Goal: Task Accomplishment & Management: Use online tool/utility

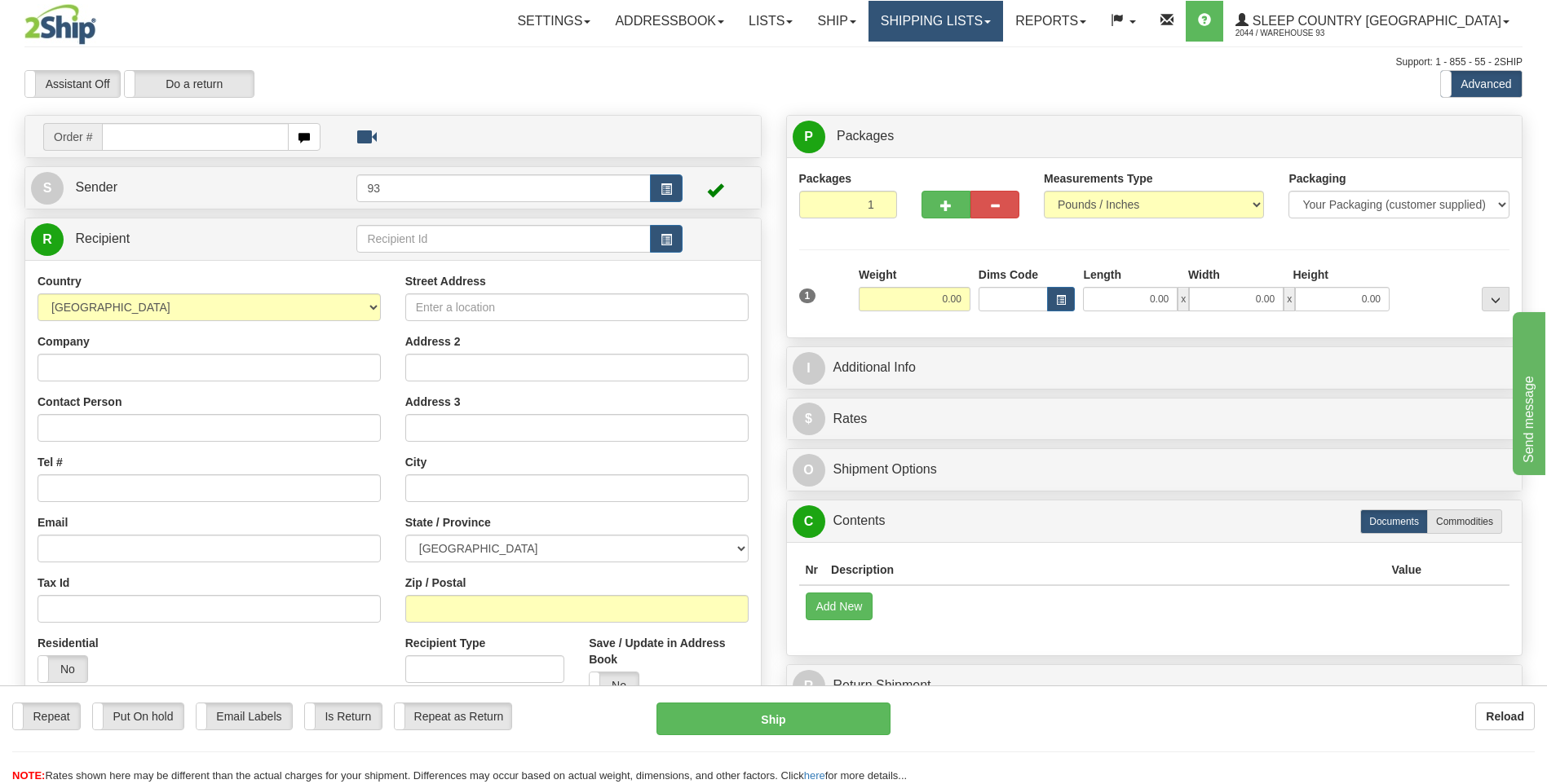
click at [1003, 20] on link "Shipping lists" at bounding box center [935, 21] width 134 height 41
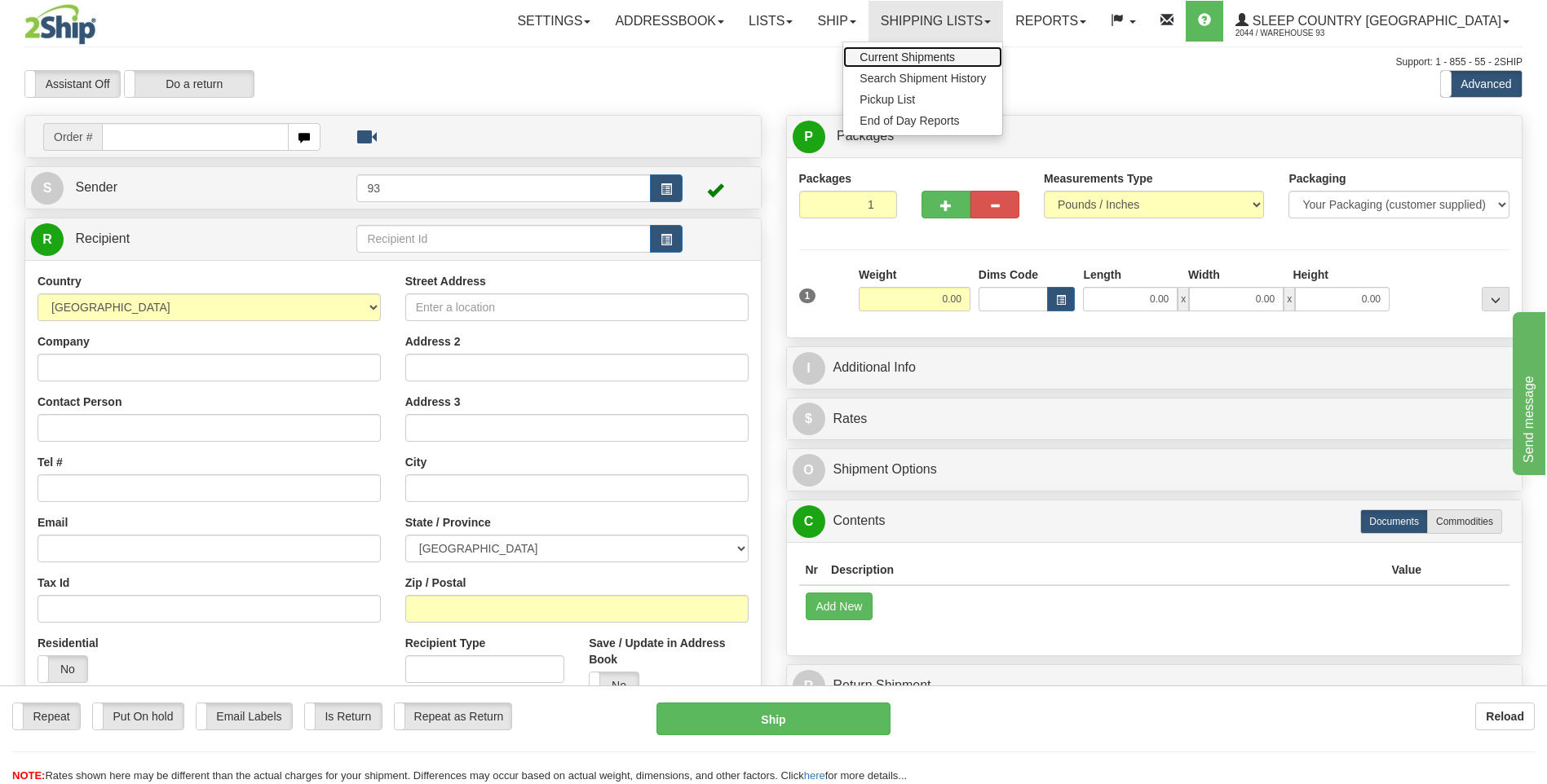
click at [955, 60] on span "Current Shipments" at bounding box center [907, 57] width 95 height 13
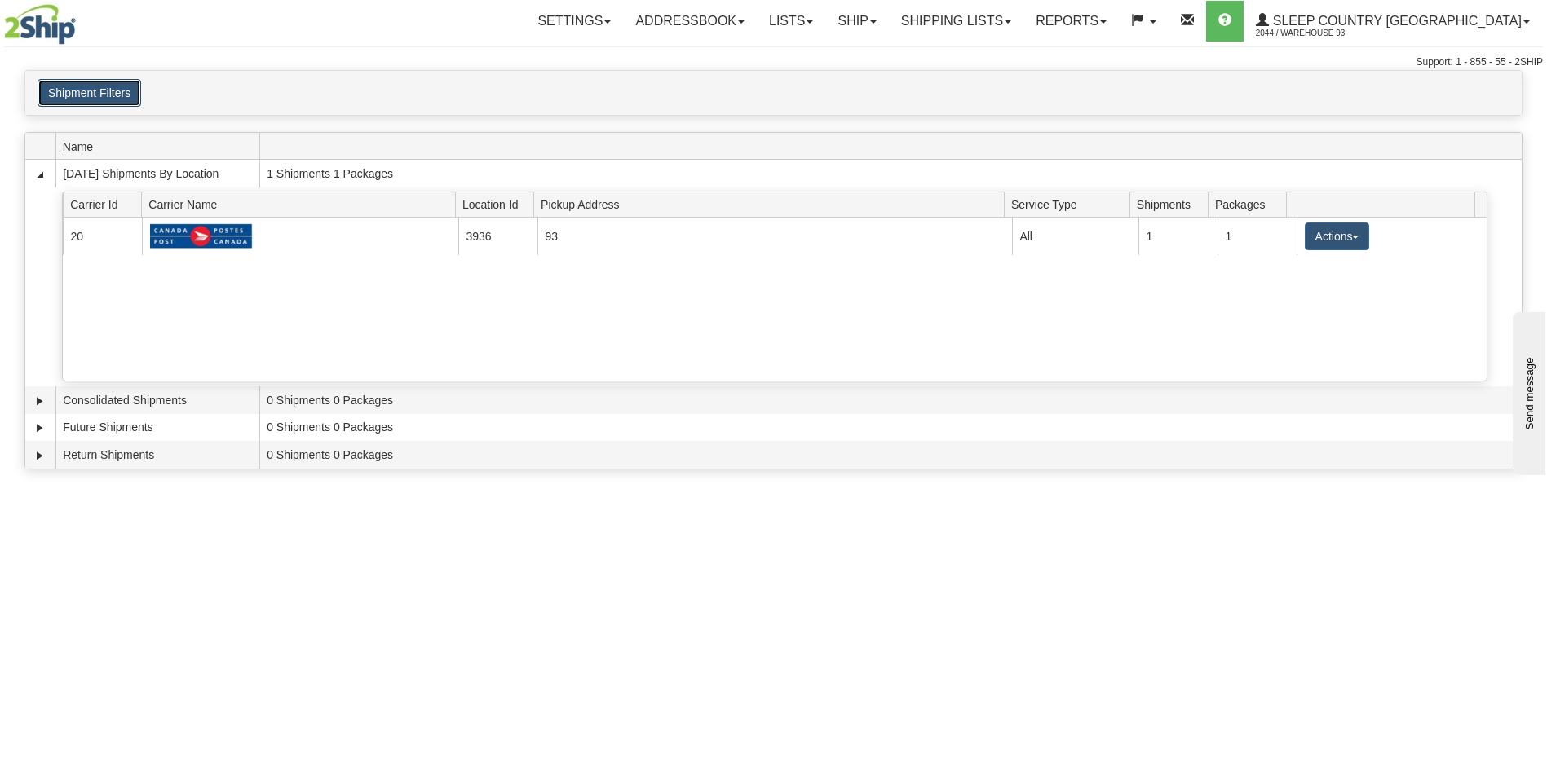
click at [88, 83] on button "Shipment Filters" at bounding box center [89, 93] width 104 height 28
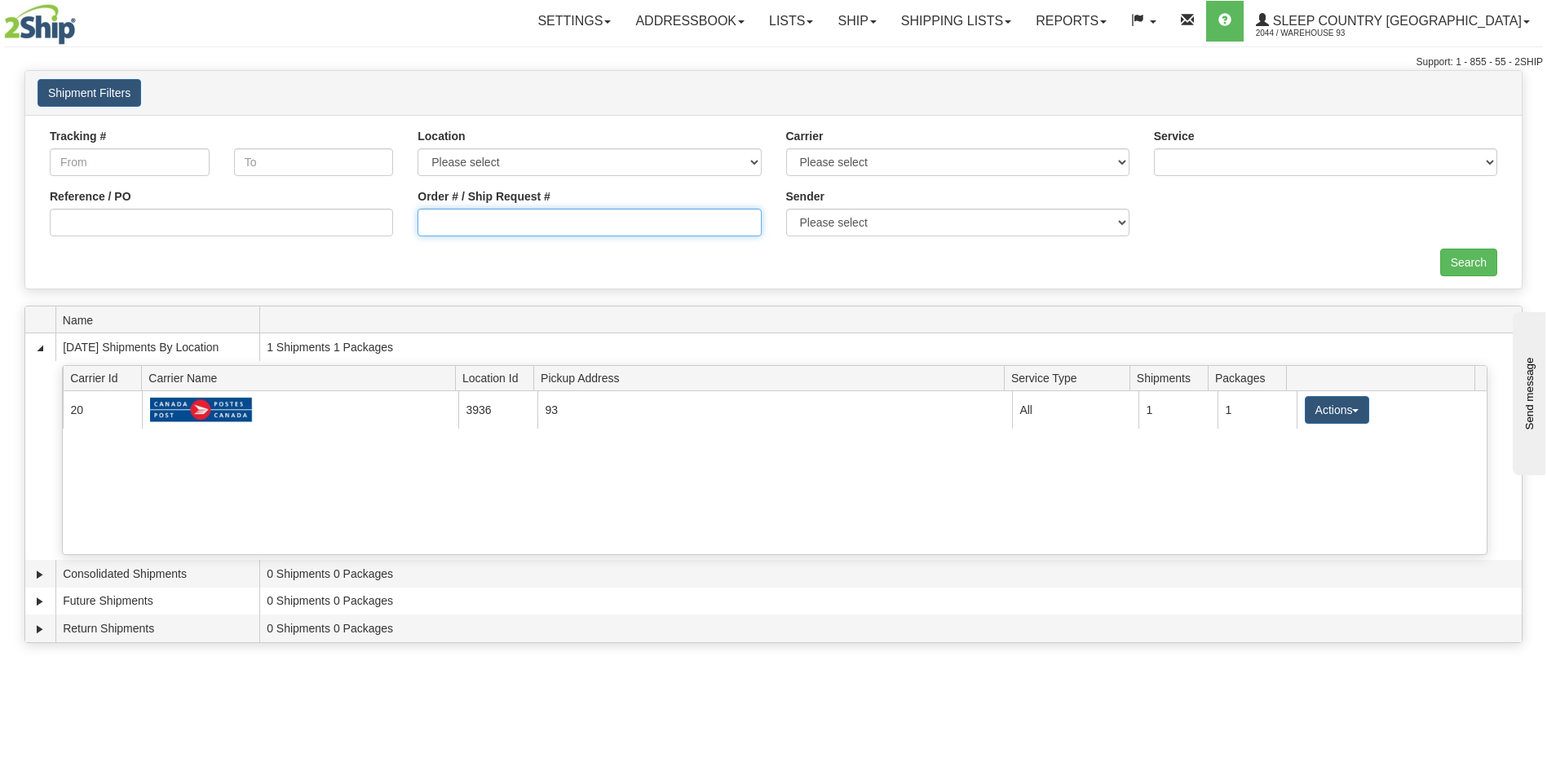
click at [609, 224] on input "Order # / Ship Request #" at bounding box center [589, 222] width 344 height 28
type input "9000i082865"
click at [1462, 254] on input "Search" at bounding box center [1468, 262] width 57 height 28
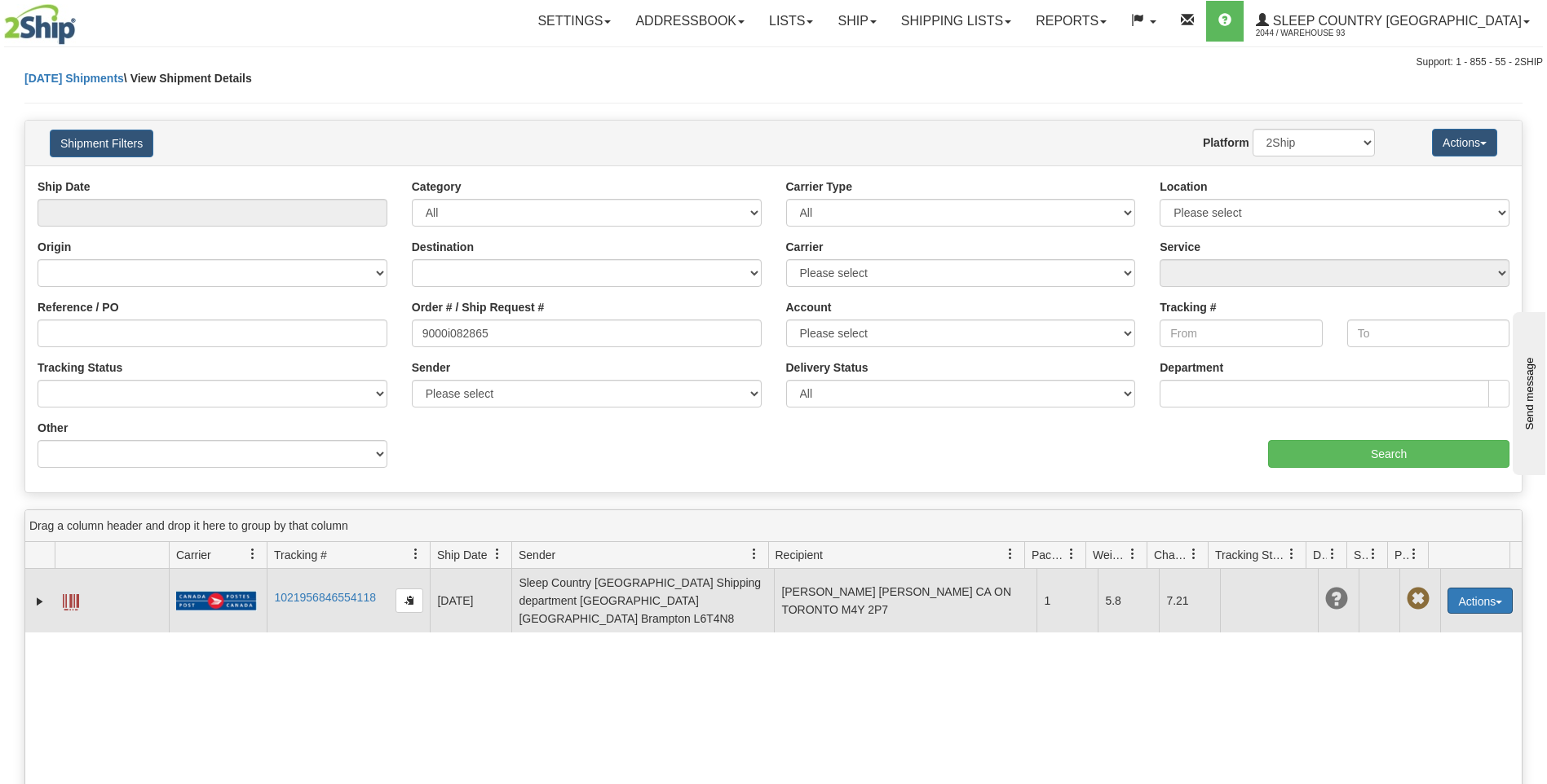
click at [1481, 599] on button "Actions" at bounding box center [1479, 600] width 65 height 26
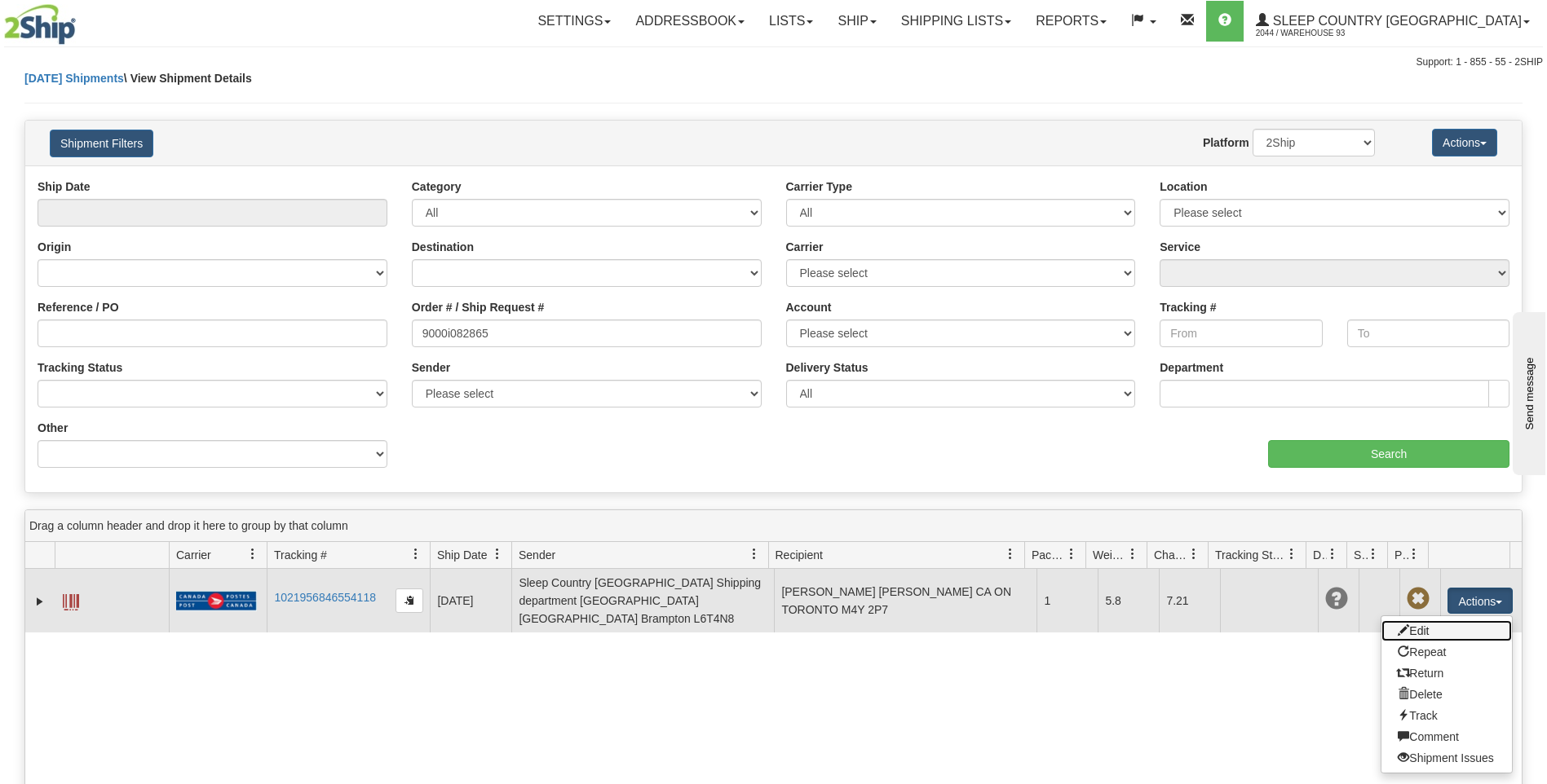
click at [1413, 620] on link "Edit" at bounding box center [1447, 630] width 130 height 21
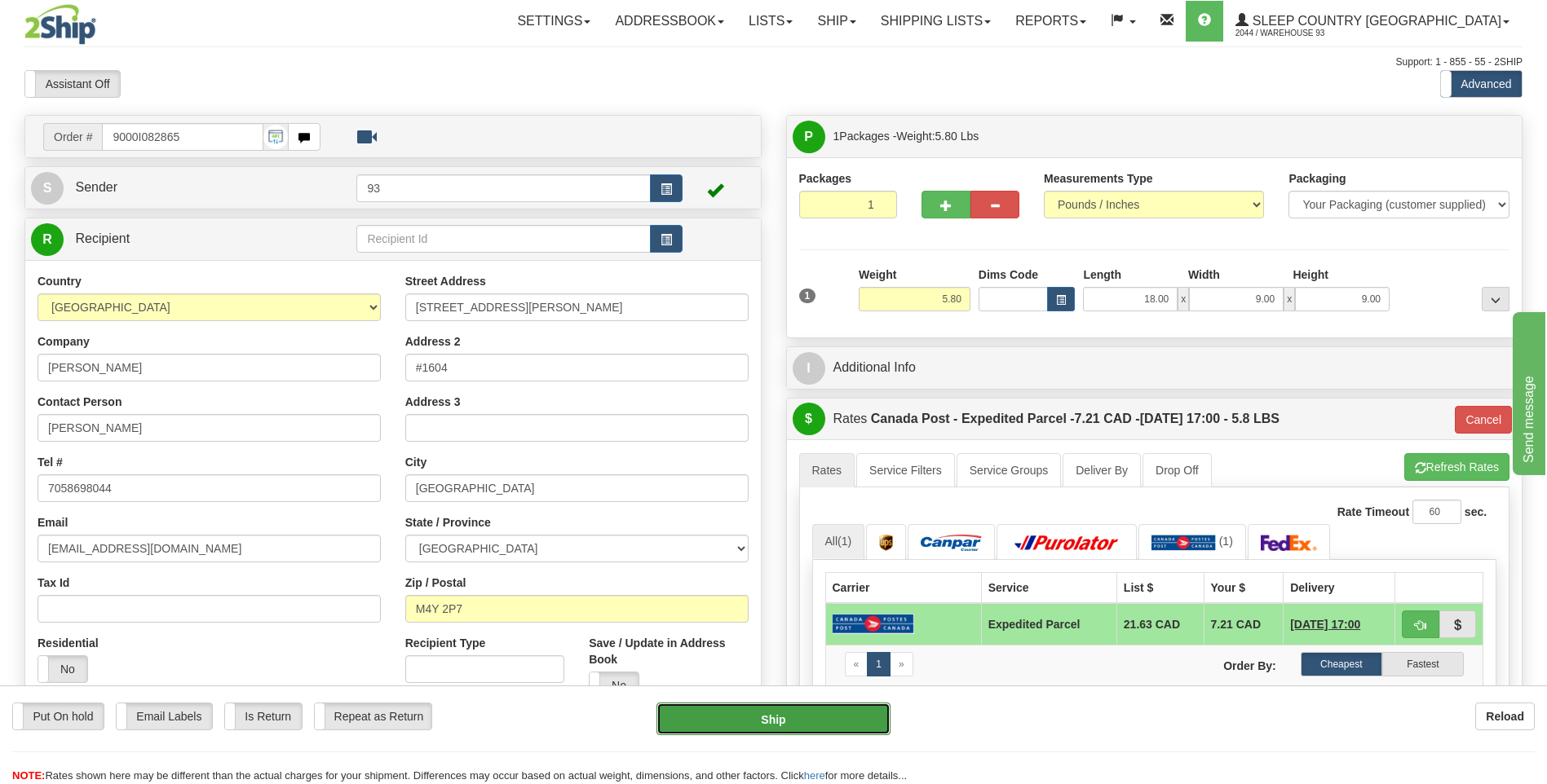
click at [795, 711] on button "Ship" at bounding box center [773, 718] width 233 height 33
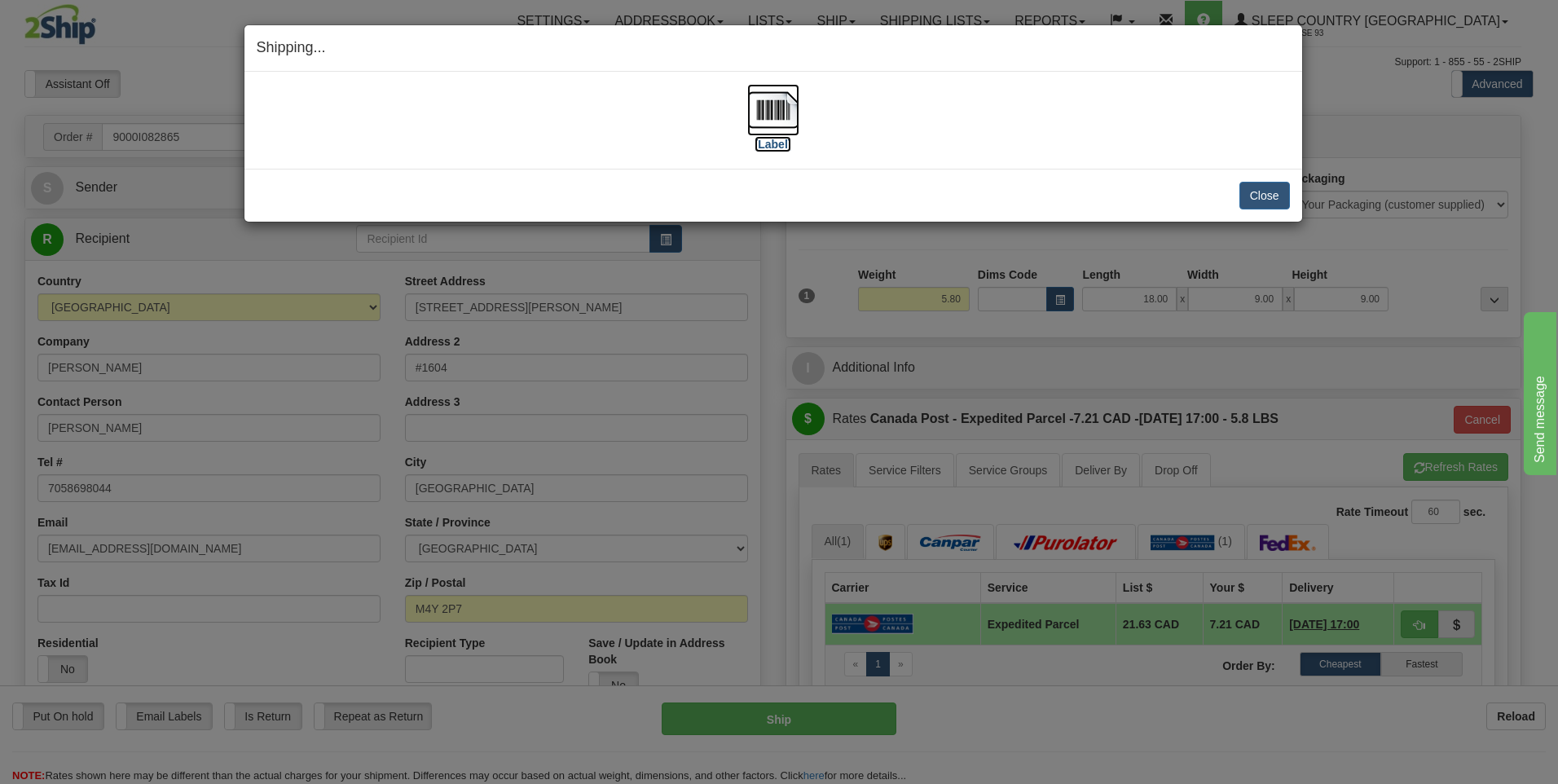
click at [770, 101] on img at bounding box center [773, 110] width 52 height 52
click at [1259, 196] on button "Close" at bounding box center [1265, 195] width 51 height 28
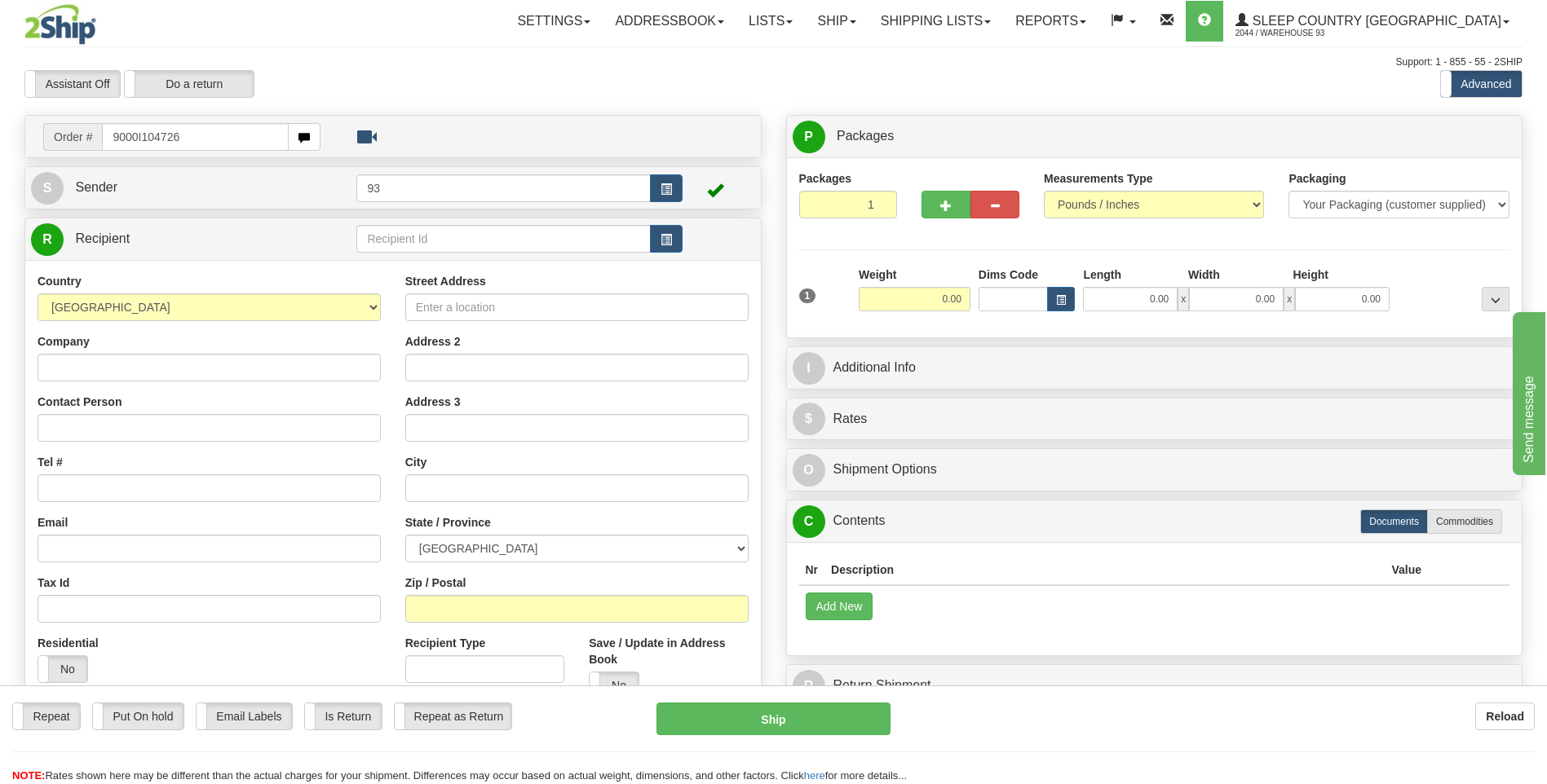
type input "9000I104726"
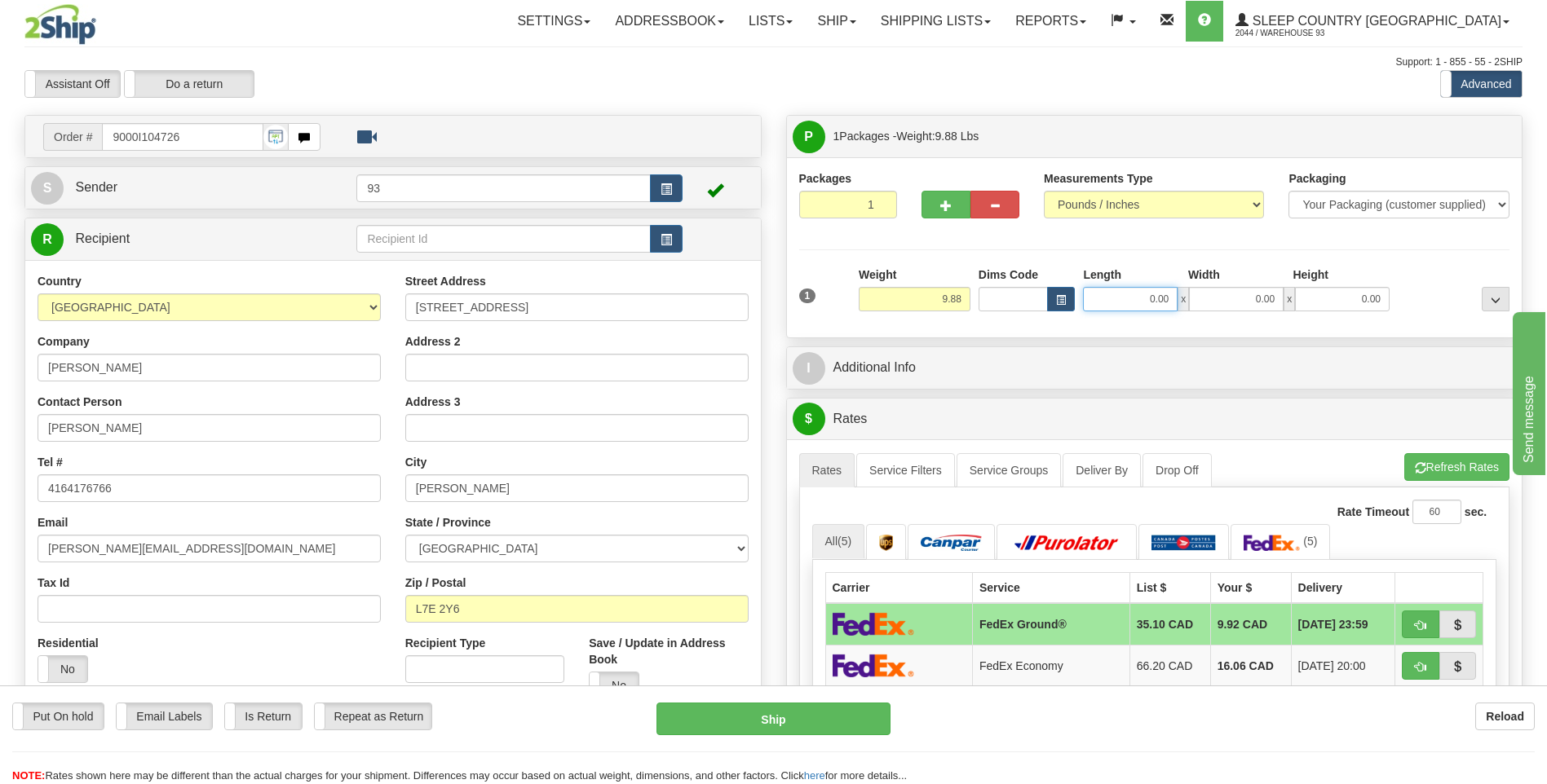
drag, startPoint x: 1134, startPoint y: 306, endPoint x: 1203, endPoint y: 300, distance: 69.3
click at [1203, 300] on div "0.00 x 0.00 x 0.00" at bounding box center [1235, 299] width 307 height 24
type input "26.00"
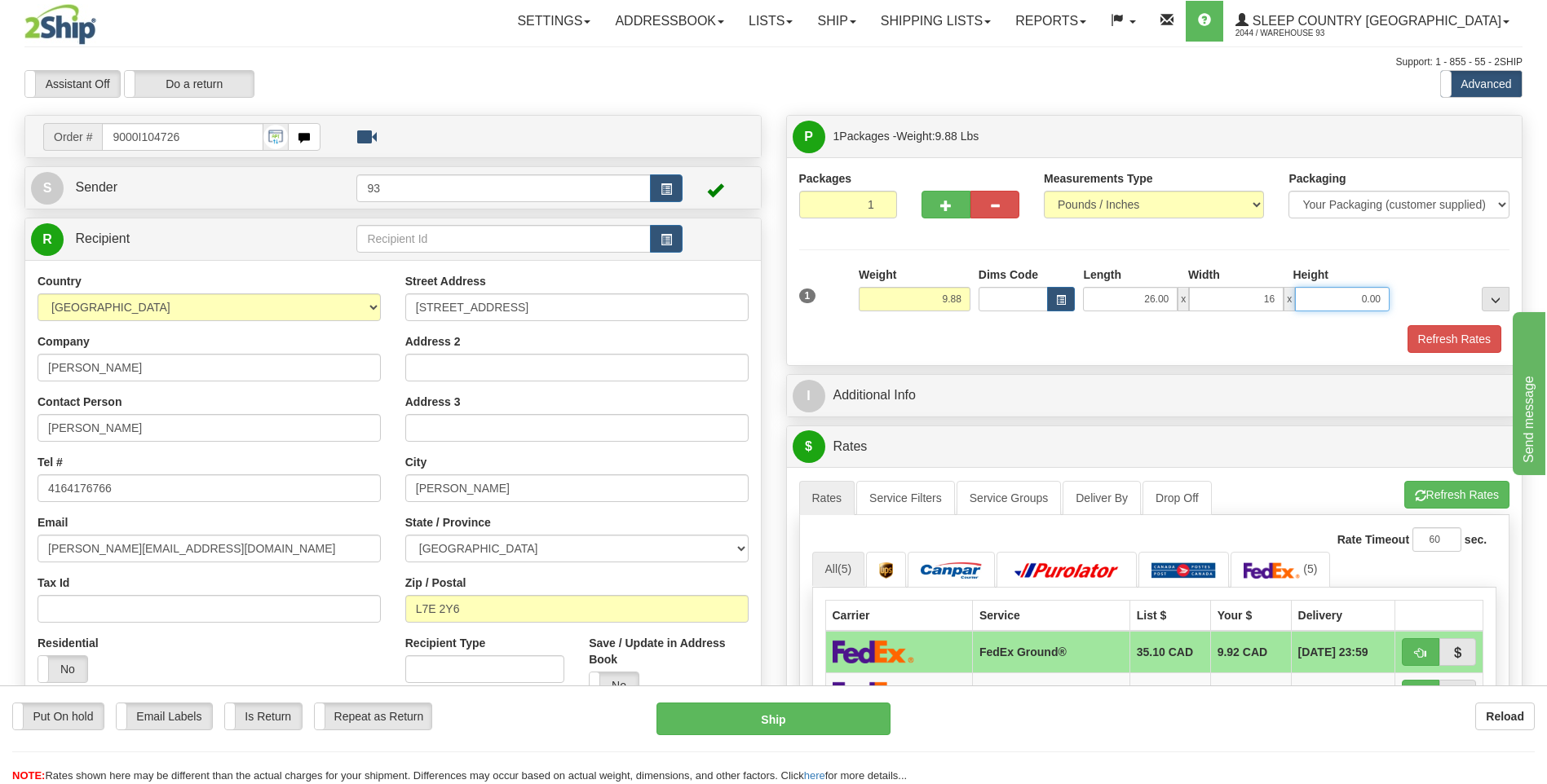
type input "16.00"
type input "12.00"
click at [1456, 340] on button "Refresh Rates" at bounding box center [1454, 338] width 94 height 28
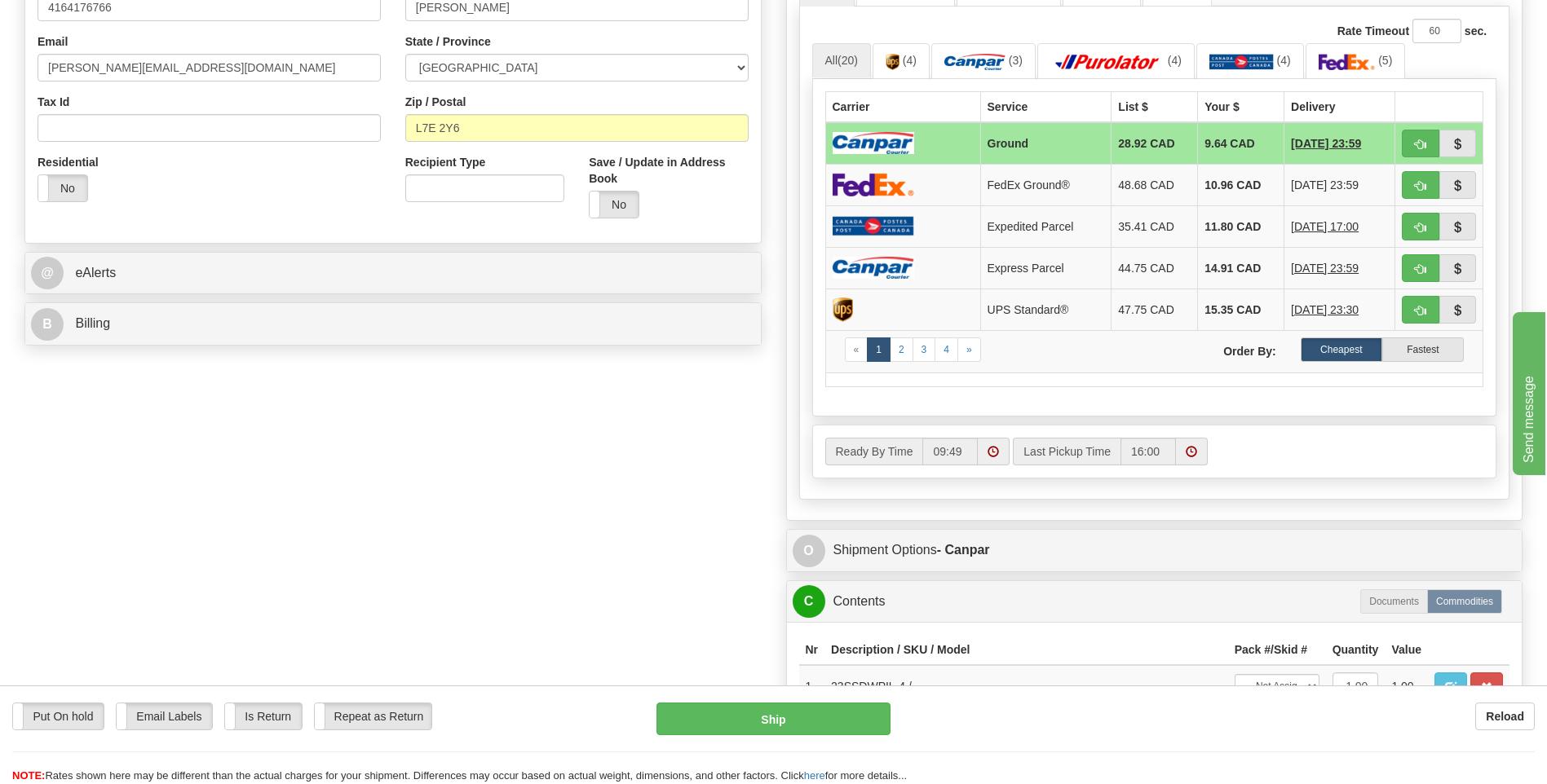
scroll to position [570, 0]
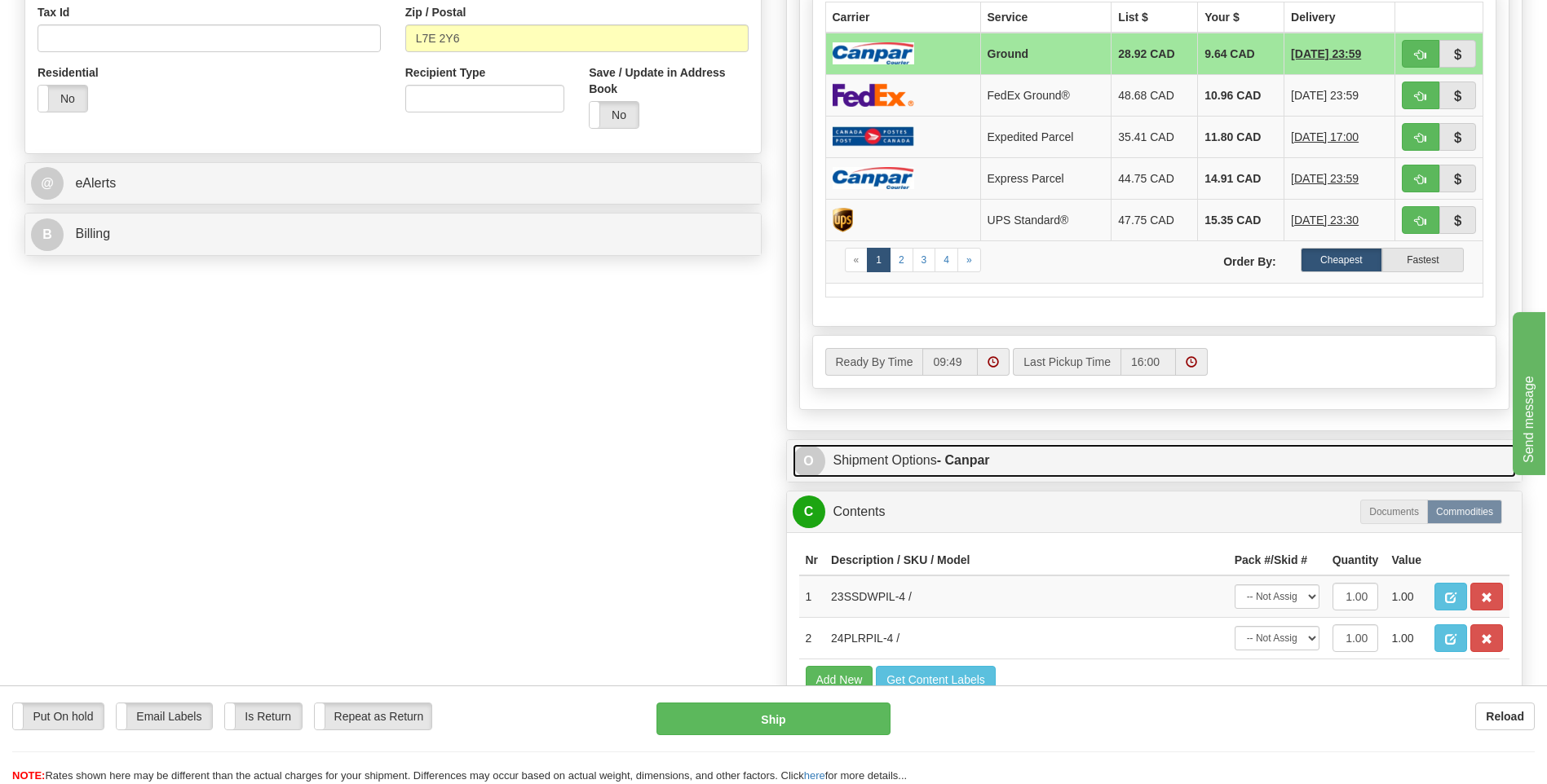
click at [807, 464] on span "O" at bounding box center [809, 461] width 33 height 33
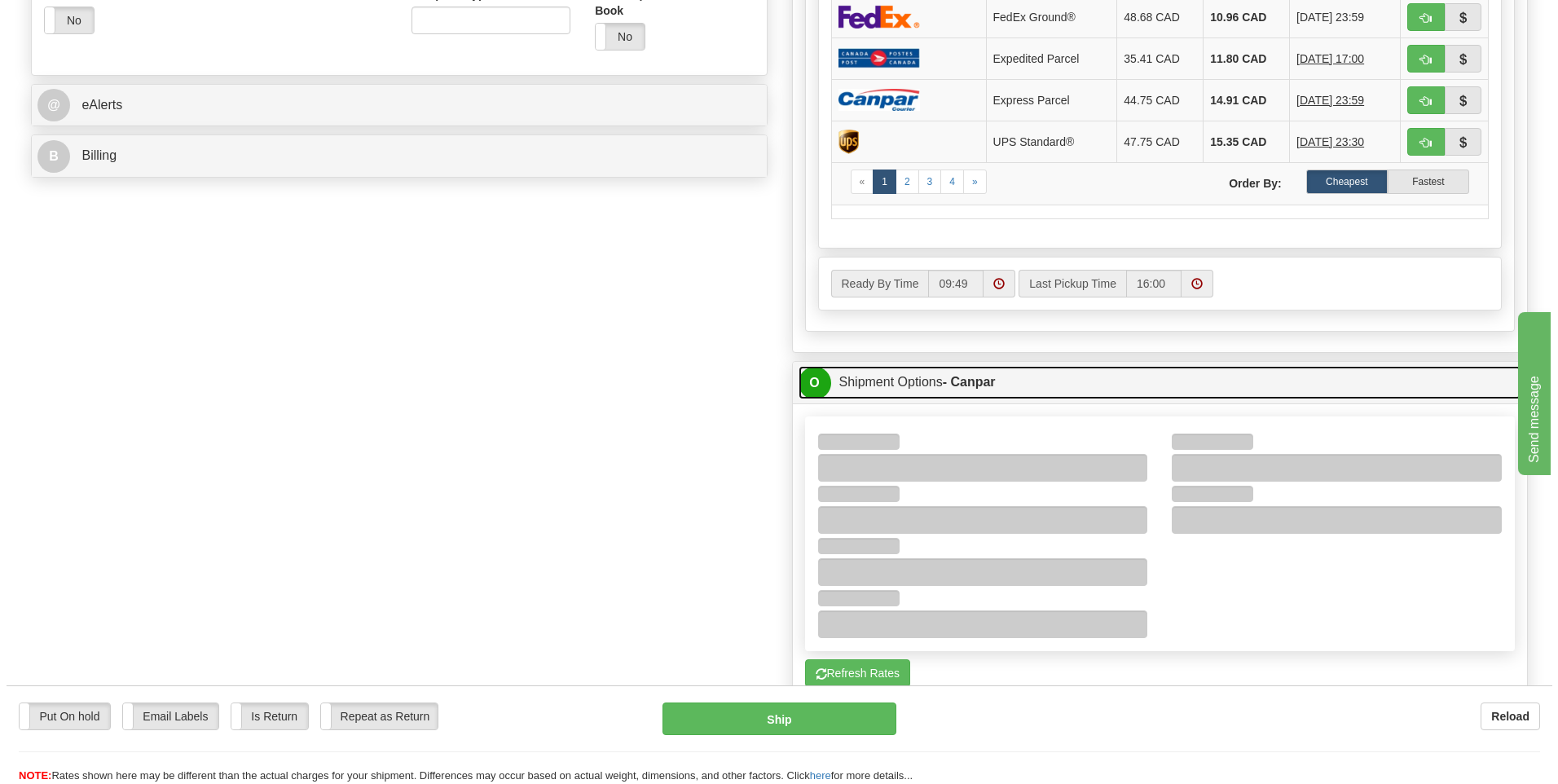
scroll to position [815, 0]
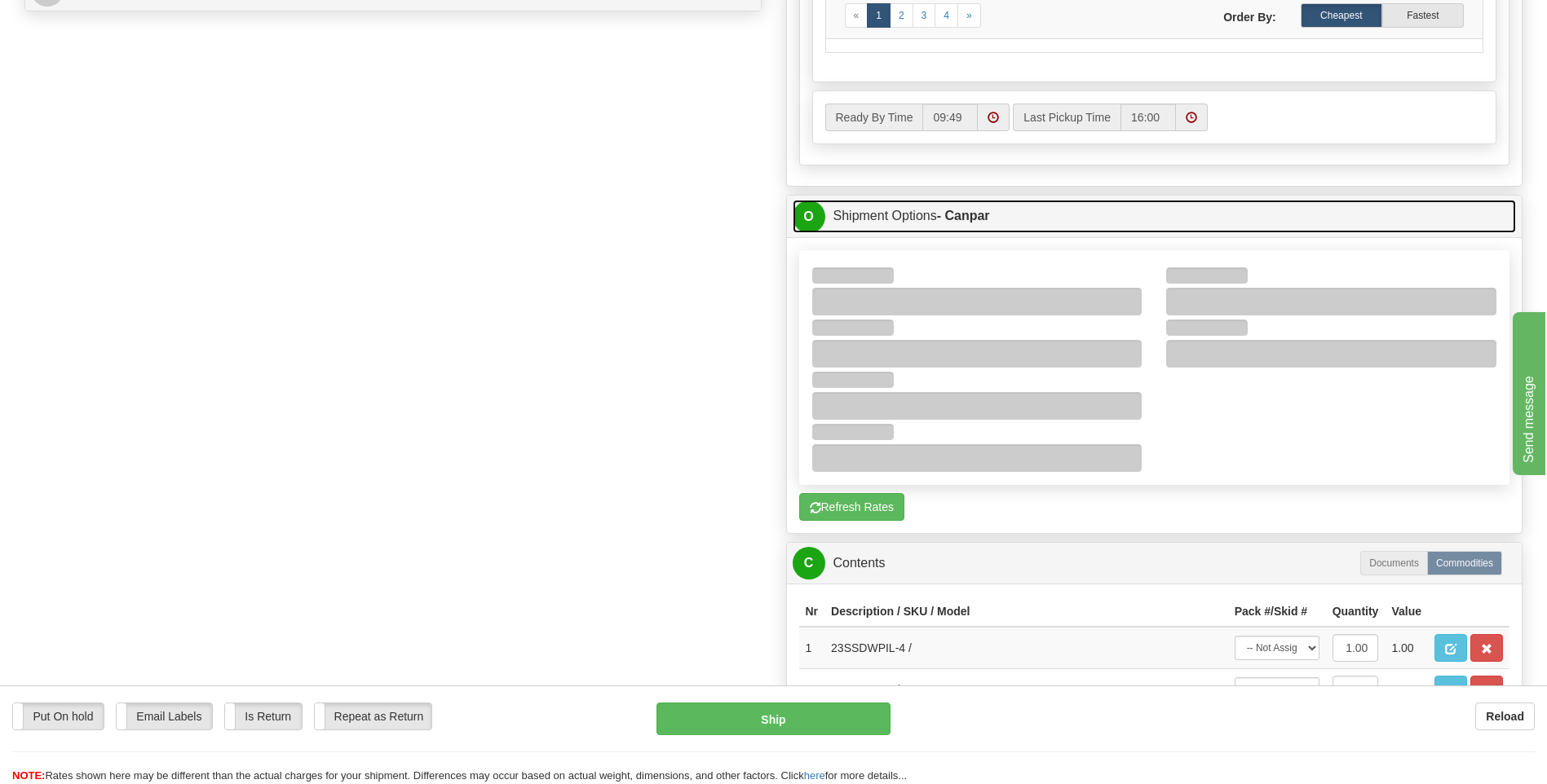
click at [803, 224] on span "O" at bounding box center [809, 217] width 33 height 33
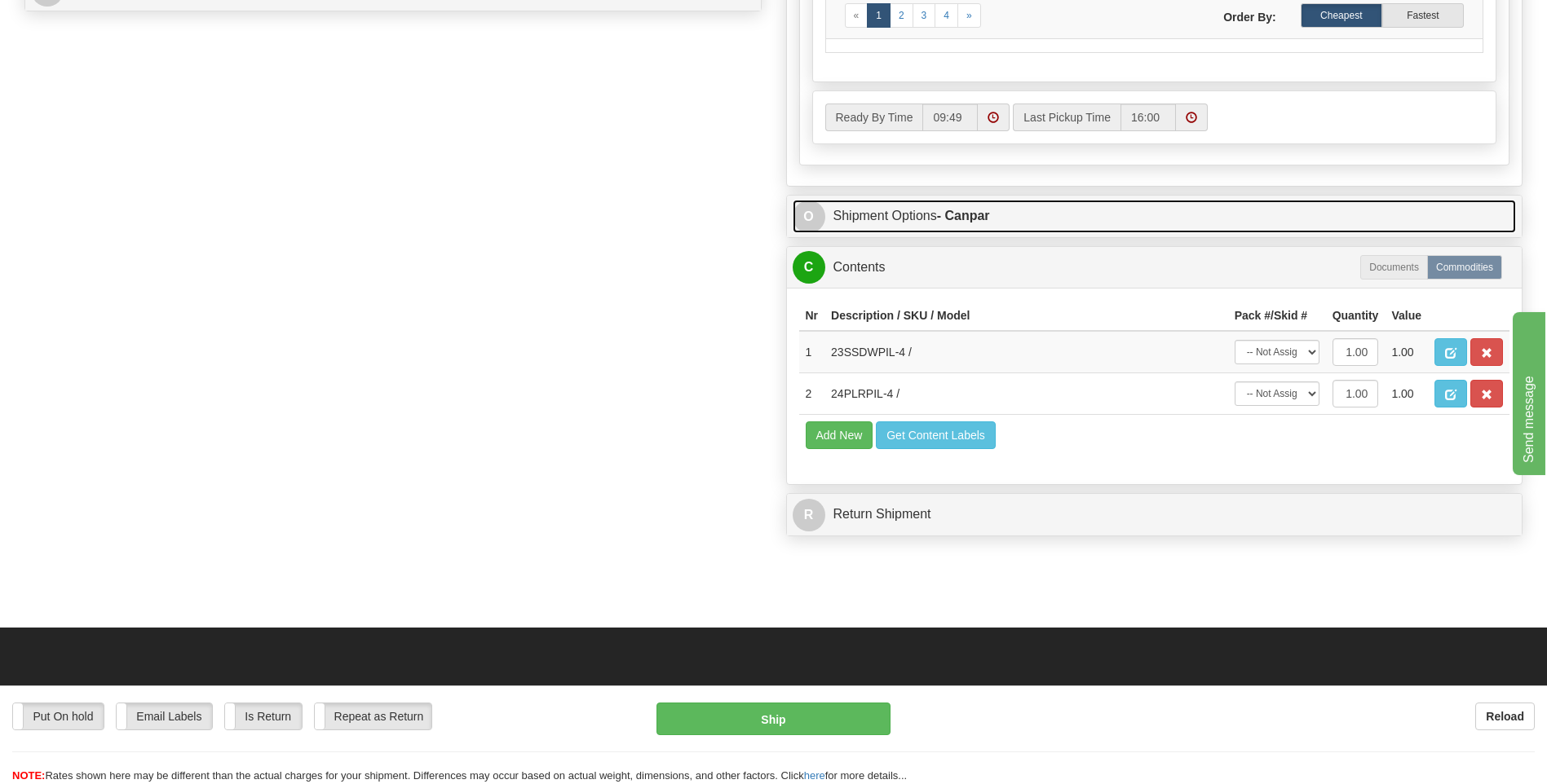
click at [802, 218] on span "O" at bounding box center [809, 217] width 33 height 33
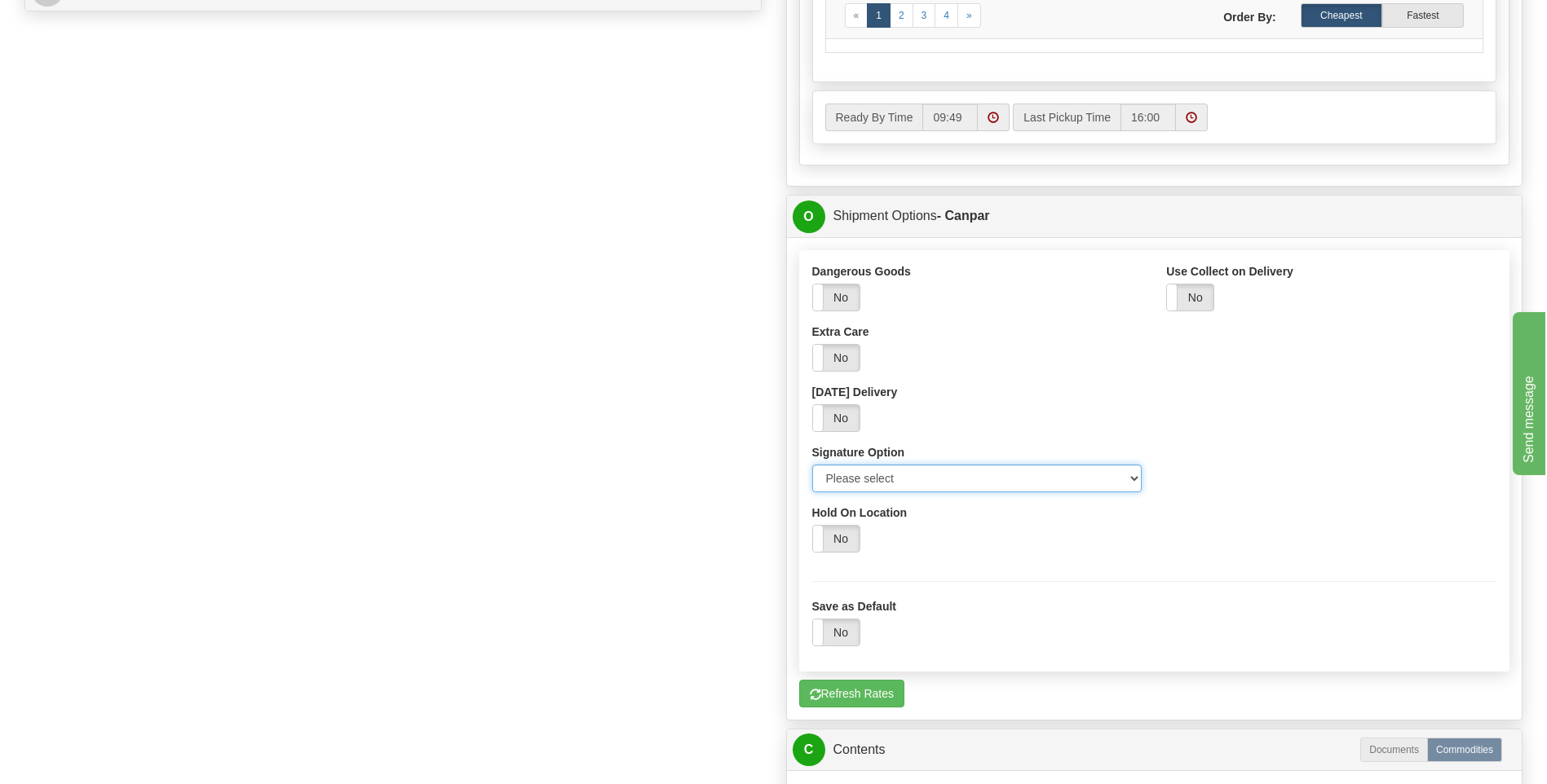
click at [1132, 475] on select "Please select No Signature Required Signature Required Adult Signature" at bounding box center [977, 478] width 330 height 28
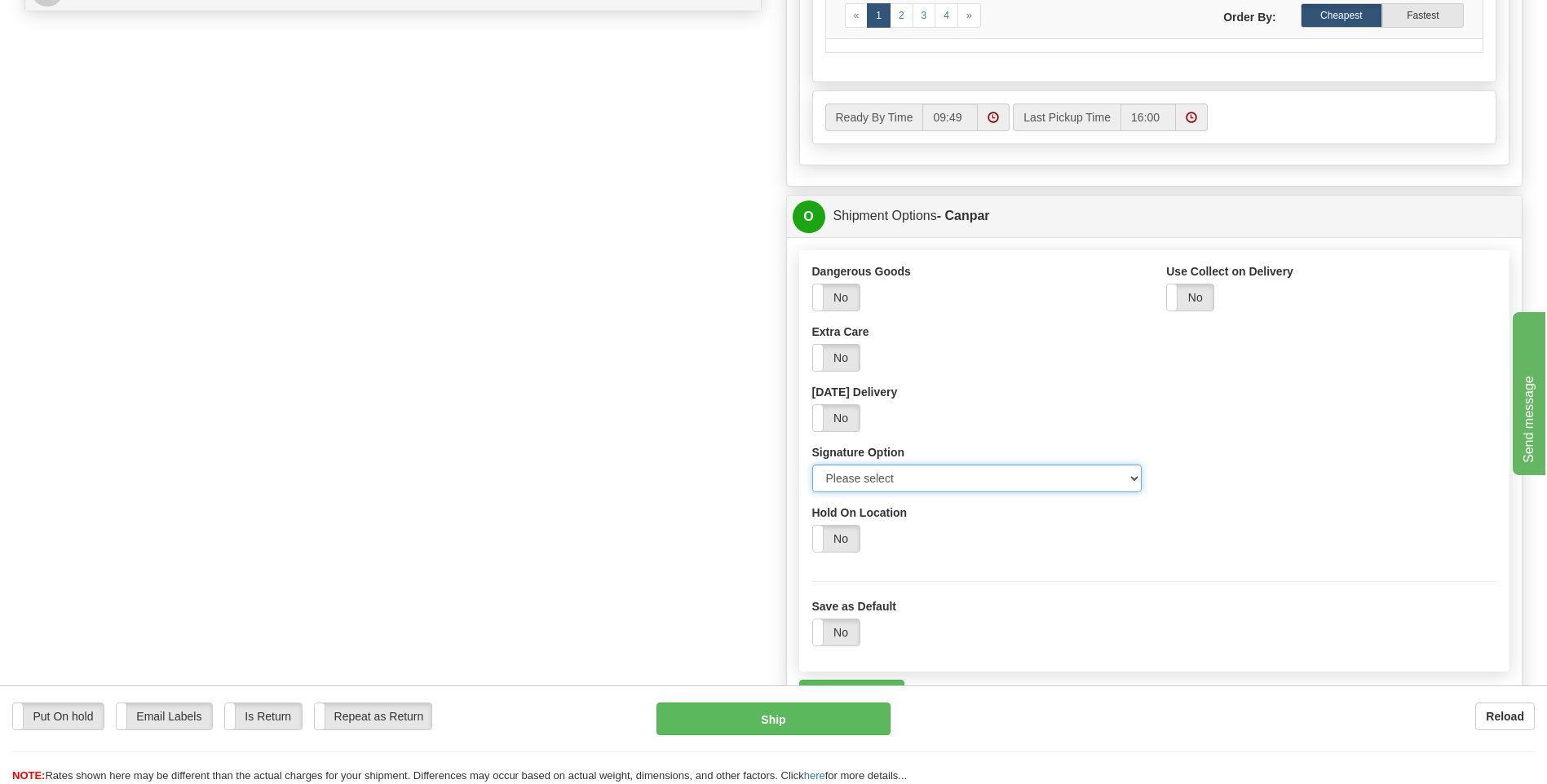
select select "2"
click at [812, 464] on select "Please select No Signature Required Signature Required Adult Signature" at bounding box center [977, 478] width 330 height 28
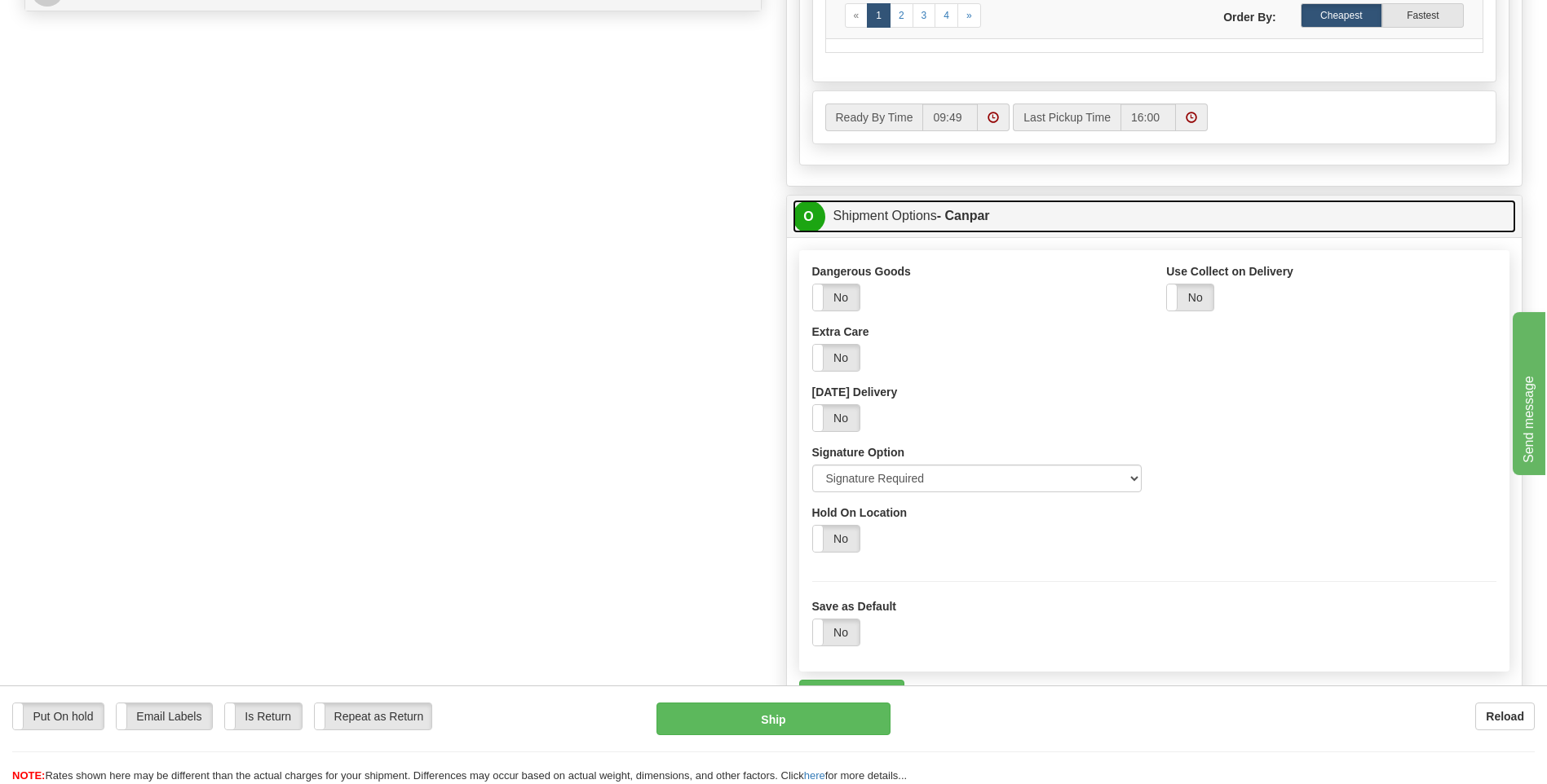
click at [799, 208] on span "O" at bounding box center [809, 217] width 33 height 33
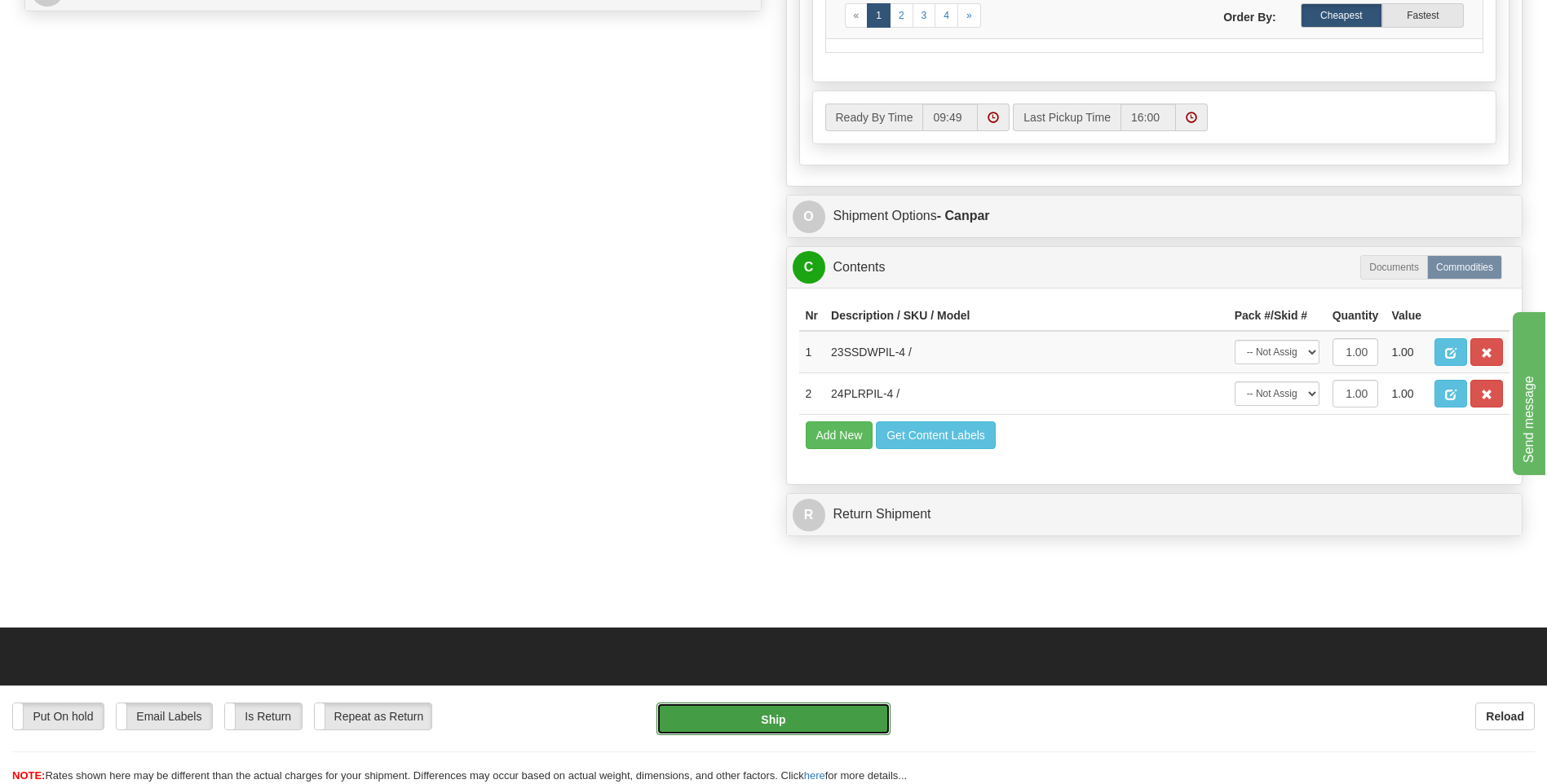
click at [723, 722] on button "Ship" at bounding box center [773, 718] width 233 height 33
type input "1"
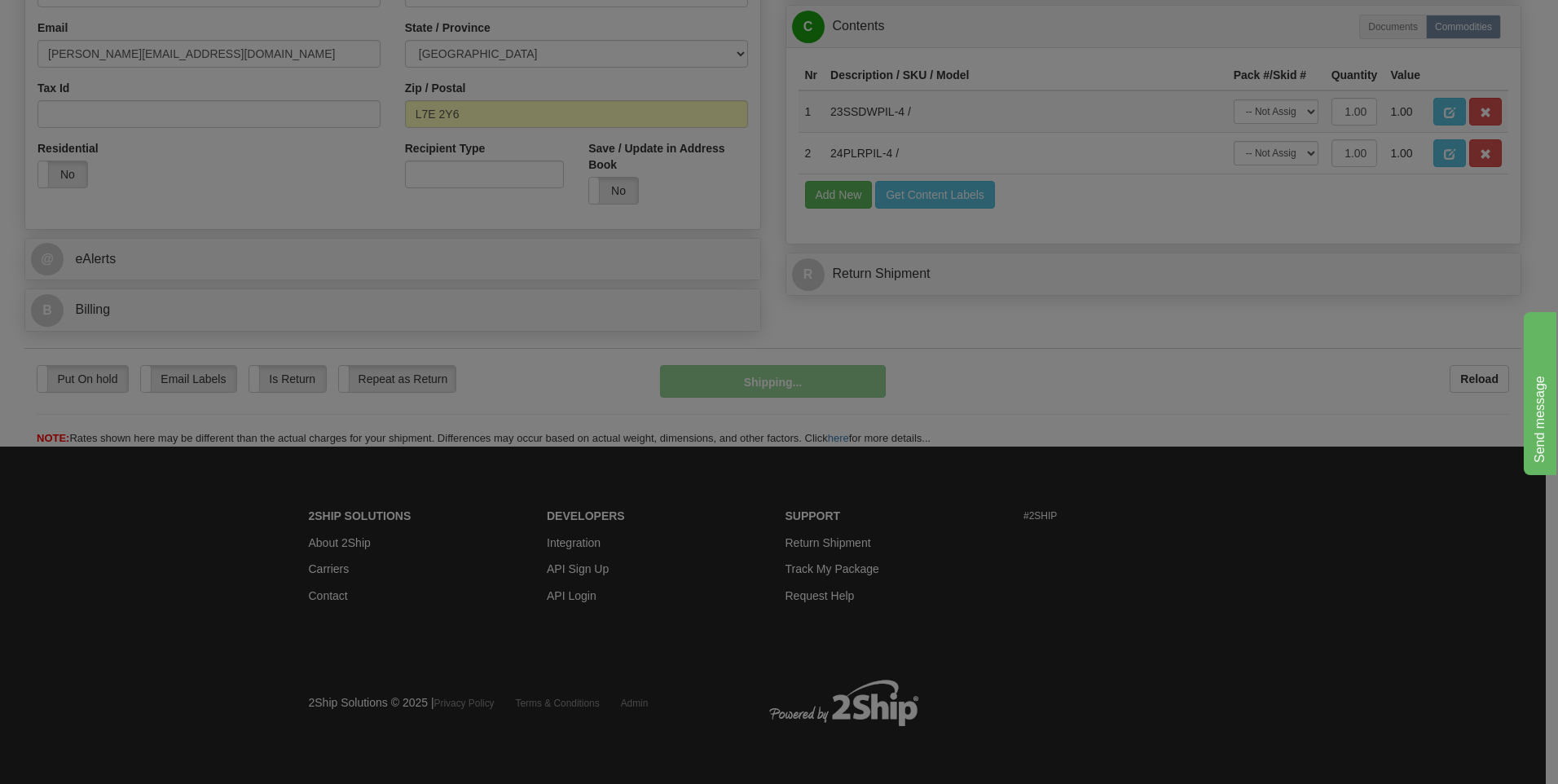
scroll to position [495, 0]
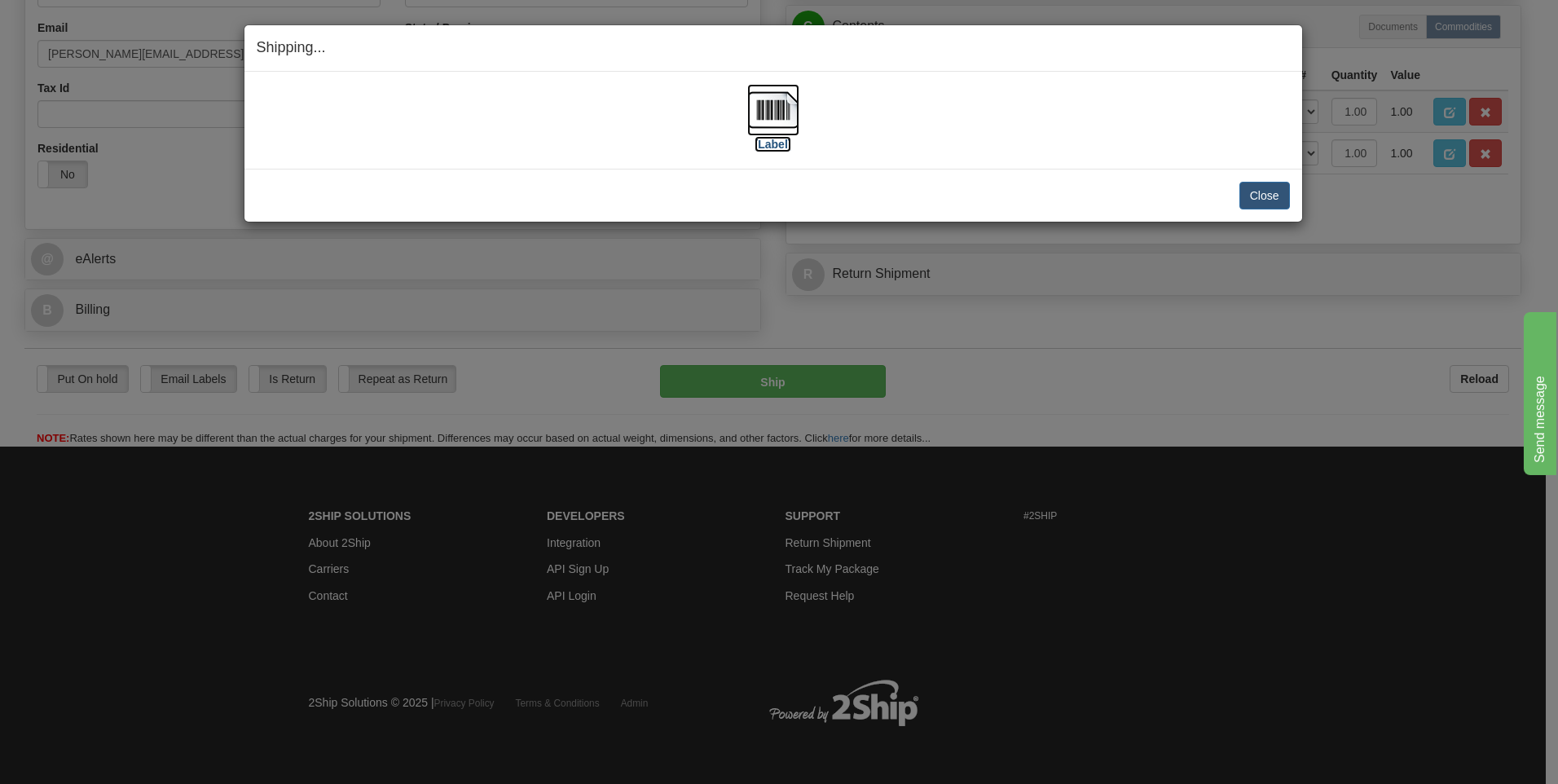
click at [776, 100] on img at bounding box center [773, 110] width 52 height 52
click at [1258, 192] on button "Close" at bounding box center [1265, 195] width 51 height 28
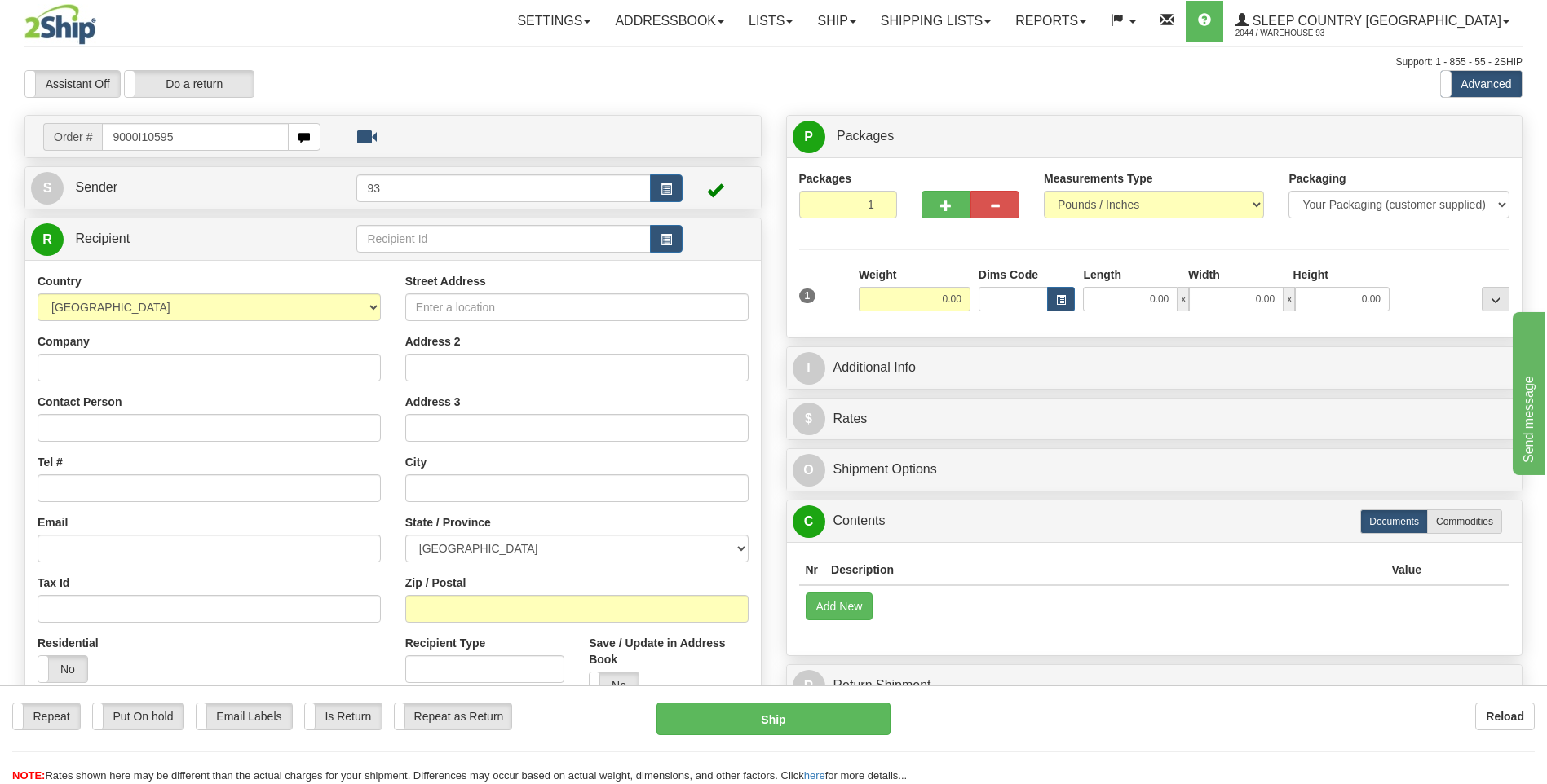
type input "9000I10595"
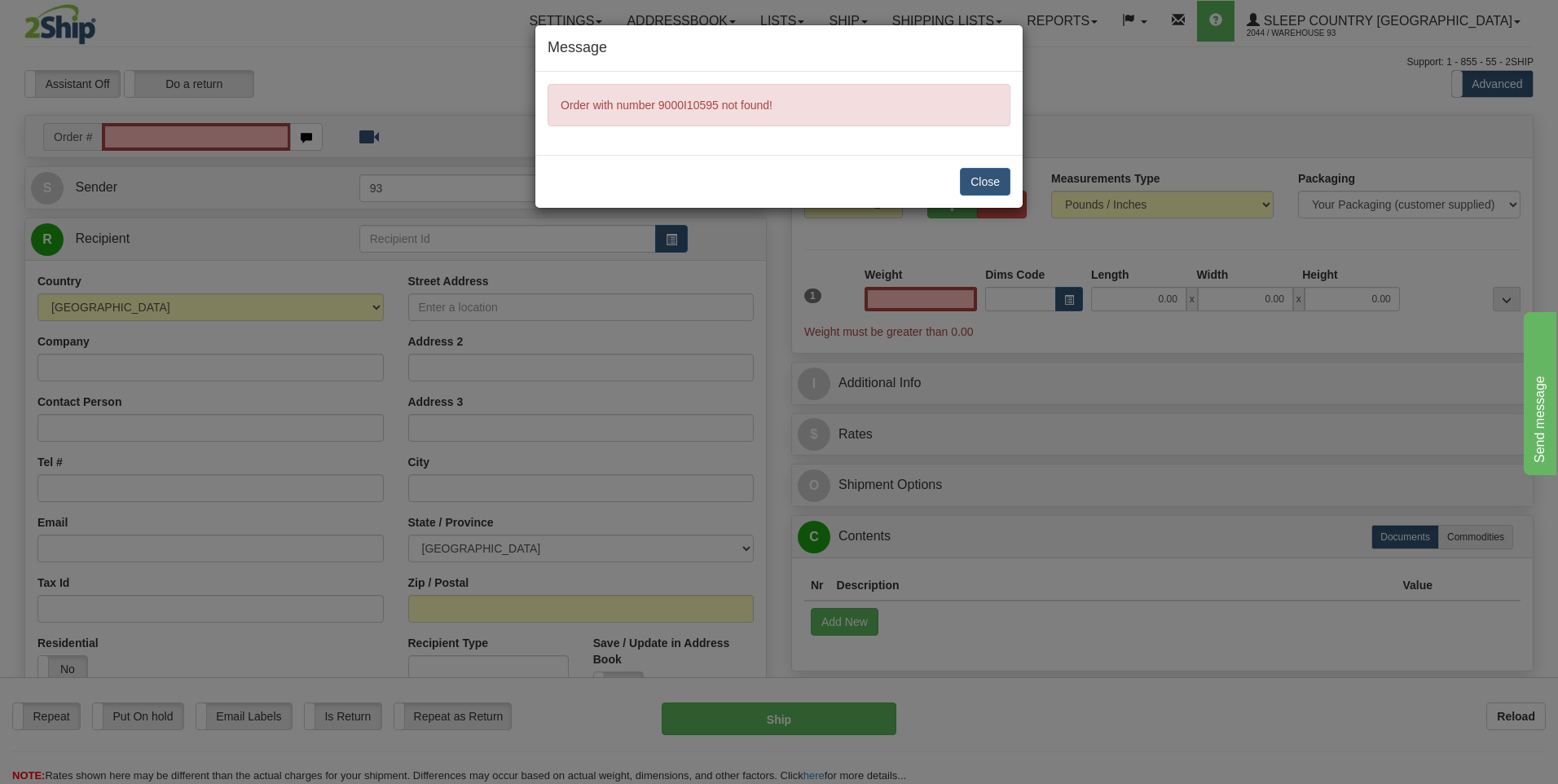
type input "0.00"
click at [988, 178] on button "Close" at bounding box center [985, 181] width 51 height 28
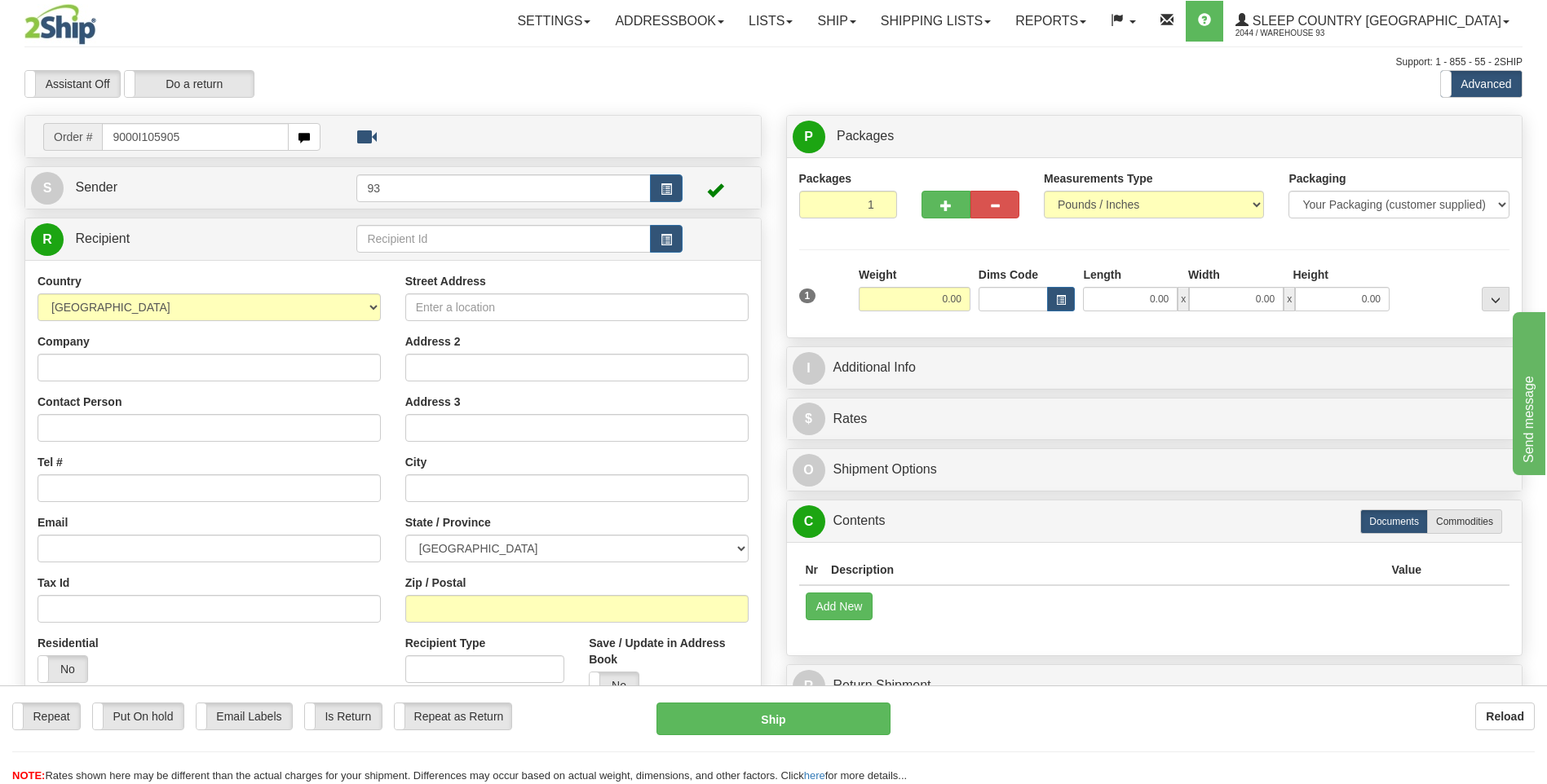
type input "9000I105905"
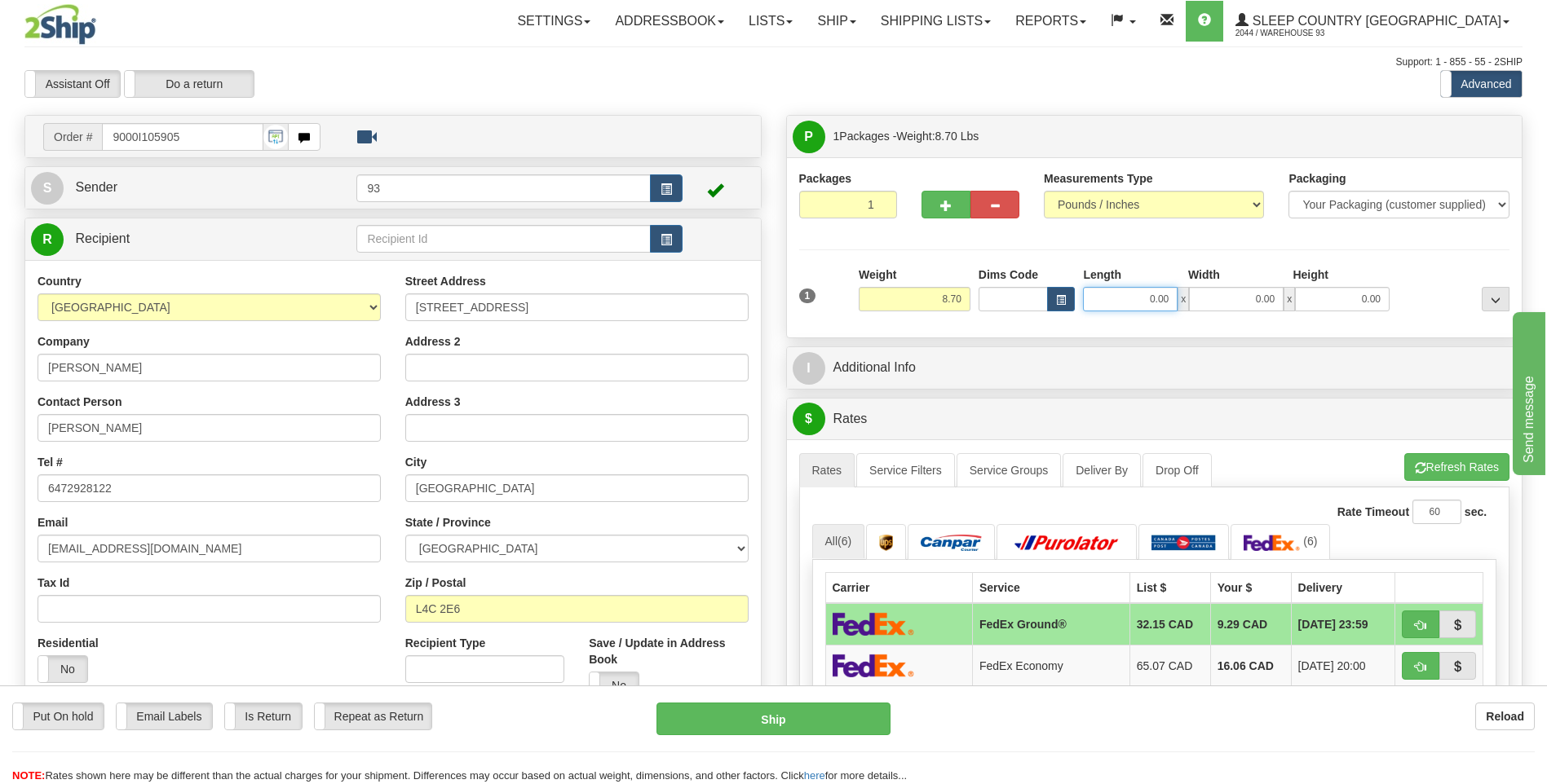
drag, startPoint x: 1148, startPoint y: 296, endPoint x: 1183, endPoint y: 295, distance: 35.0
click at [1183, 295] on div "0.00 x 0.00 x 0.00" at bounding box center [1235, 299] width 307 height 24
type input "8.00"
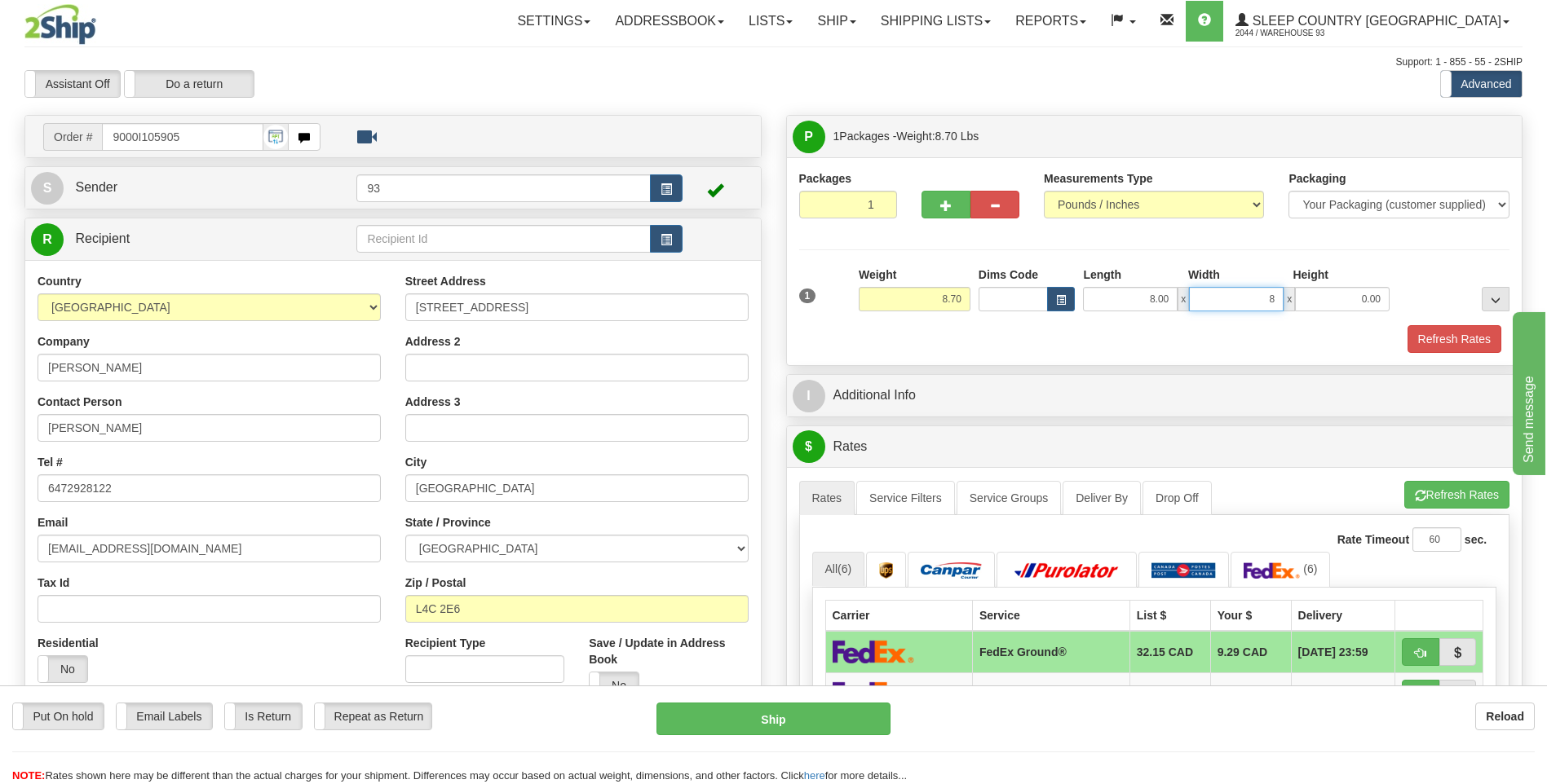
type input "8.00"
click at [1490, 333] on button "Refresh Rates" at bounding box center [1454, 338] width 94 height 28
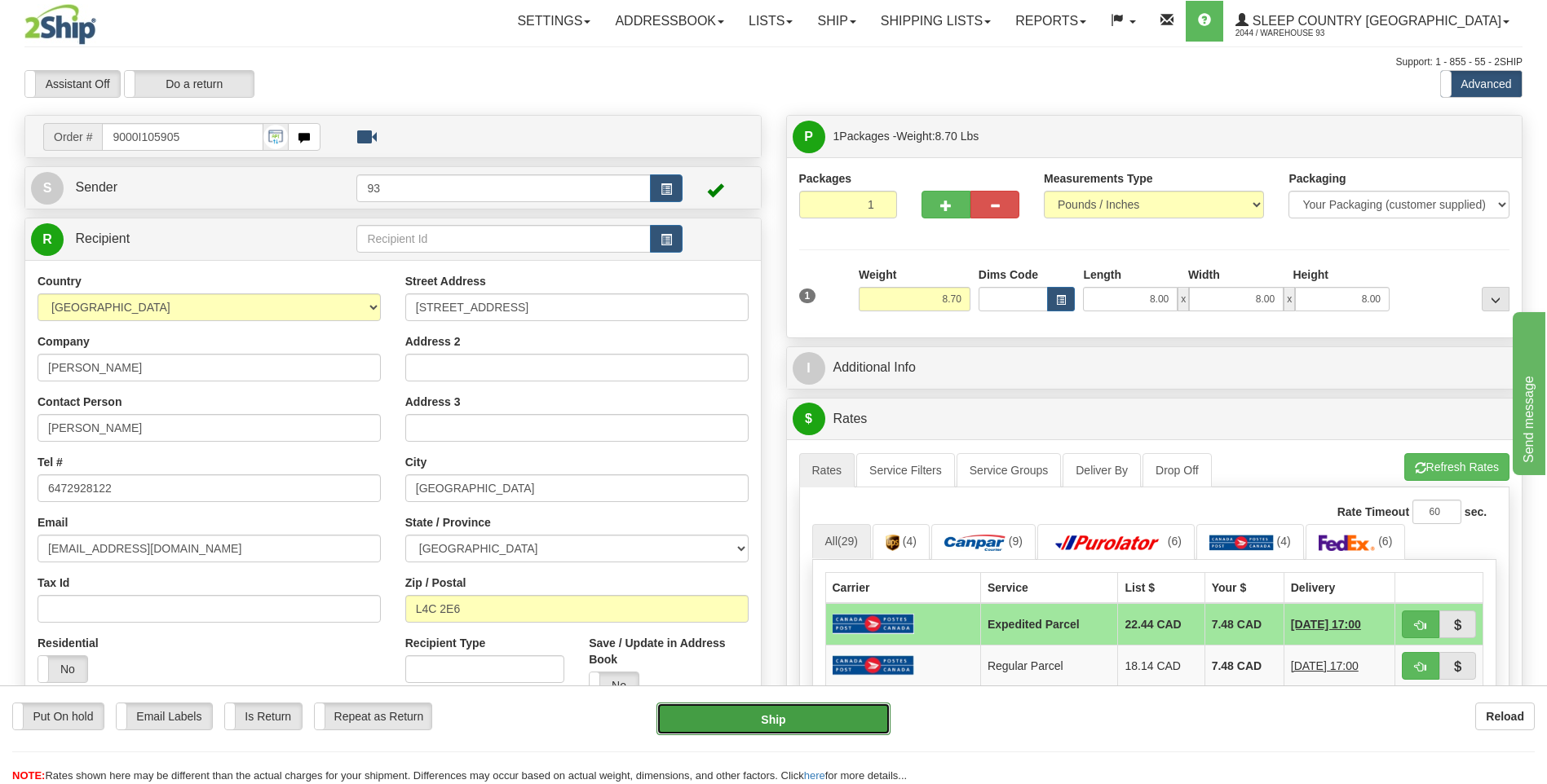
click at [772, 716] on button "Ship" at bounding box center [773, 718] width 233 height 33
type input "DOM.EP"
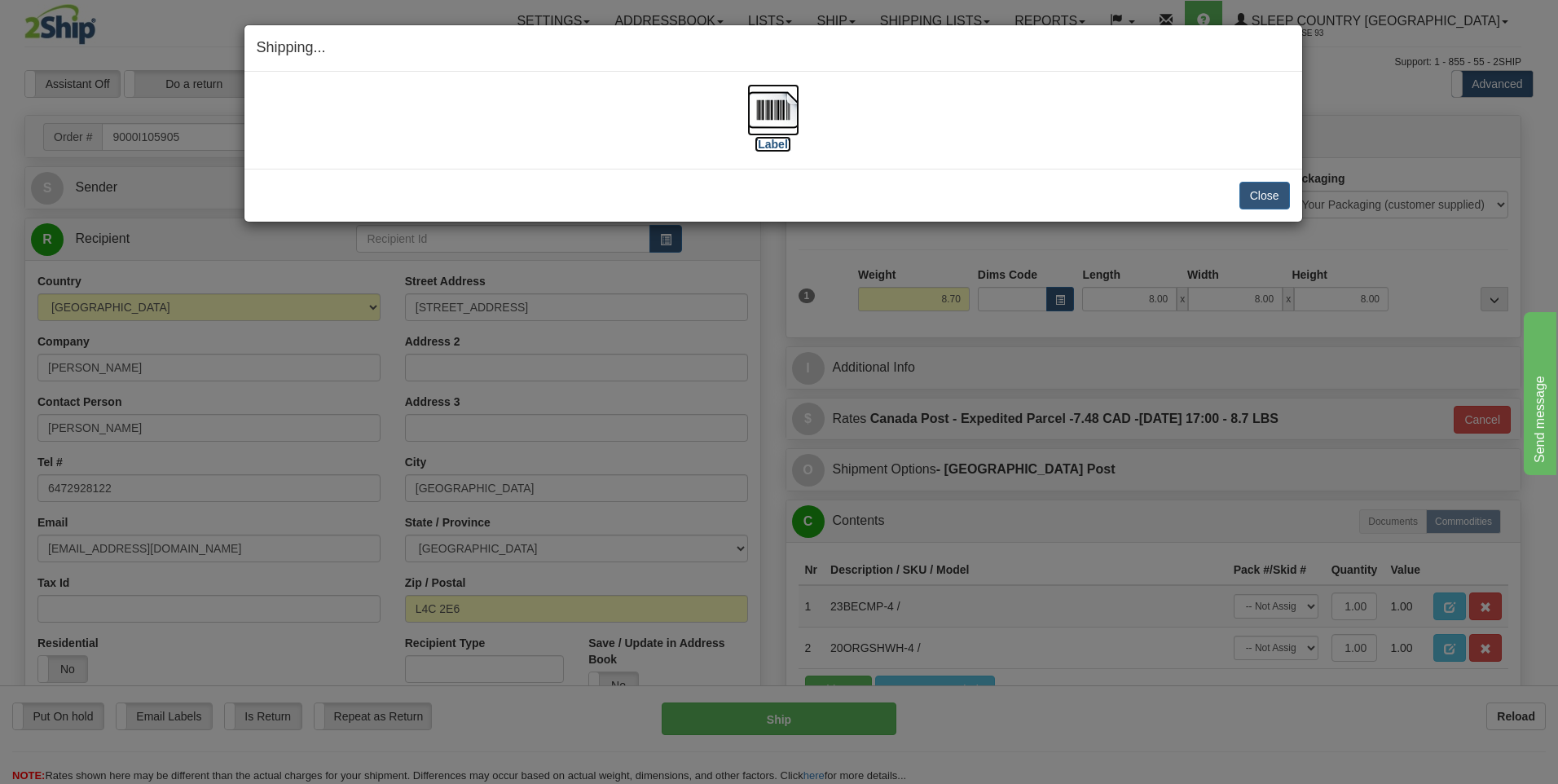
click at [765, 116] on img at bounding box center [773, 110] width 52 height 52
click at [1274, 200] on button "Close" at bounding box center [1265, 195] width 51 height 28
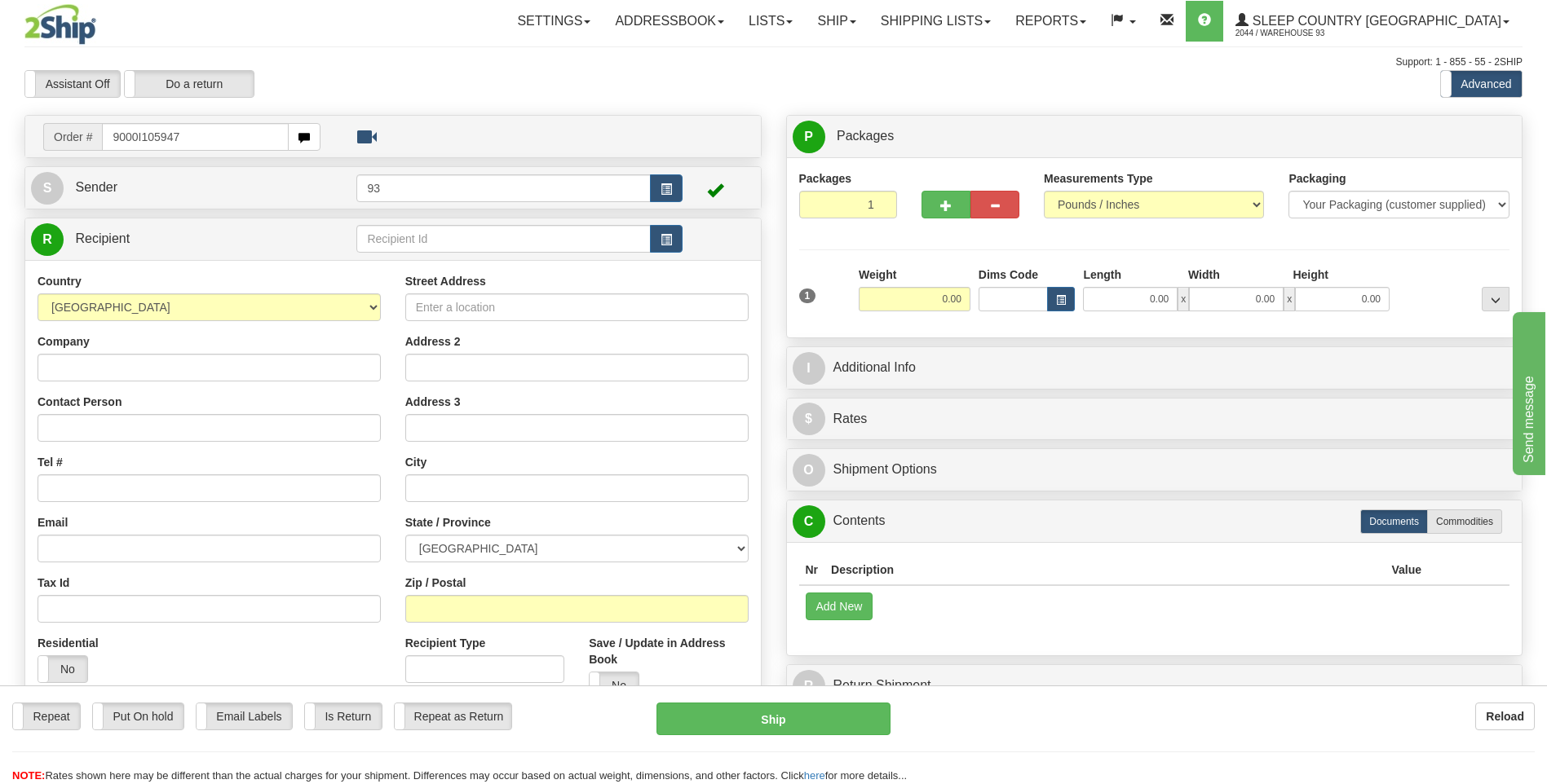
type input "9000I105947"
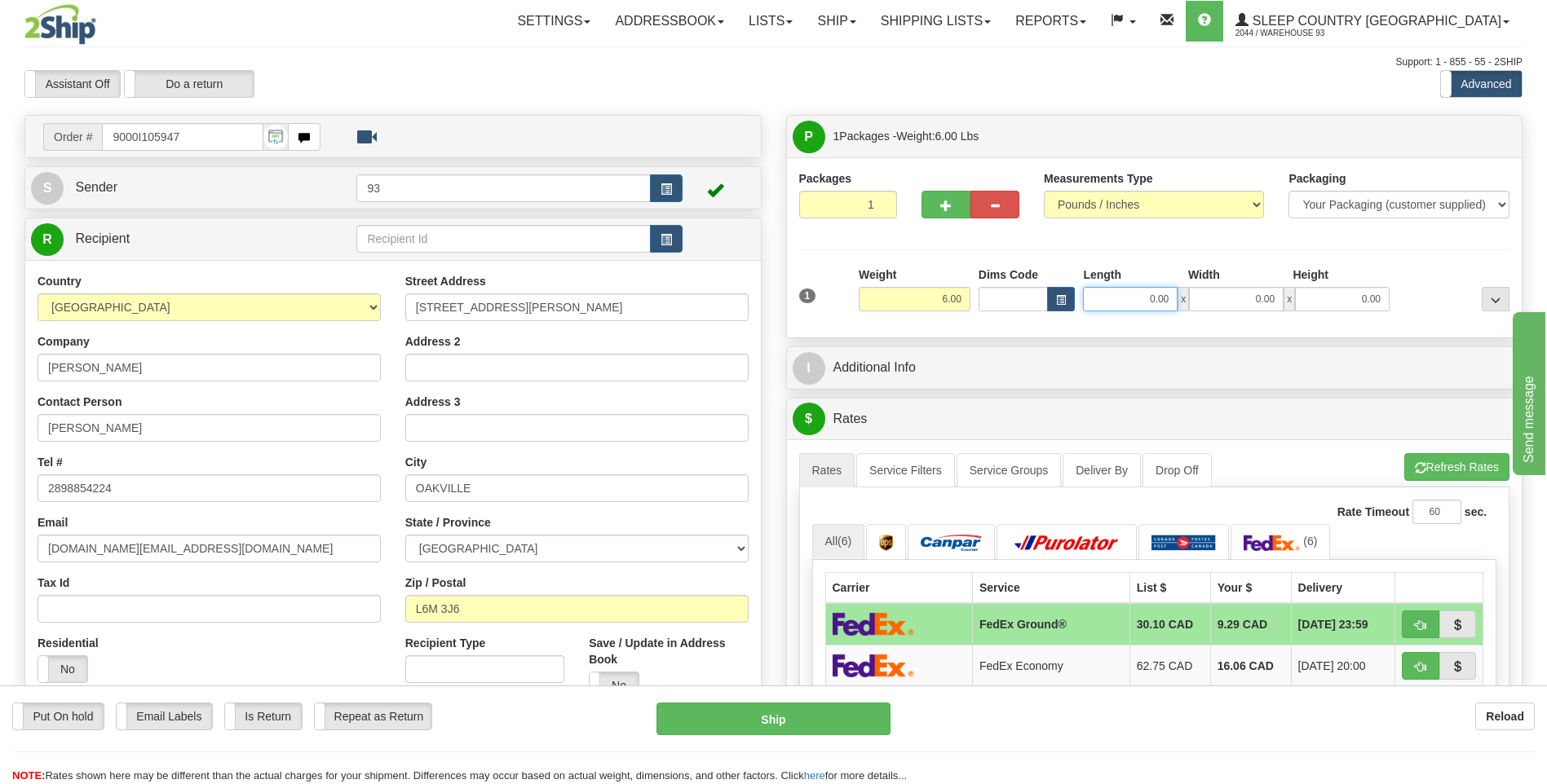
drag, startPoint x: 1136, startPoint y: 299, endPoint x: 1236, endPoint y: 316, distance: 101.4
click at [1235, 305] on div "0.00 x 0.00 x 0.00" at bounding box center [1235, 299] width 307 height 24
type input "16.00"
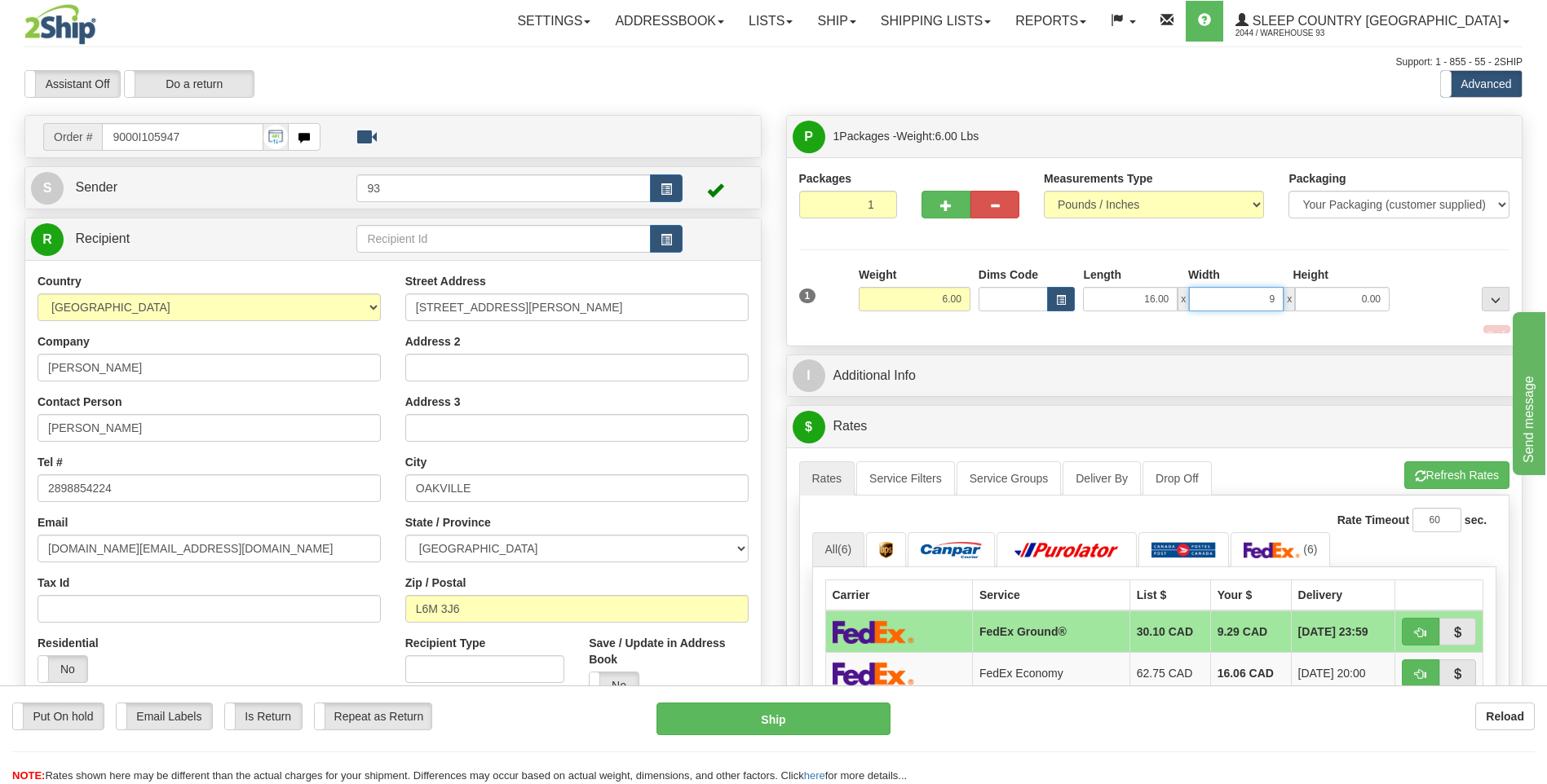
type input "9.00"
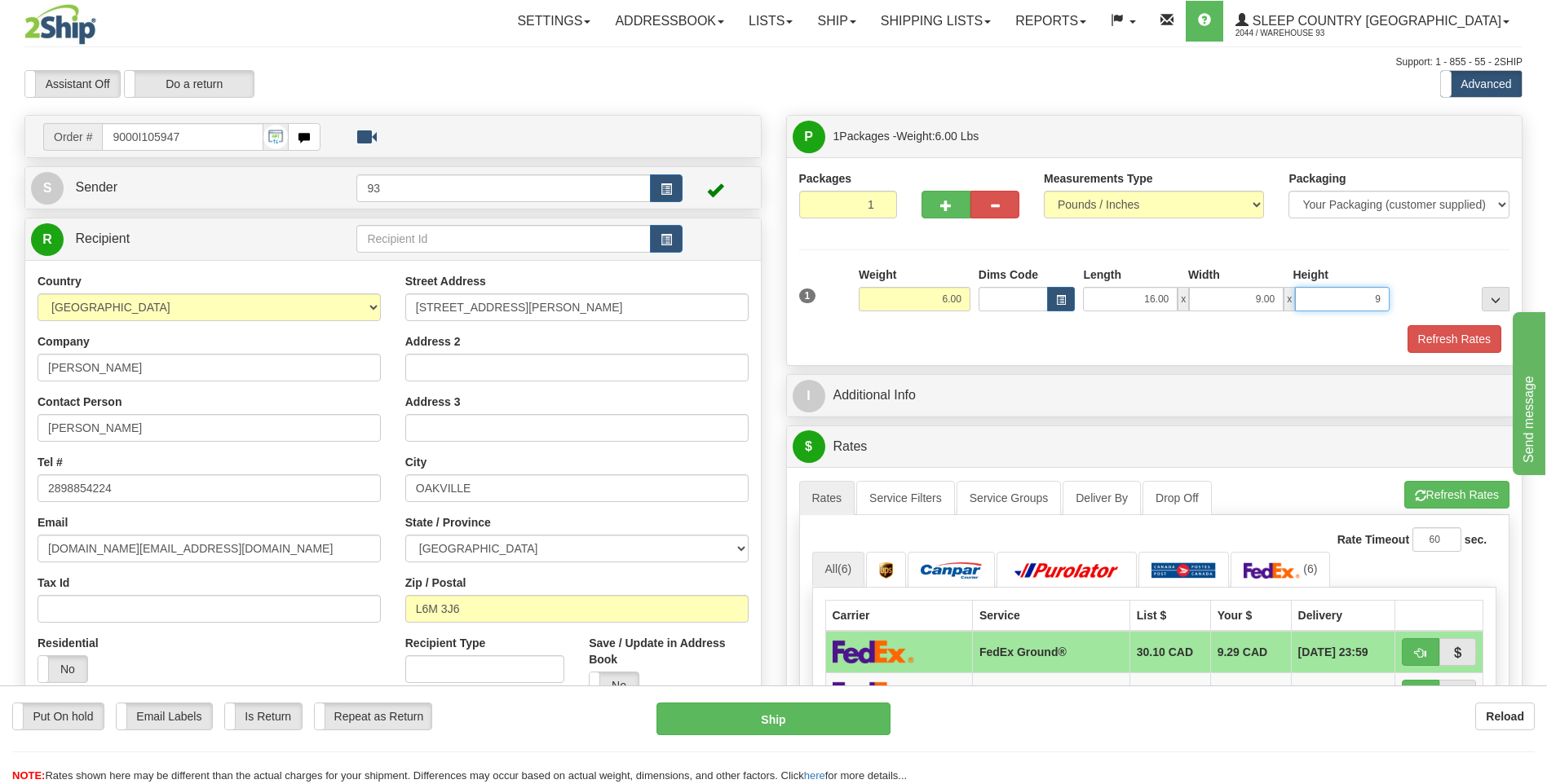
type input "9.00"
click at [1455, 334] on button "Refresh Rates" at bounding box center [1454, 338] width 94 height 28
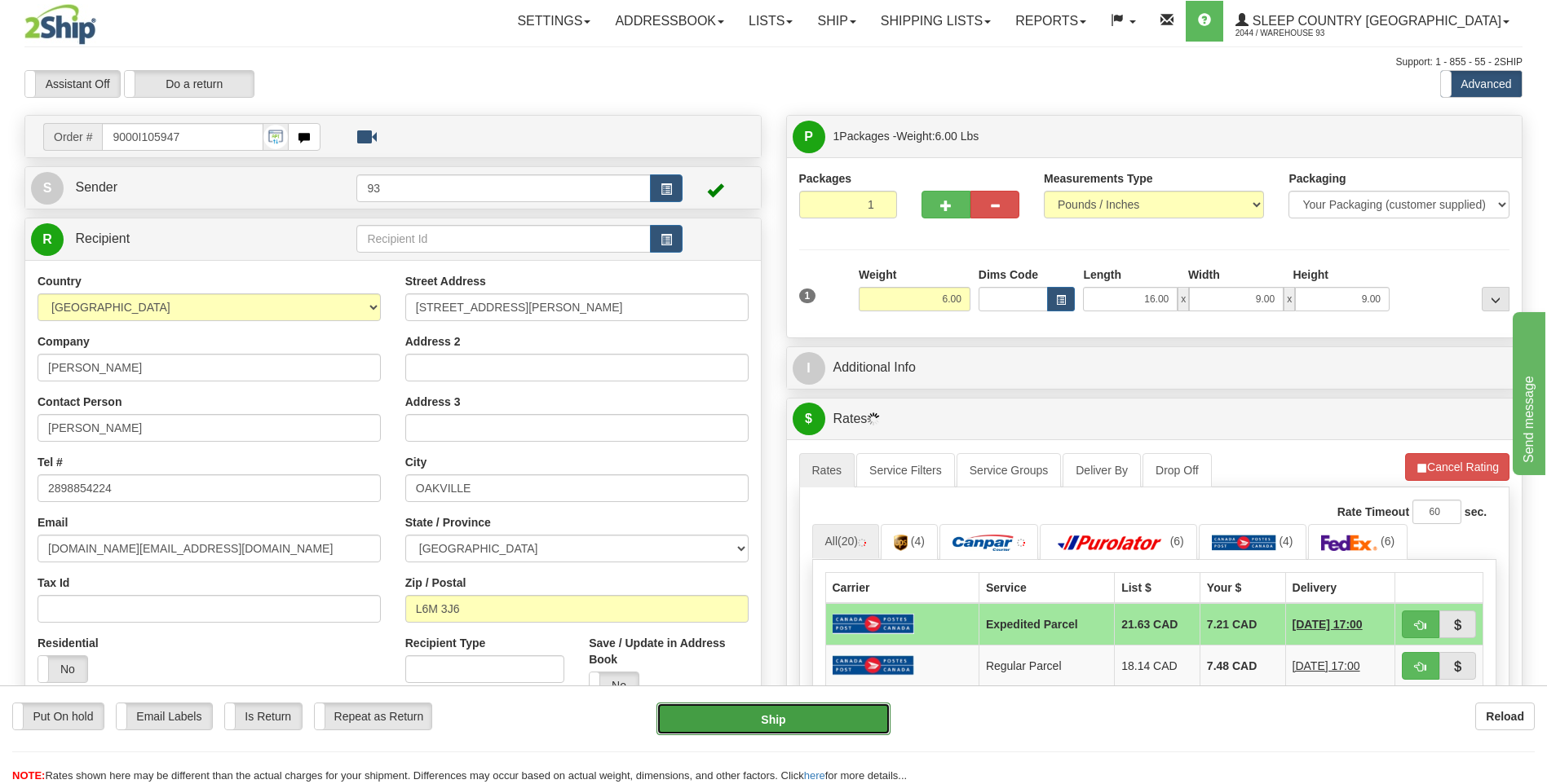
click at [719, 715] on button "Ship" at bounding box center [773, 718] width 233 height 33
type input "DOM.EP"
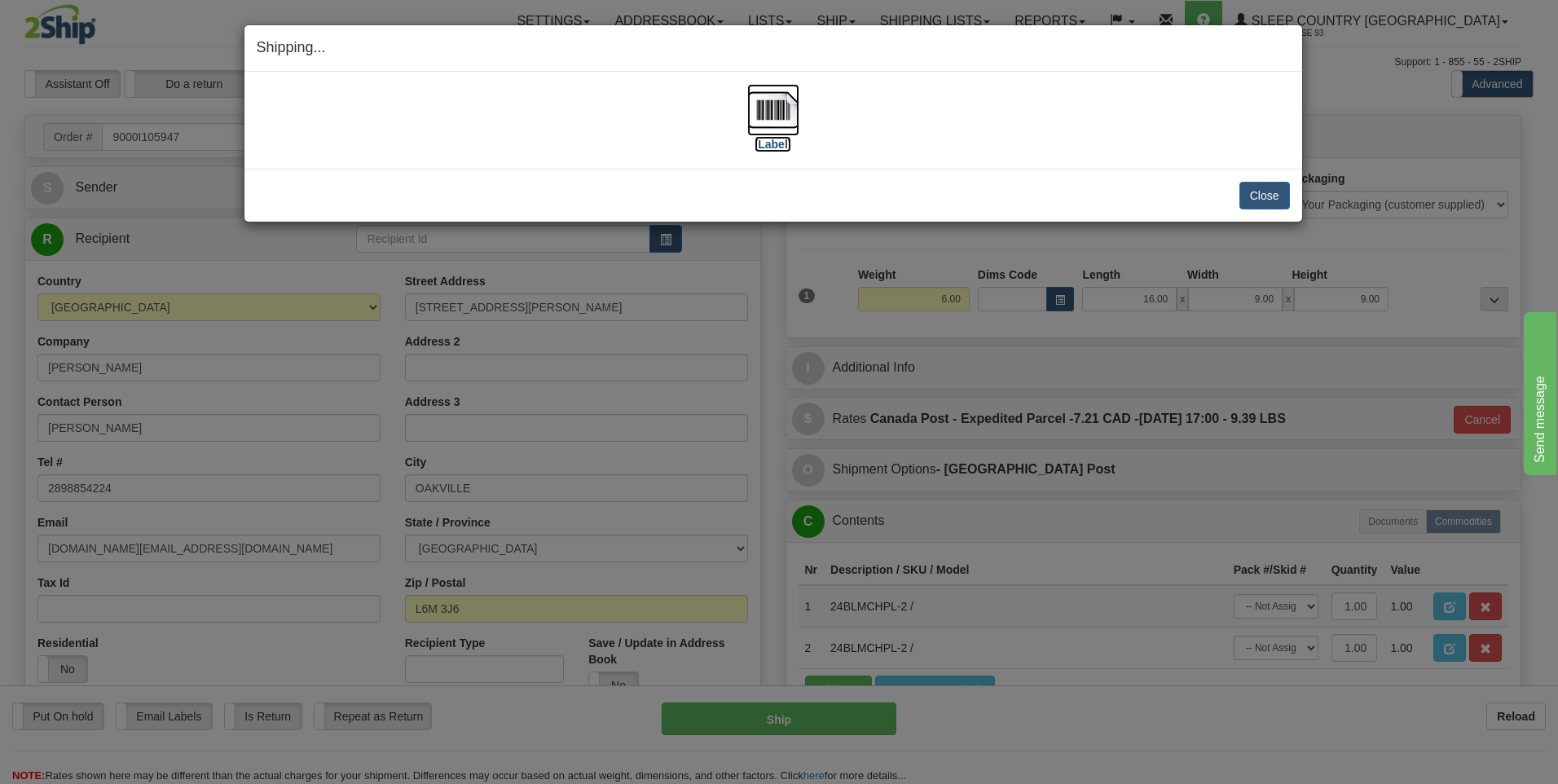
click at [760, 114] on img at bounding box center [773, 110] width 52 height 52
click at [1249, 189] on button "Close" at bounding box center [1265, 195] width 51 height 28
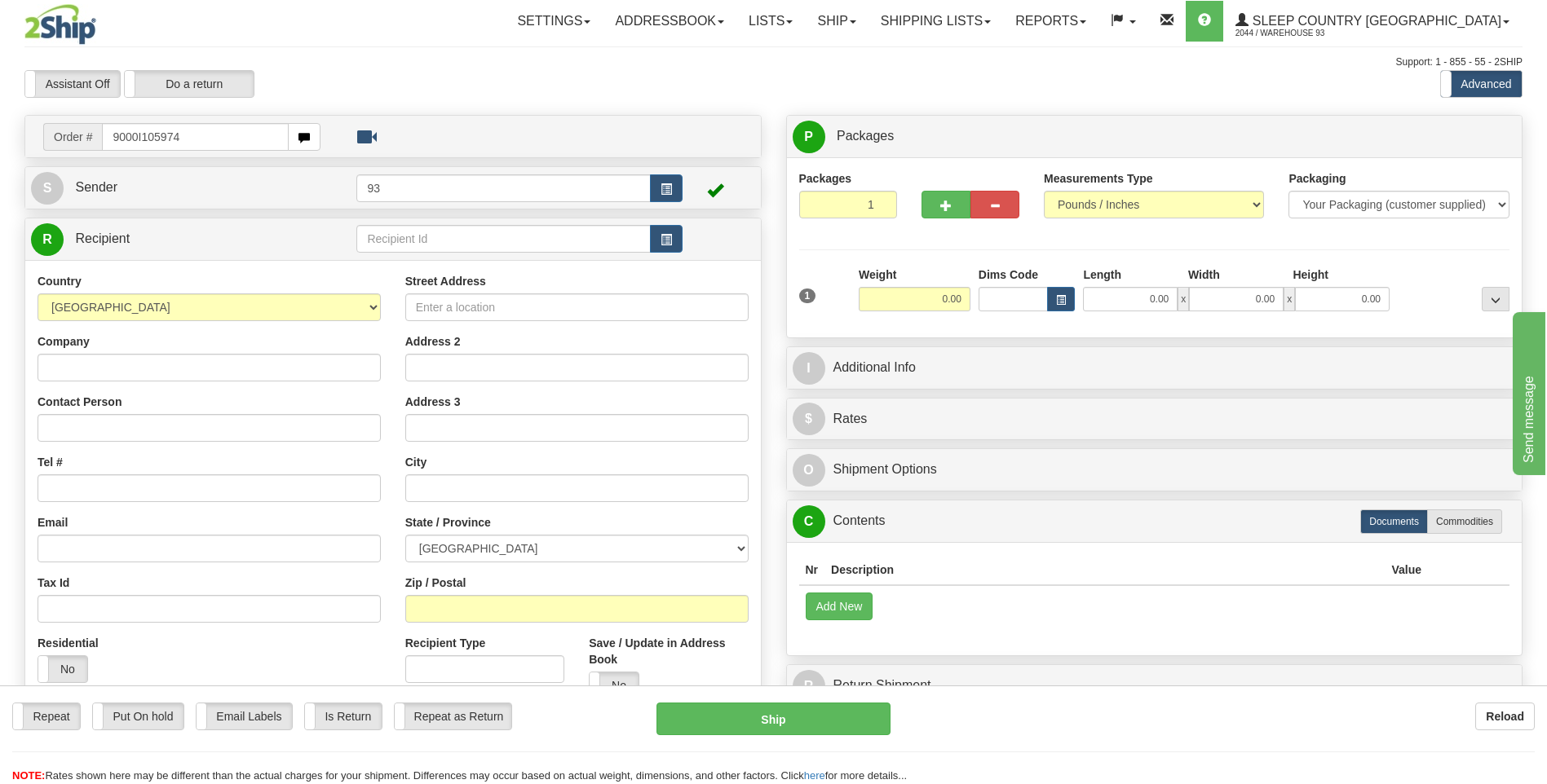
type input "9000I105974"
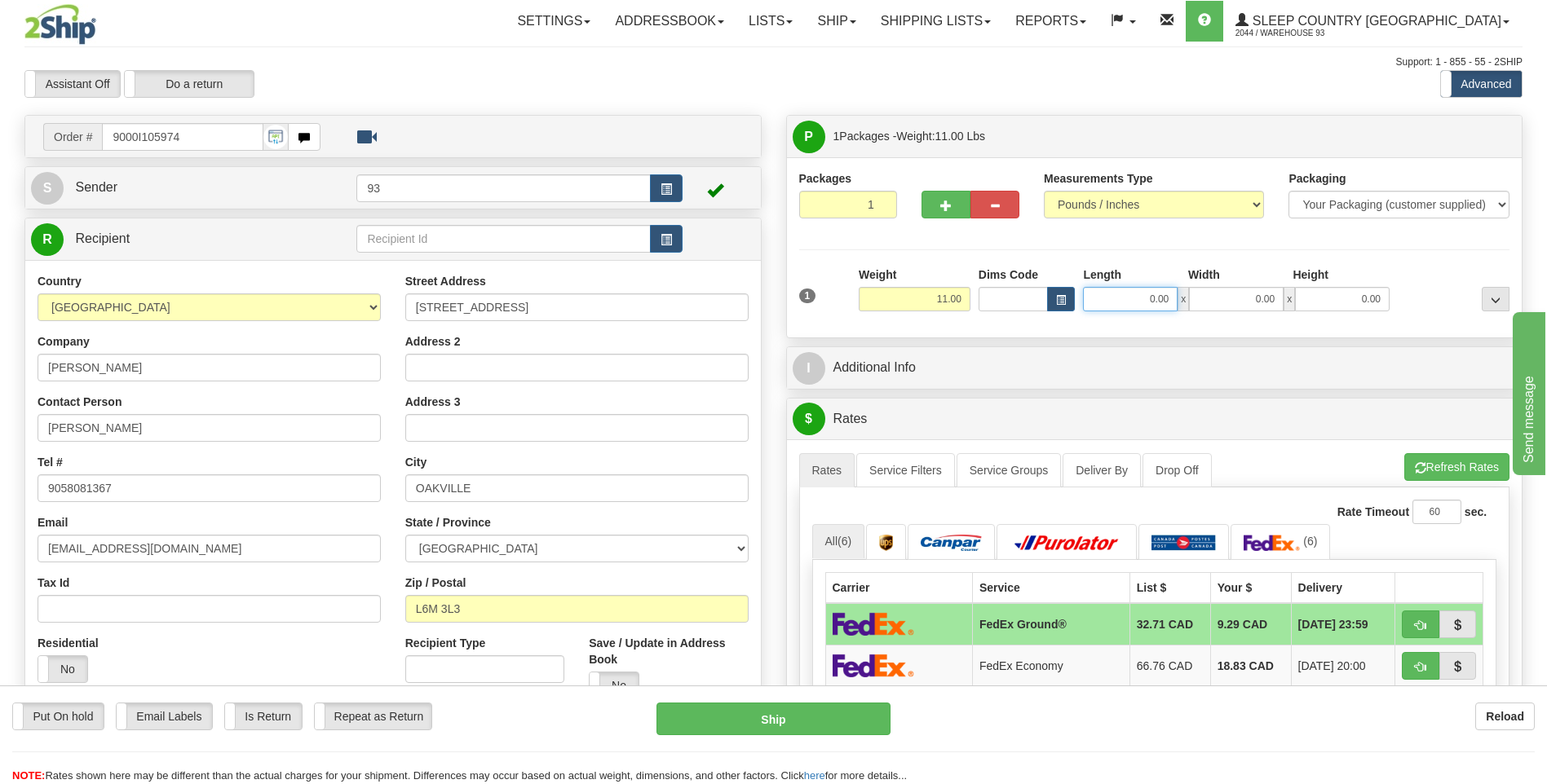
drag, startPoint x: 1142, startPoint y: 303, endPoint x: 1284, endPoint y: 312, distance: 142.3
click at [1217, 303] on div "0.00 x 0.00 x 0.00" at bounding box center [1235, 299] width 307 height 24
type input "18.00"
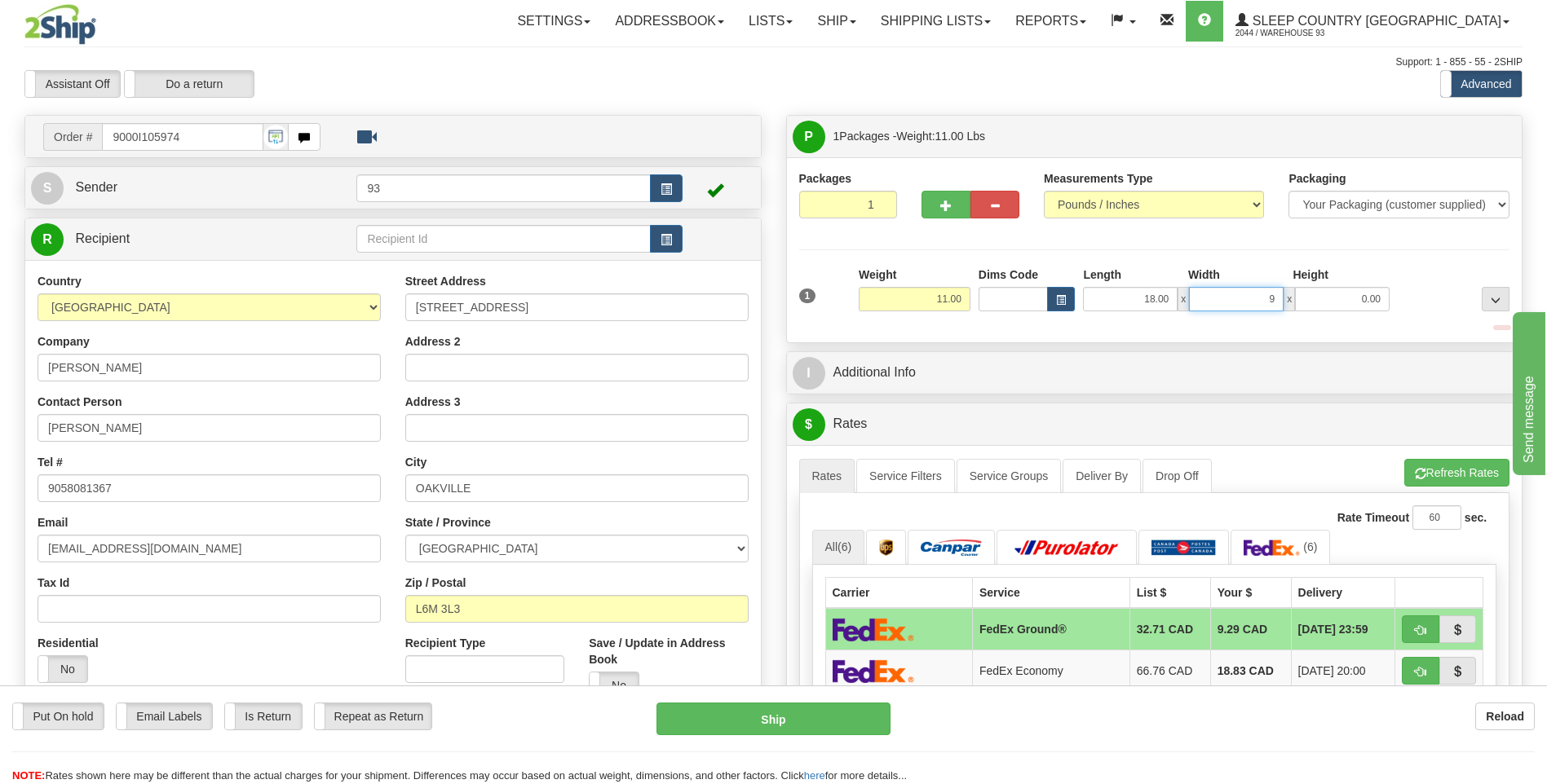
type input "9.00"
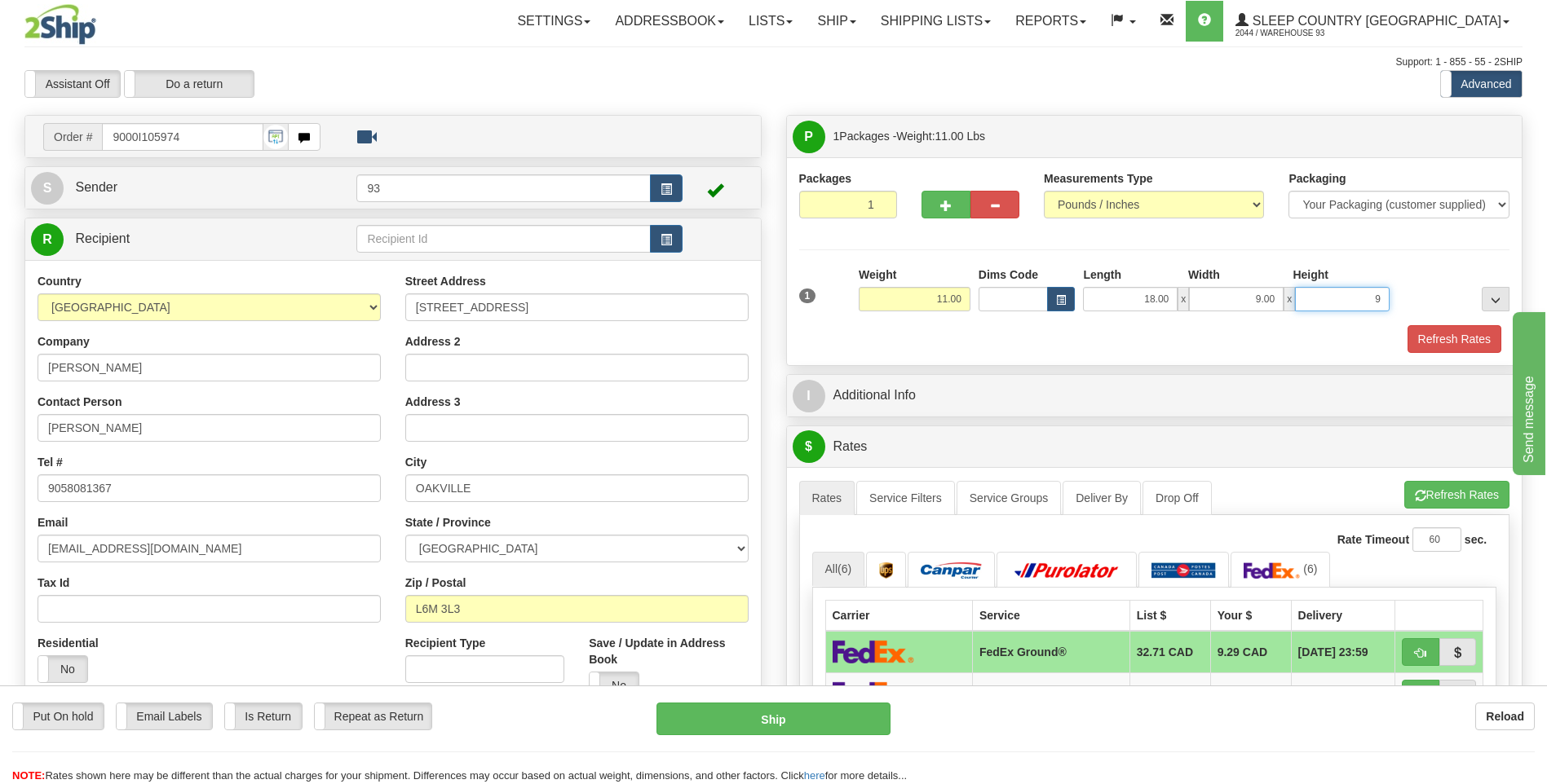
type input "9.00"
click at [1458, 338] on button "Refresh Rates" at bounding box center [1454, 338] width 94 height 28
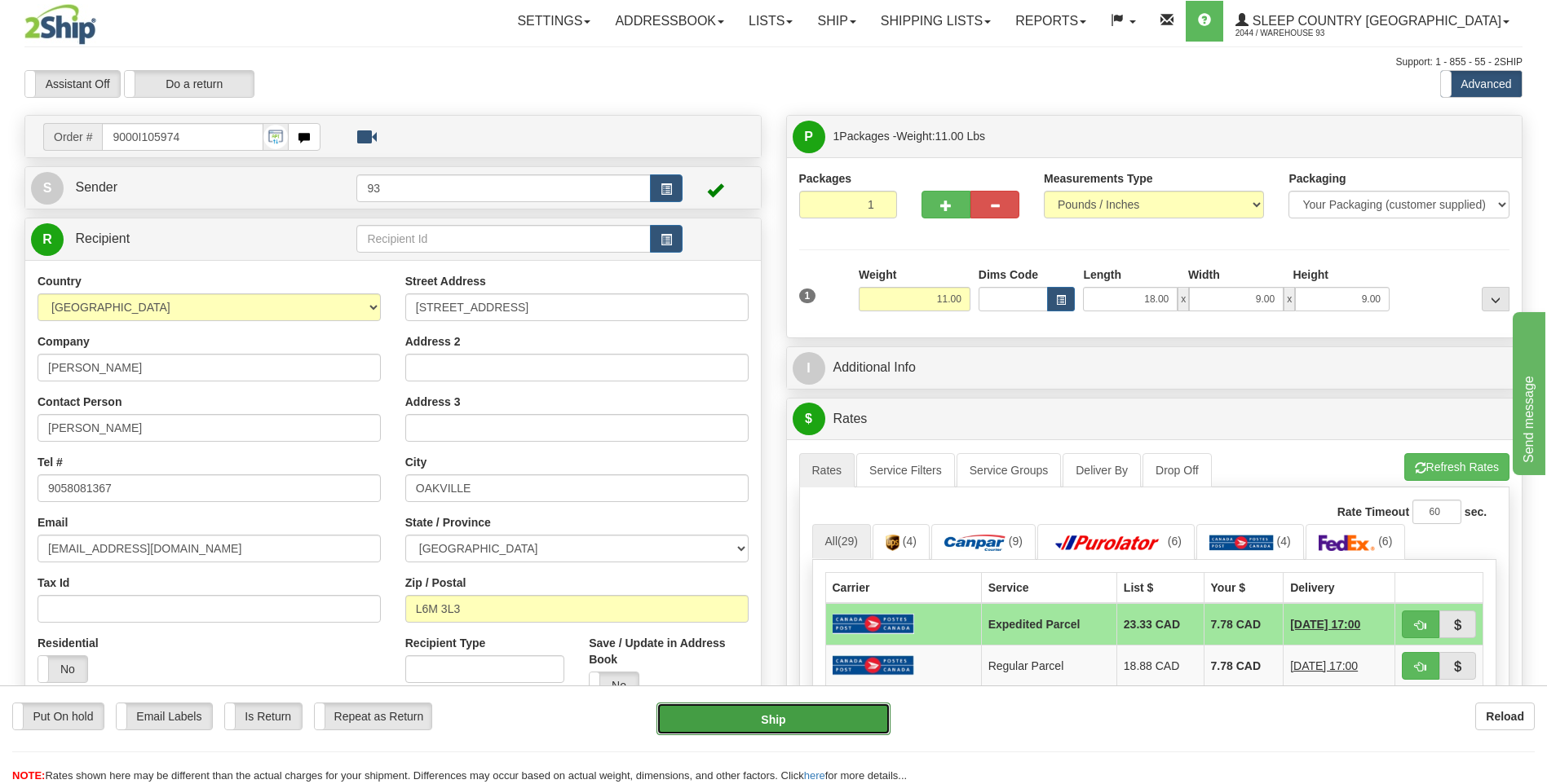
click at [817, 722] on button "Ship" at bounding box center [773, 718] width 233 height 33
type input "DOM.EP"
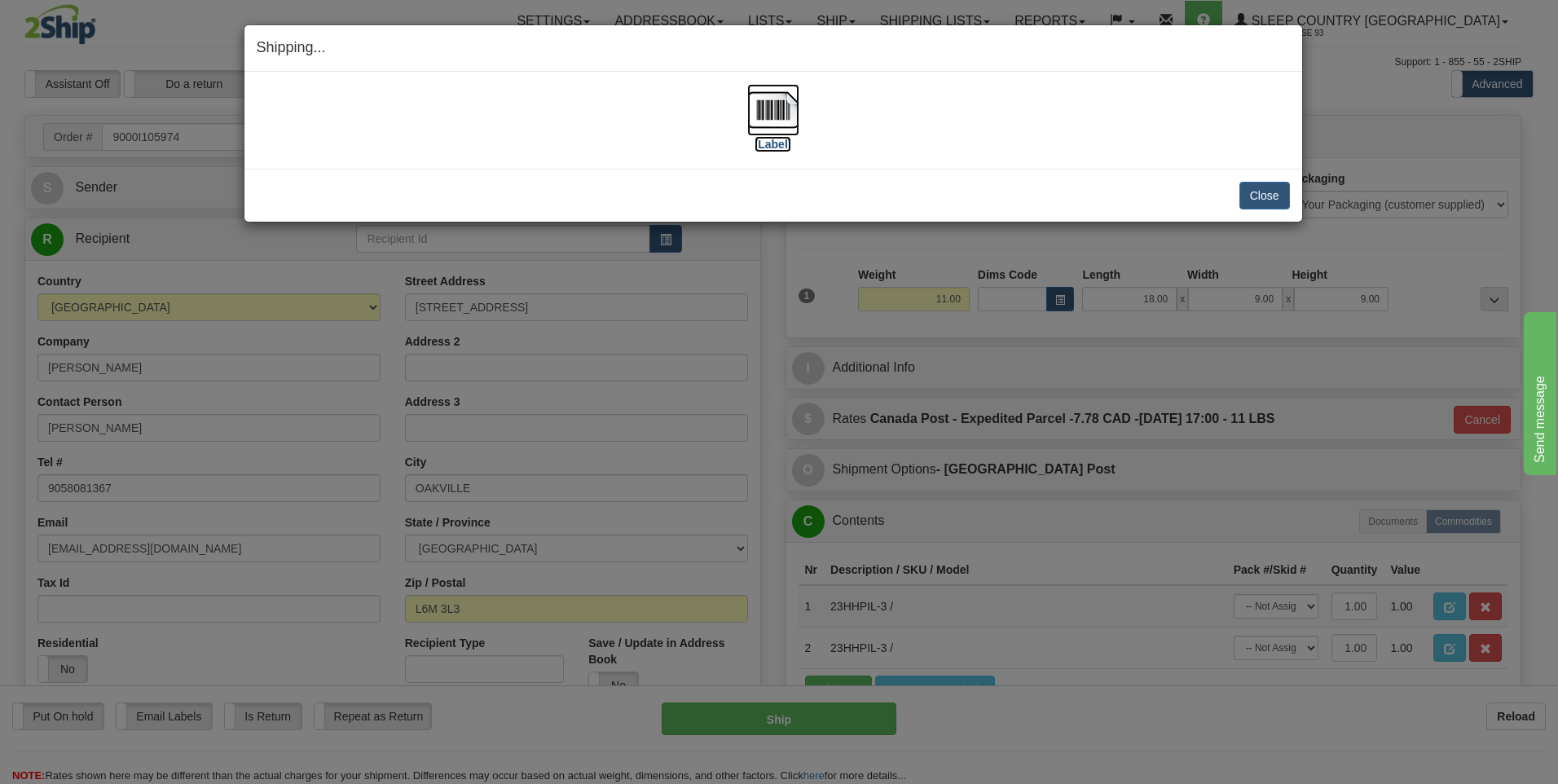
click at [786, 116] on img at bounding box center [773, 110] width 52 height 52
click at [1272, 188] on button "Close" at bounding box center [1265, 195] width 51 height 28
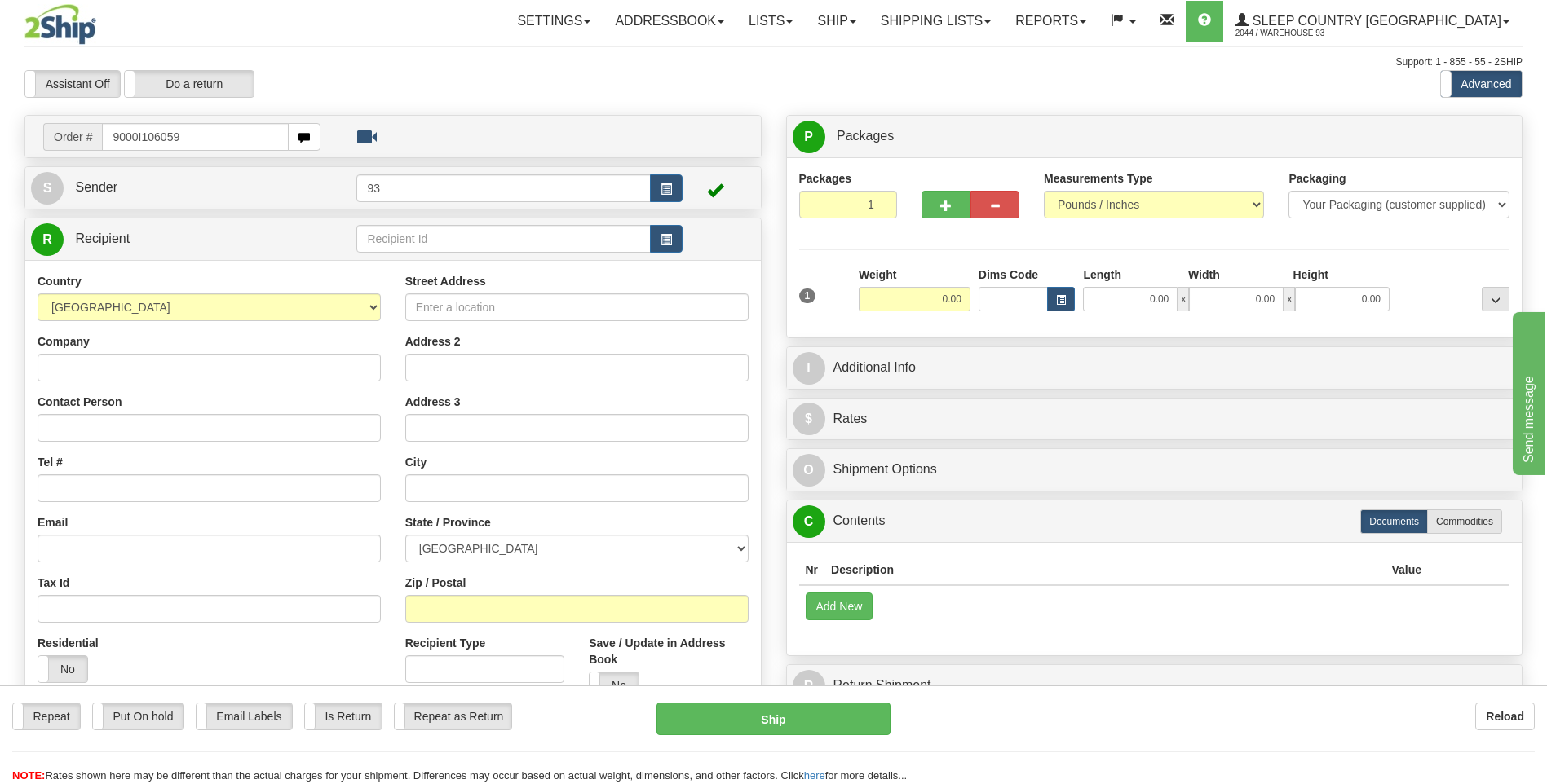
type input "9000I106059"
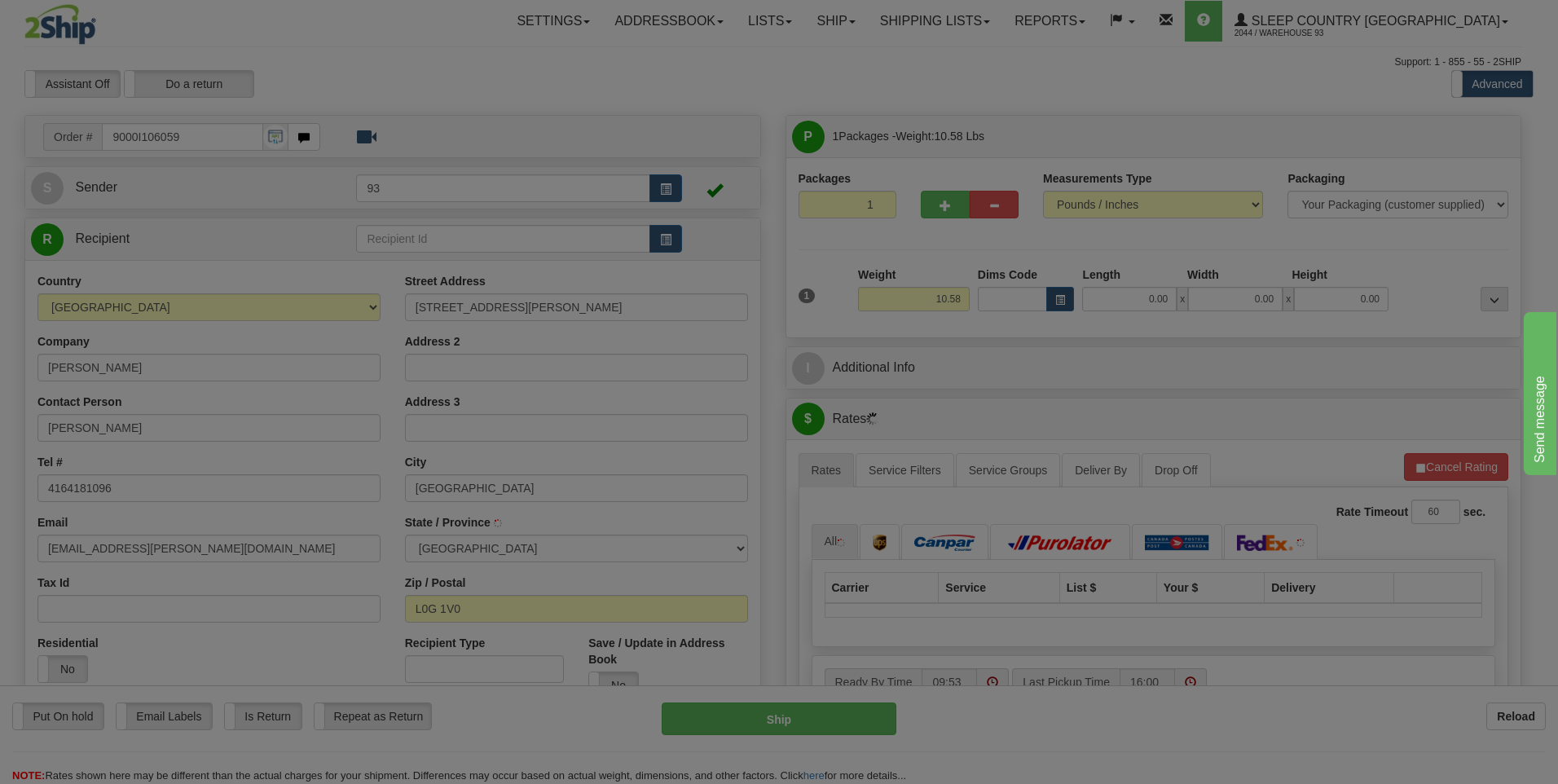
type input "SHARON"
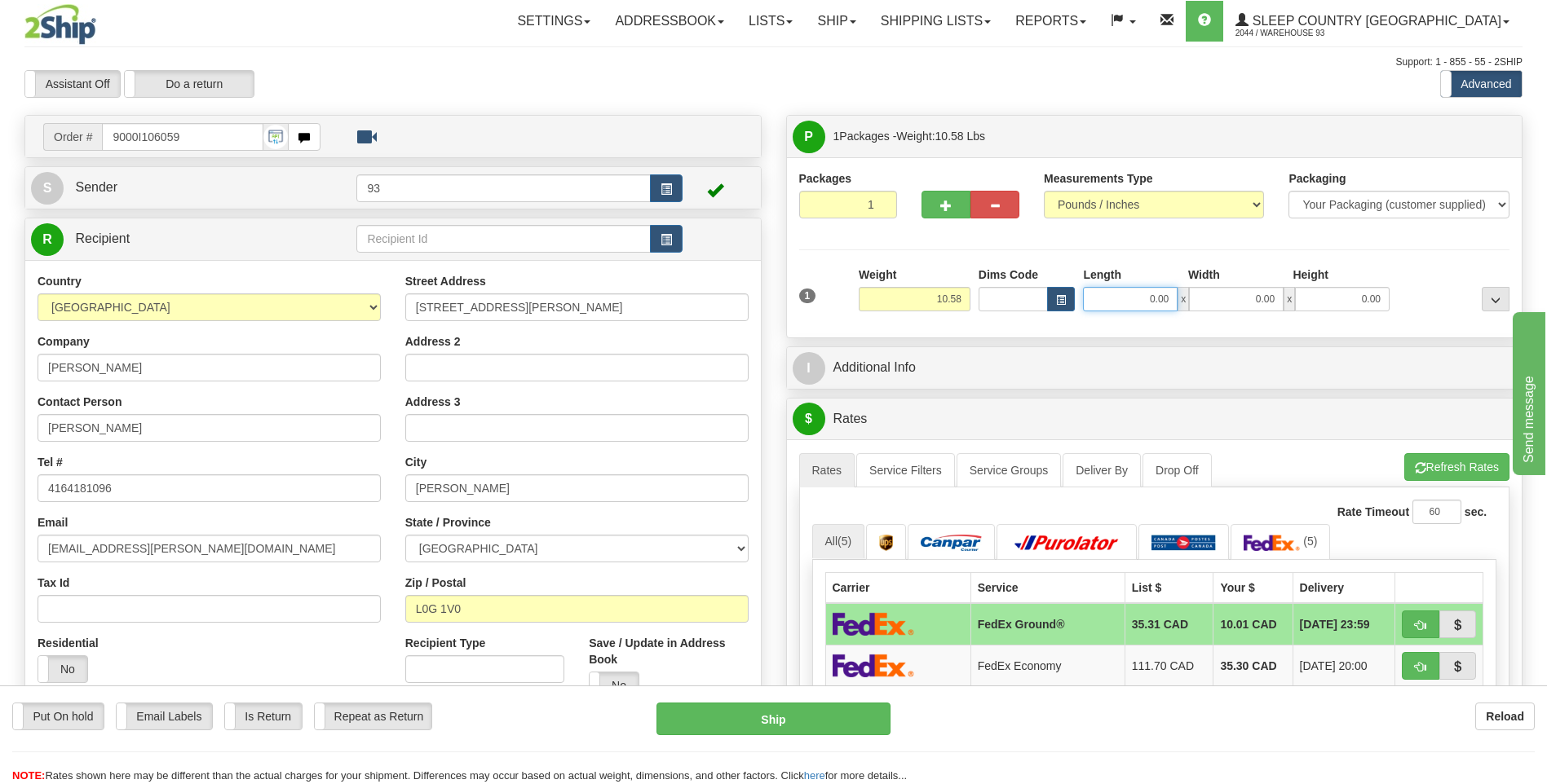
drag, startPoint x: 1139, startPoint y: 300, endPoint x: 1202, endPoint y: 286, distance: 64.5
click at [1202, 287] on div "0.00 x 0.00 x 0.00" at bounding box center [1235, 299] width 307 height 24
type input "19.00"
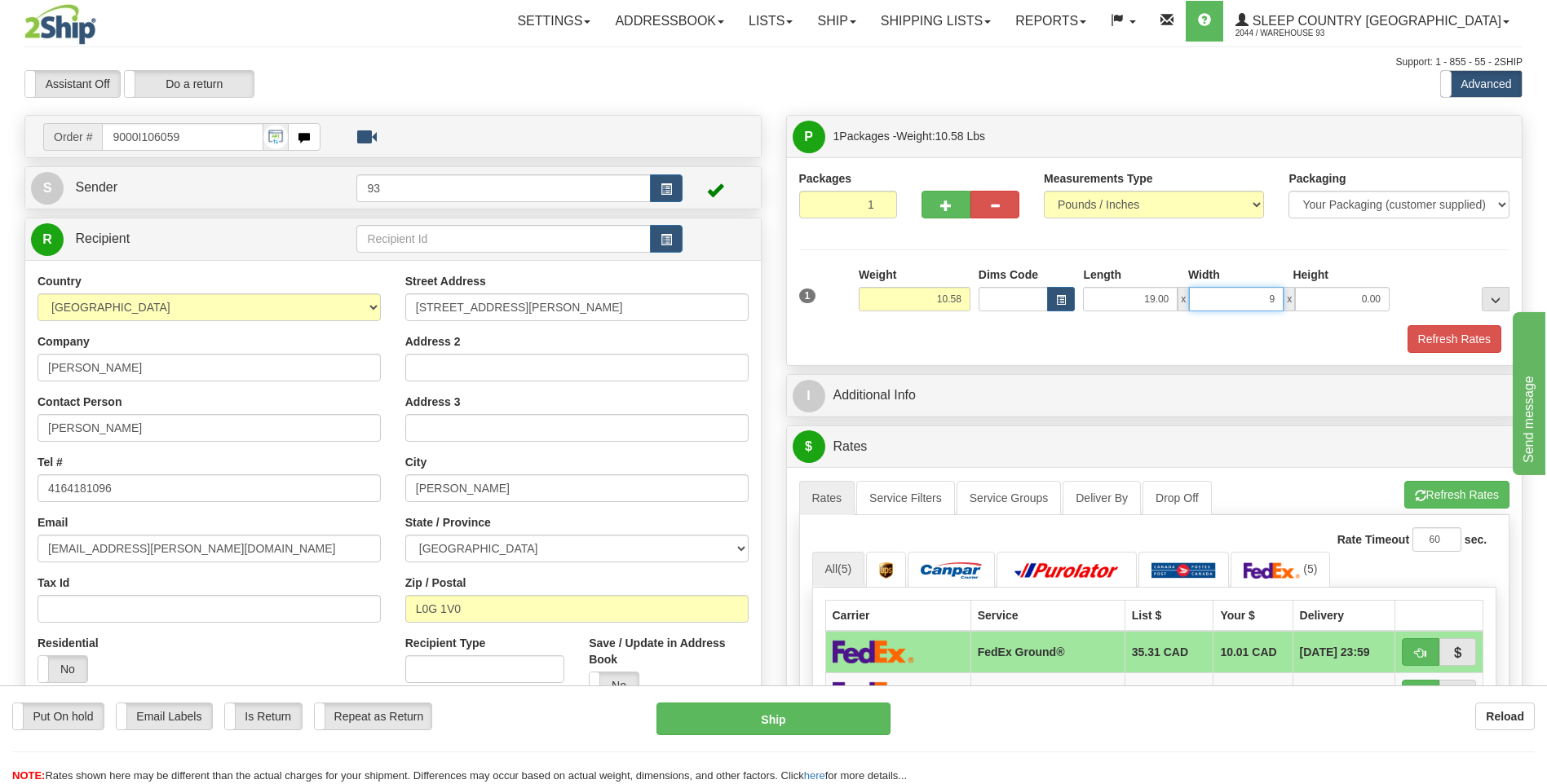
type input "9.00"
click at [1445, 347] on button "Refresh Rates" at bounding box center [1454, 338] width 94 height 28
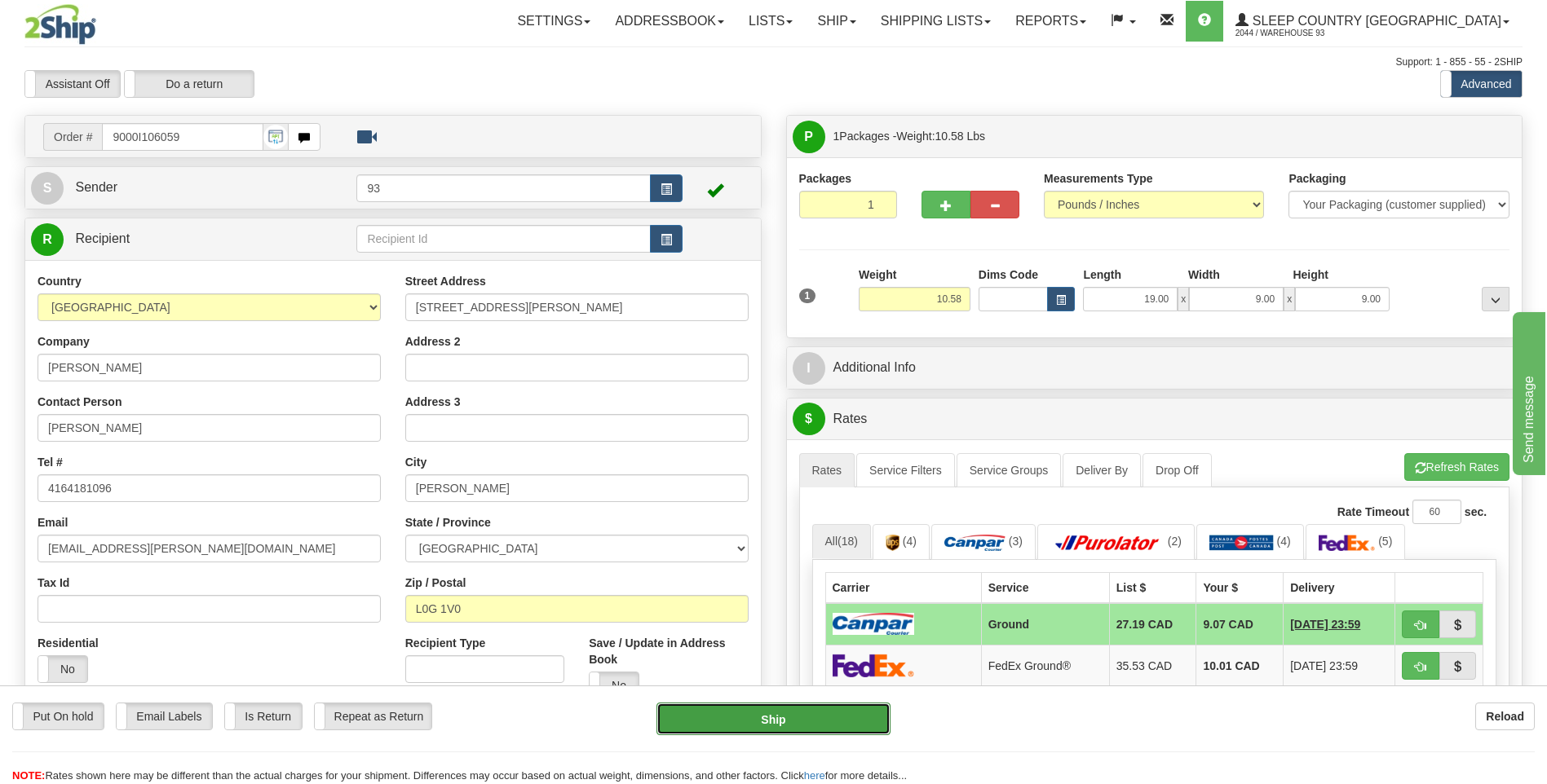
click at [765, 721] on button "Ship" at bounding box center [773, 718] width 233 height 33
type input "1"
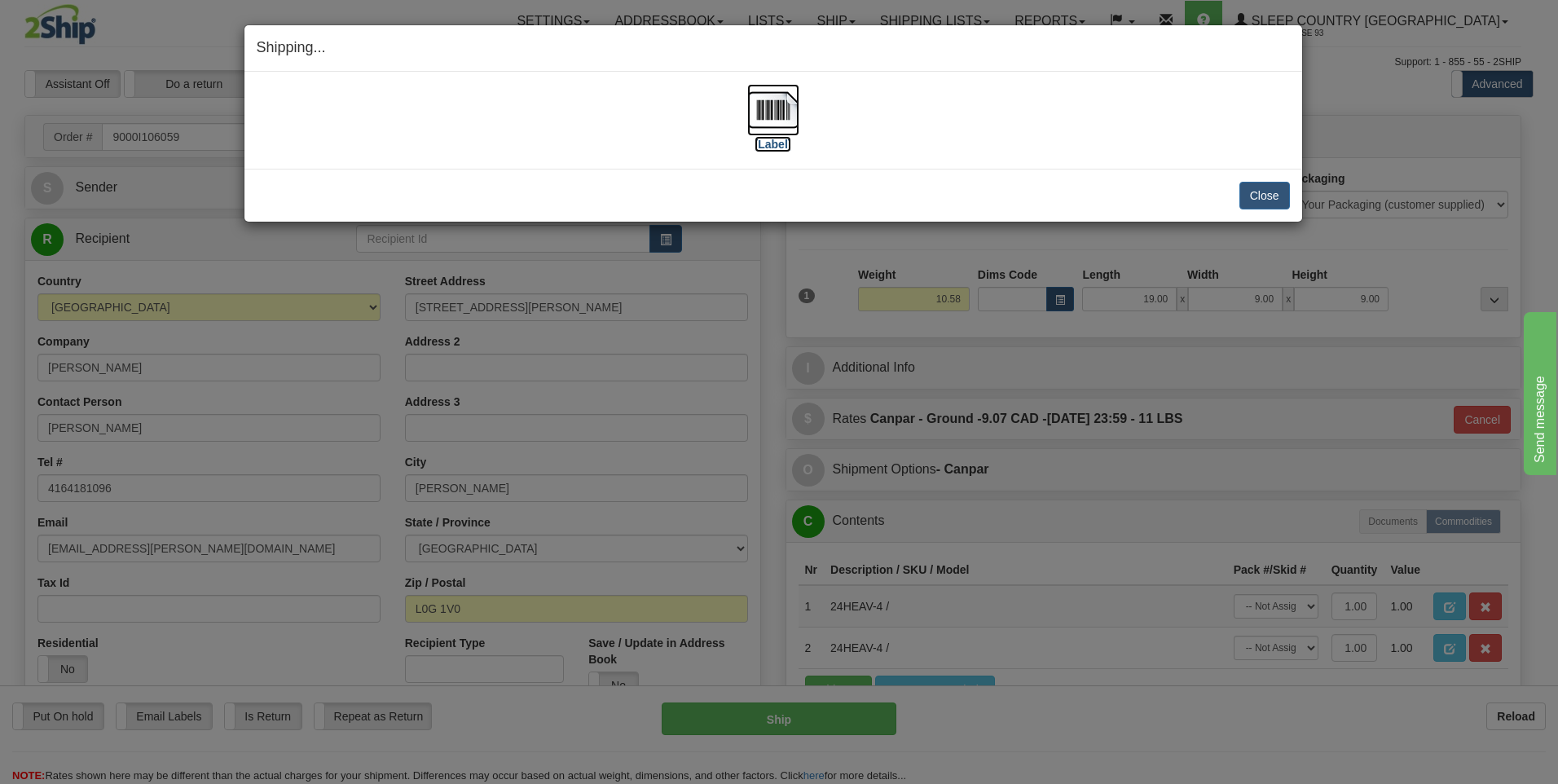
click at [776, 107] on img at bounding box center [773, 110] width 52 height 52
click at [1266, 198] on button "Close" at bounding box center [1265, 195] width 51 height 28
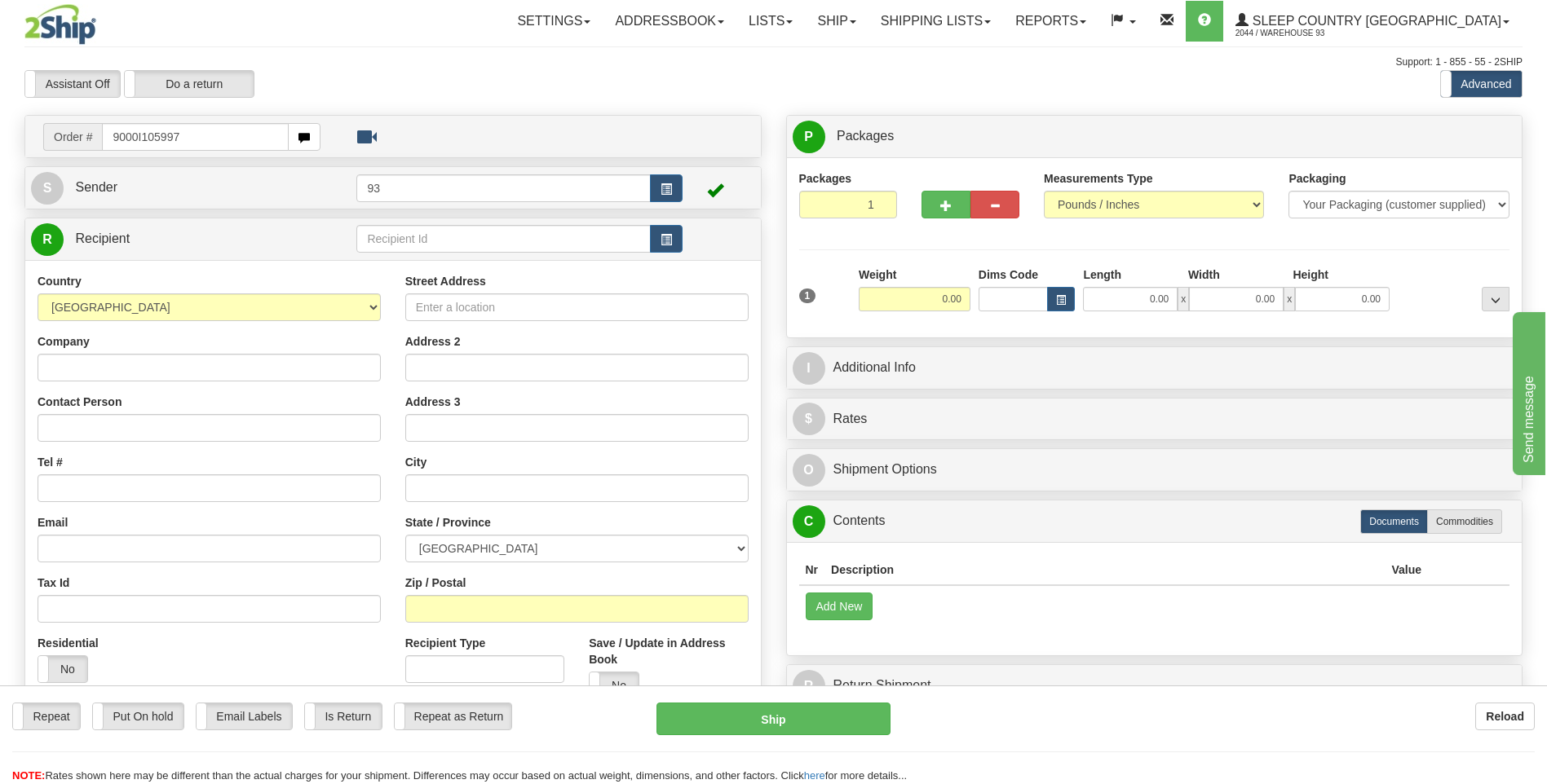
type input "9000I105997"
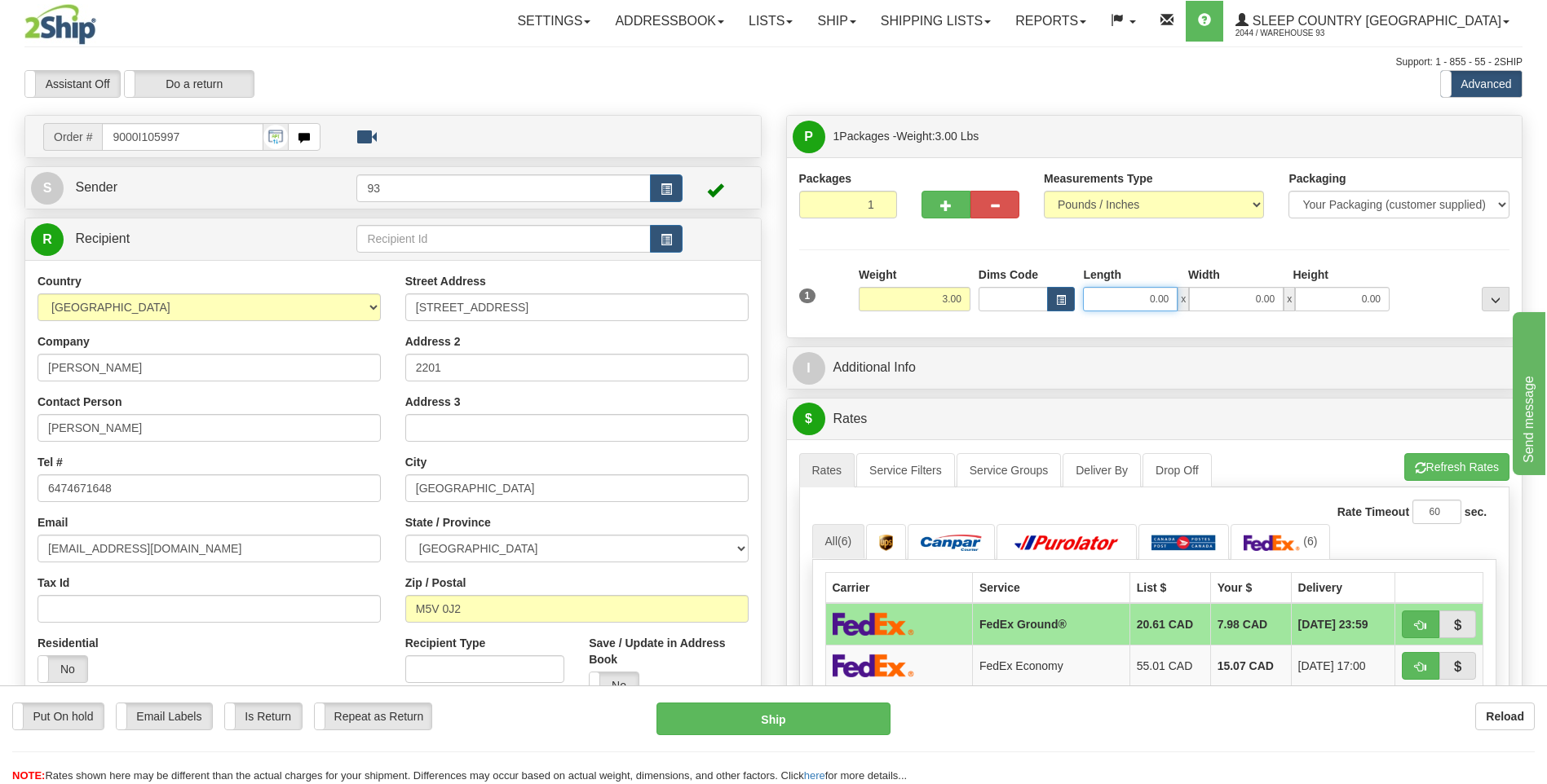
drag, startPoint x: 1145, startPoint y: 304, endPoint x: 1188, endPoint y: 302, distance: 43.0
click at [1188, 302] on div "0.00 x 0.00 x 0.00" at bounding box center [1235, 299] width 307 height 24
type input "16.00"
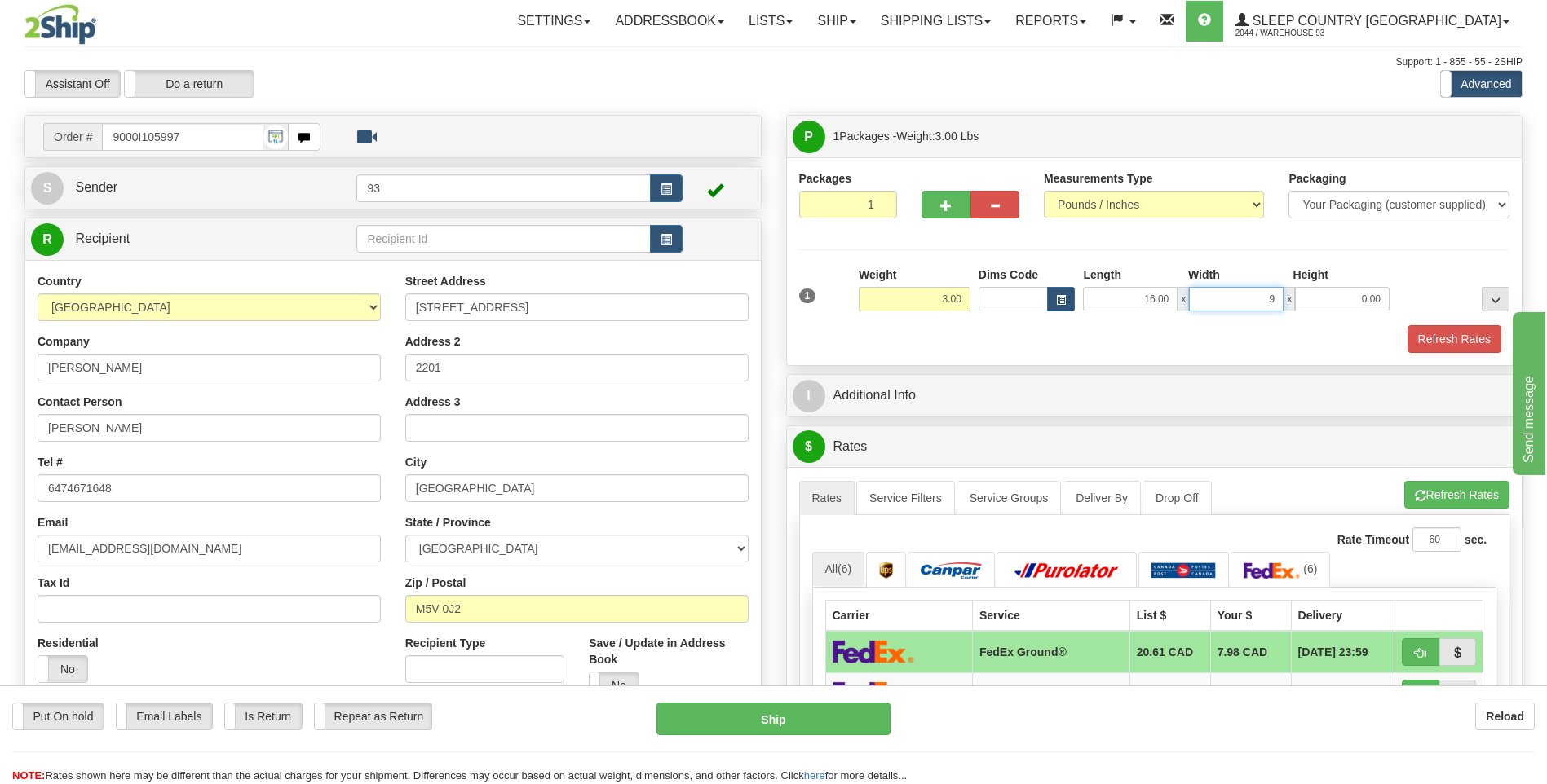
type input "9.00"
click at [1456, 343] on button "Refresh Rates" at bounding box center [1454, 338] width 94 height 28
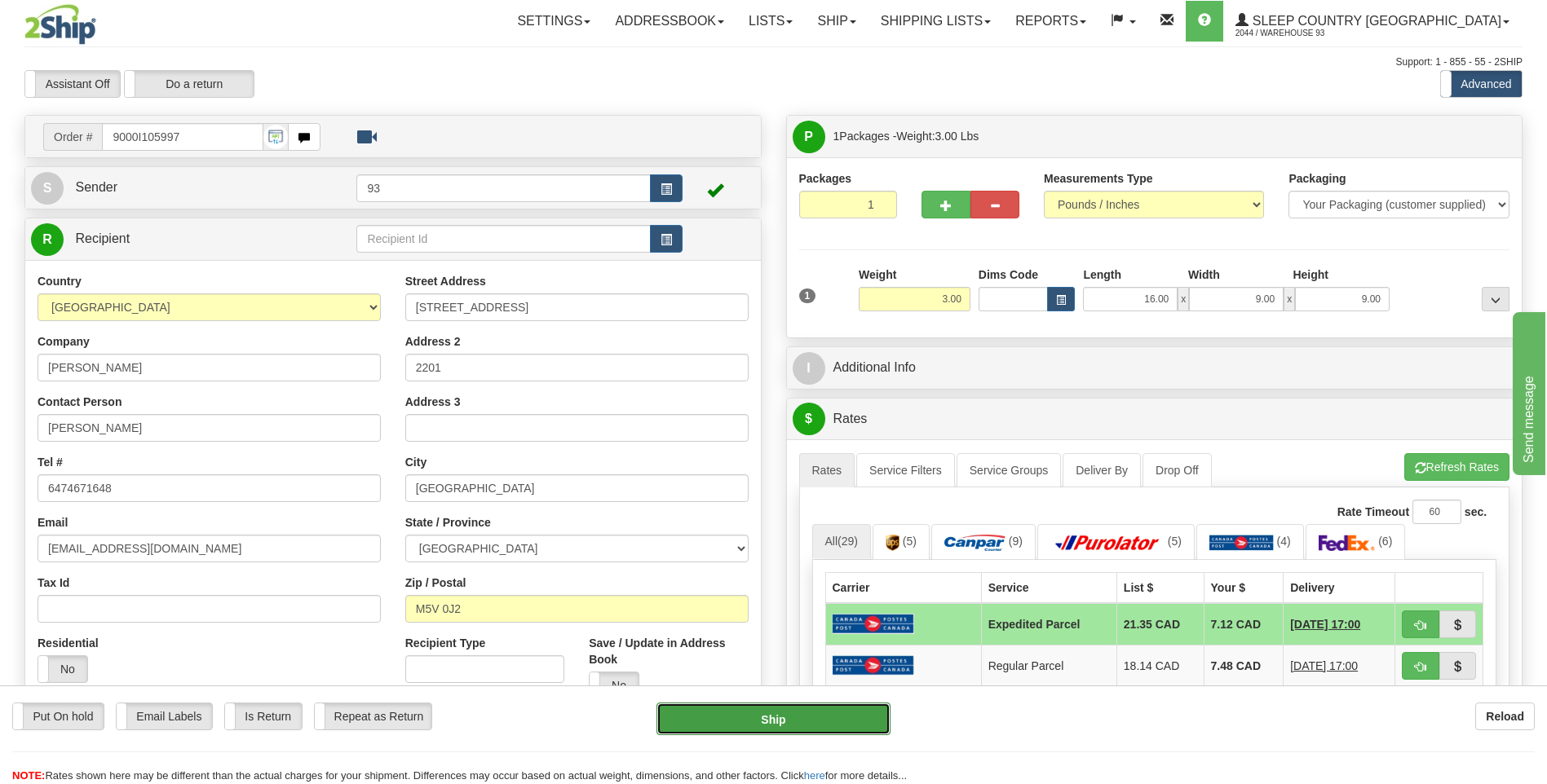
click at [796, 722] on button "Ship" at bounding box center [773, 718] width 233 height 33
type input "DOM.EP"
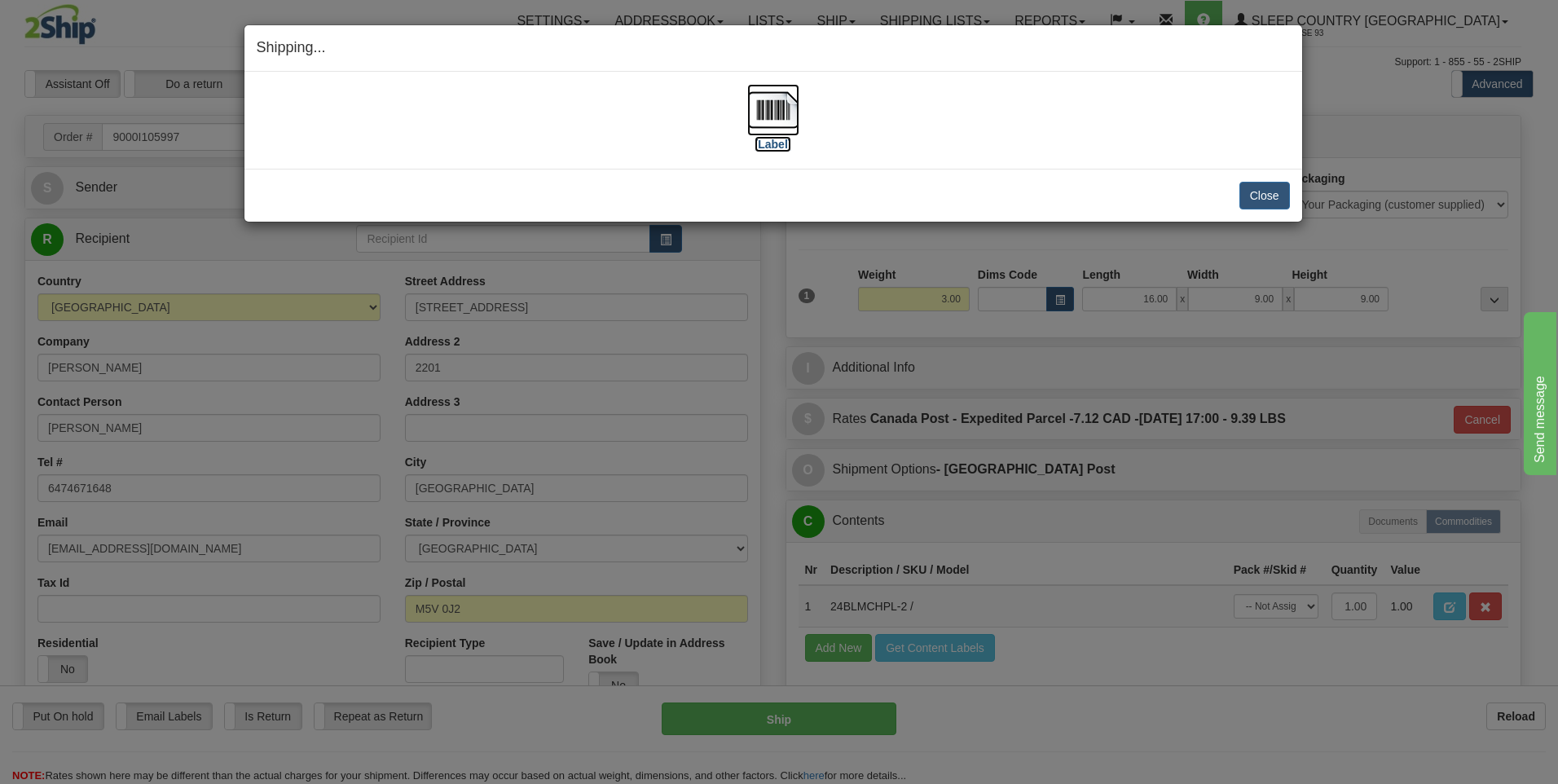
click at [772, 97] on img at bounding box center [773, 110] width 52 height 52
click at [1273, 202] on button "Close" at bounding box center [1265, 195] width 51 height 28
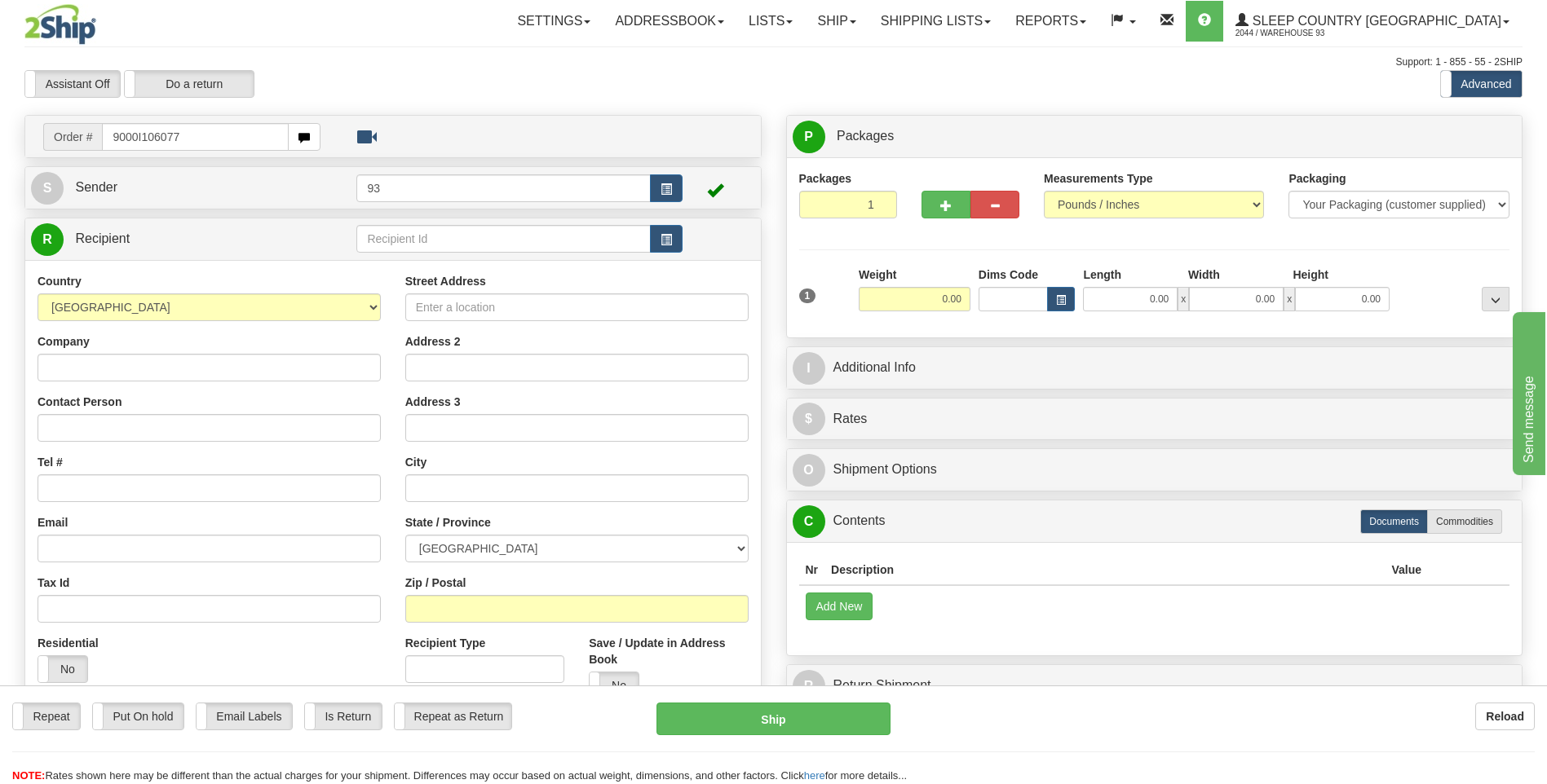
type input "9000I106077"
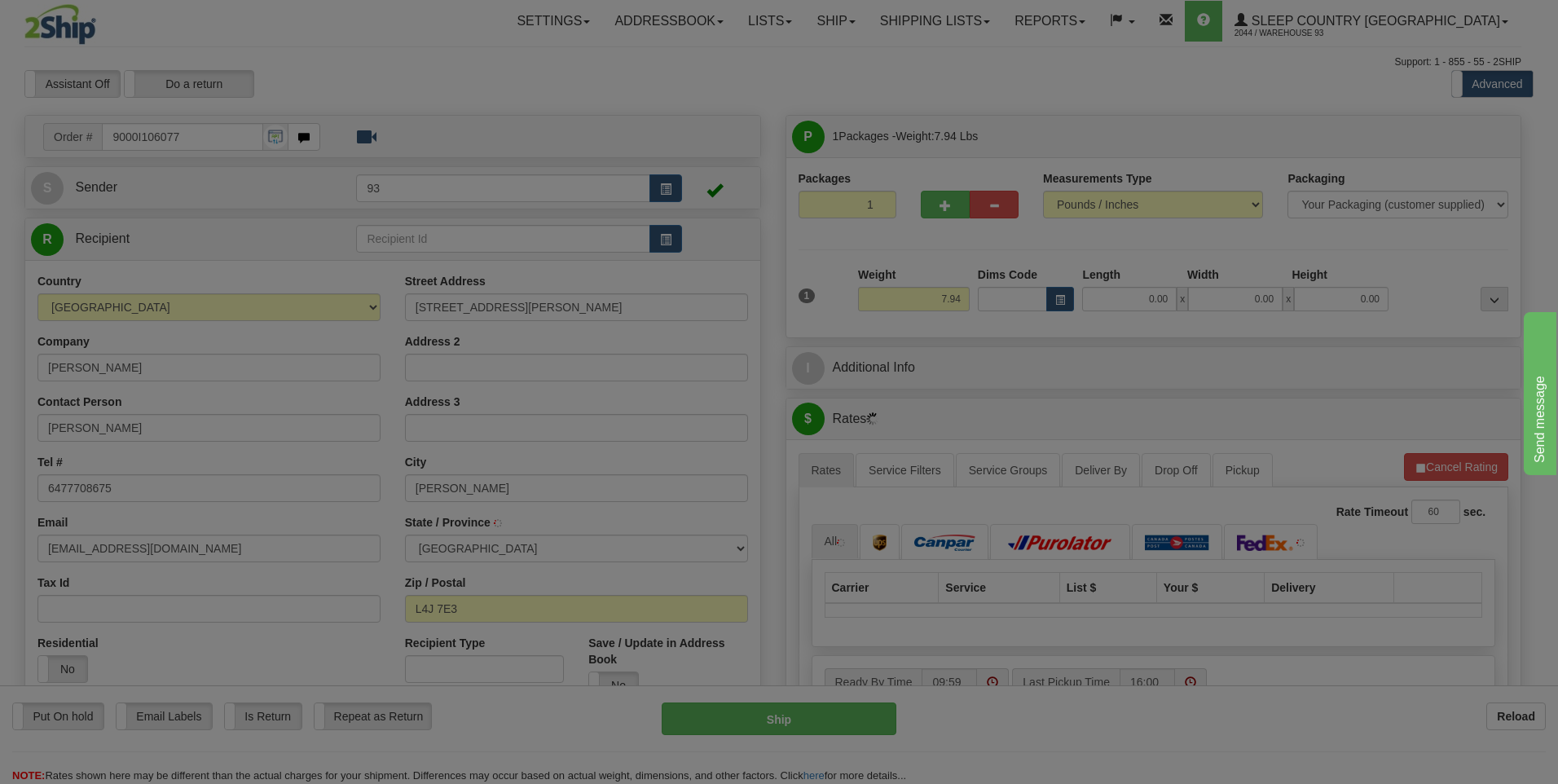
type input "THORNHILL"
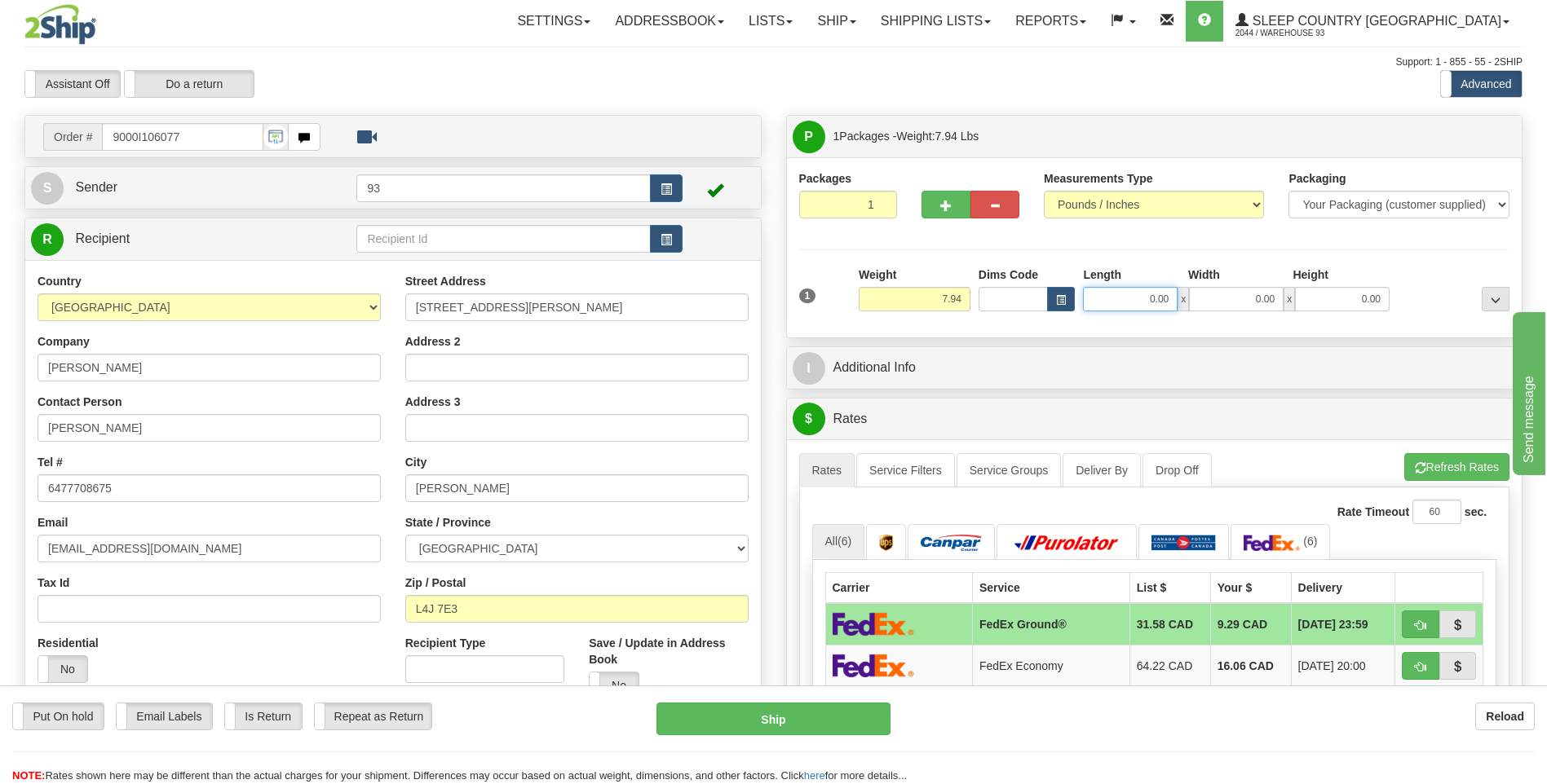
drag, startPoint x: 1147, startPoint y: 305, endPoint x: 1210, endPoint y: 305, distance: 63.0
click at [1210, 305] on div "0.00 x 0.00 x 0.00" at bounding box center [1235, 299] width 307 height 24
type input "18.00"
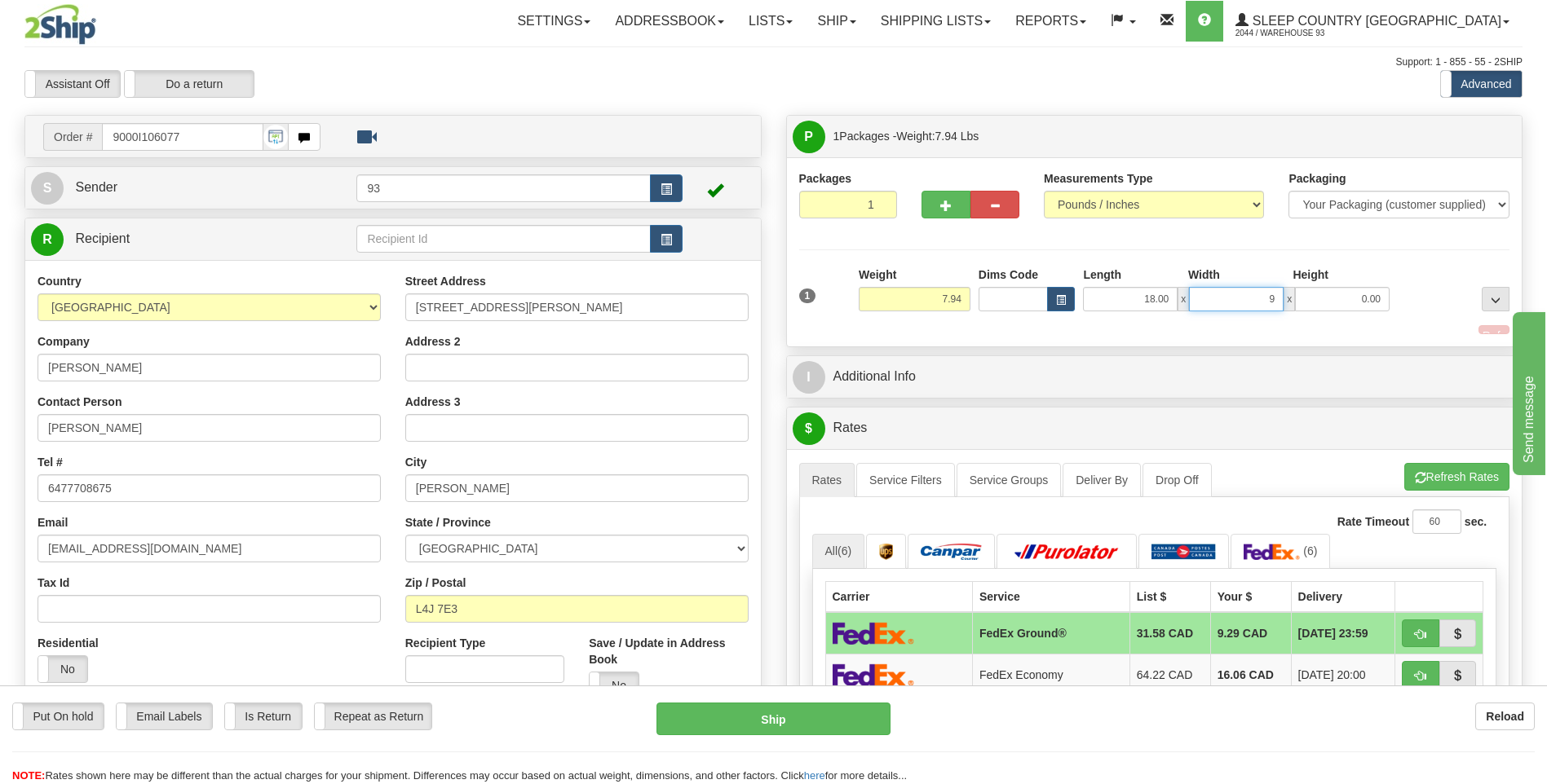
type input "9.00"
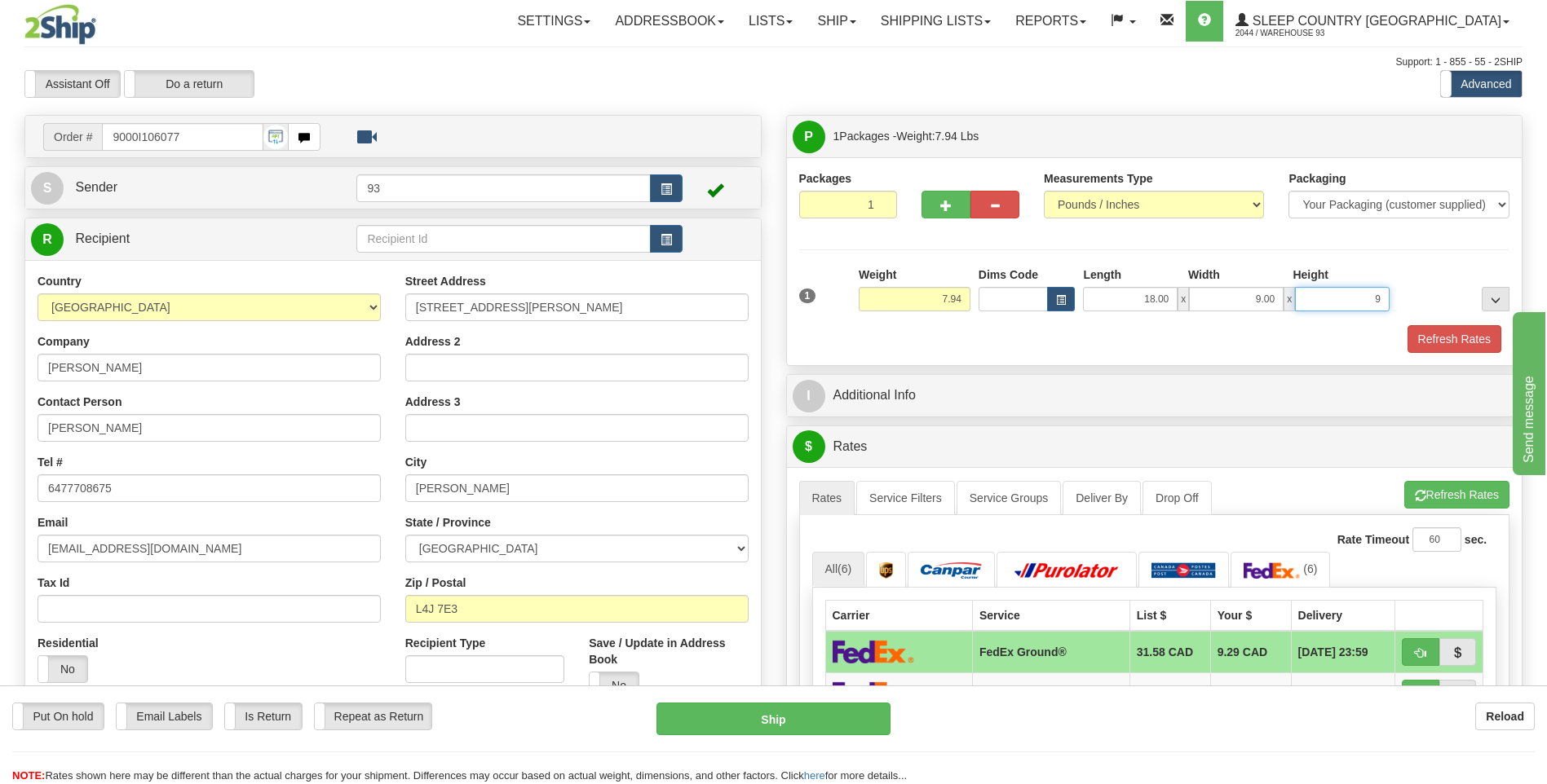
type input "9.00"
click at [1482, 341] on button "Refresh Rates" at bounding box center [1454, 338] width 94 height 28
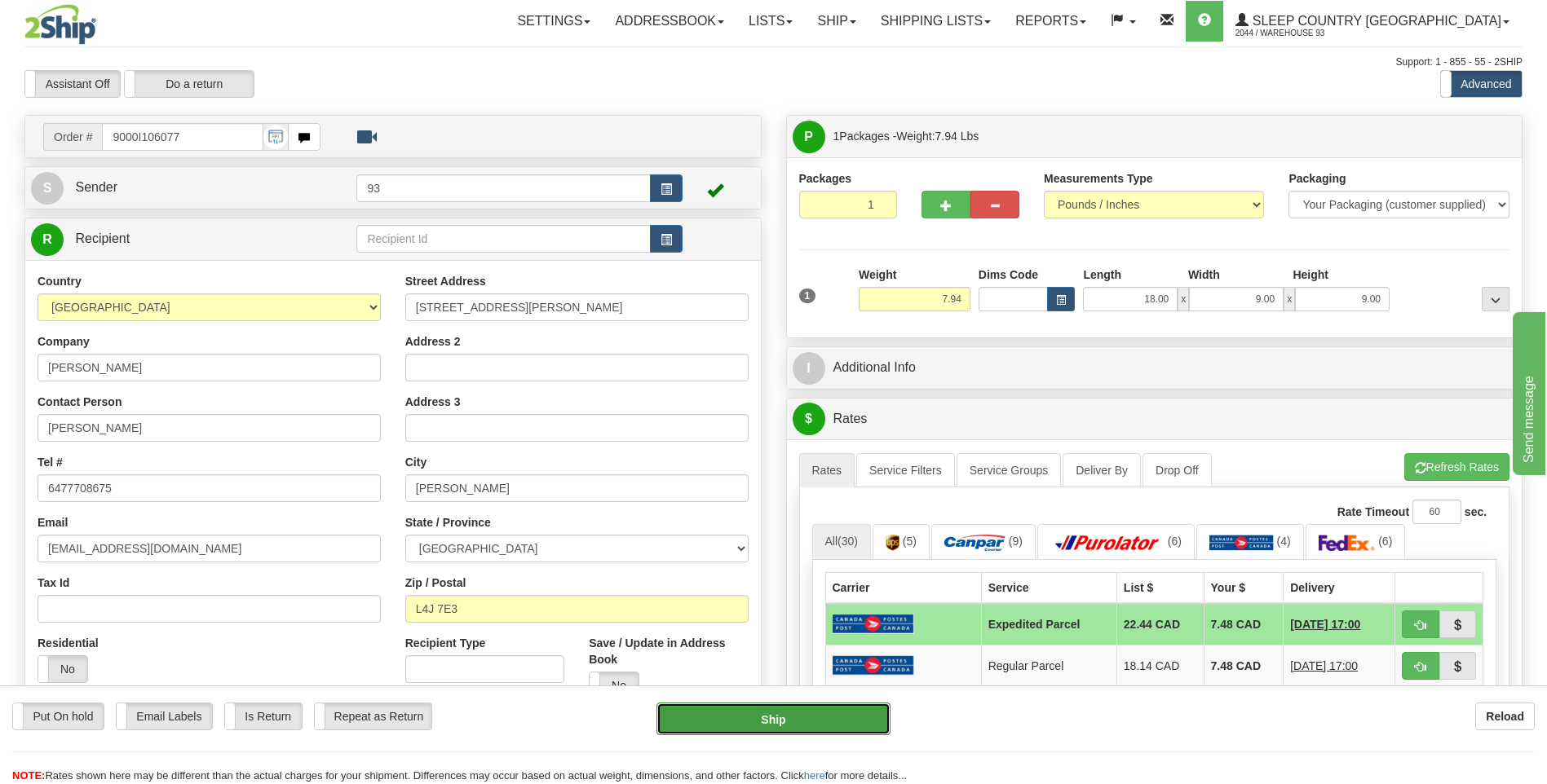
click at [799, 715] on button "Ship" at bounding box center [773, 718] width 233 height 33
type input "DOM.EP"
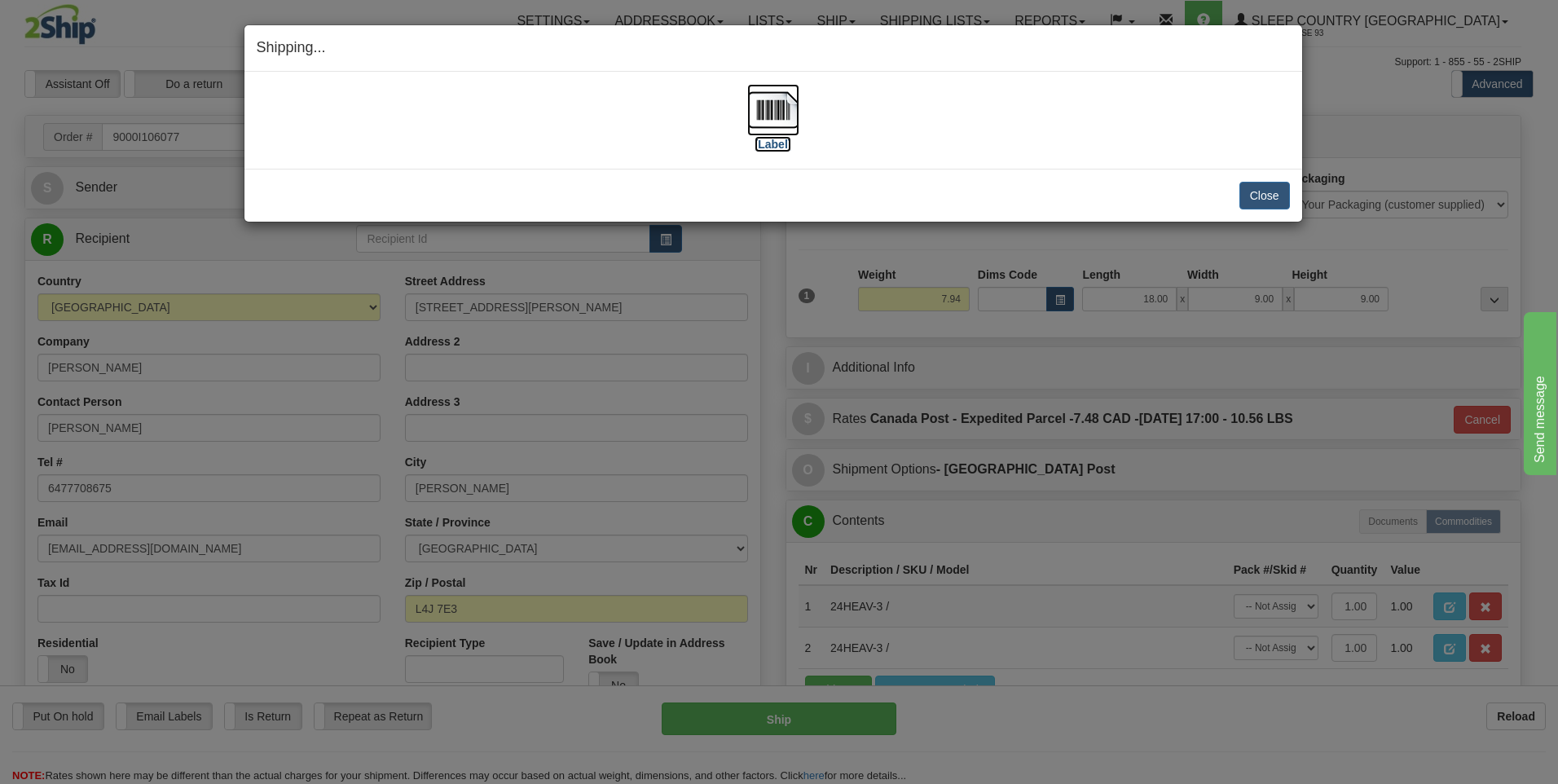
click at [756, 108] on img at bounding box center [773, 110] width 52 height 52
click at [1261, 186] on button "Close" at bounding box center [1265, 195] width 51 height 28
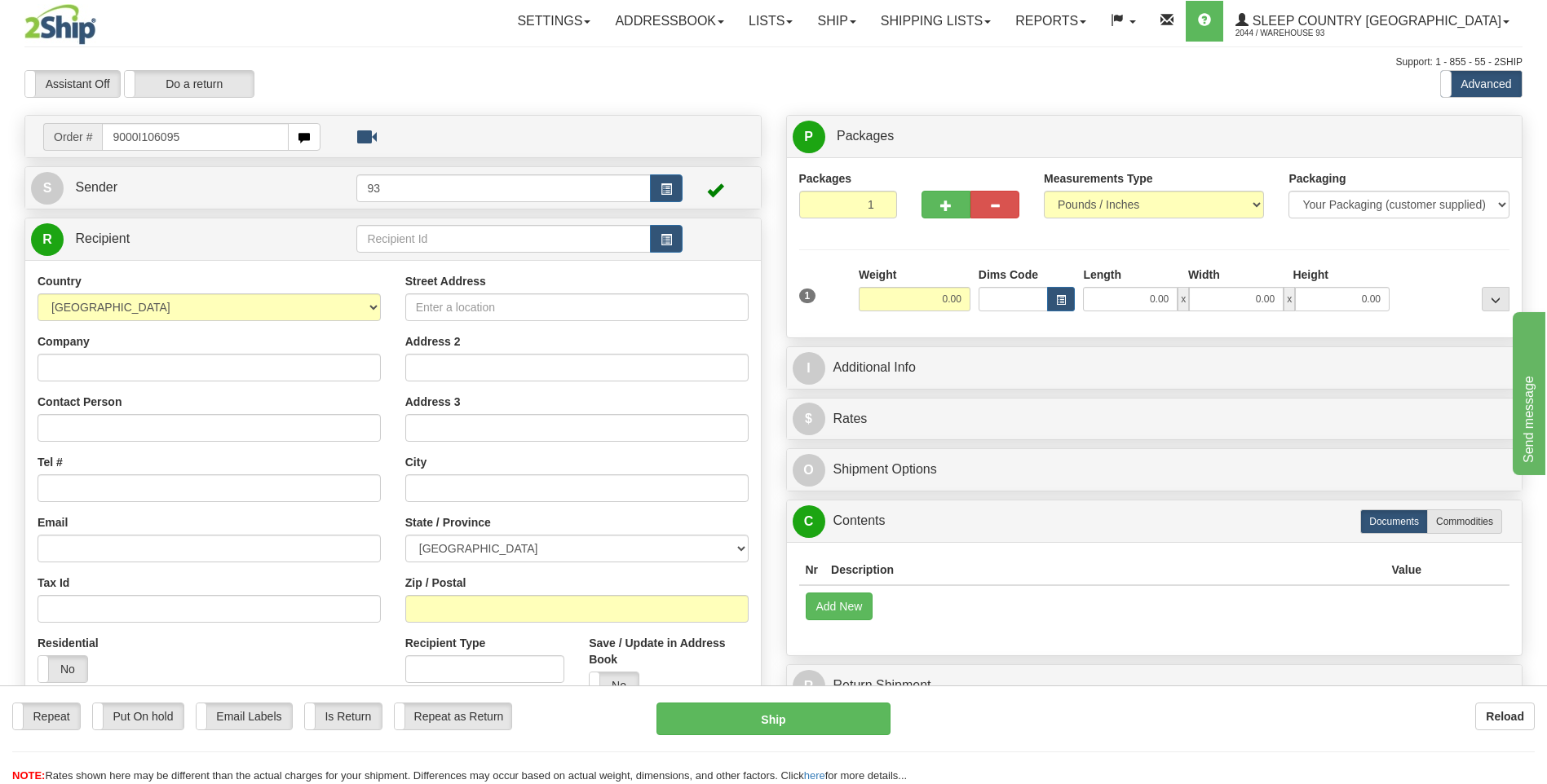
type input "9000I106095"
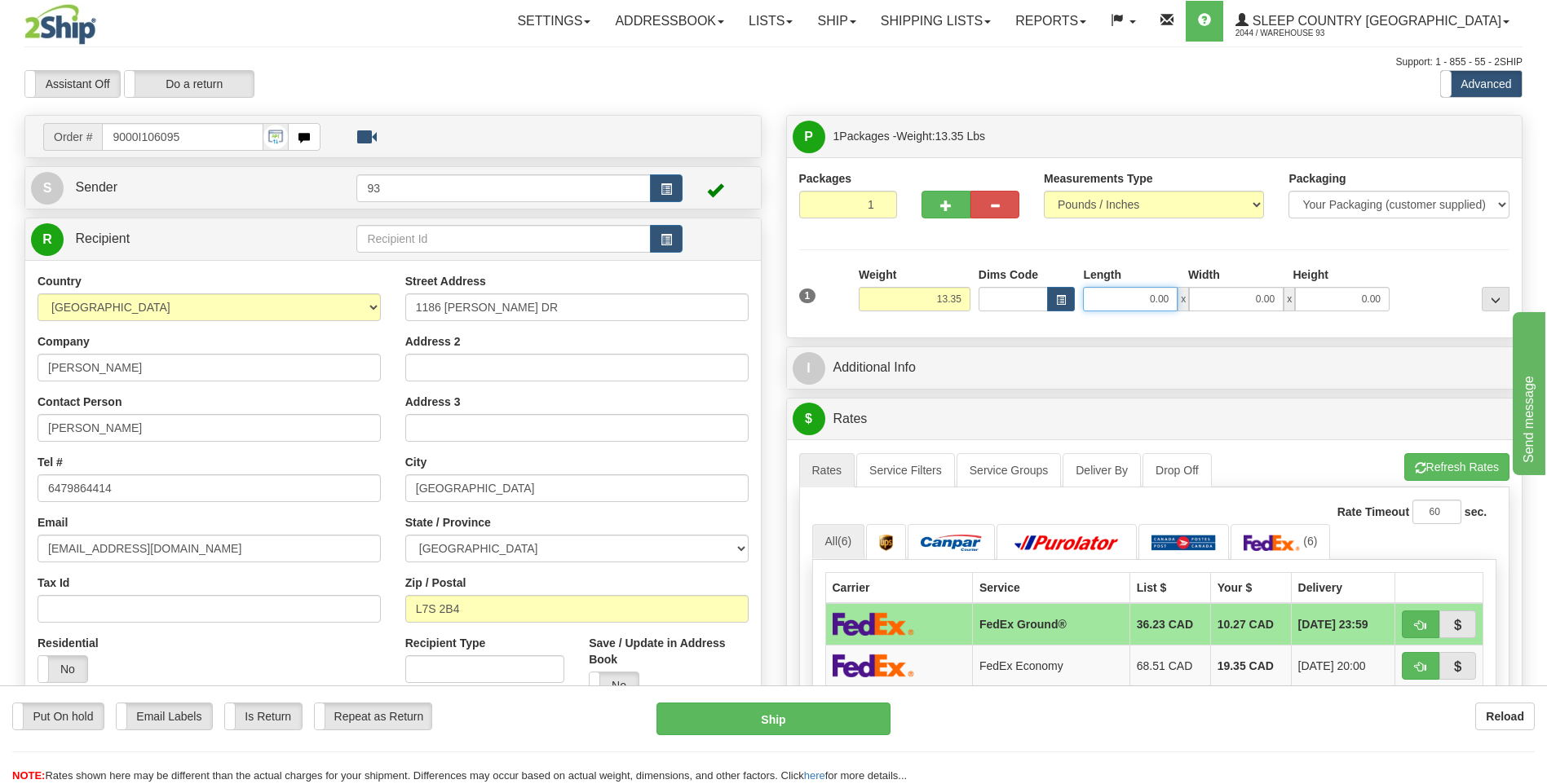
drag, startPoint x: 1148, startPoint y: 304, endPoint x: 1210, endPoint y: 295, distance: 62.6
click at [1202, 296] on div "0.00 x 0.00 x 0.00" at bounding box center [1235, 299] width 307 height 24
type input "16.00"
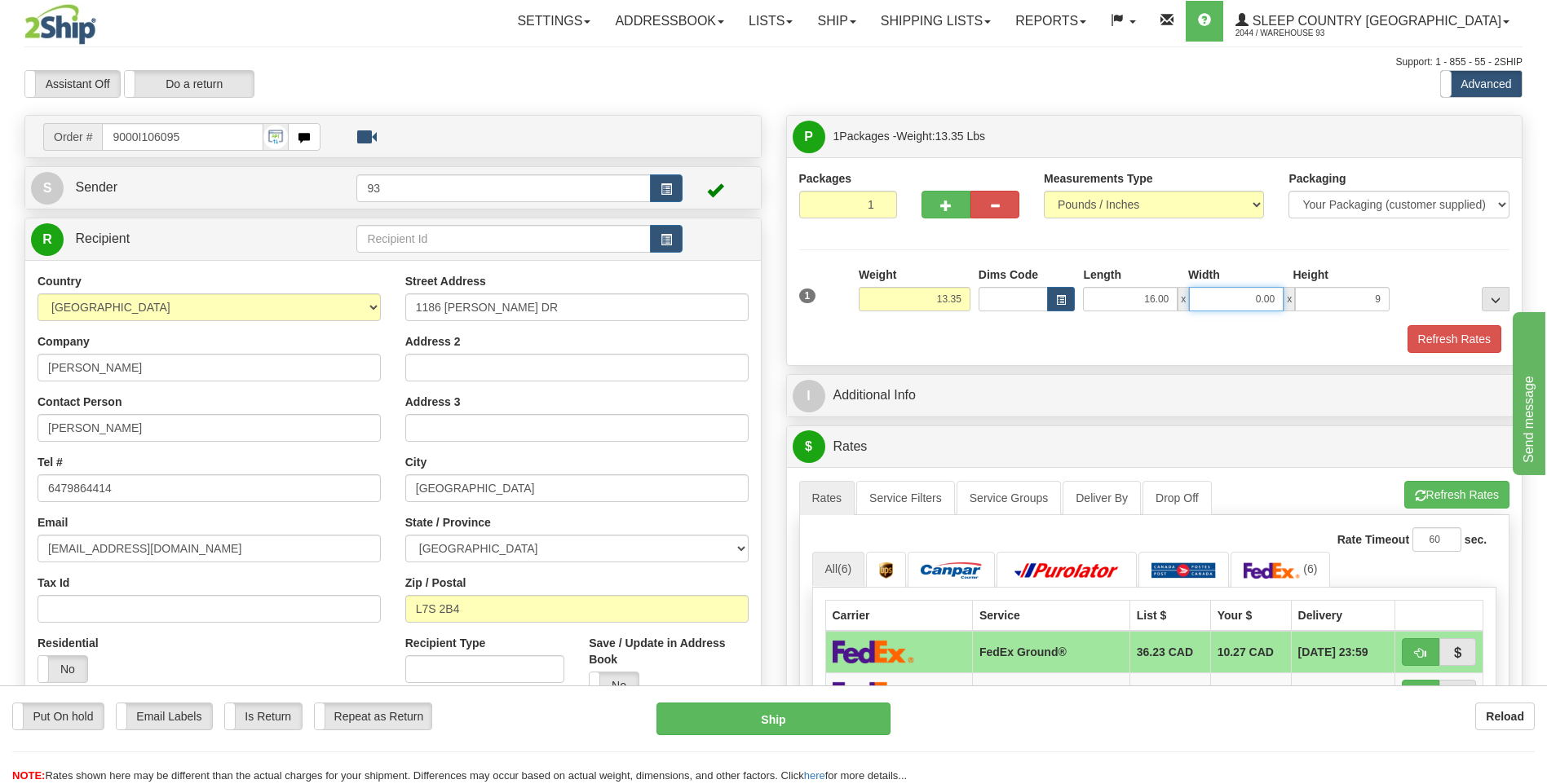
type input "9.00"
drag, startPoint x: 1253, startPoint y: 299, endPoint x: 1341, endPoint y: 300, distance: 88.0
click at [1340, 298] on div "16.00 x 0.00 x 9.00" at bounding box center [1235, 299] width 307 height 24
type input "9.00"
click at [1446, 342] on button "Refresh Rates" at bounding box center [1454, 338] width 94 height 28
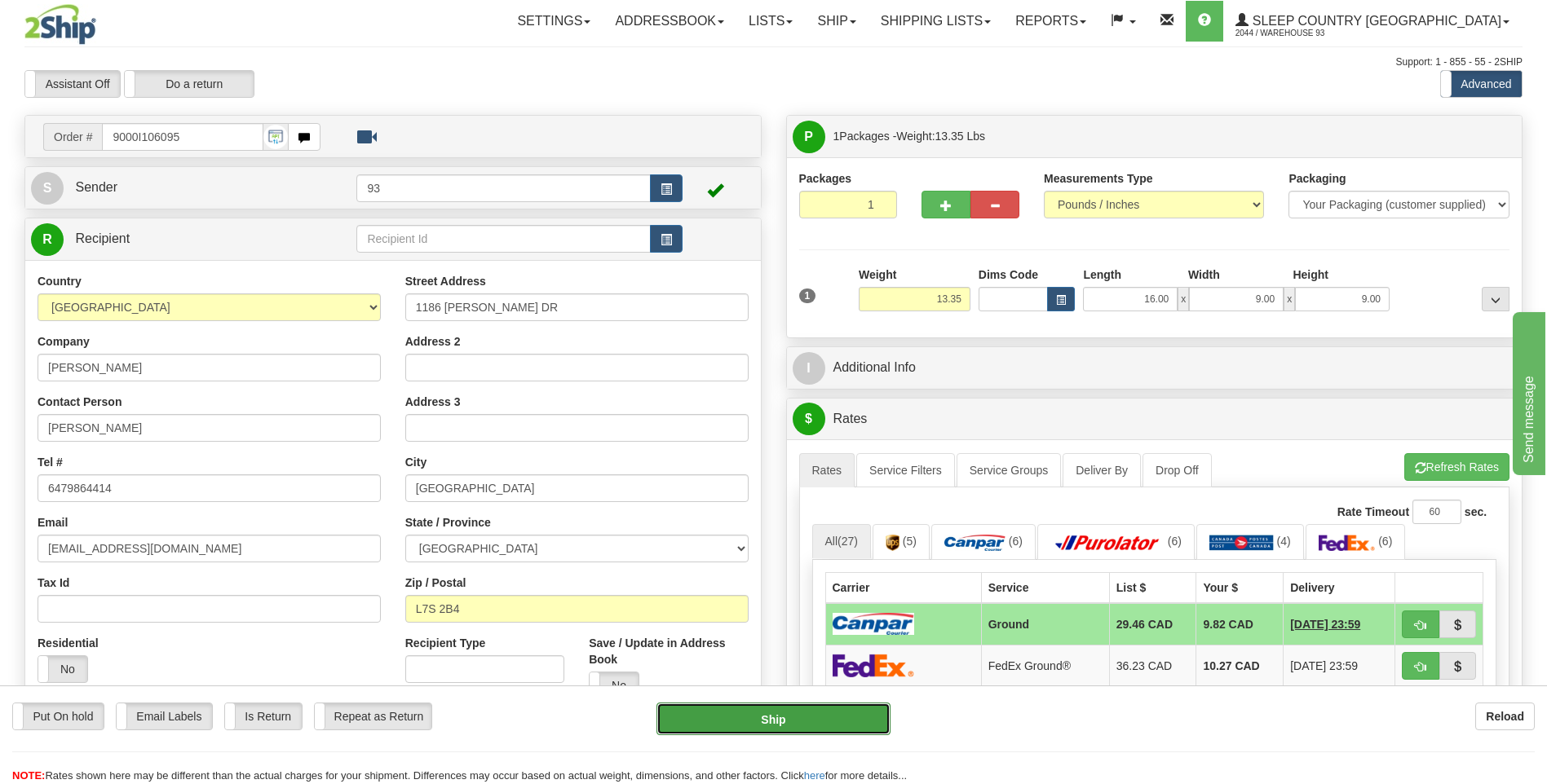
click at [739, 714] on button "Ship" at bounding box center [773, 718] width 233 height 33
type input "1"
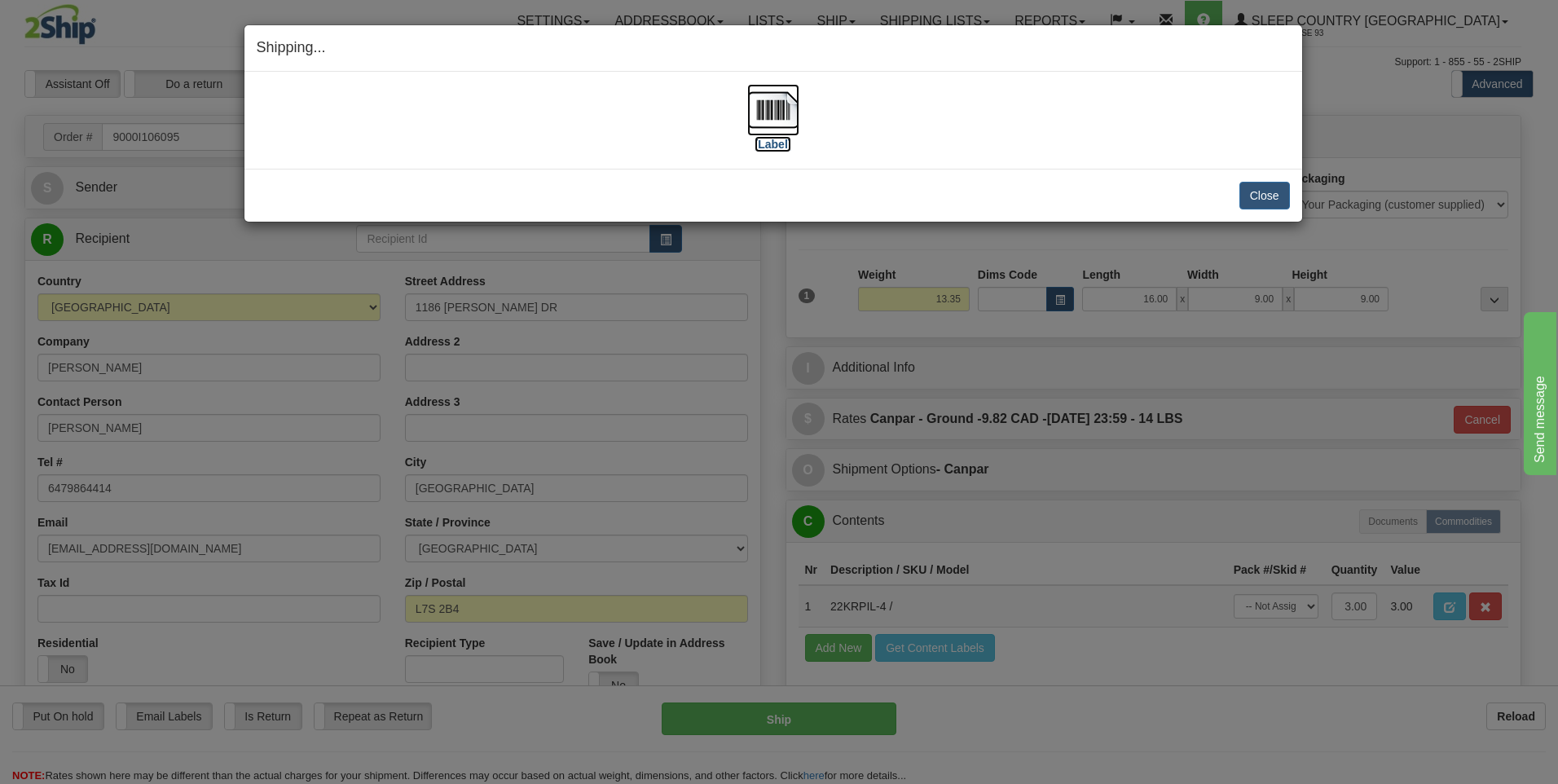
click at [770, 116] on img at bounding box center [773, 110] width 52 height 52
click at [1242, 197] on button "Close" at bounding box center [1265, 195] width 51 height 28
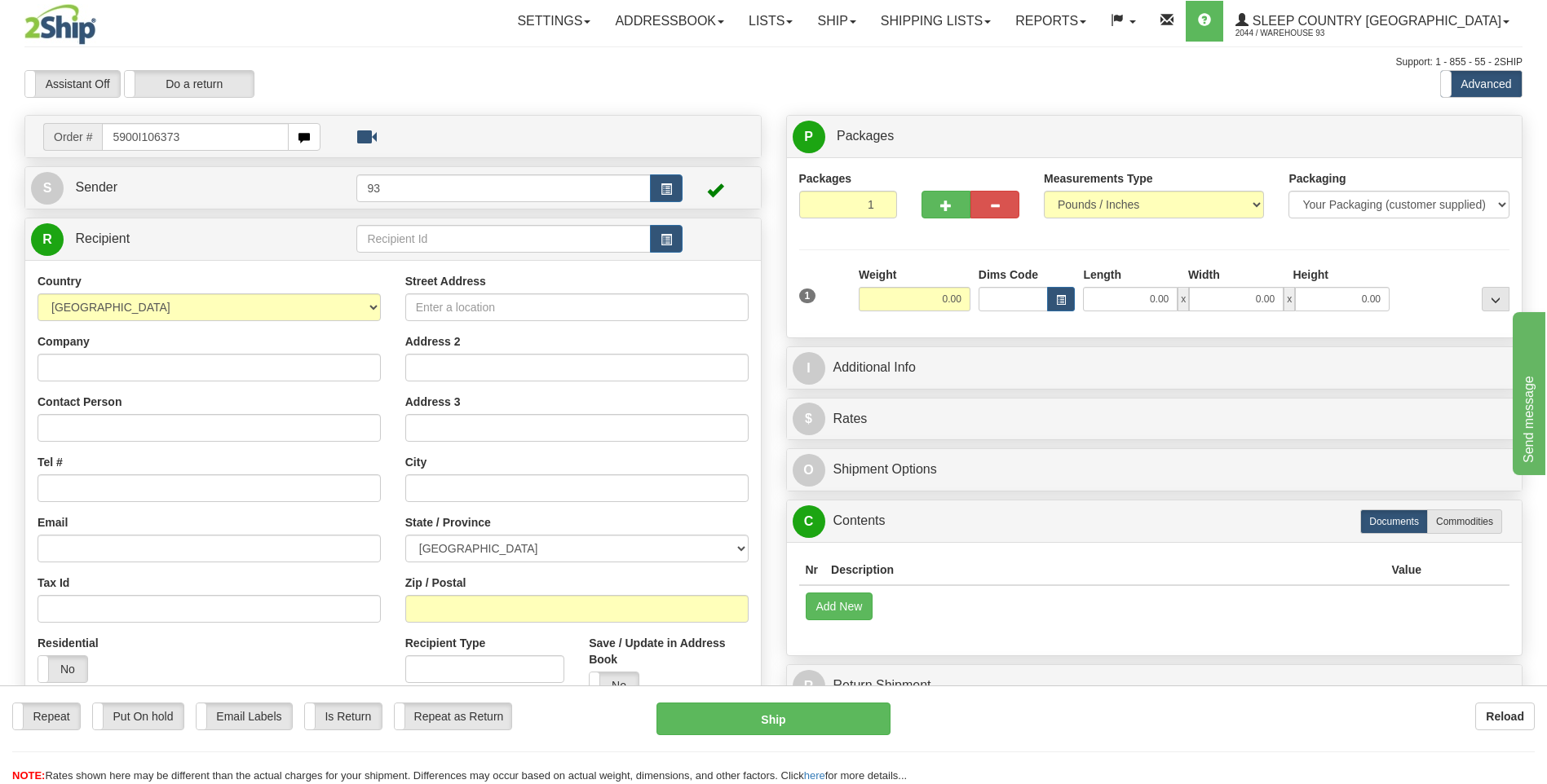
type input "5900I106373"
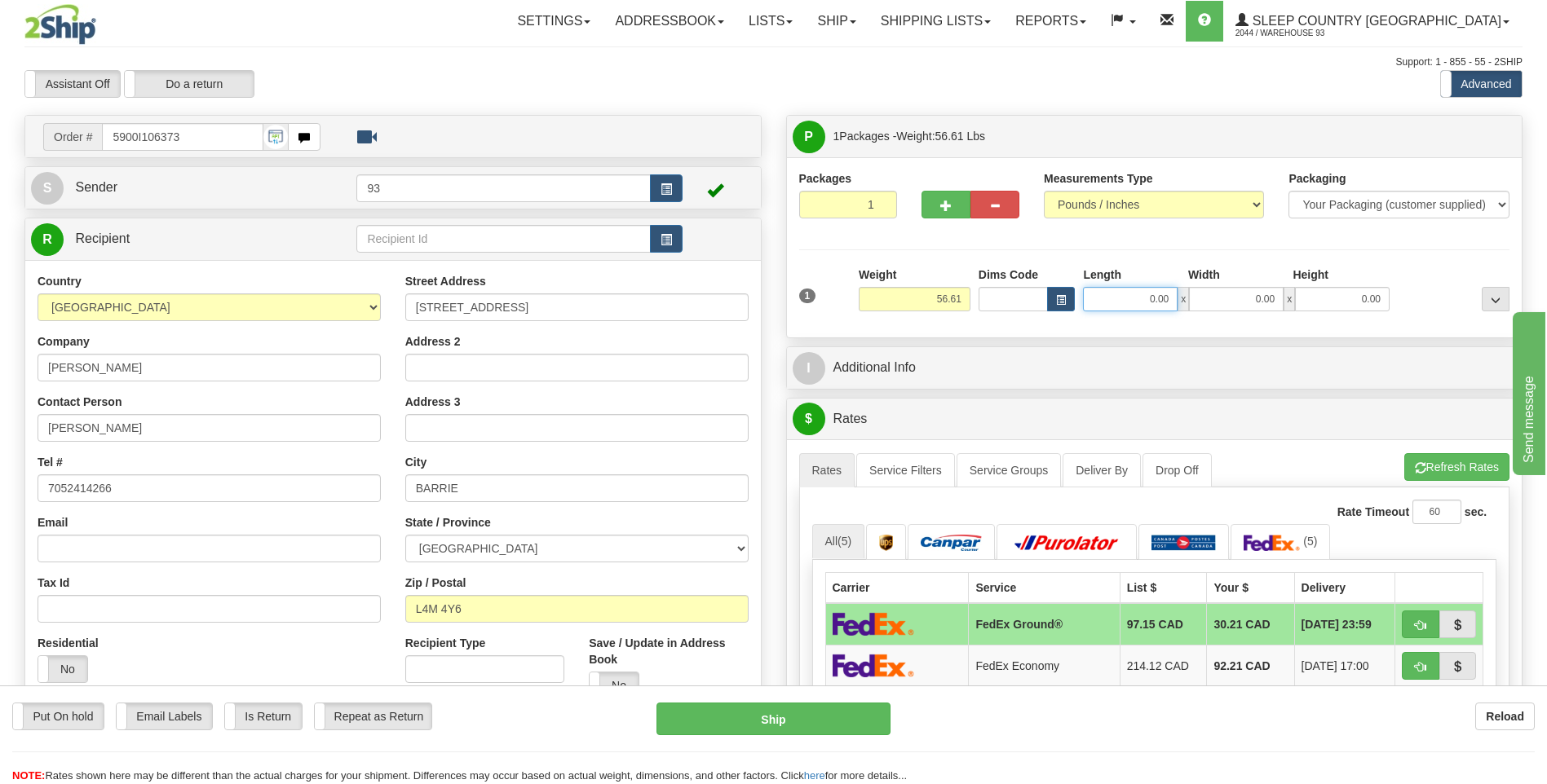
drag, startPoint x: 1141, startPoint y: 304, endPoint x: 1184, endPoint y: 301, distance: 43.1
click at [1184, 301] on div "0.00 x 0.00 x 0.00" at bounding box center [1235, 299] width 307 height 24
type input "26.00"
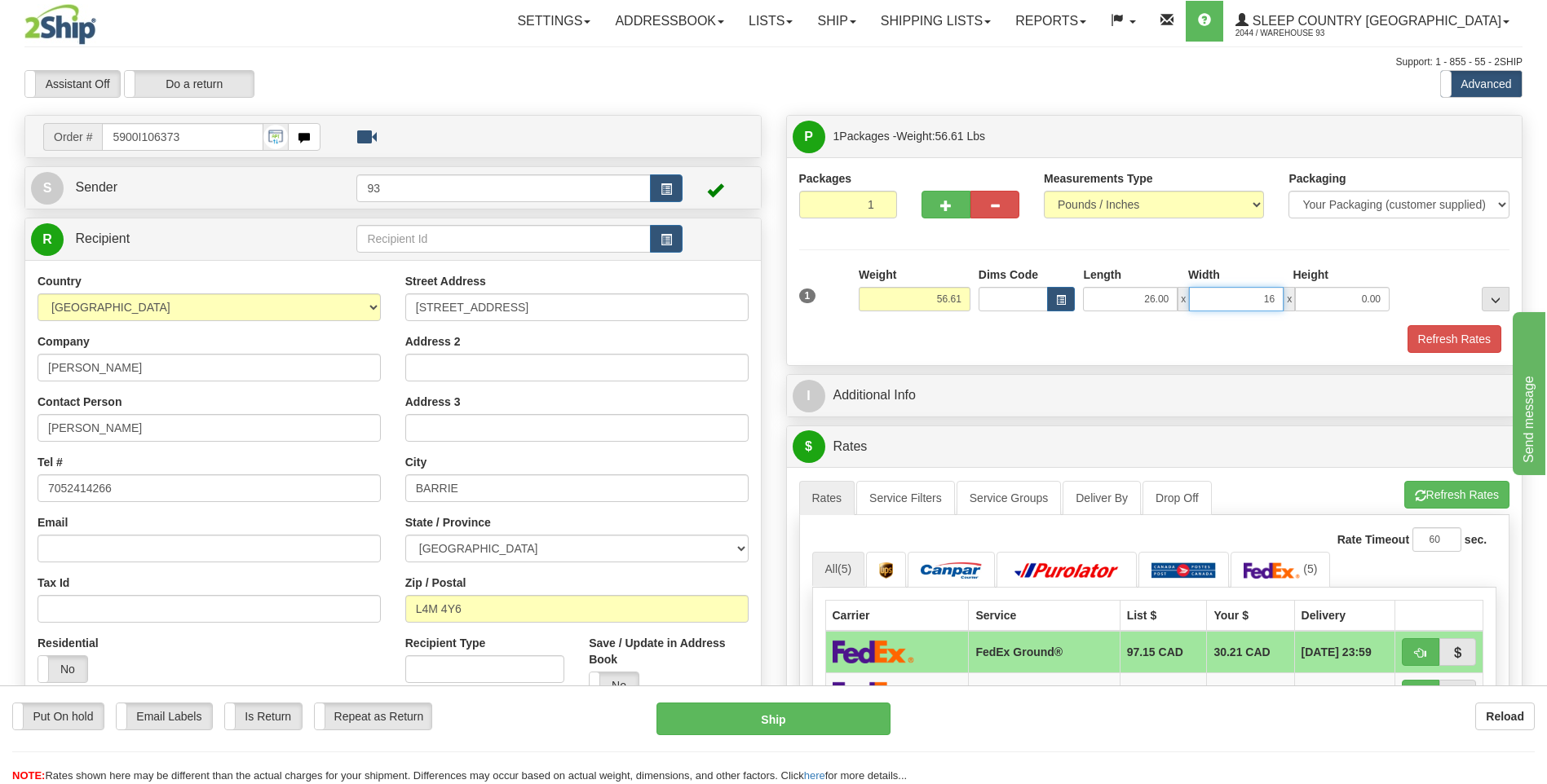
type input "16.00"
click at [941, 211] on span "button" at bounding box center [946, 206] width 12 height 11
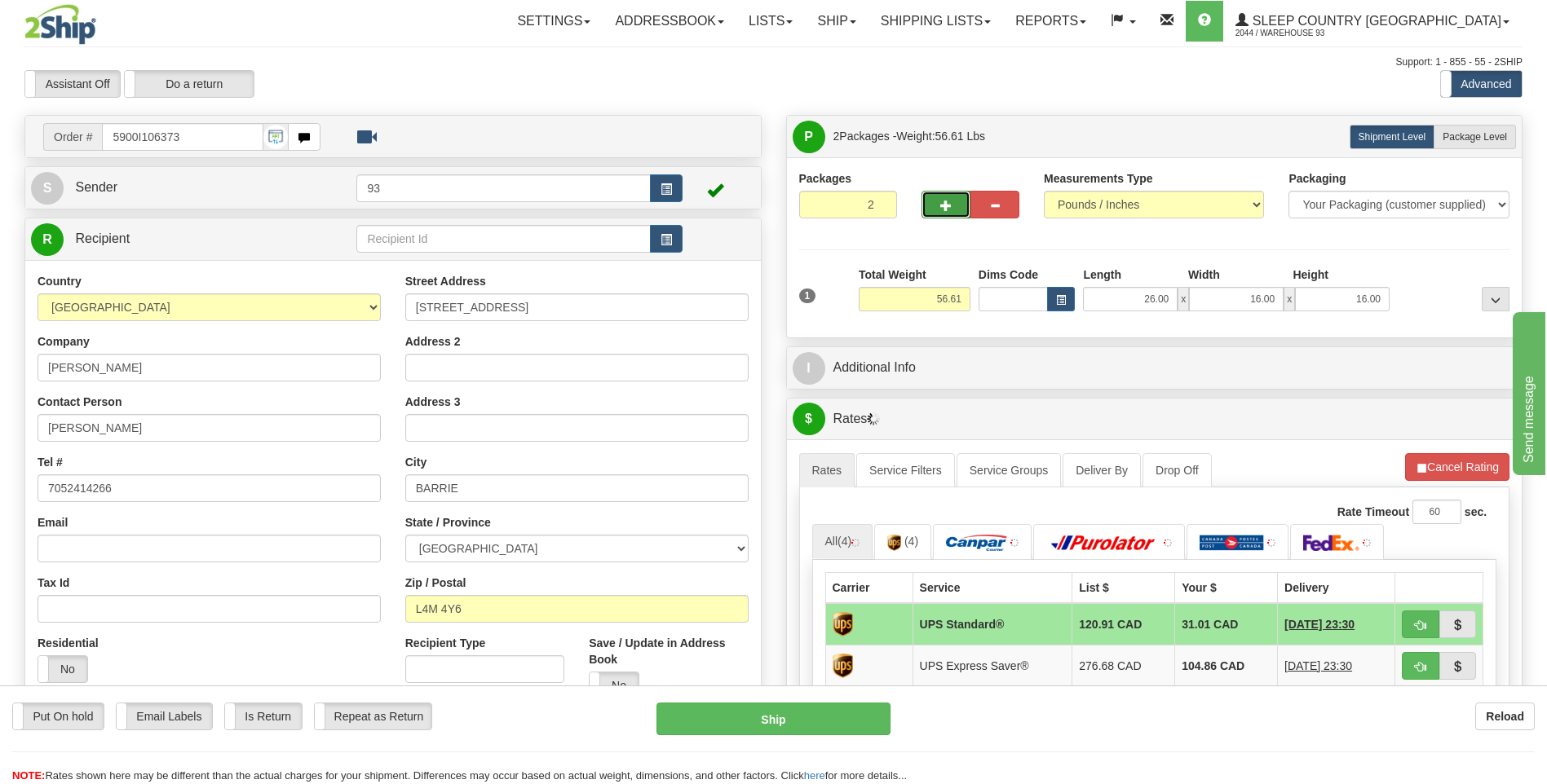
click at [941, 211] on span "button" at bounding box center [946, 206] width 12 height 11
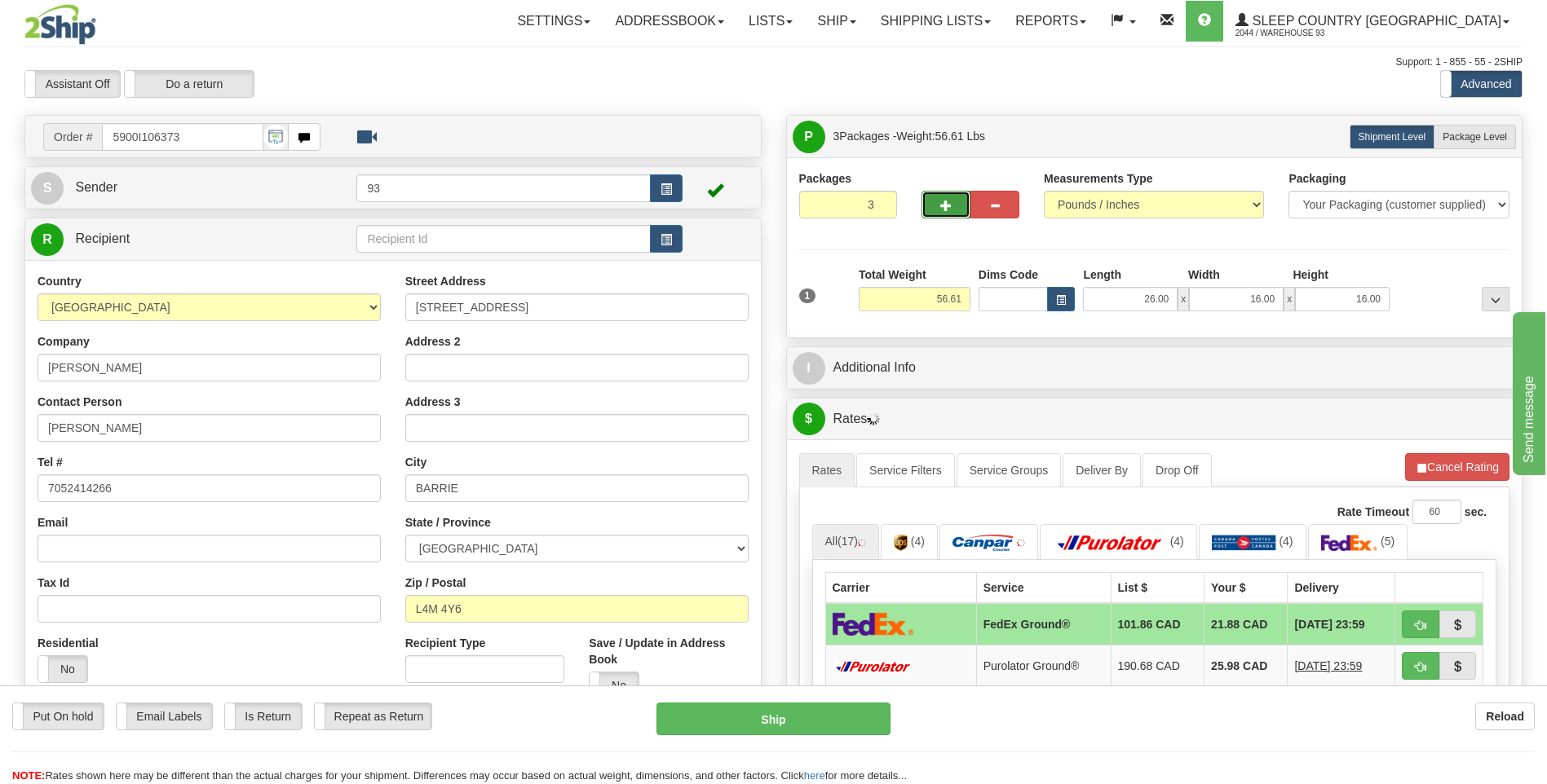
click at [946, 203] on span "button" at bounding box center [946, 206] width 12 height 11
type input "5"
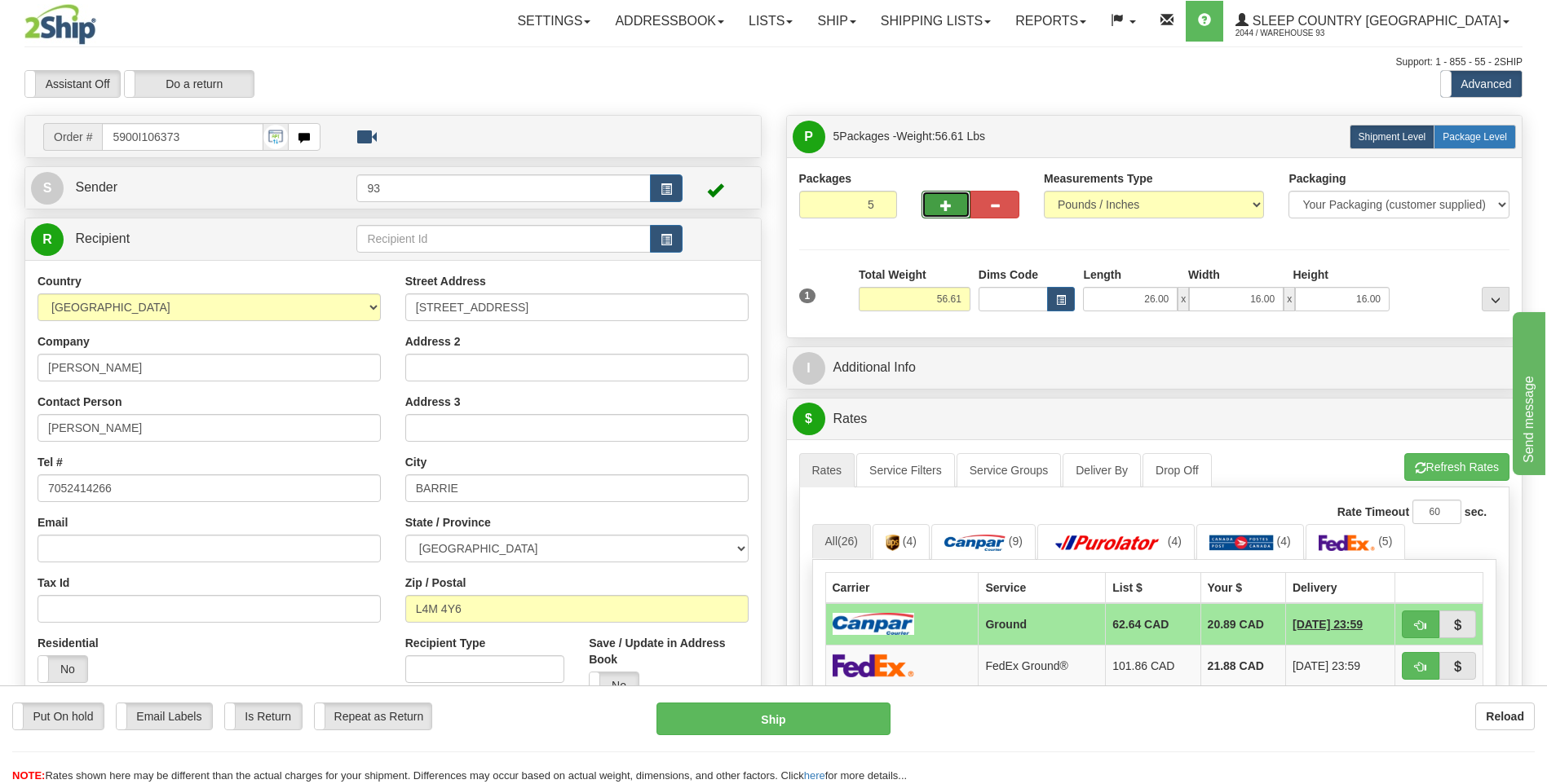
click at [1467, 138] on span "Package Level" at bounding box center [1474, 137] width 64 height 12
radio input "true"
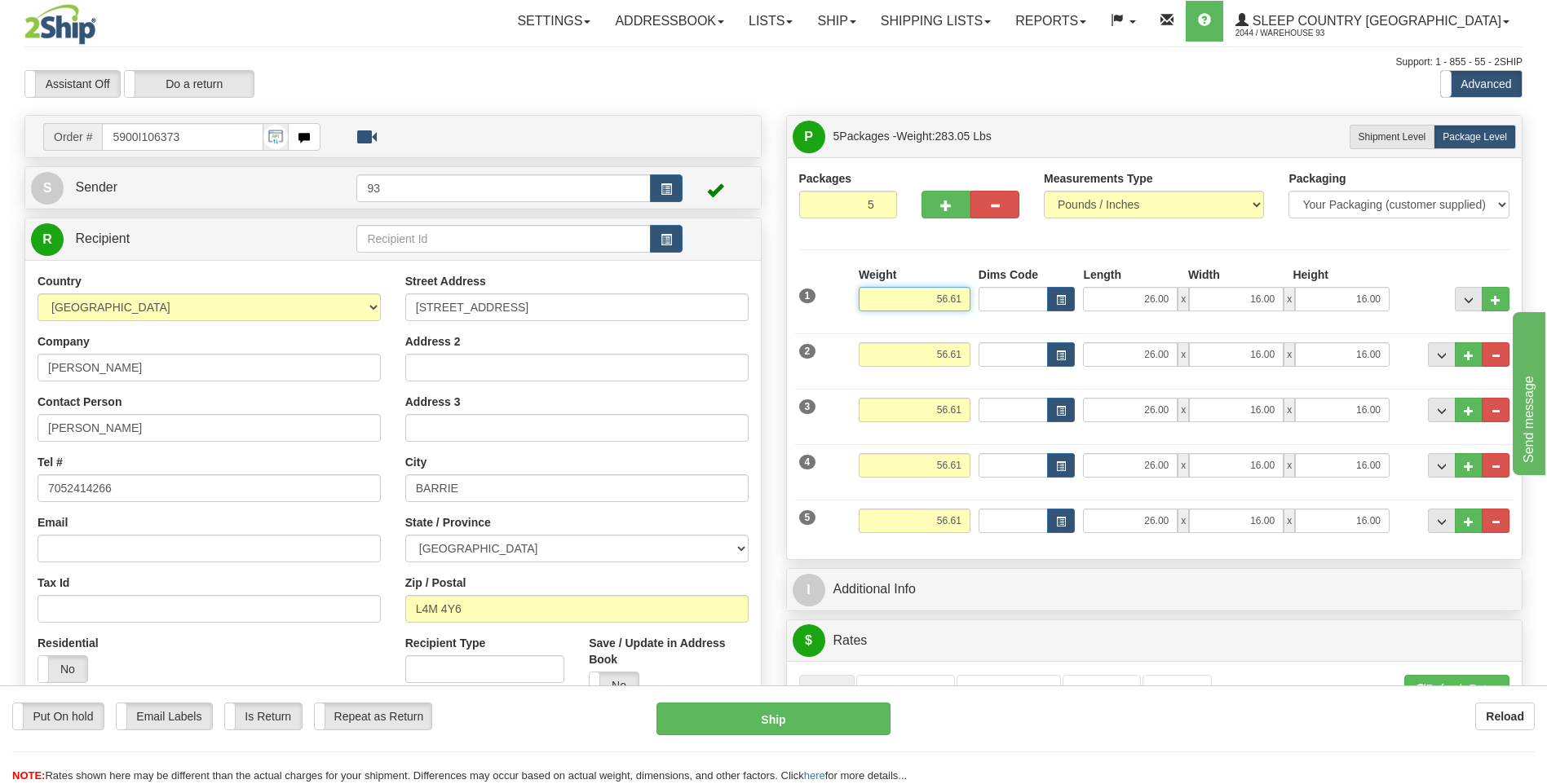
drag, startPoint x: 931, startPoint y: 300, endPoint x: 1008, endPoint y: 309, distance: 77.5
click at [994, 303] on div "1 Weight 56.61 Dims Code x x" at bounding box center [1154, 295] width 719 height 58
type input "15.00"
drag, startPoint x: 913, startPoint y: 235, endPoint x: 912, endPoint y: 245, distance: 10.0
click at [913, 235] on div "Packages 5 5 Measurements Type" at bounding box center [1154, 359] width 711 height 376
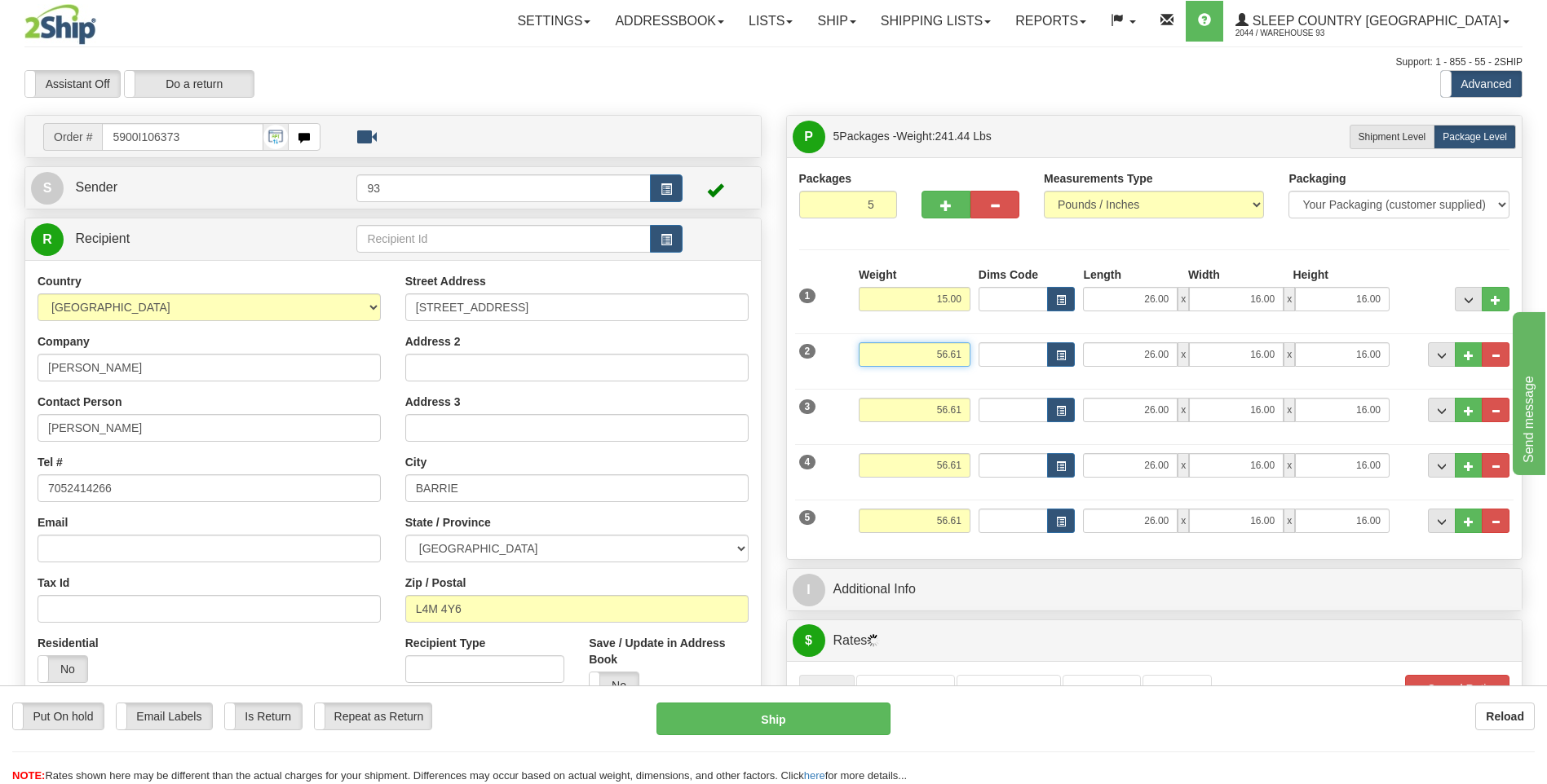
drag, startPoint x: 928, startPoint y: 355, endPoint x: 980, endPoint y: 354, distance: 52.0
click at [980, 354] on div "2 Weight 56.61 Dims Code Length Width Height" at bounding box center [1154, 352] width 719 height 55
type input "15.00"
click at [935, 235] on div "Packages 5 5 Measurements Type" at bounding box center [1154, 359] width 711 height 376
drag, startPoint x: 927, startPoint y: 407, endPoint x: 988, endPoint y: 418, distance: 62.0
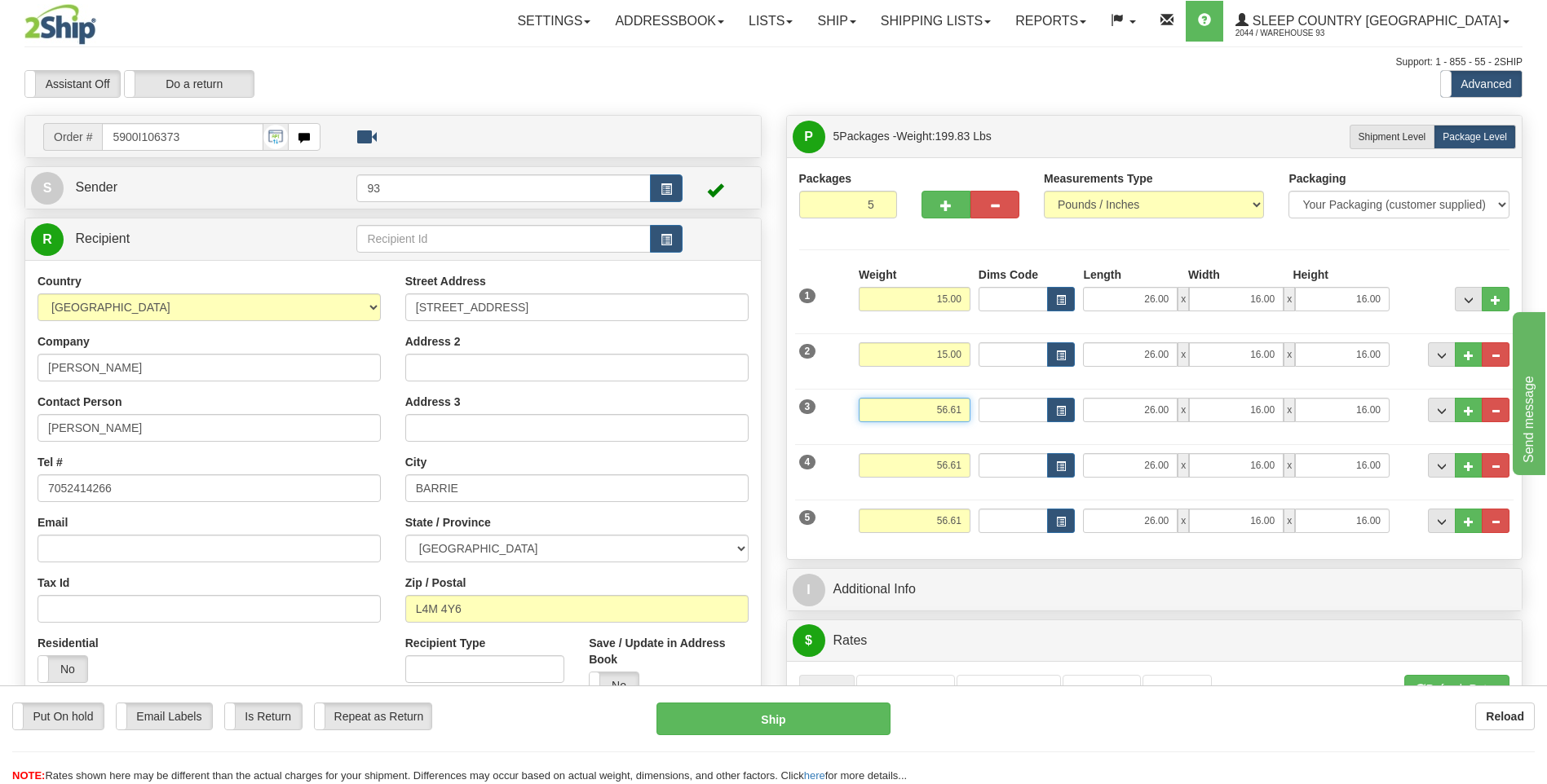
click at [988, 418] on div "3 Weight 56.61 Dims Code Length Width Height" at bounding box center [1154, 408] width 719 height 55
click at [926, 237] on div "Packages 5 5 Measurements Type" at bounding box center [1154, 359] width 711 height 376
type input "10.00"
drag, startPoint x: 932, startPoint y: 467, endPoint x: 985, endPoint y: 474, distance: 53.5
click at [985, 474] on div "4 Weight 56.61 Dims Code Length Width Height" at bounding box center [1154, 463] width 719 height 55
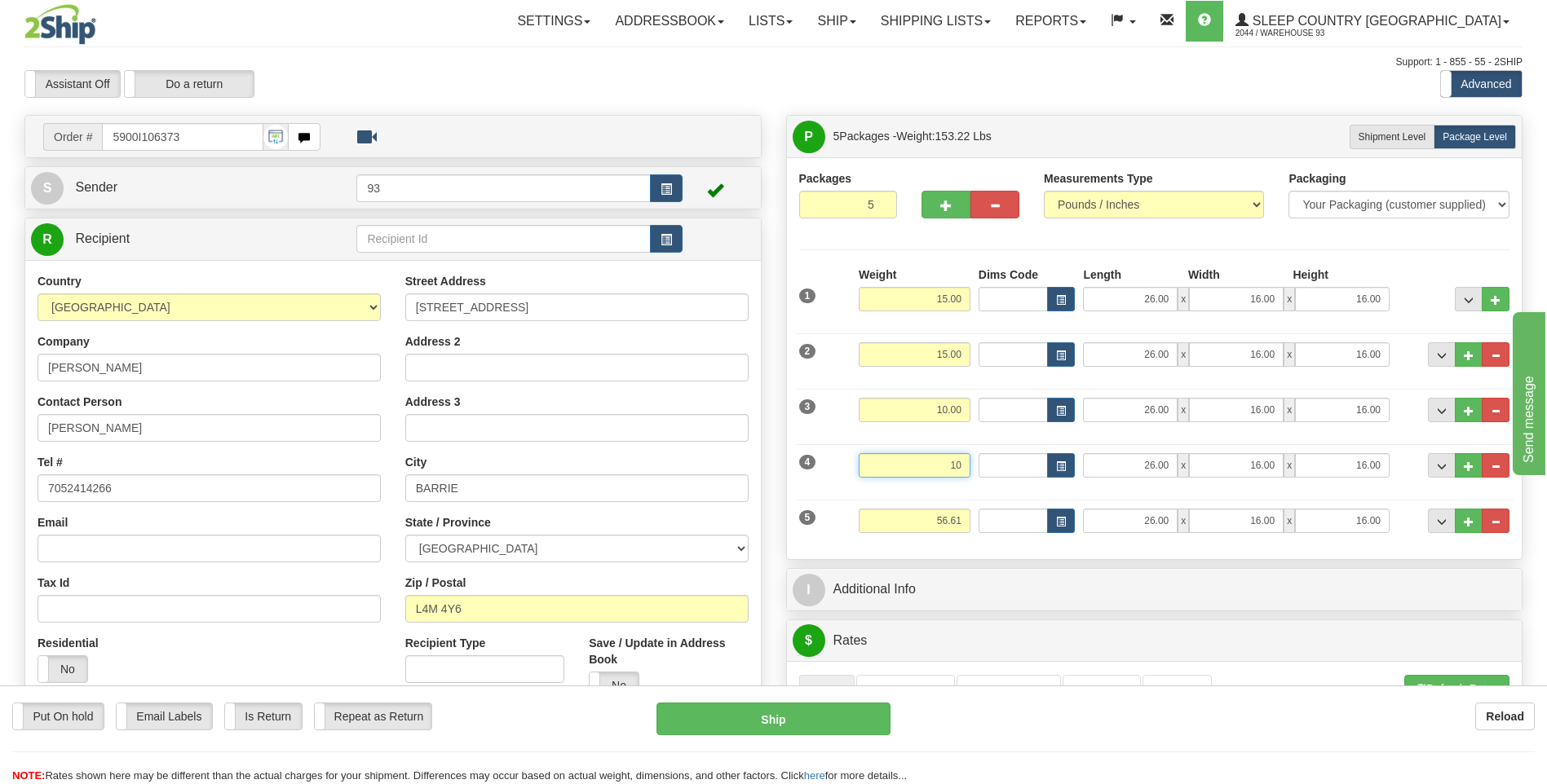
click button "Delete" at bounding box center [0, 0] width 0 height 0
type input "10.00"
drag, startPoint x: 952, startPoint y: 519, endPoint x: 983, endPoint y: 520, distance: 31.0
click at [983, 520] on div "5 Weight 56.61 Dims Code Length Width Height" at bounding box center [1154, 518] width 719 height 55
click button "Delete" at bounding box center [0, 0] width 0 height 0
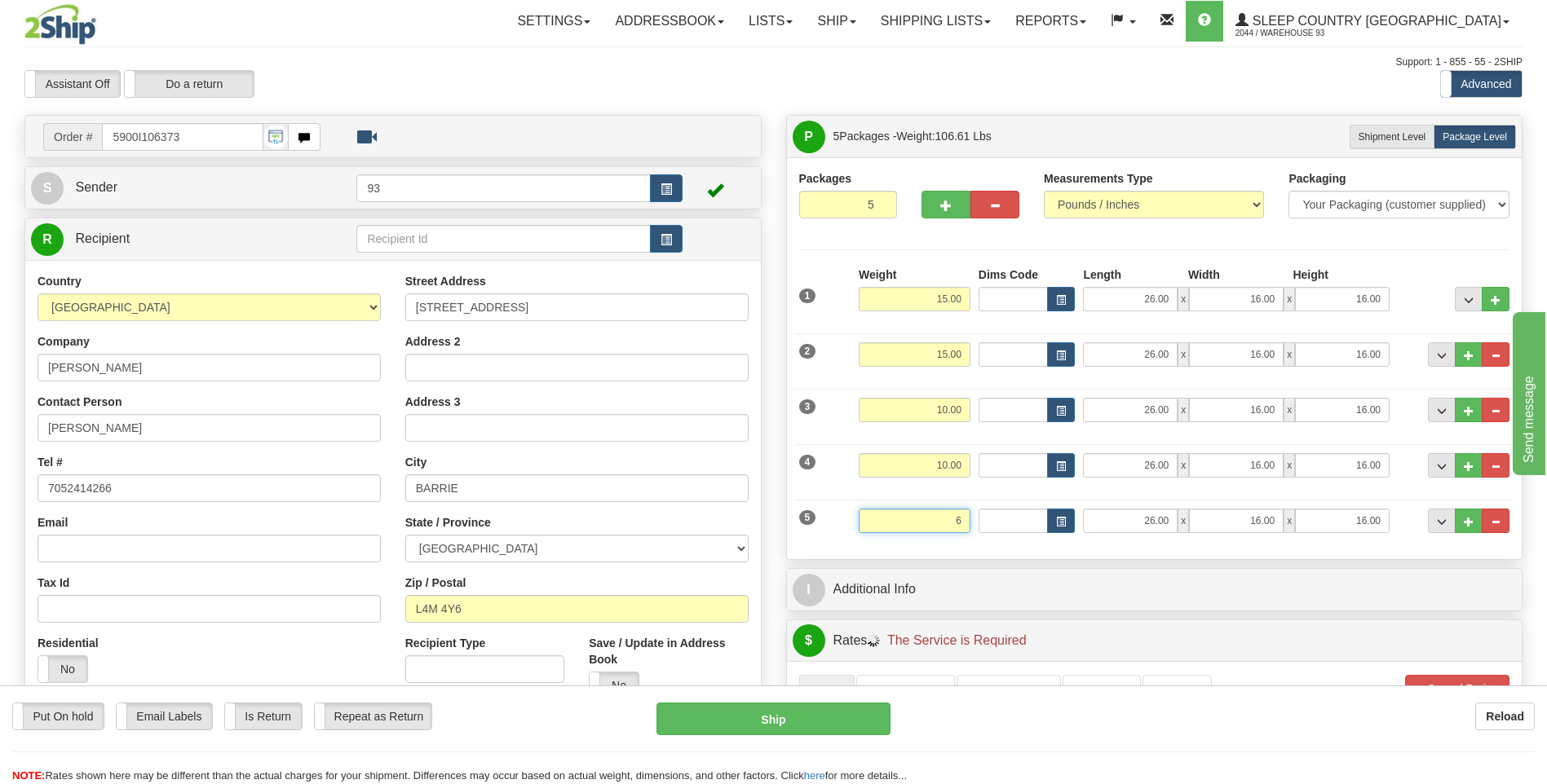
type input "6.00"
drag, startPoint x: 1141, startPoint y: 467, endPoint x: 1229, endPoint y: 465, distance: 88.0
click at [1229, 465] on div "26.00 x 16.00 x 16.00" at bounding box center [1235, 465] width 307 height 24
type input "16.00"
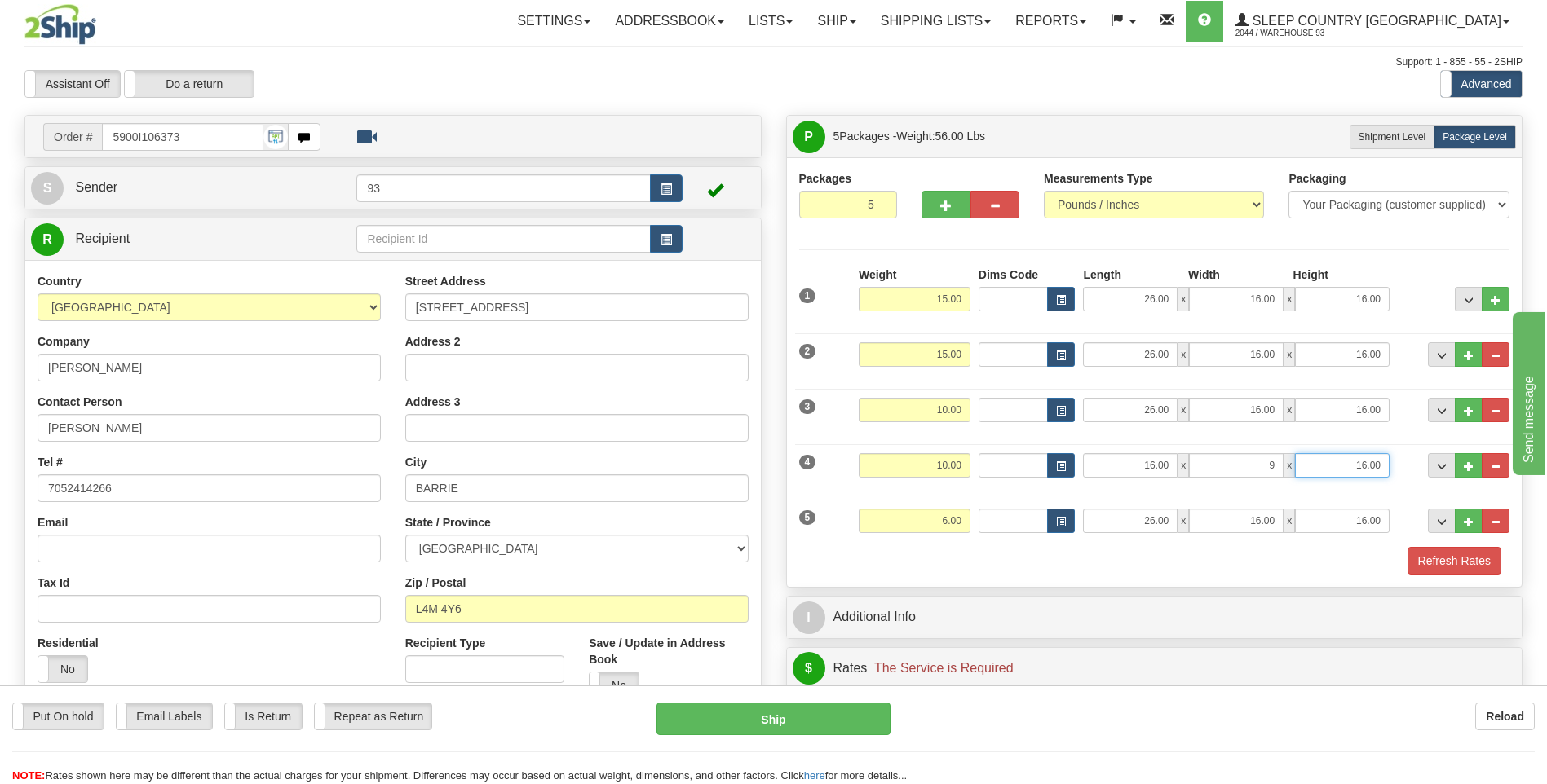
type input "9.00"
drag, startPoint x: 1136, startPoint y: 527, endPoint x: 1212, endPoint y: 532, distance: 76.2
click at [1212, 532] on div "26.00 x 16.00 x 16.00" at bounding box center [1235, 521] width 307 height 24
type input "10.00"
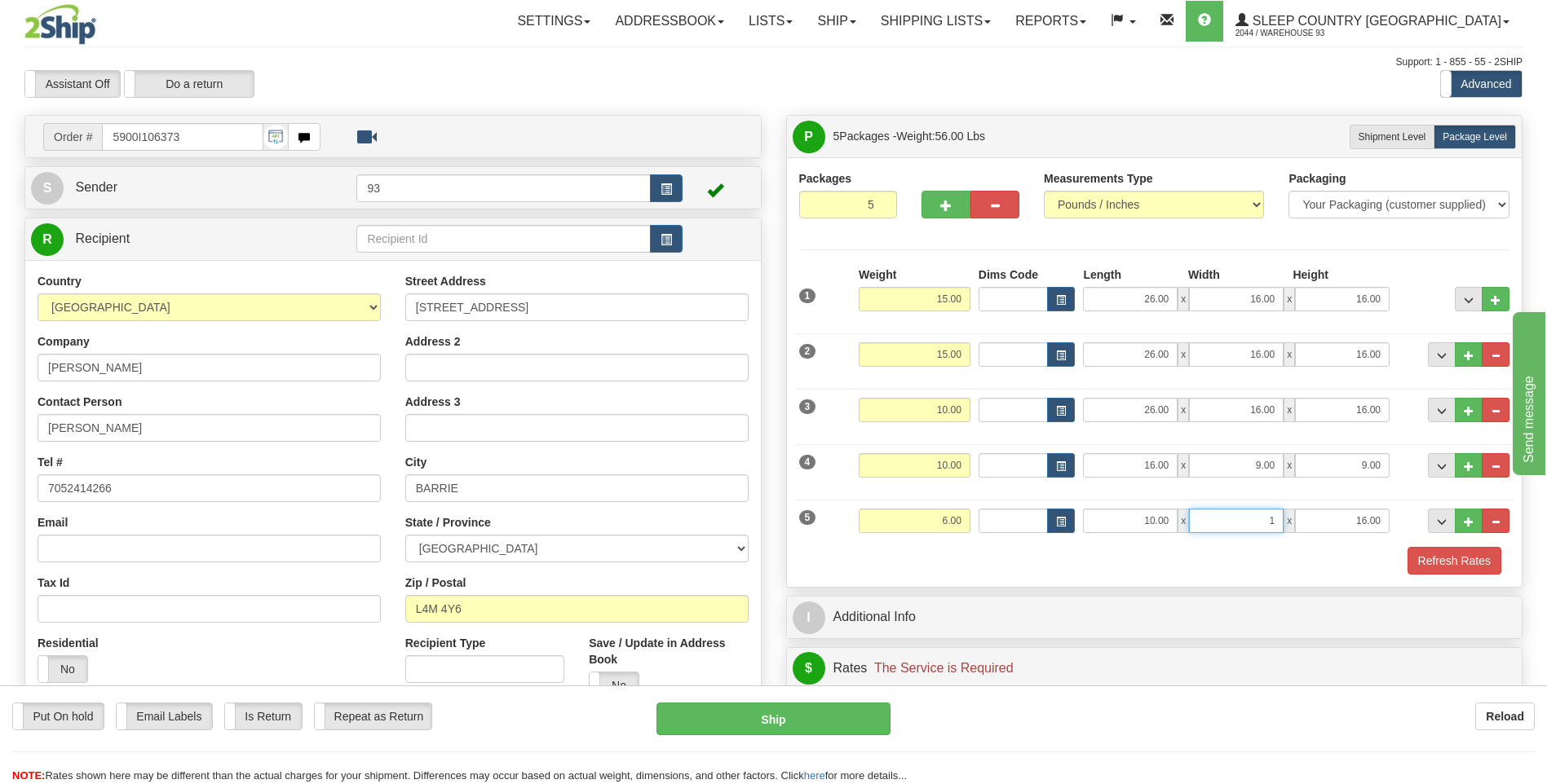
type input "16.00"
type input "0.00"
drag, startPoint x: 1245, startPoint y: 519, endPoint x: 1322, endPoint y: 554, distance: 84.6
click at [1320, 528] on div "10.00 x 16.00 x 0.00" at bounding box center [1235, 521] width 307 height 24
type input "10.00"
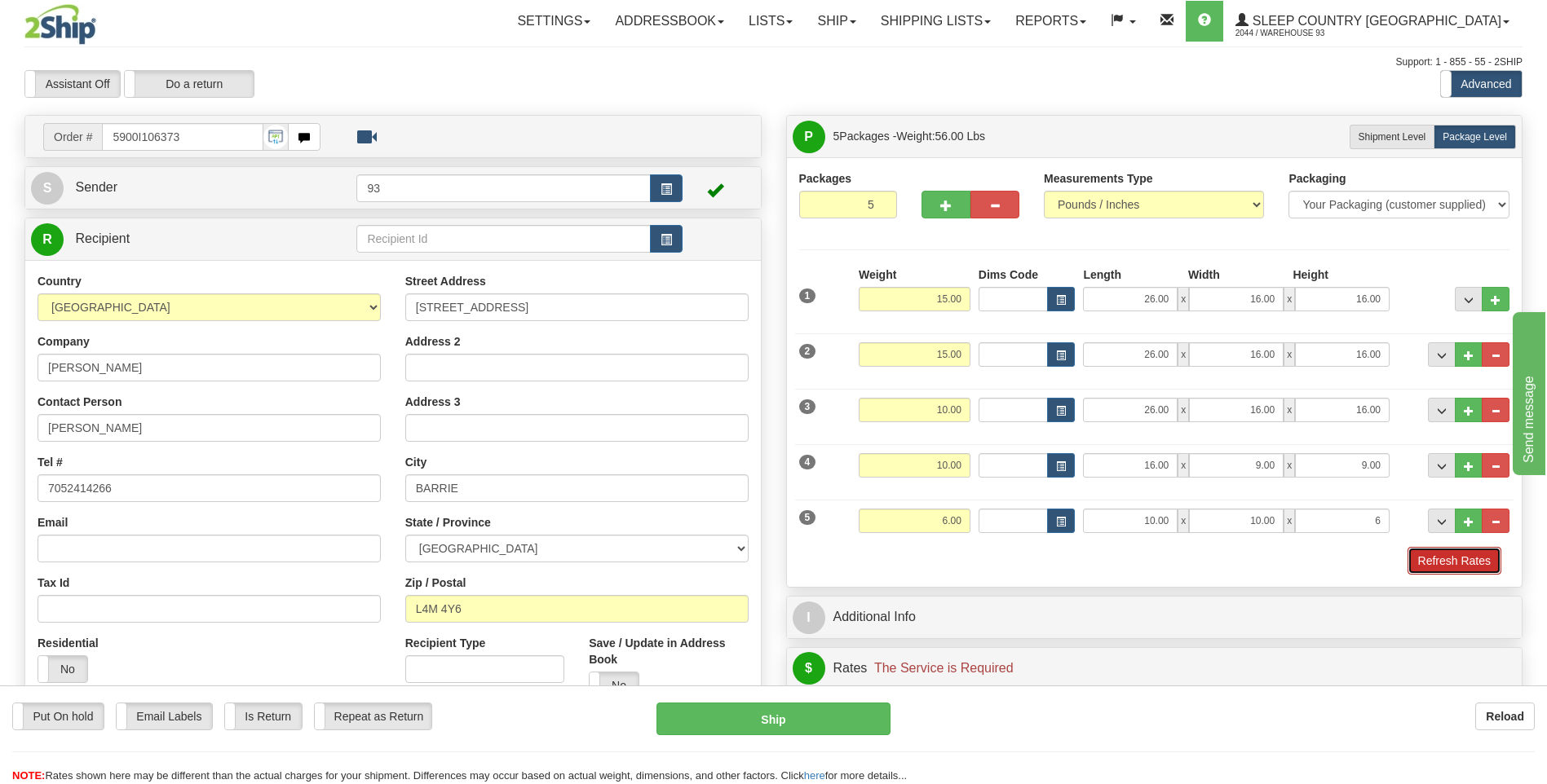
type input "6.00"
click at [1482, 570] on button "Refresh Rates" at bounding box center [1454, 560] width 94 height 28
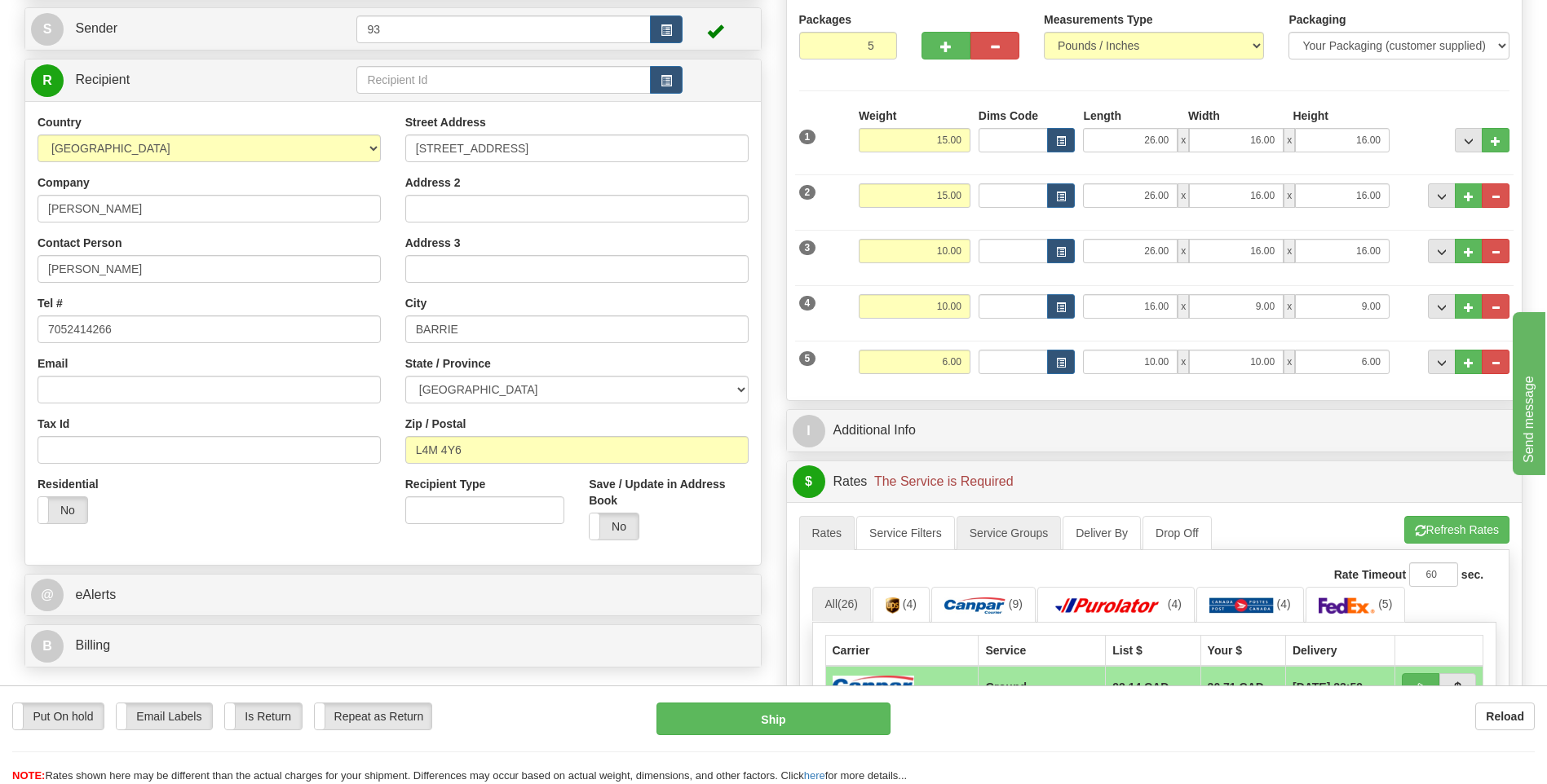
scroll to position [163, 0]
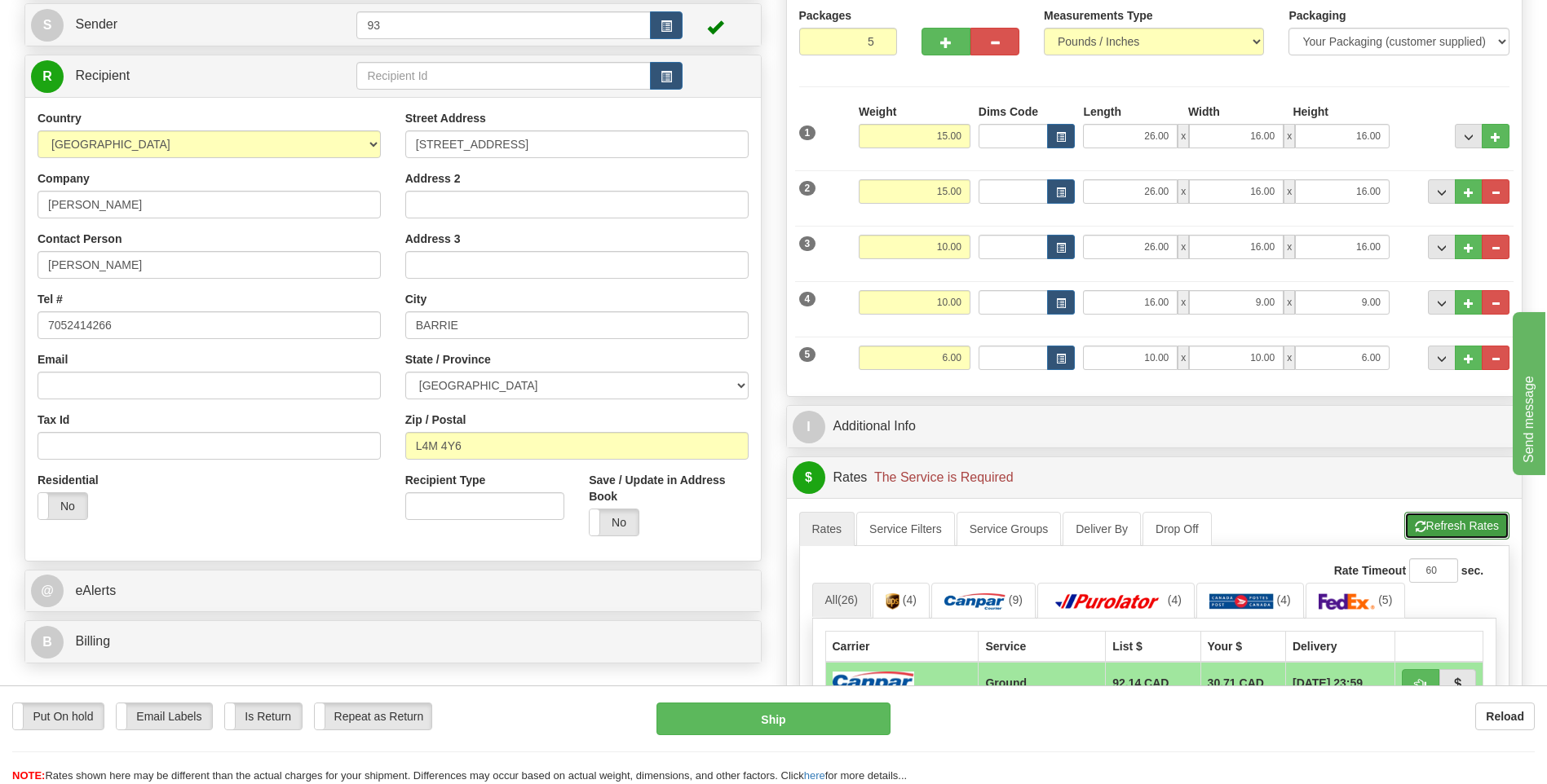
click at [1463, 529] on button "Refresh Rates" at bounding box center [1457, 525] width 106 height 28
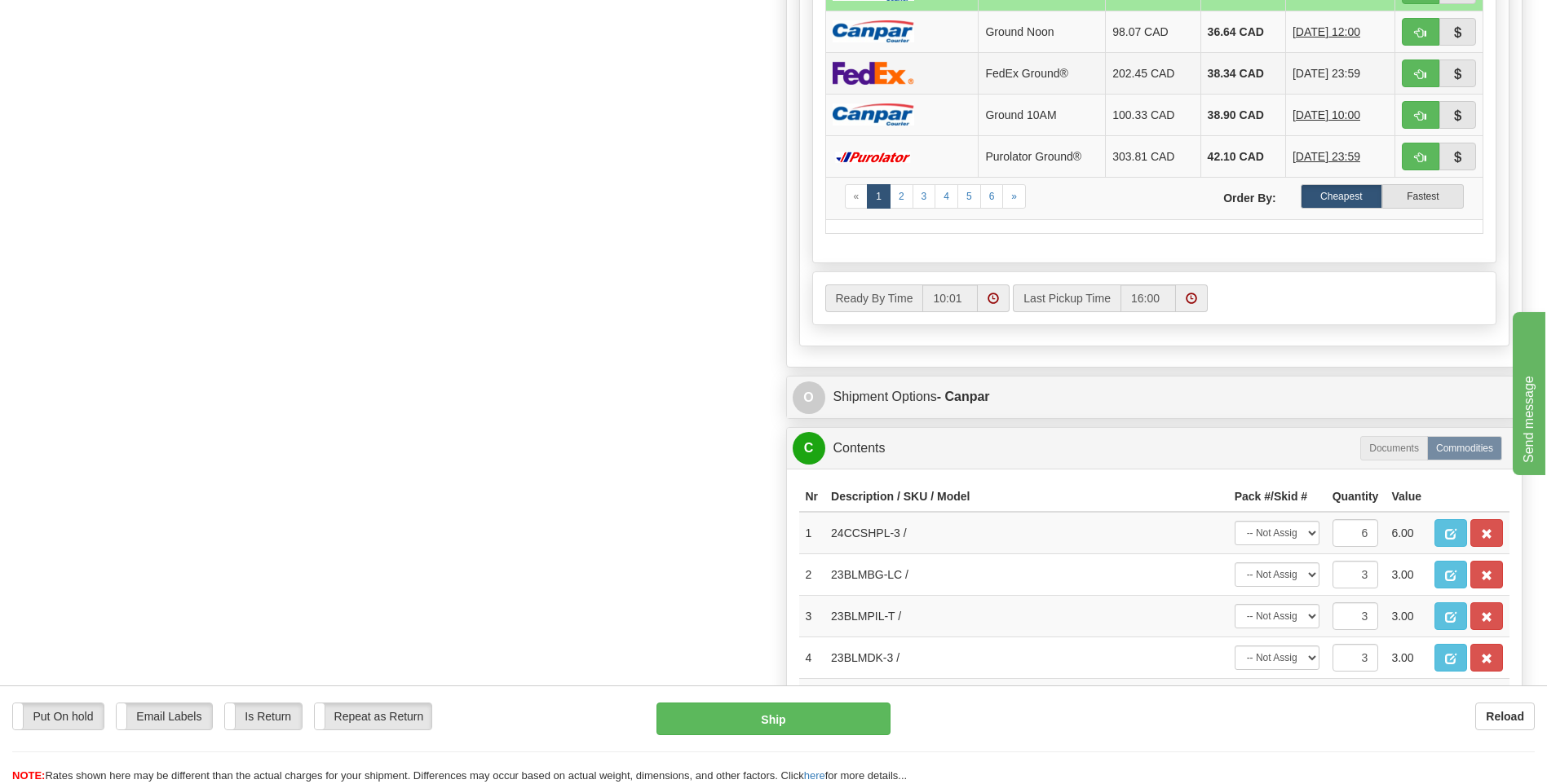
scroll to position [896, 0]
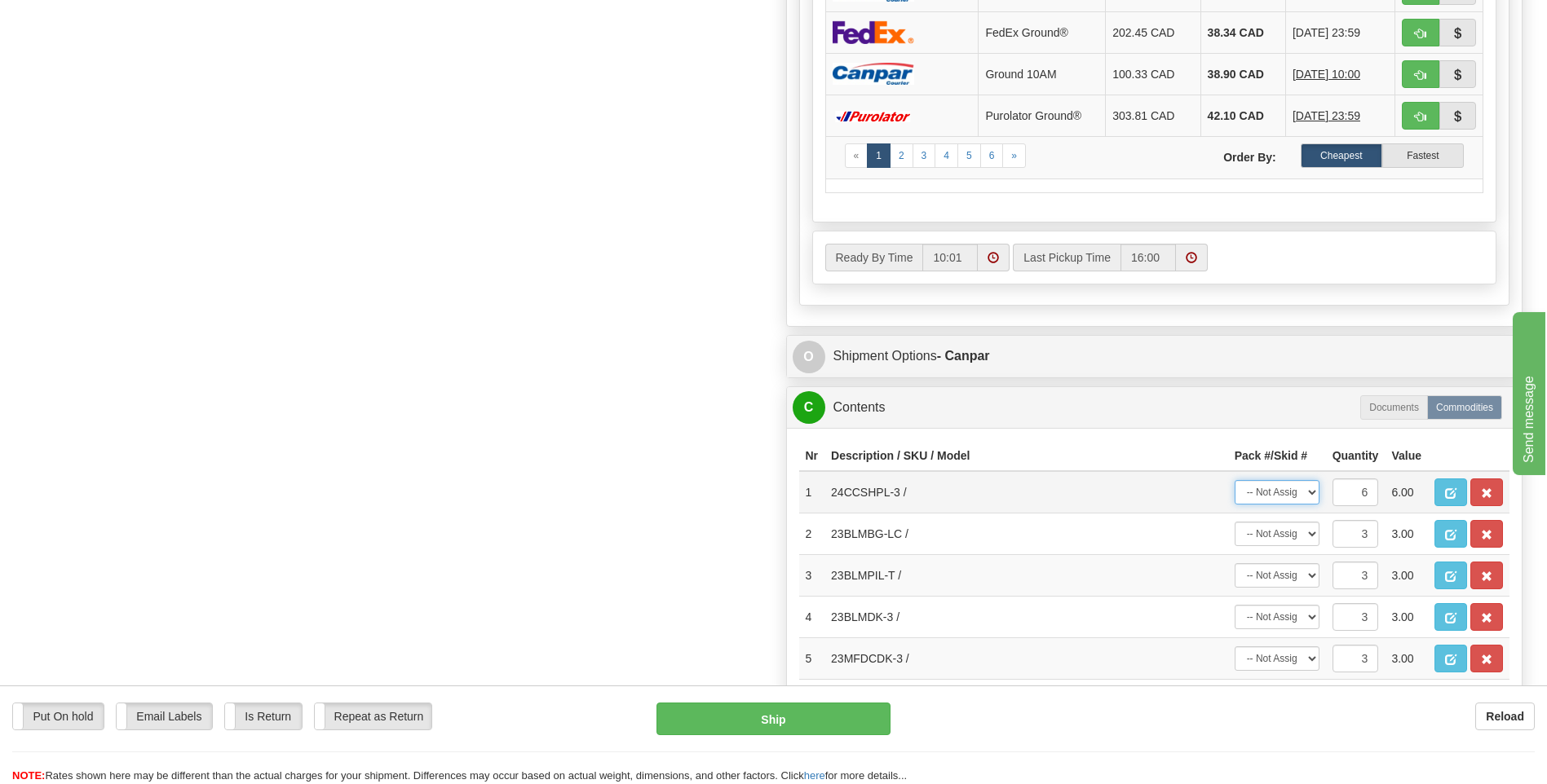
click at [1310, 496] on select "-- Not Assigned -- Package 1 Package 2 Package 3 Package 4 Package 5 Split" at bounding box center [1277, 492] width 84 height 24
select select "SPLIT"
click at [1235, 480] on select "-- Not Assigned -- Package 1 Package 2 Package 3 Package 4 Package 5 Split" at bounding box center [1277, 492] width 84 height 24
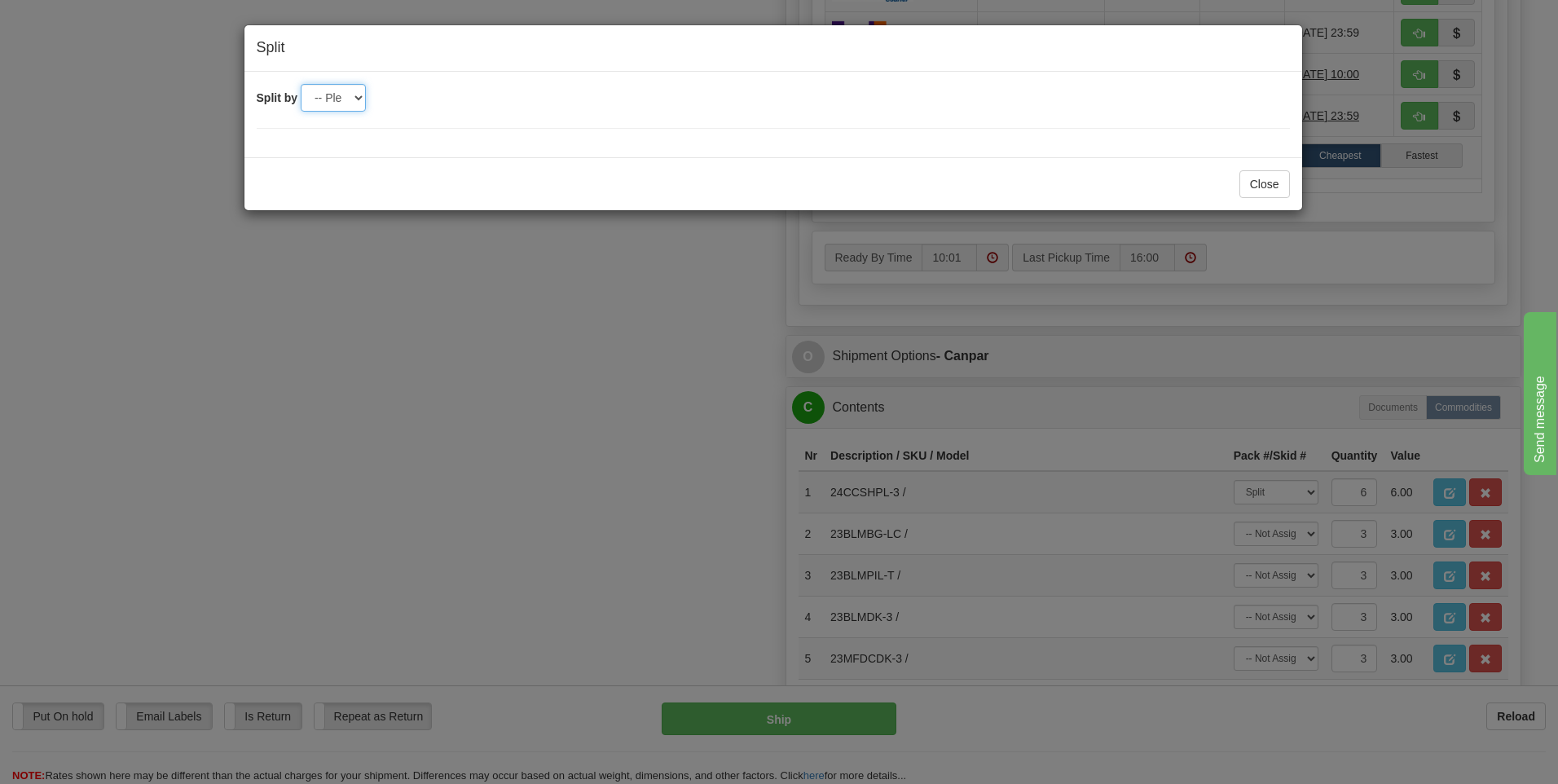
click at [350, 98] on select "-- Please select -- 2 3 4 5" at bounding box center [333, 97] width 65 height 28
select select "3"
click at [300, 84] on select "-- Please select -- 2 3 4 5" at bounding box center [333, 97] width 65 height 28
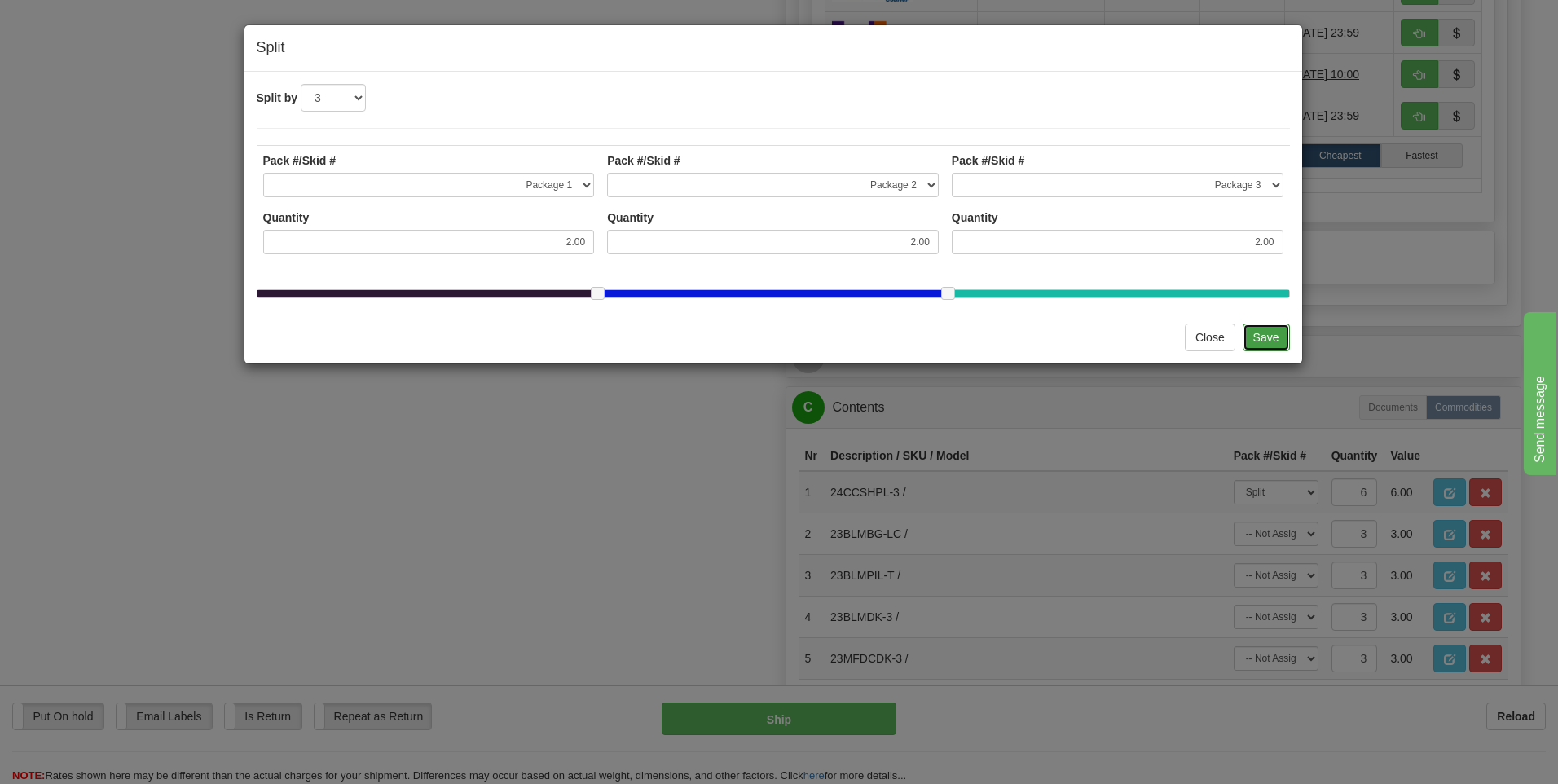
click at [1278, 351] on button "Save" at bounding box center [1267, 337] width 47 height 28
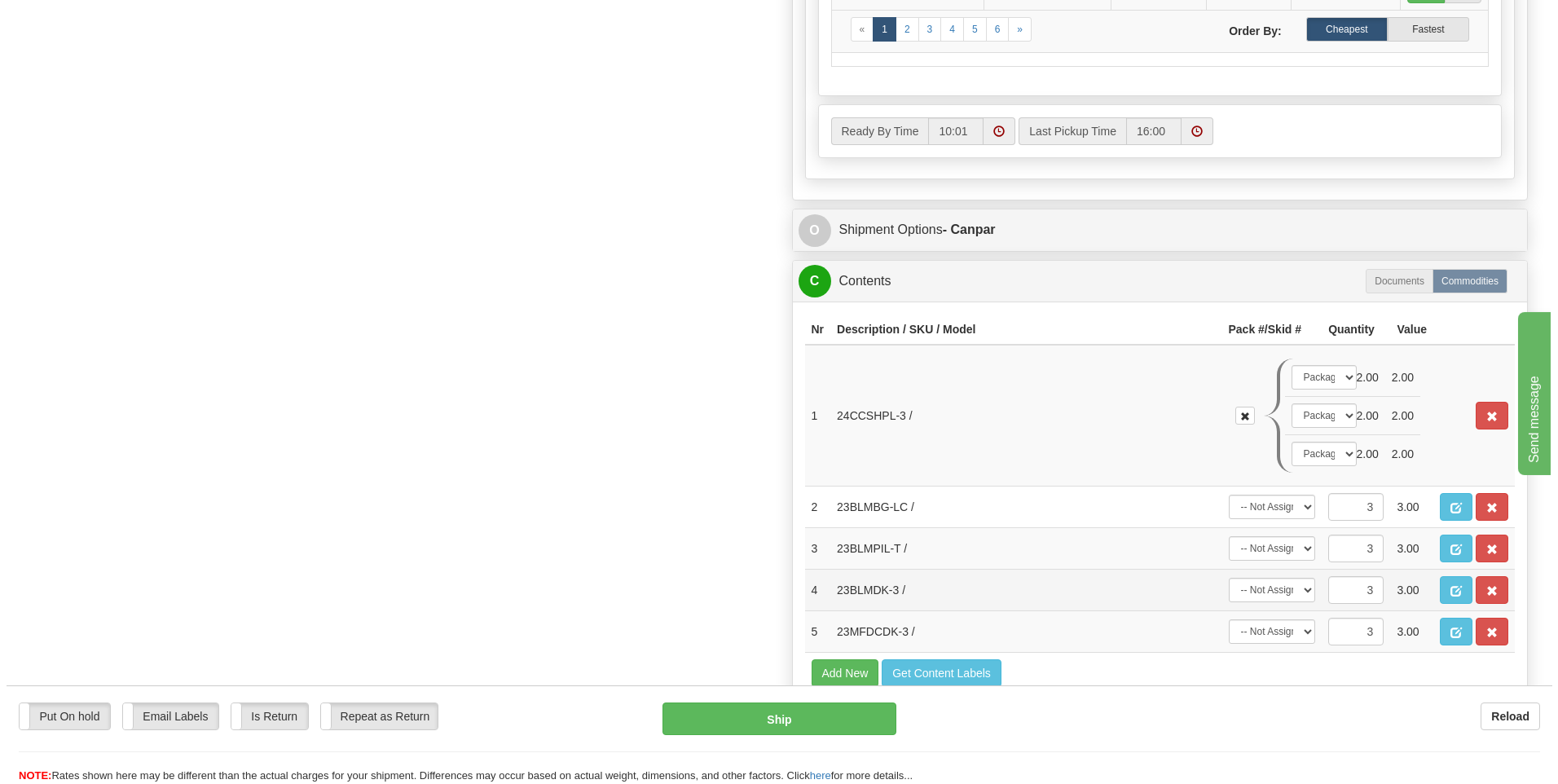
scroll to position [1059, 0]
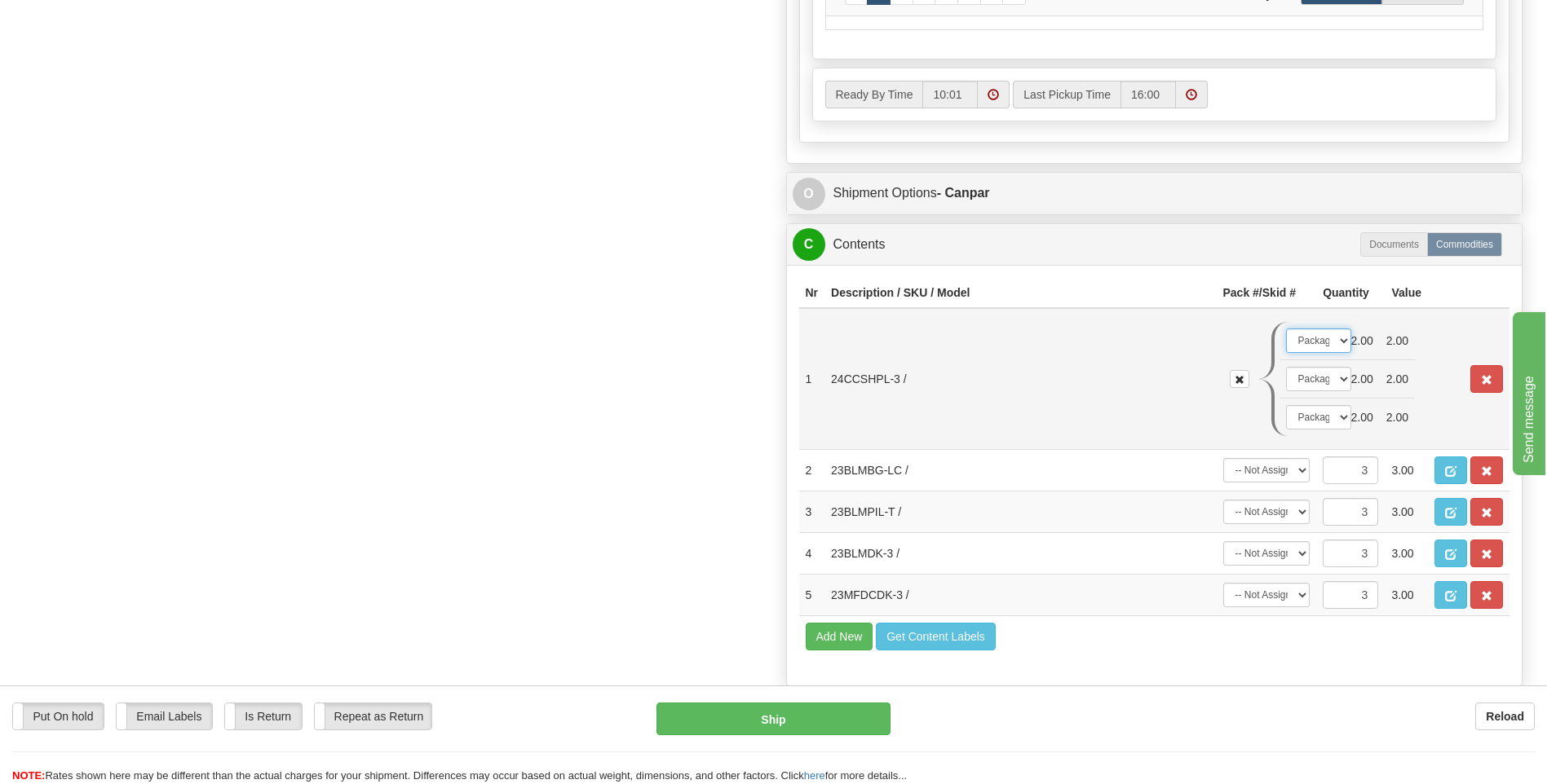
click at [1343, 342] on select "-- Not Assigned -- Package 1 Package 2 Package 3 Package 4 Package 5" at bounding box center [1318, 340] width 65 height 24
click at [1340, 381] on select "-- Not Assigned -- Package 1 Package 2 Package 3 Package 4 Package 5" at bounding box center [1318, 379] width 65 height 24
click at [1344, 421] on td "2.00" at bounding box center [1362, 417] width 35 height 38
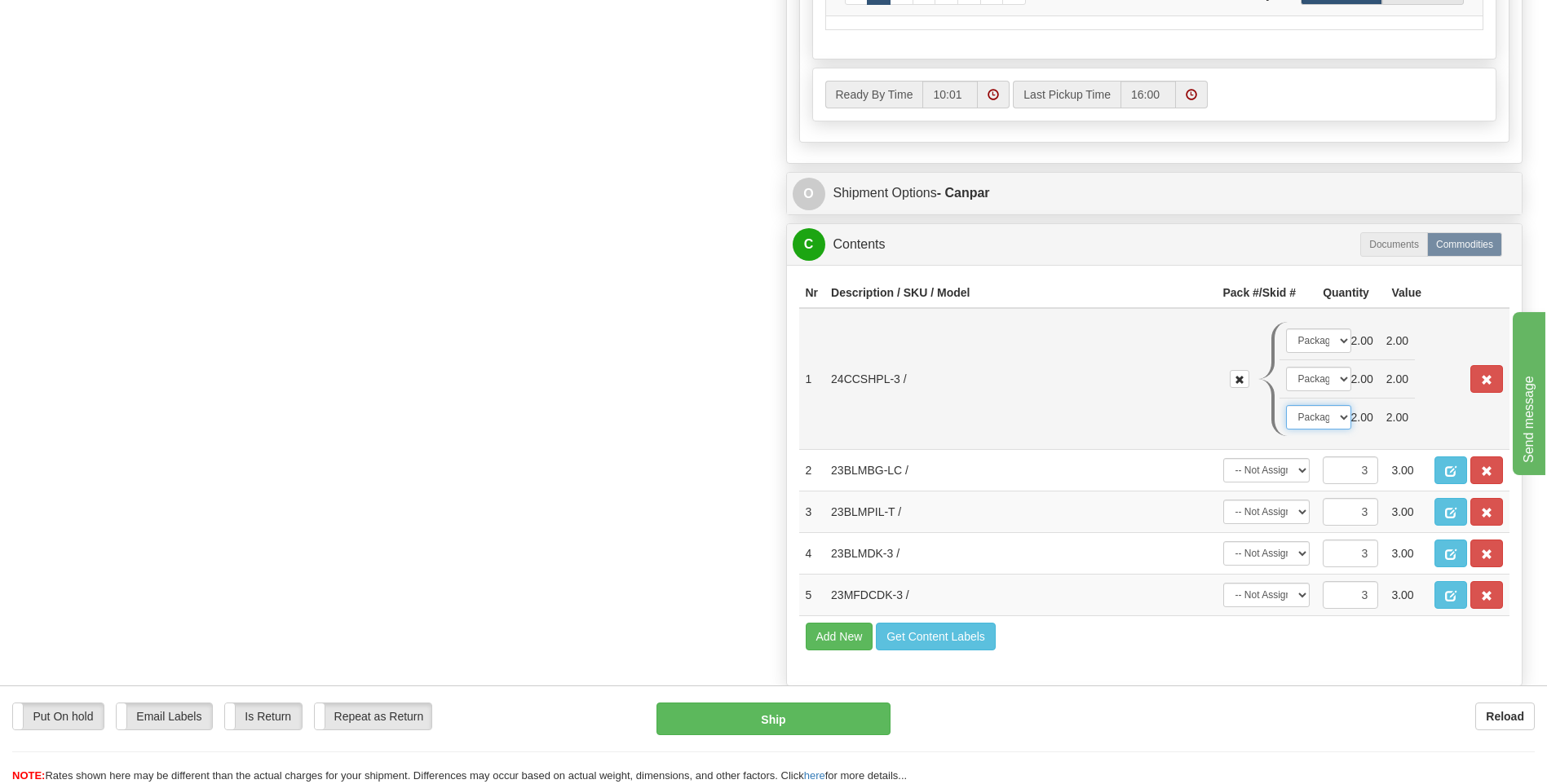
click at [1343, 415] on select "-- Not Assigned -- Package 1 Package 2 Package 3 Package 4 Package 5" at bounding box center [1318, 417] width 65 height 24
click at [1297, 461] on select "-- Not Assigned -- Package 1 Package 2 Package 3 Package 4 Package 5 Split" at bounding box center [1266, 470] width 87 height 24
select select "3"
click at [1223, 458] on select "-- Not Assigned -- Package 1 Package 2 Package 3 Package 4 Package 5 Split" at bounding box center [1266, 470] width 87 height 24
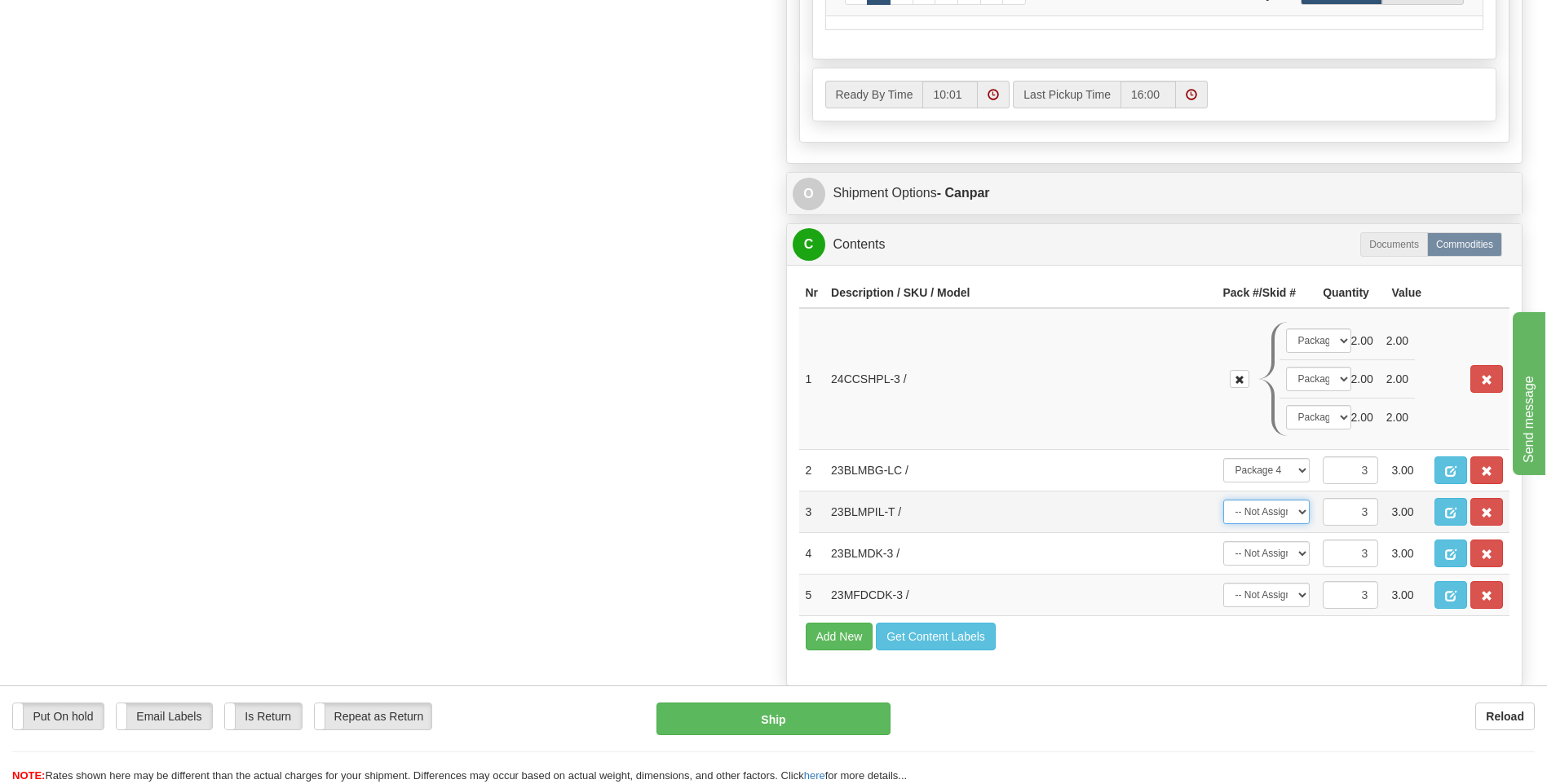
click at [1298, 511] on select "-- Not Assigned -- Package 1 Package 2 Package 3 Package 4 Package 5 Split" at bounding box center [1266, 511] width 87 height 24
select select "3"
click at [1223, 500] on select "-- Not Assigned -- Package 1 Package 2 Package 3 Package 4 Package 5 Split" at bounding box center [1266, 511] width 87 height 24
click at [1297, 552] on select "-- Not Assigned -- Package 1 Package 2 Package 3 Package 4 Package 5 Split" at bounding box center [1266, 553] width 87 height 24
select select "4"
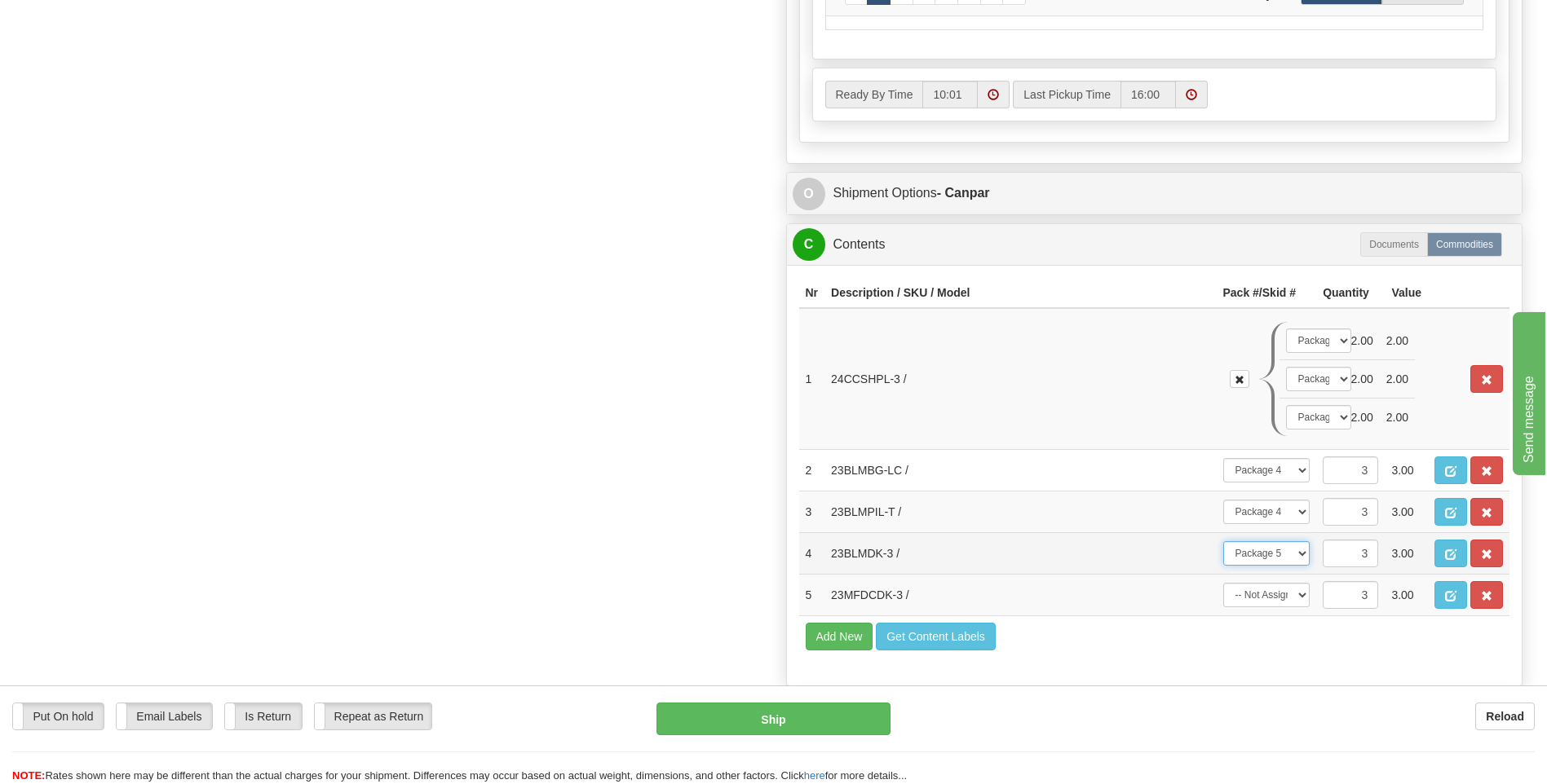
click at [1223, 541] on select "-- Not Assigned -- Package 1 Package 2 Package 3 Package 4 Package 5 Split" at bounding box center [1266, 553] width 87 height 24
drag, startPoint x: 1299, startPoint y: 596, endPoint x: 1298, endPoint y: 609, distance: 13.0
click at [1299, 596] on select "-- Not Assigned -- Package 1 Package 2 Package 3 Package 4 Package 5 Split" at bounding box center [1266, 594] width 87 height 24
select select "4"
click at [1223, 582] on select "-- Not Assigned -- Package 1 Package 2 Package 3 Package 4 Package 5 Split" at bounding box center [1266, 594] width 87 height 24
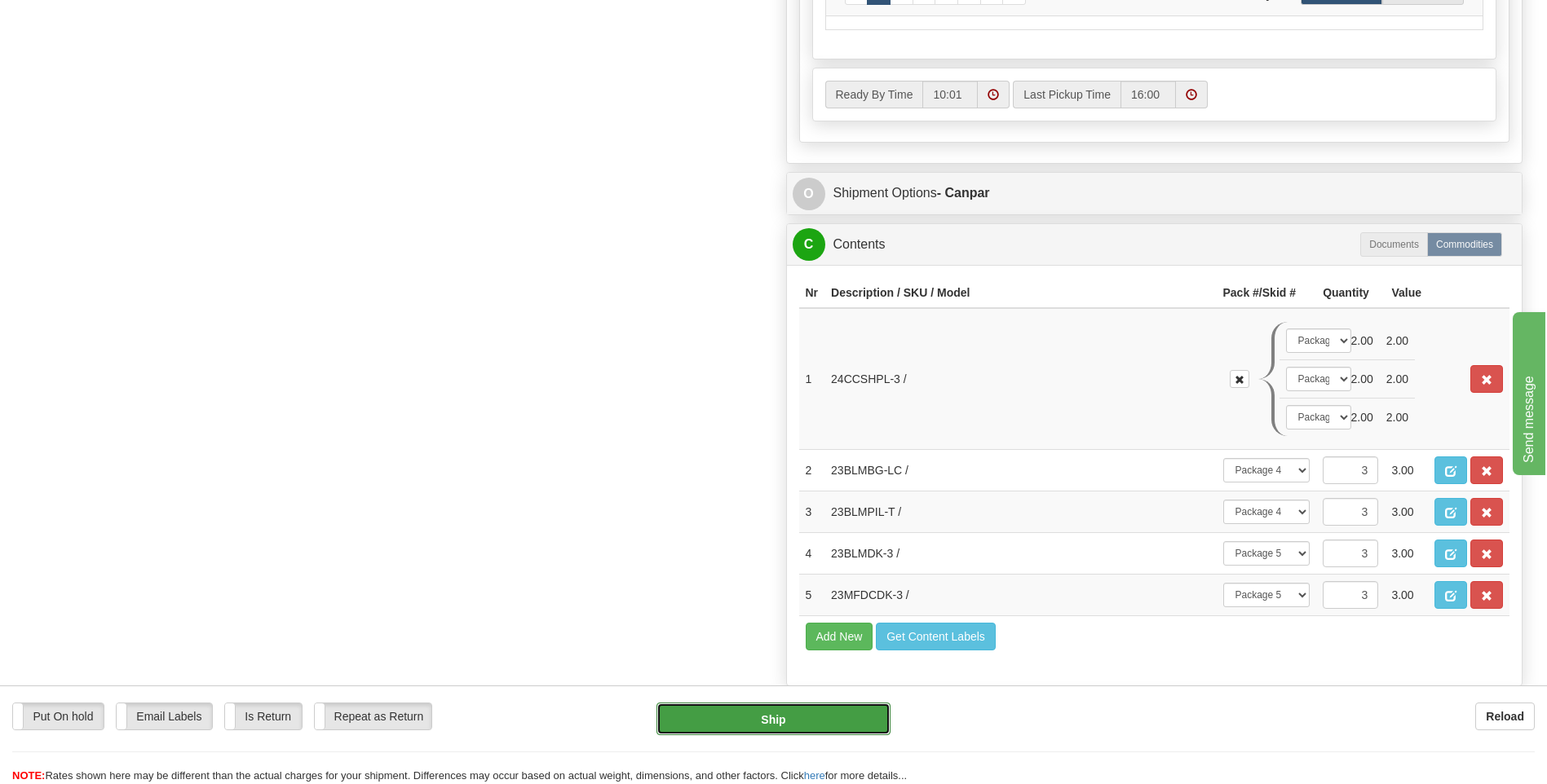
click at [766, 725] on button "Ship" at bounding box center [773, 718] width 233 height 33
type input "1"
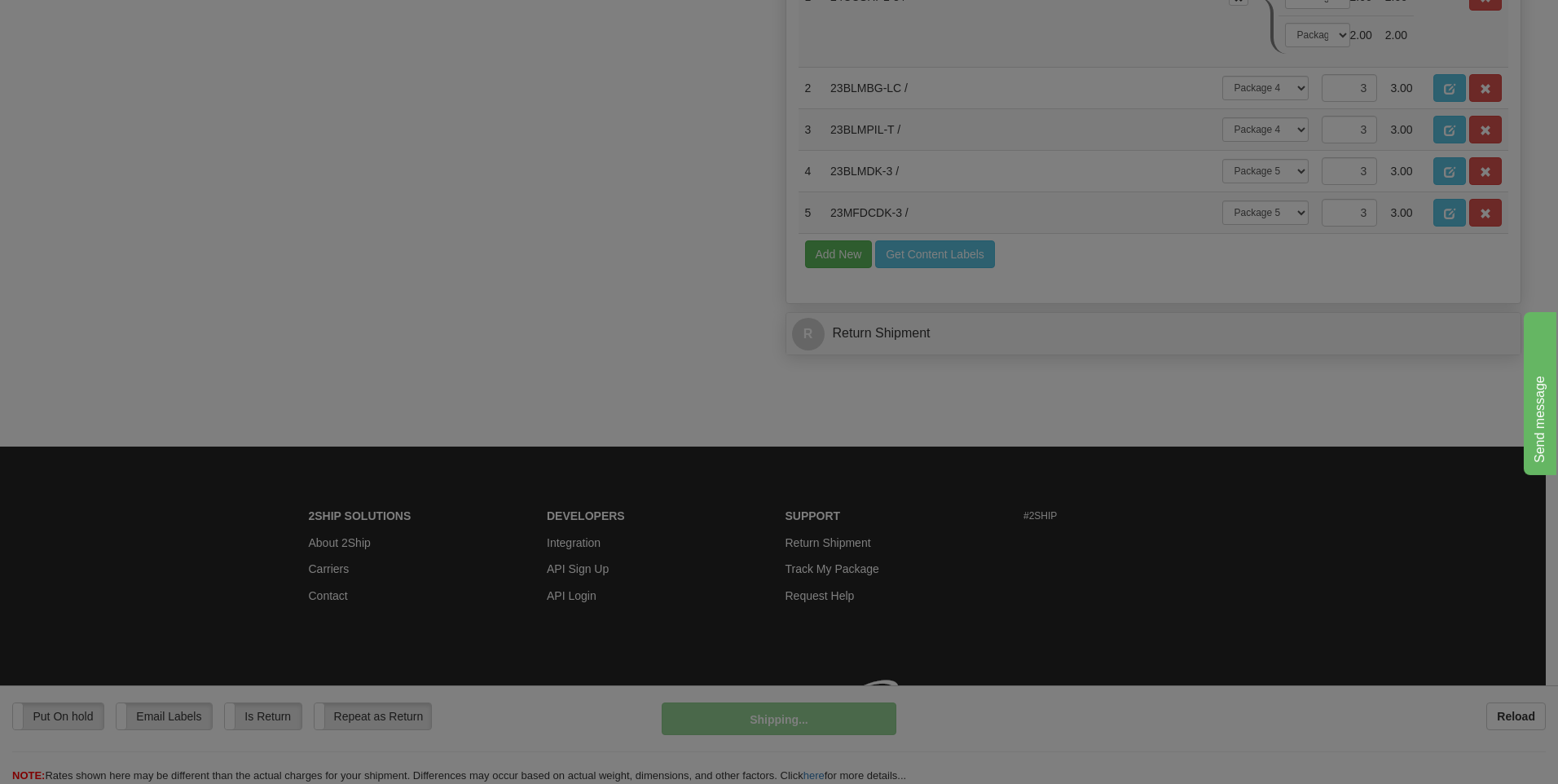
scroll to position [881, 0]
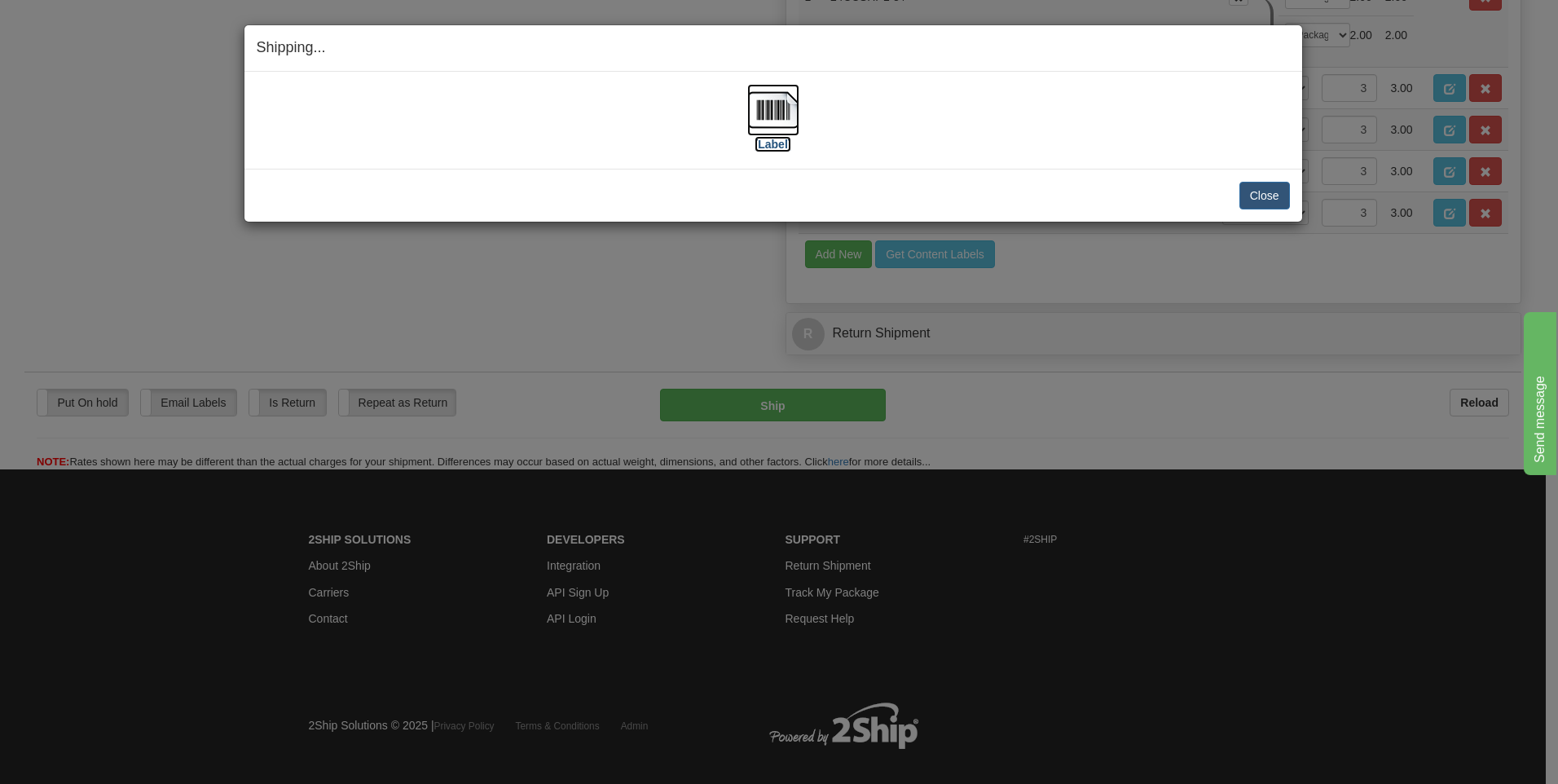
click at [764, 108] on img at bounding box center [773, 110] width 52 height 52
click at [1266, 202] on button "Close" at bounding box center [1265, 195] width 51 height 28
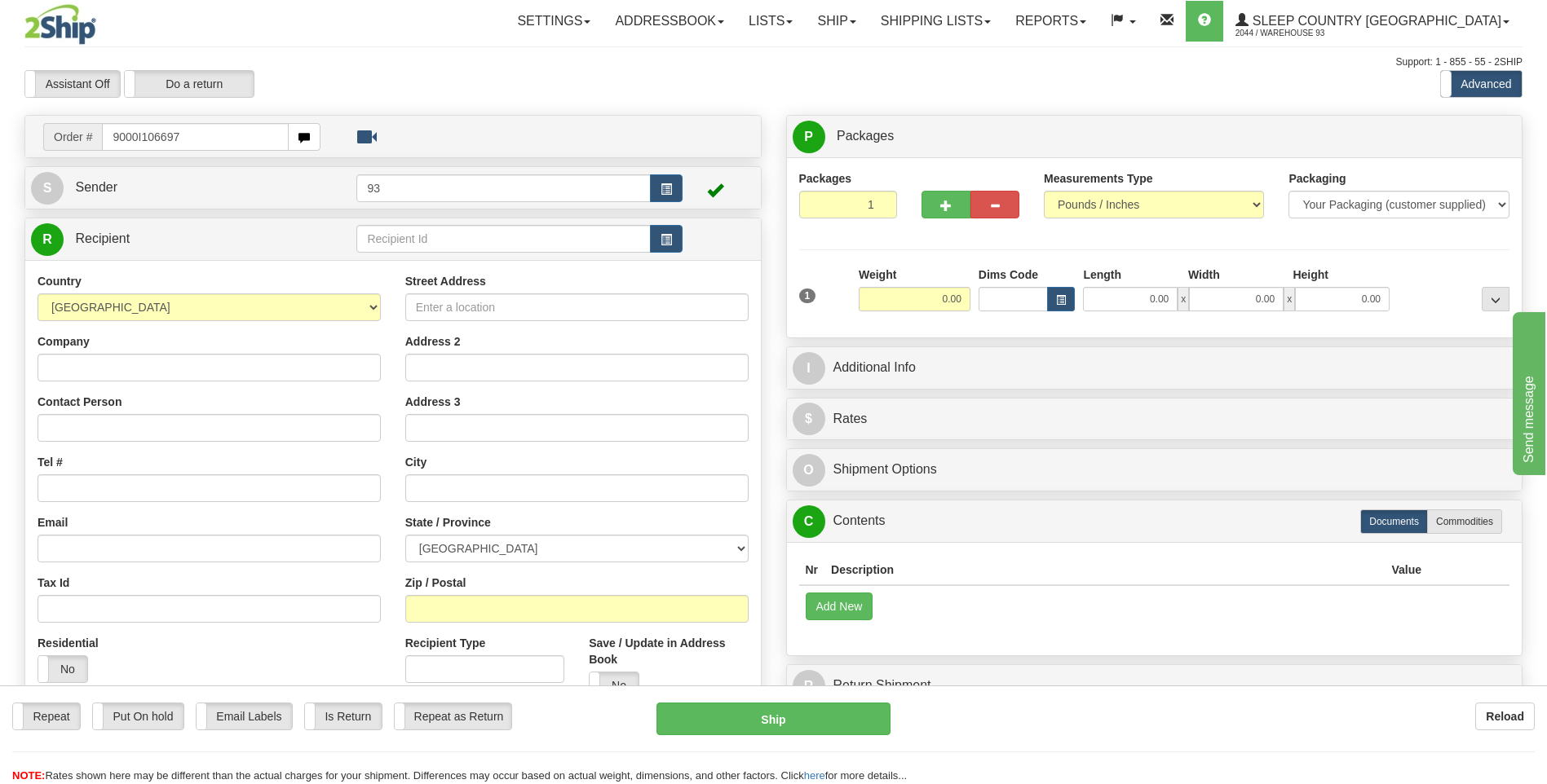
type input "9000I106697"
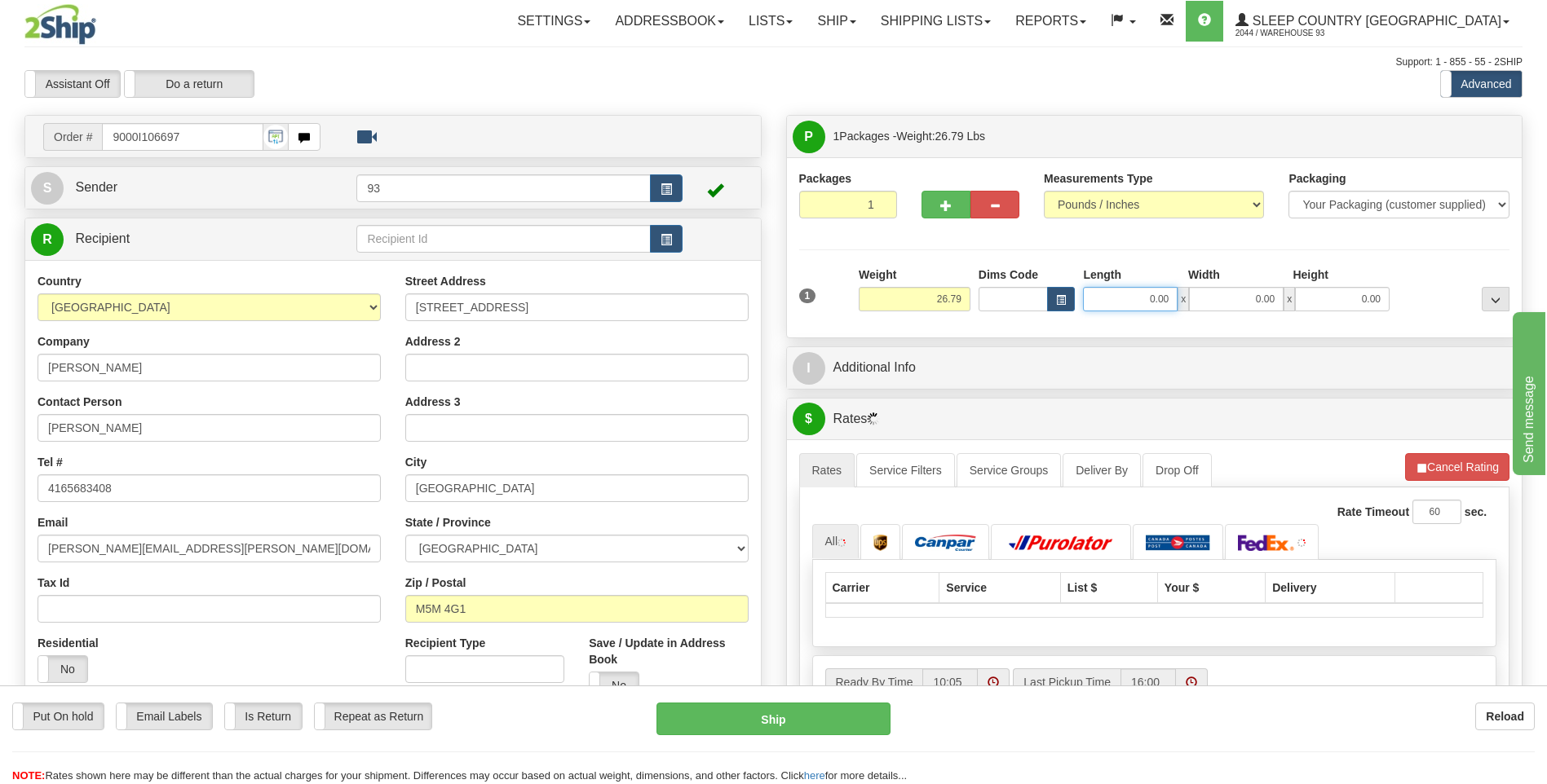
drag, startPoint x: 1133, startPoint y: 303, endPoint x: 1219, endPoint y: 300, distance: 86.1
click at [1216, 296] on div "0.00 x 0.00 x 0.00" at bounding box center [1235, 299] width 307 height 24
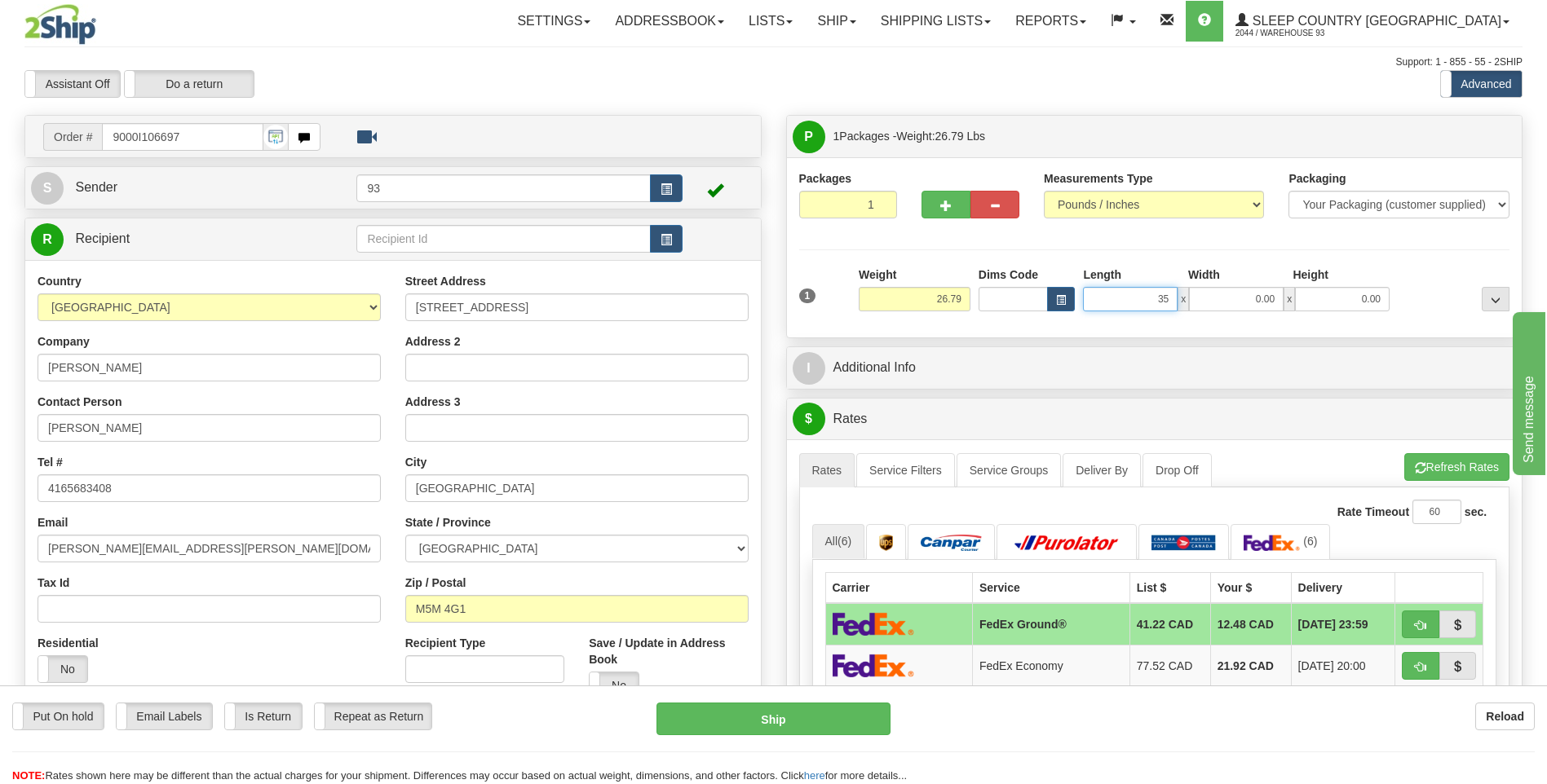
type input "35.00"
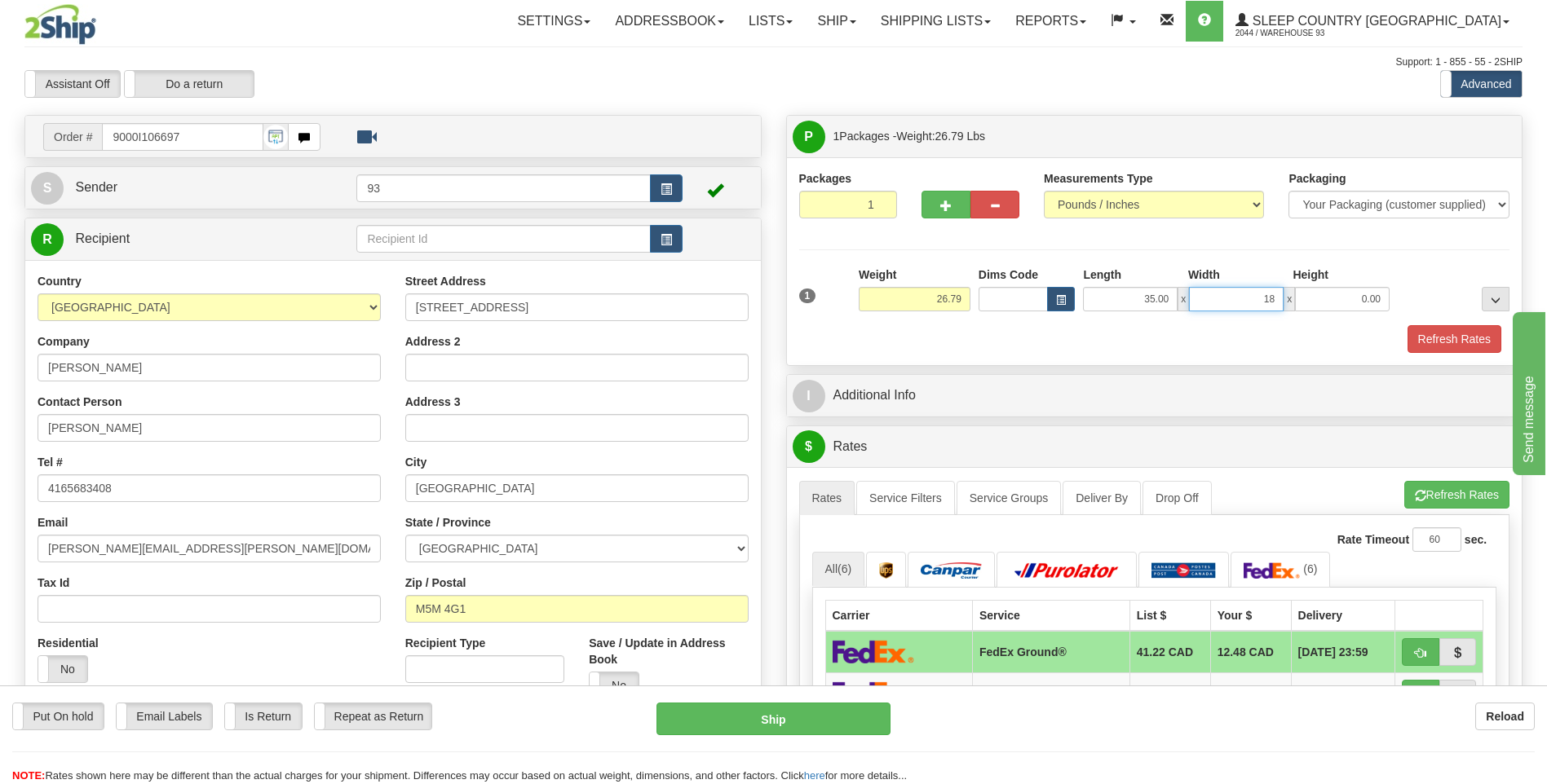
type input "18.00"
click at [1479, 336] on button "Refresh Rates" at bounding box center [1454, 338] width 94 height 28
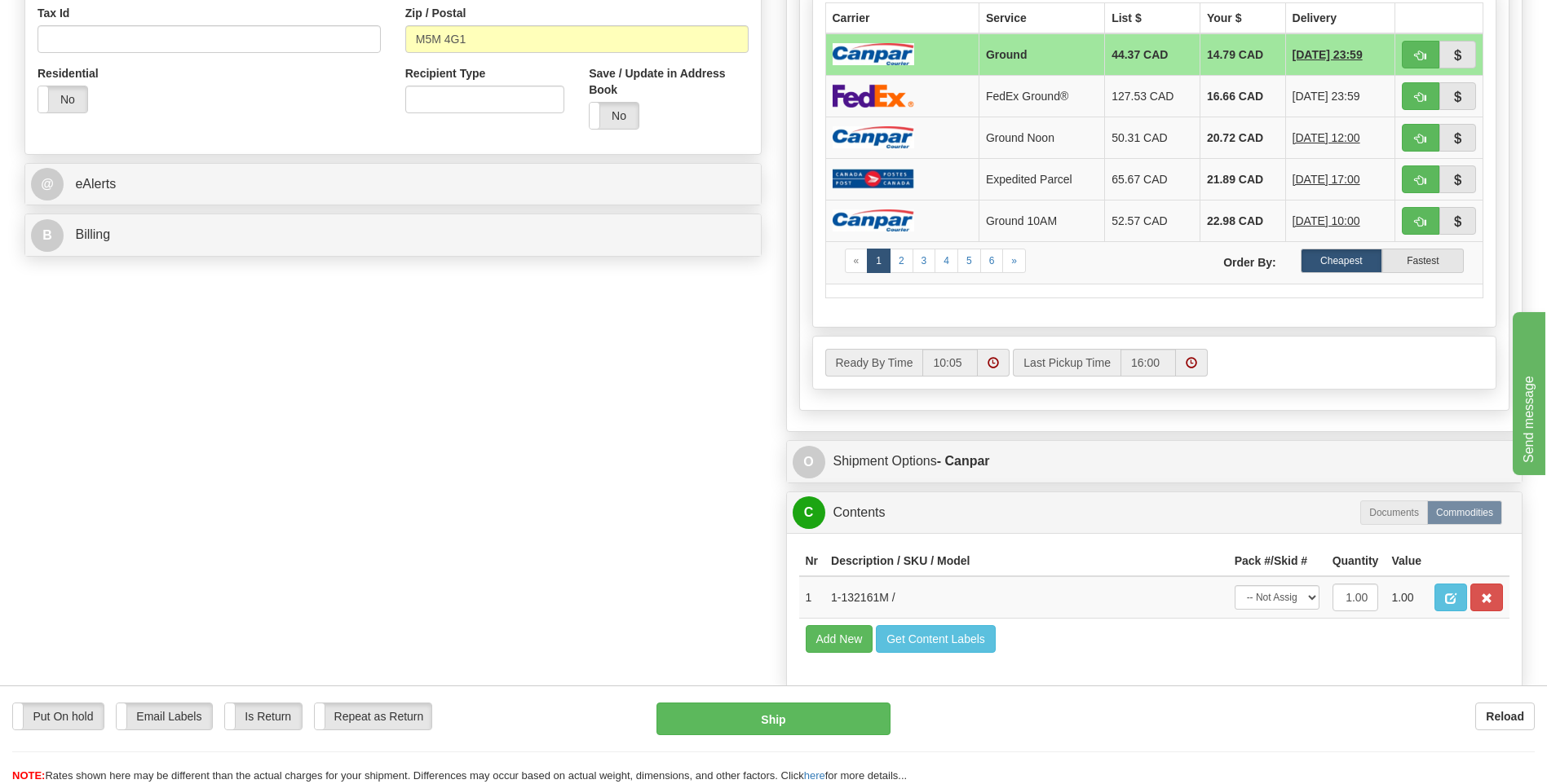
scroll to position [570, 0]
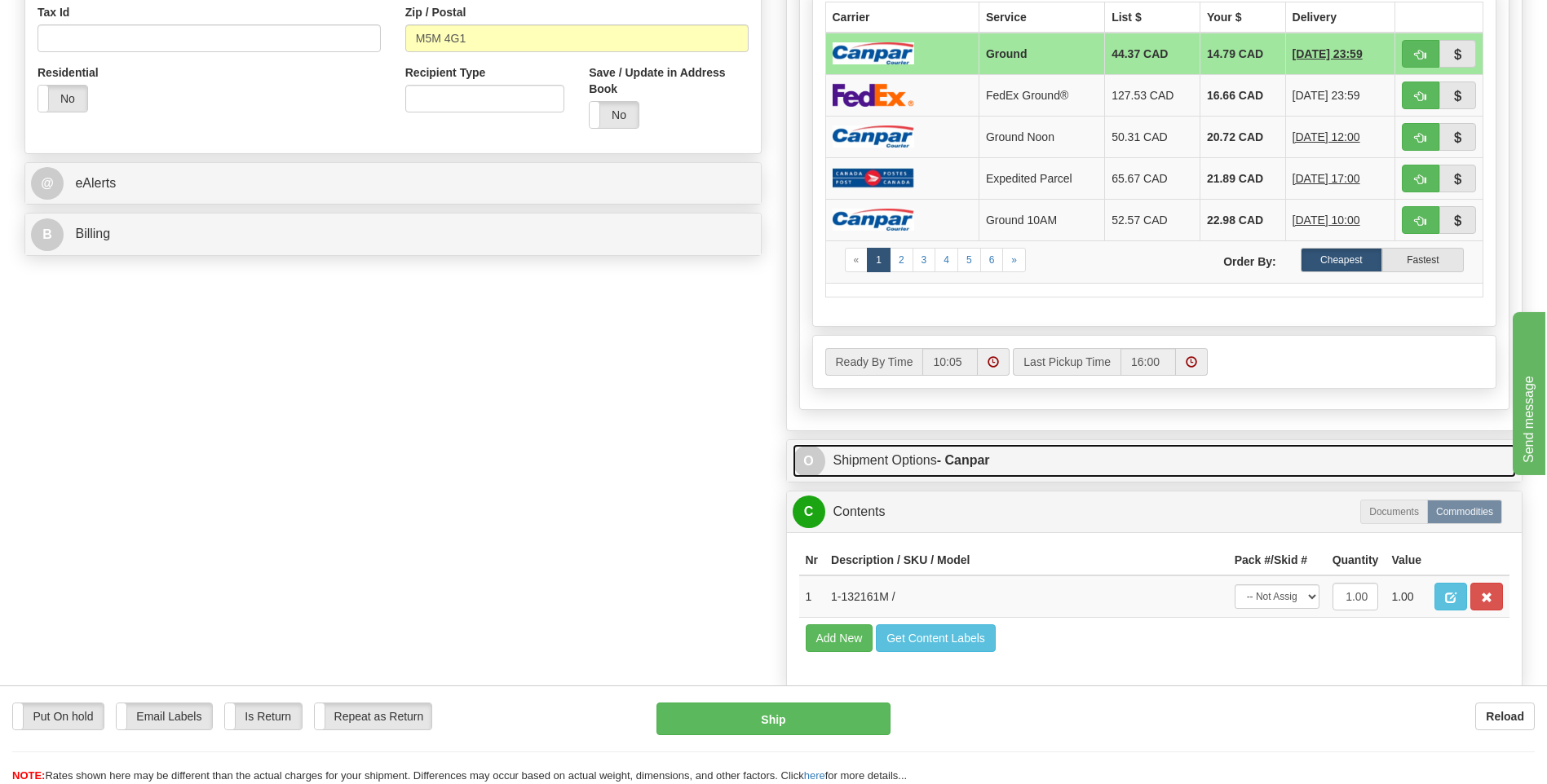
click at [812, 448] on span "O" at bounding box center [809, 461] width 33 height 33
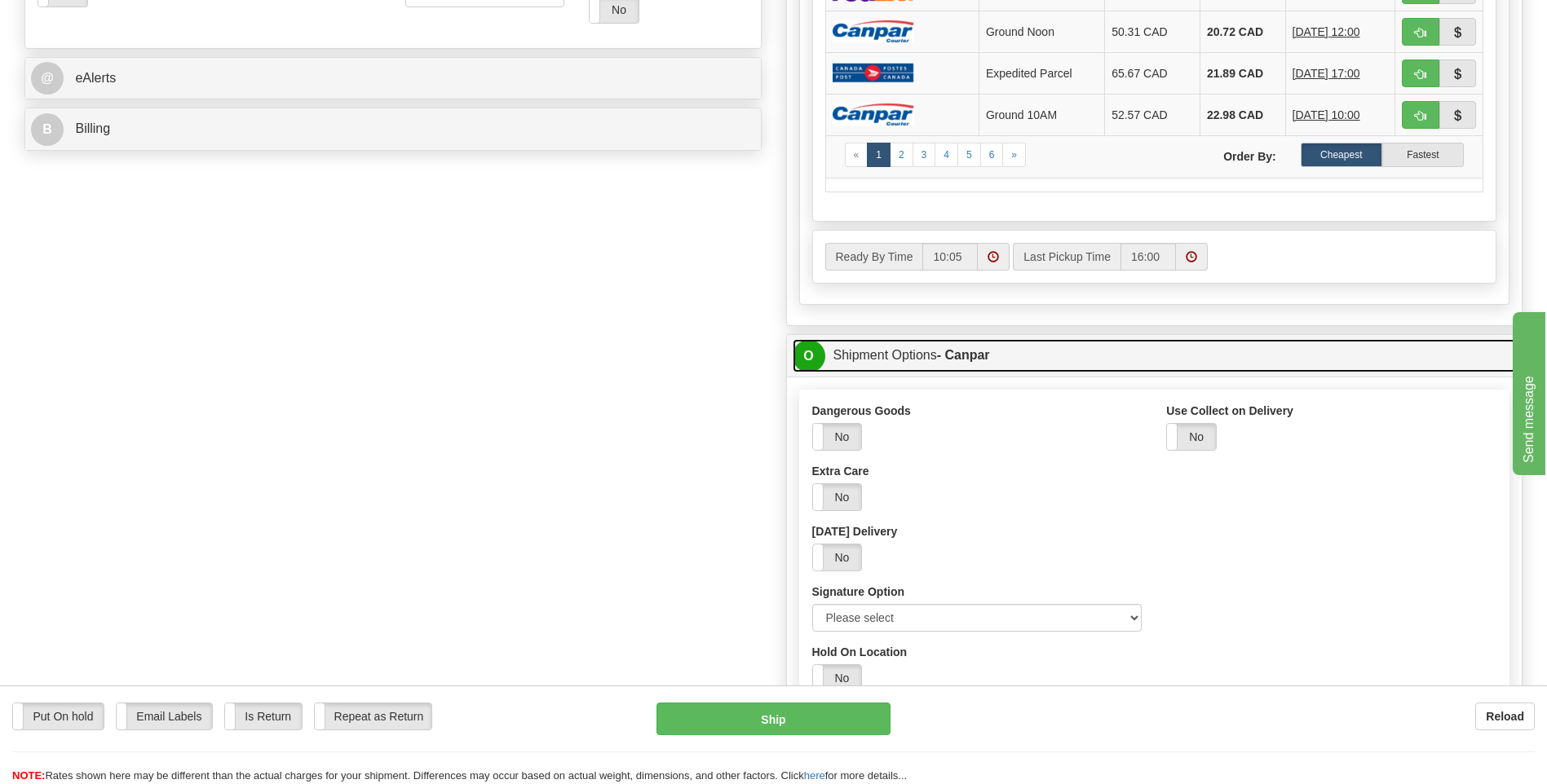
scroll to position [815, 0]
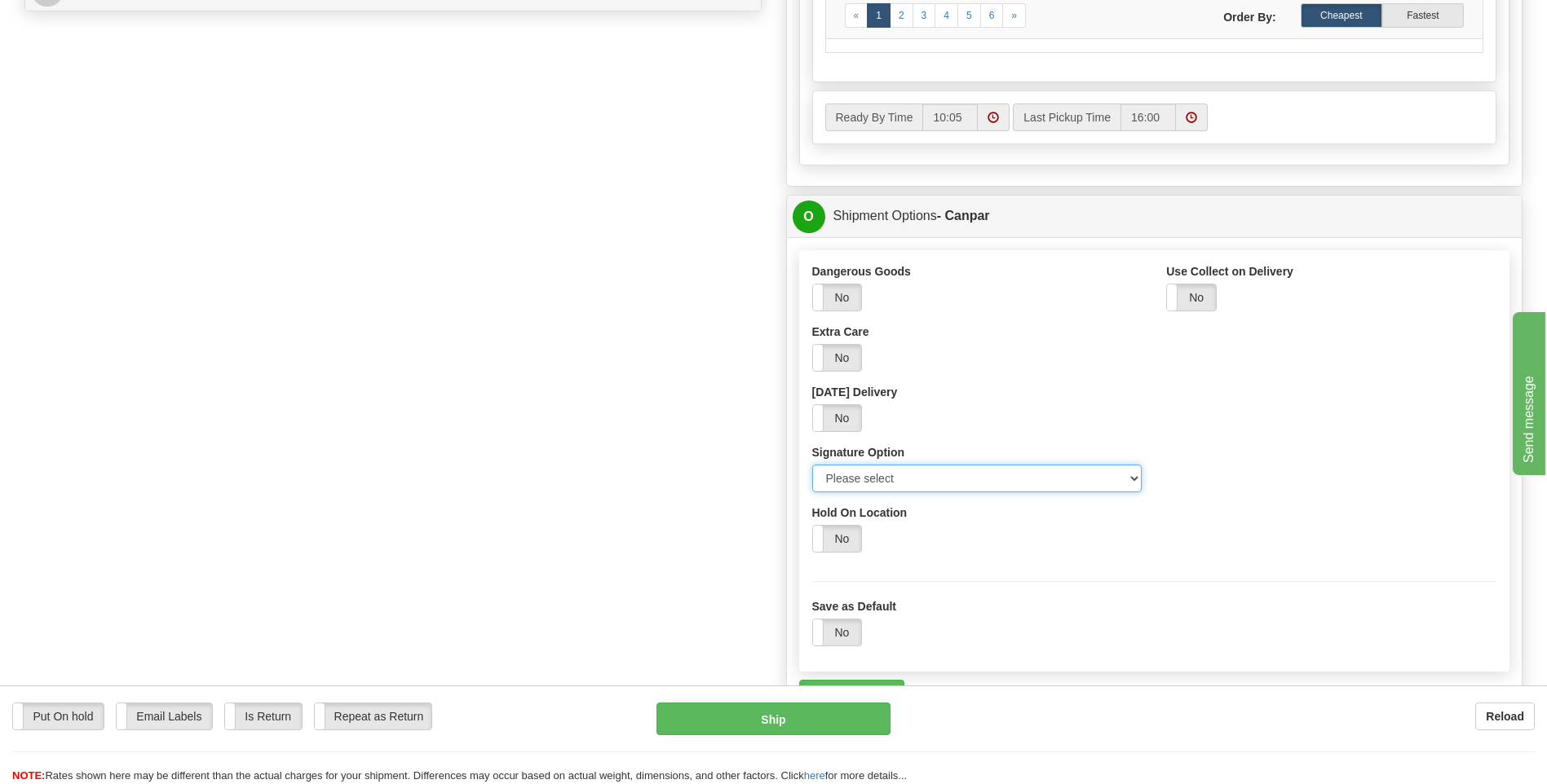
click at [1135, 478] on select "Please select No Signature Required Signature Required Adult Signature" at bounding box center [977, 478] width 330 height 28
select select "2"
click at [812, 464] on select "Please select No Signature Required Signature Required Adult Signature" at bounding box center [977, 478] width 330 height 28
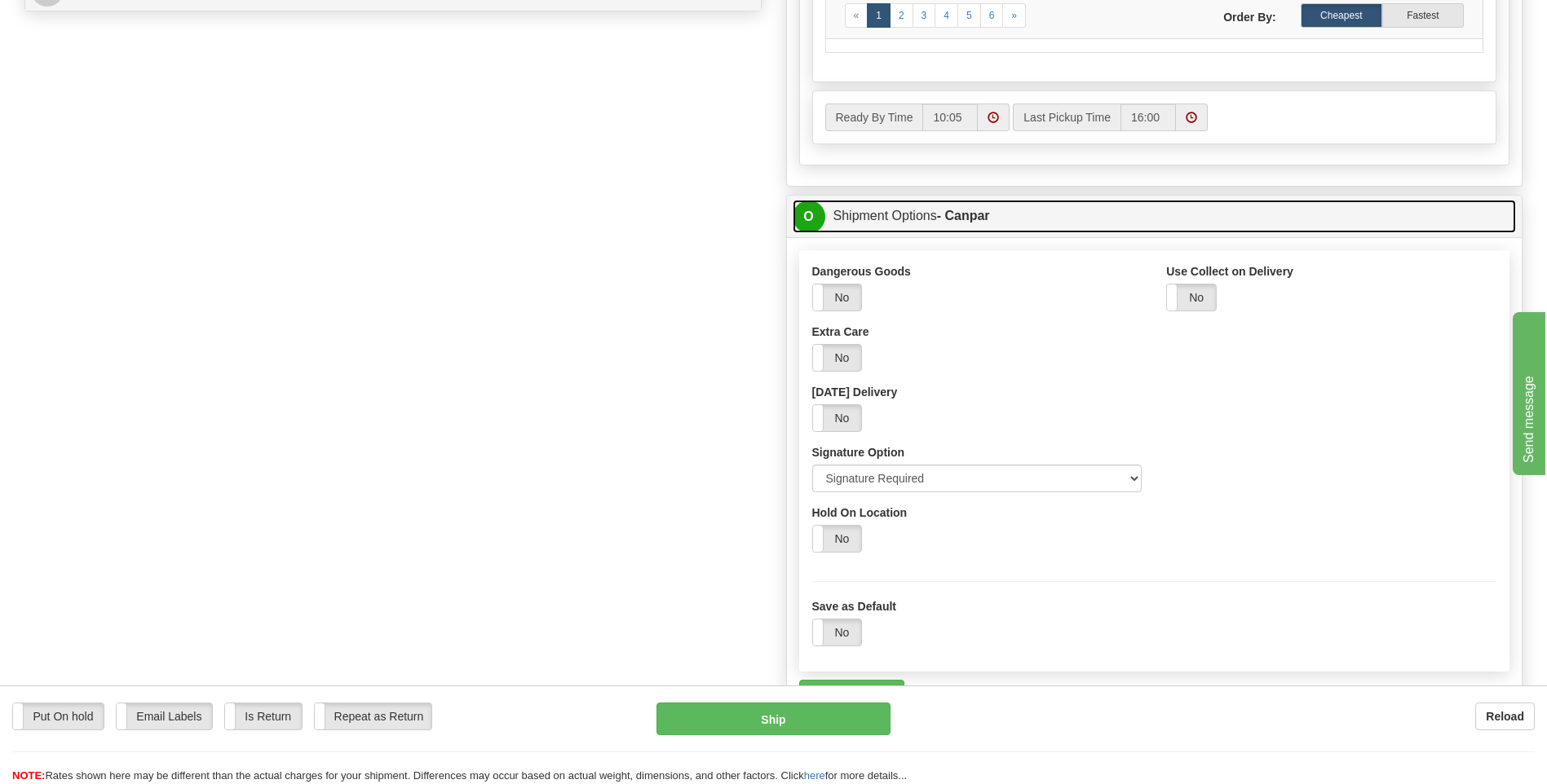
click at [802, 219] on span "O" at bounding box center [809, 217] width 33 height 33
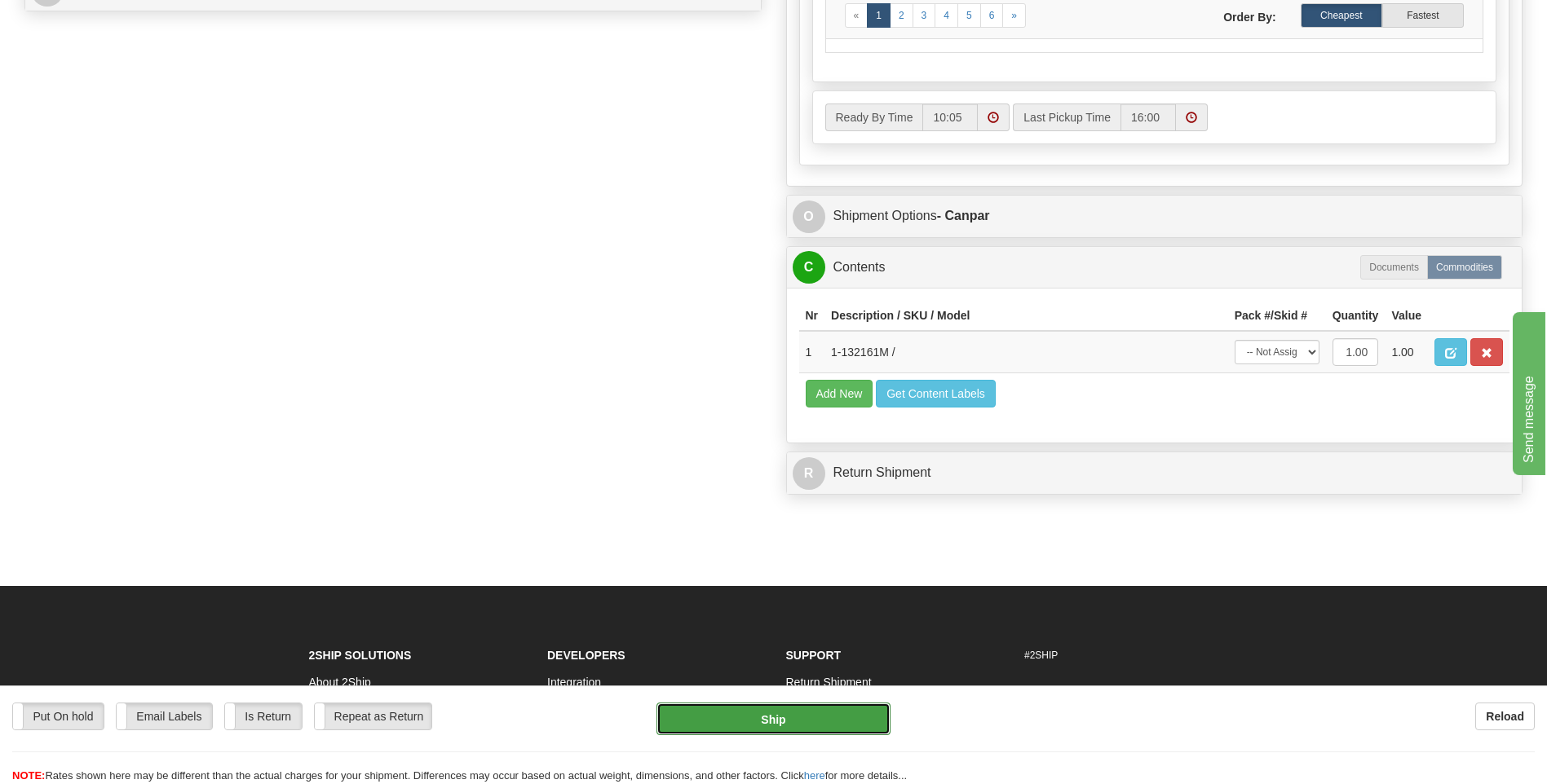
click at [791, 712] on button "Ship" at bounding box center [773, 718] width 233 height 33
type input "1"
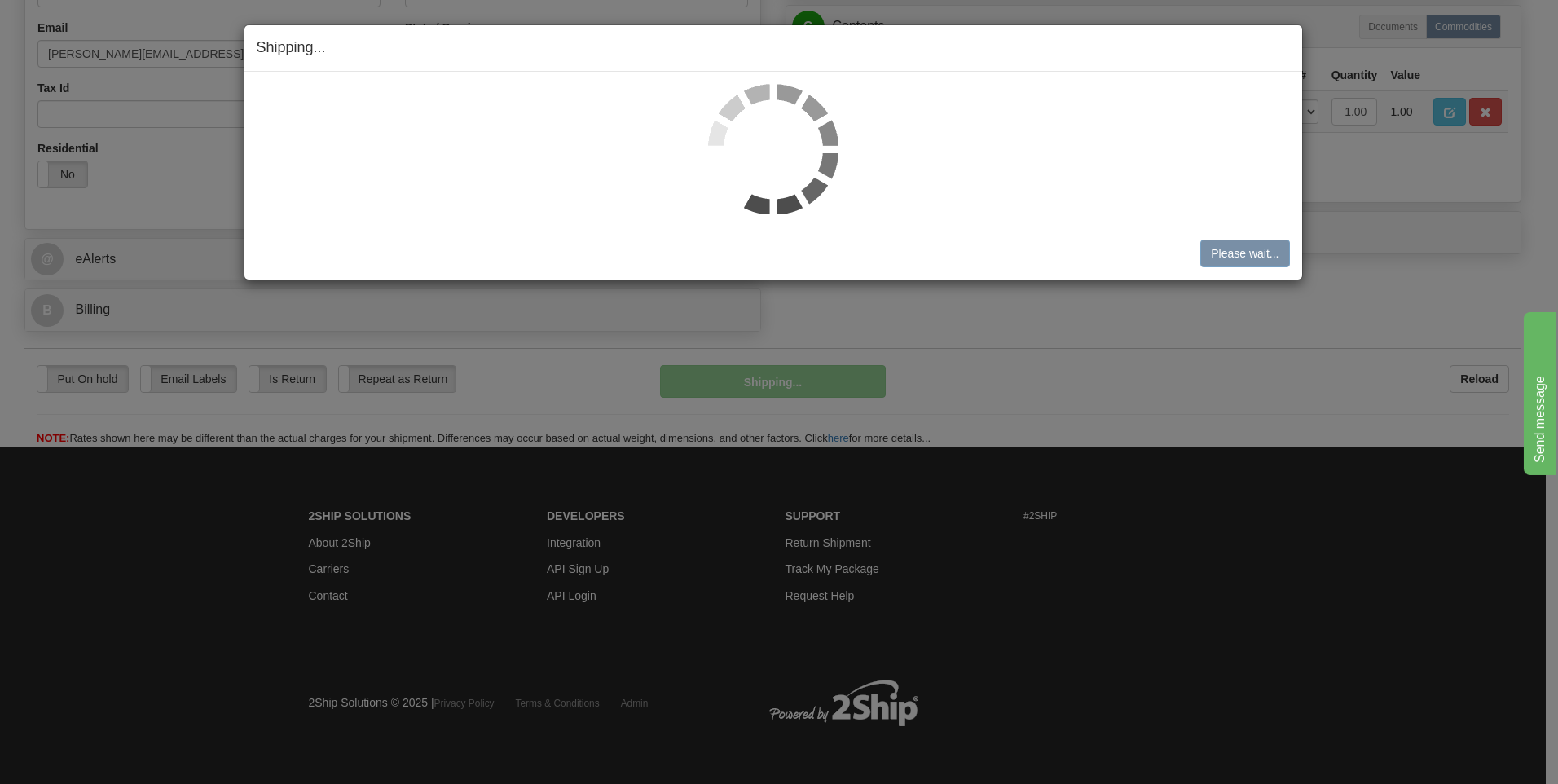
scroll to position [495, 0]
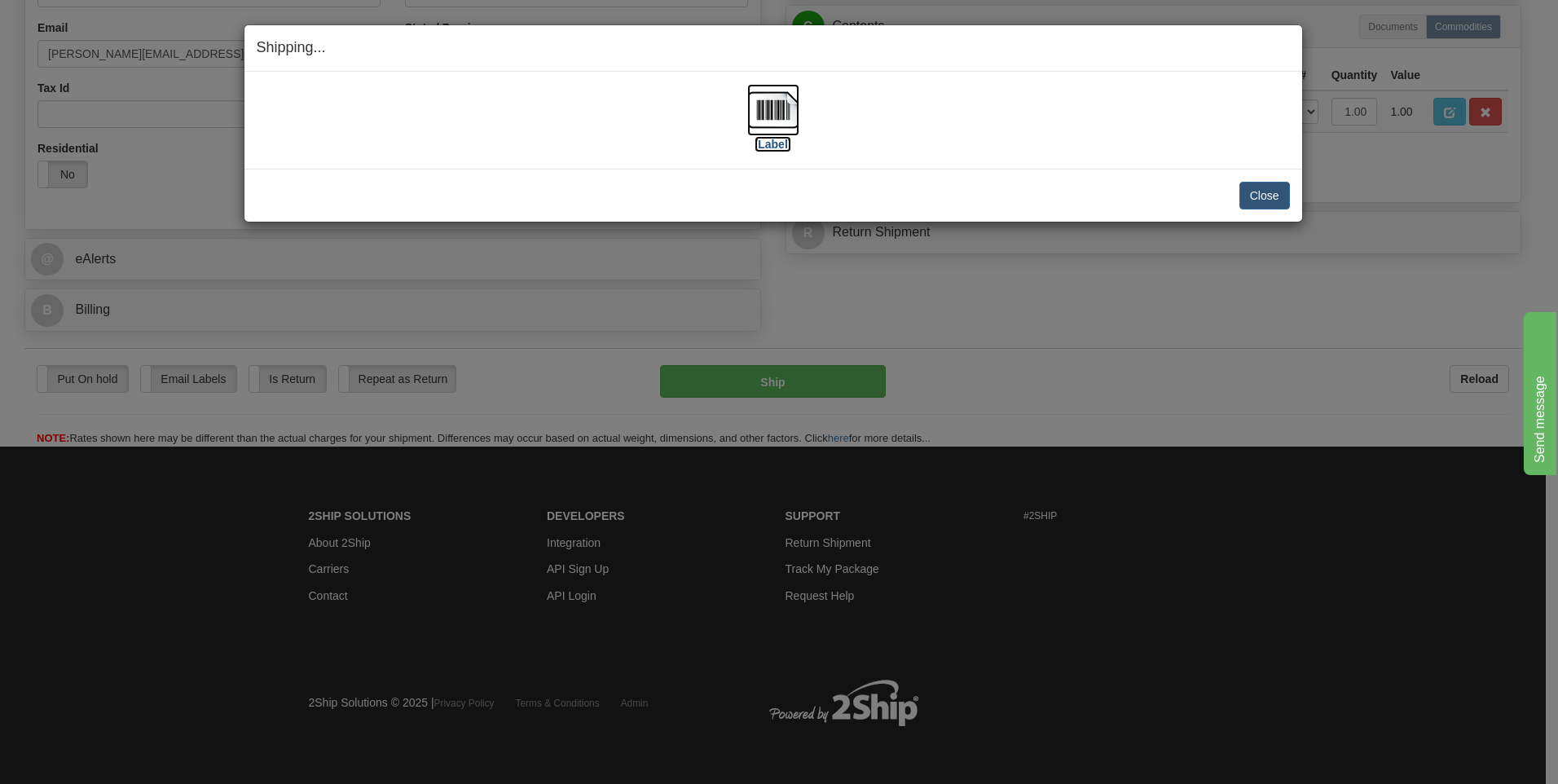
click at [760, 127] on img at bounding box center [773, 110] width 52 height 52
click at [1274, 198] on button "Close" at bounding box center [1265, 195] width 51 height 28
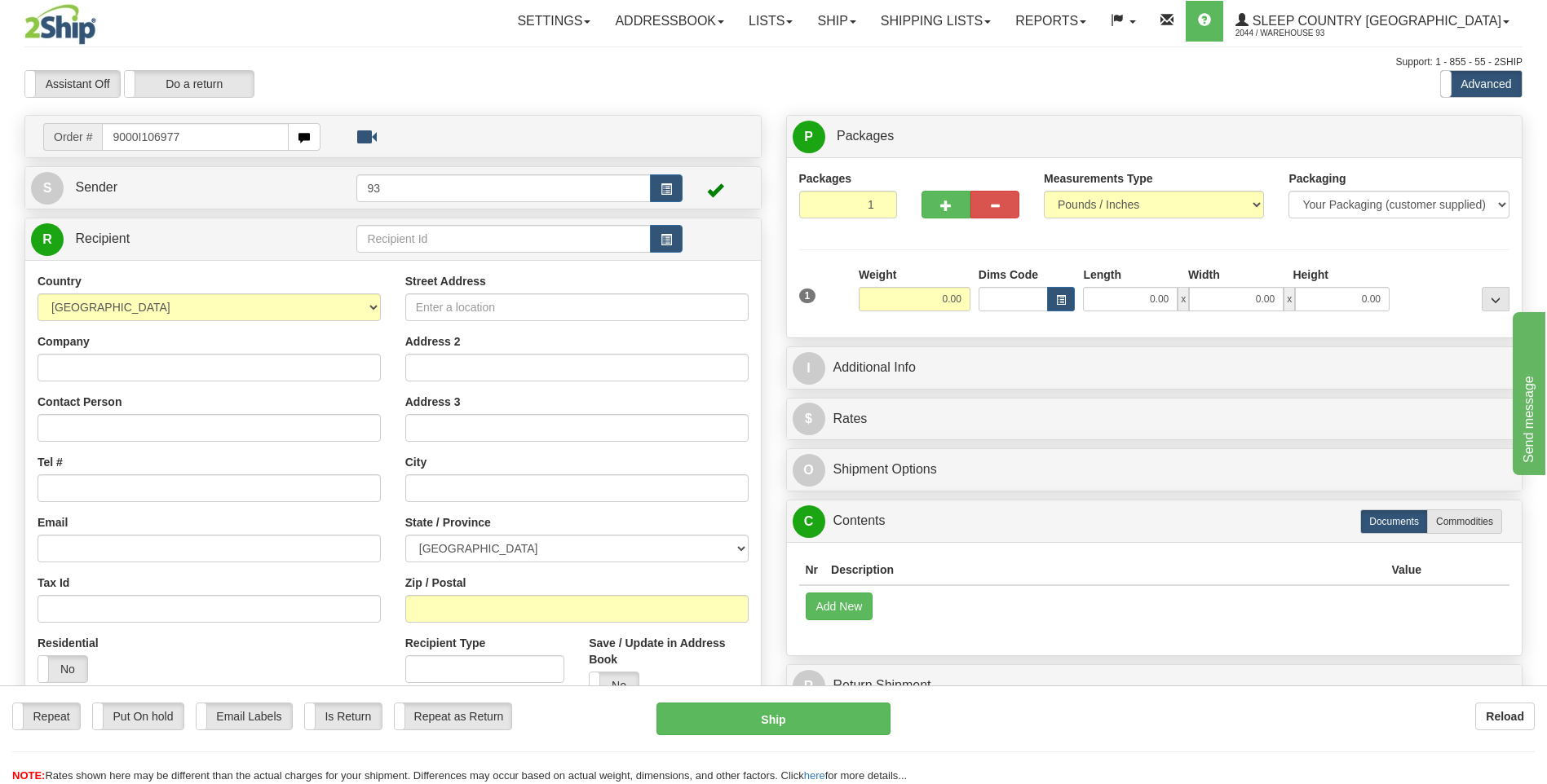
type input "9000I106977"
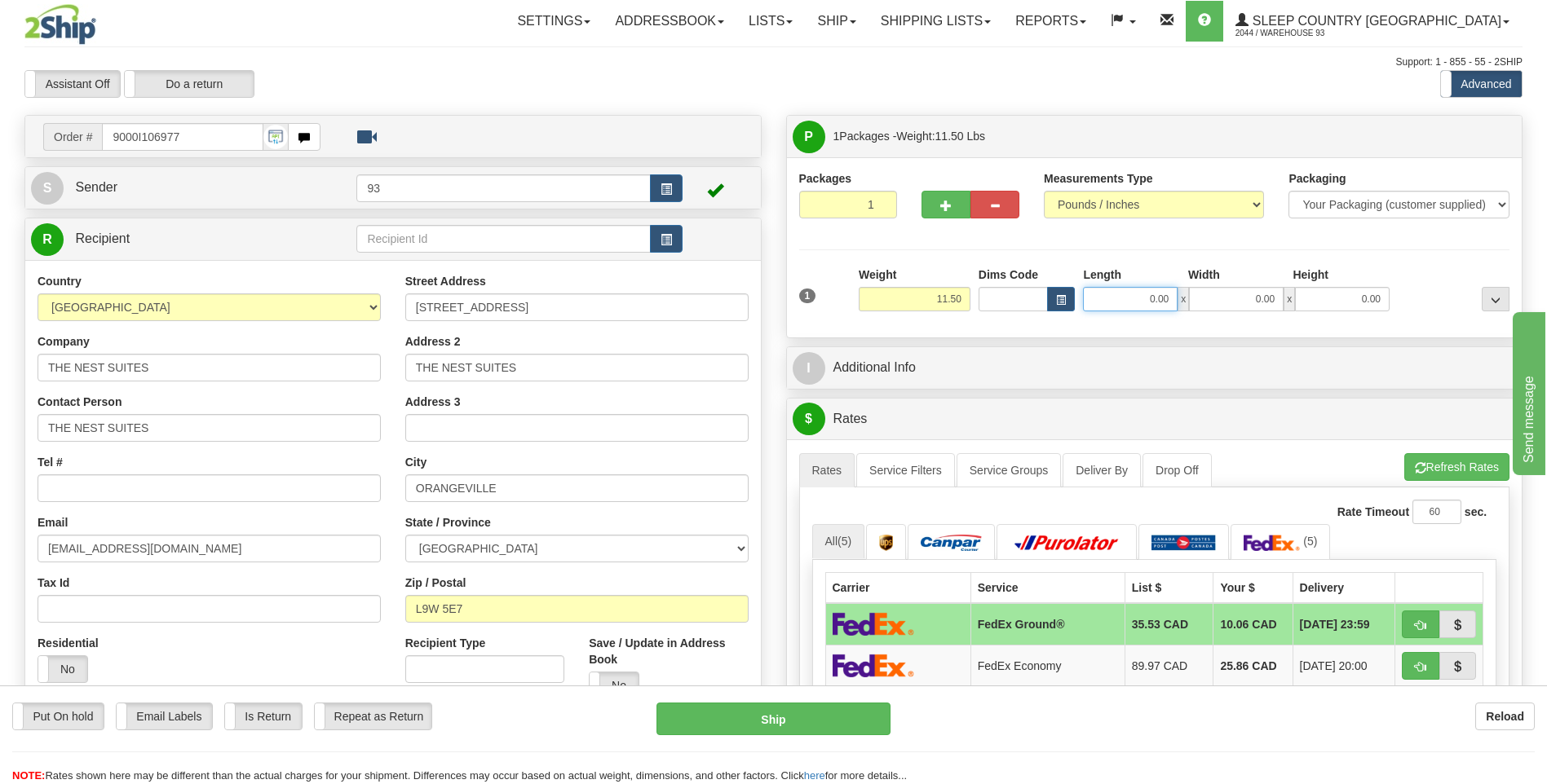
drag, startPoint x: 1144, startPoint y: 295, endPoint x: 1213, endPoint y: 296, distance: 69.0
click at [1213, 296] on div "0.00 x 0.00 x 0.00" at bounding box center [1235, 299] width 307 height 24
type input "10.00"
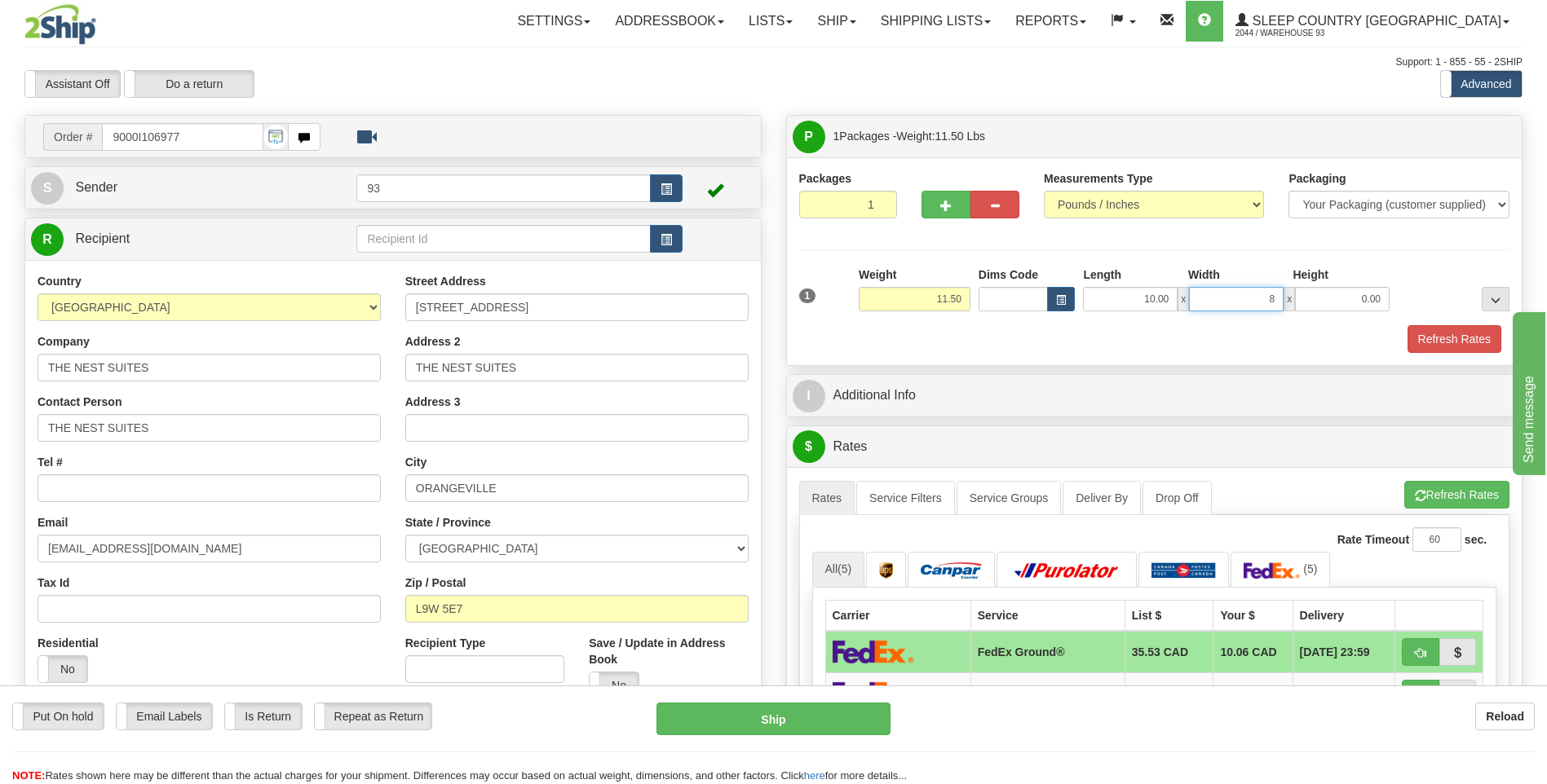
type input "8.00"
type input "4.00"
click at [1460, 340] on button "Refresh Rates" at bounding box center [1454, 338] width 94 height 28
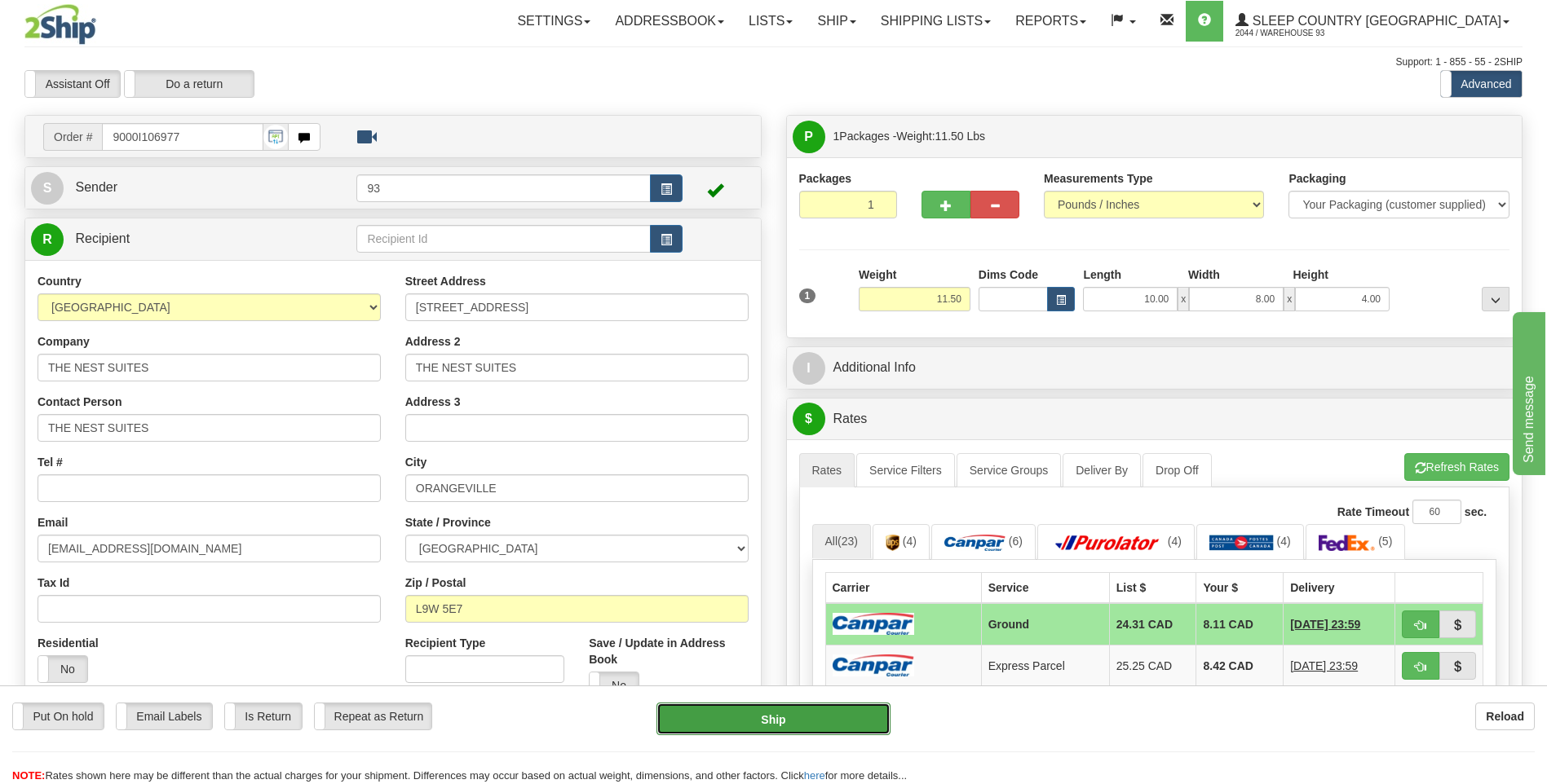
click at [765, 714] on button "Ship" at bounding box center [773, 718] width 233 height 33
type input "1"
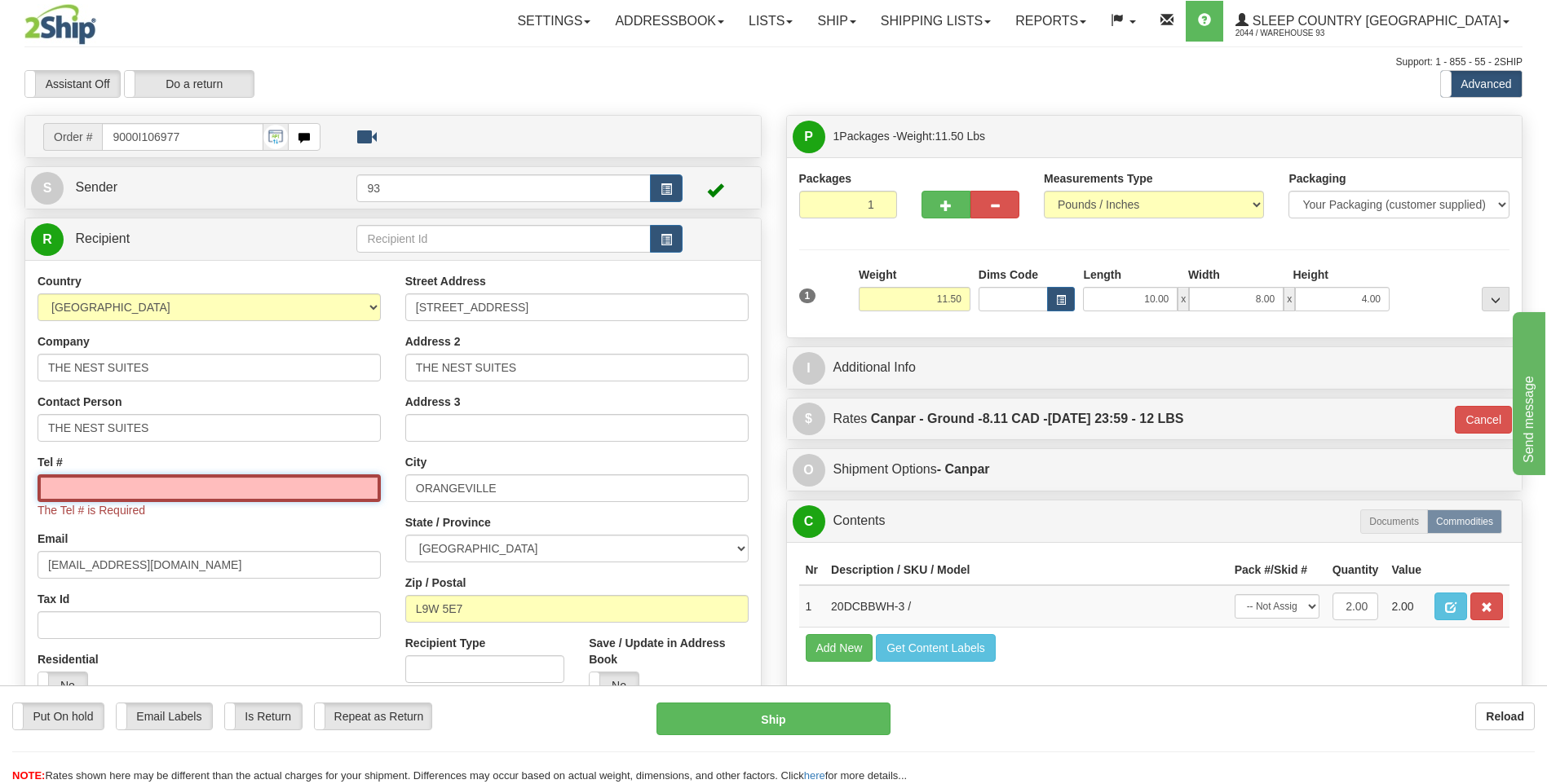
click at [85, 493] on input "Tel #" at bounding box center [209, 488] width 344 height 28
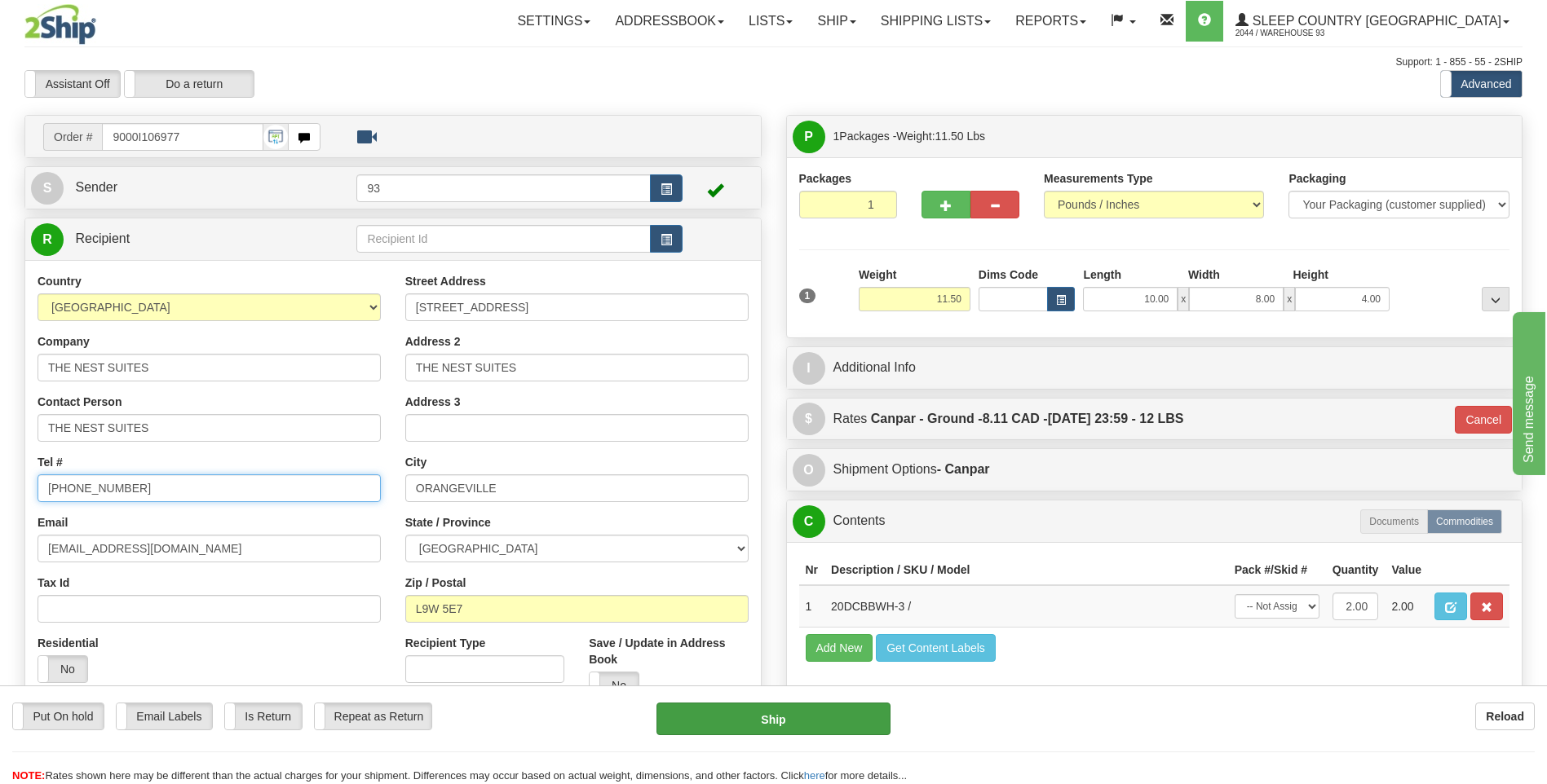
type input "[PHONE_NUMBER]"
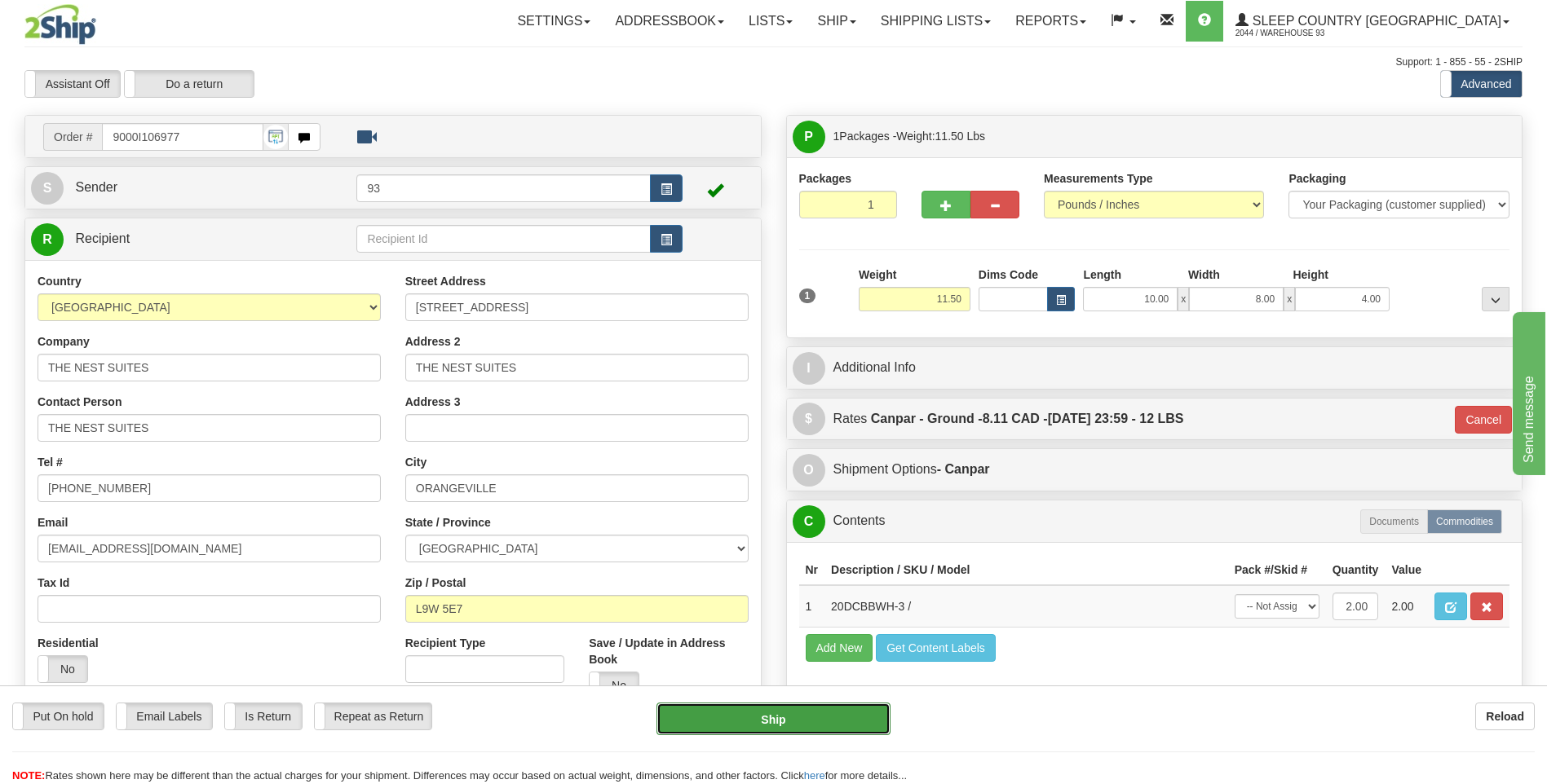
click at [830, 727] on button "Ship" at bounding box center [773, 718] width 233 height 33
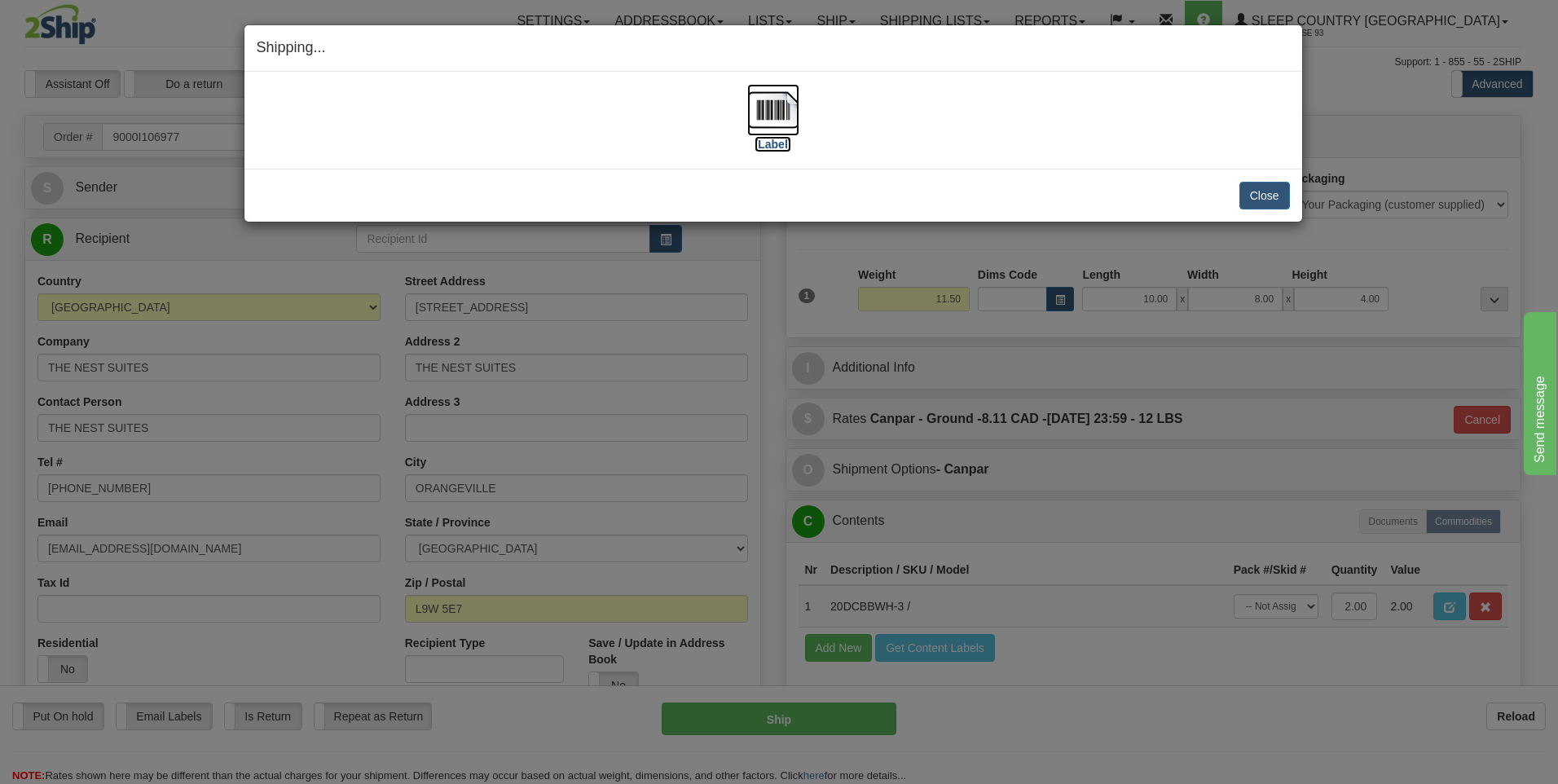
click at [766, 107] on img at bounding box center [773, 110] width 52 height 52
click at [1272, 197] on button "Close" at bounding box center [1265, 195] width 51 height 28
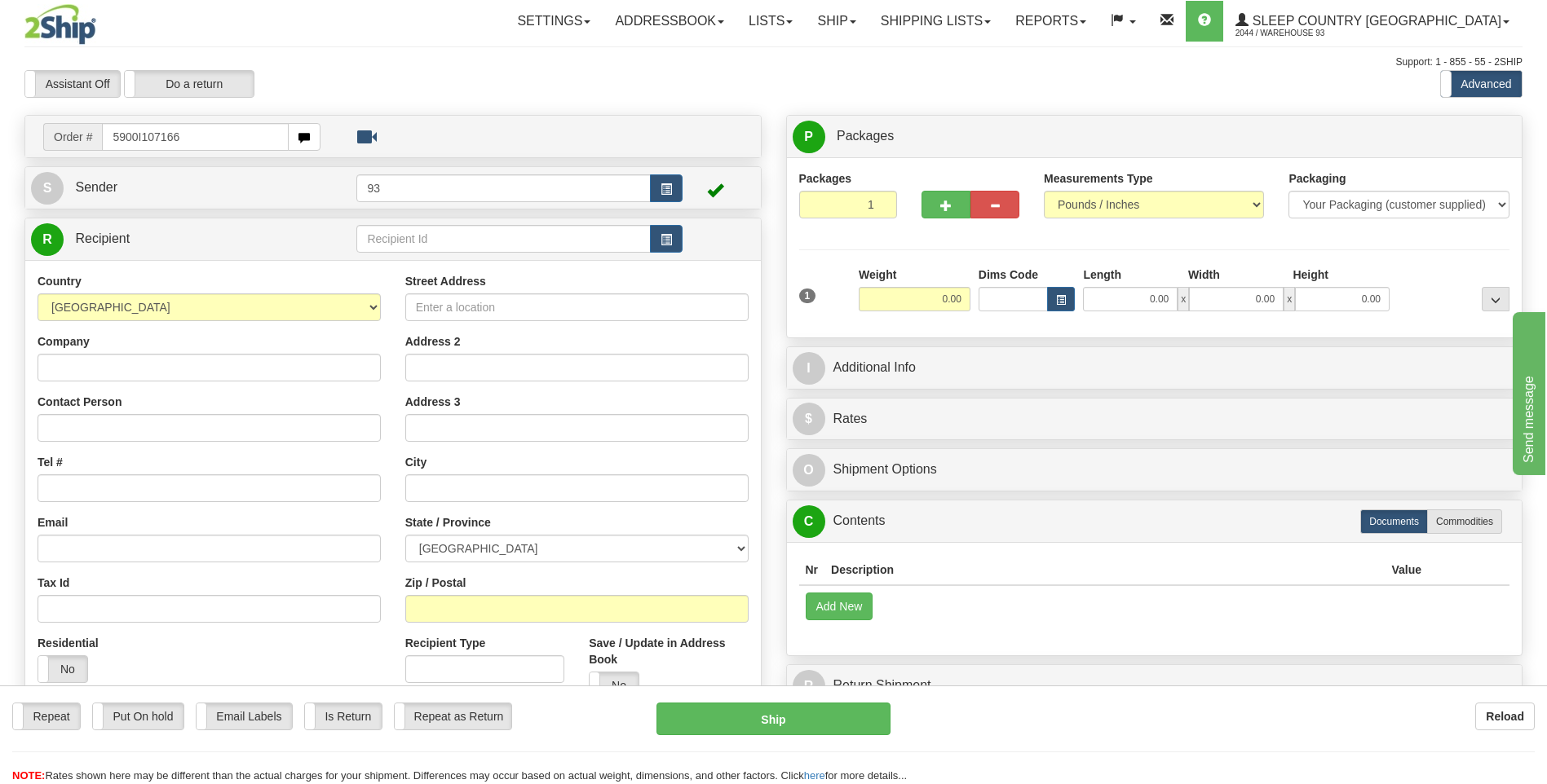
type input "5900I107166"
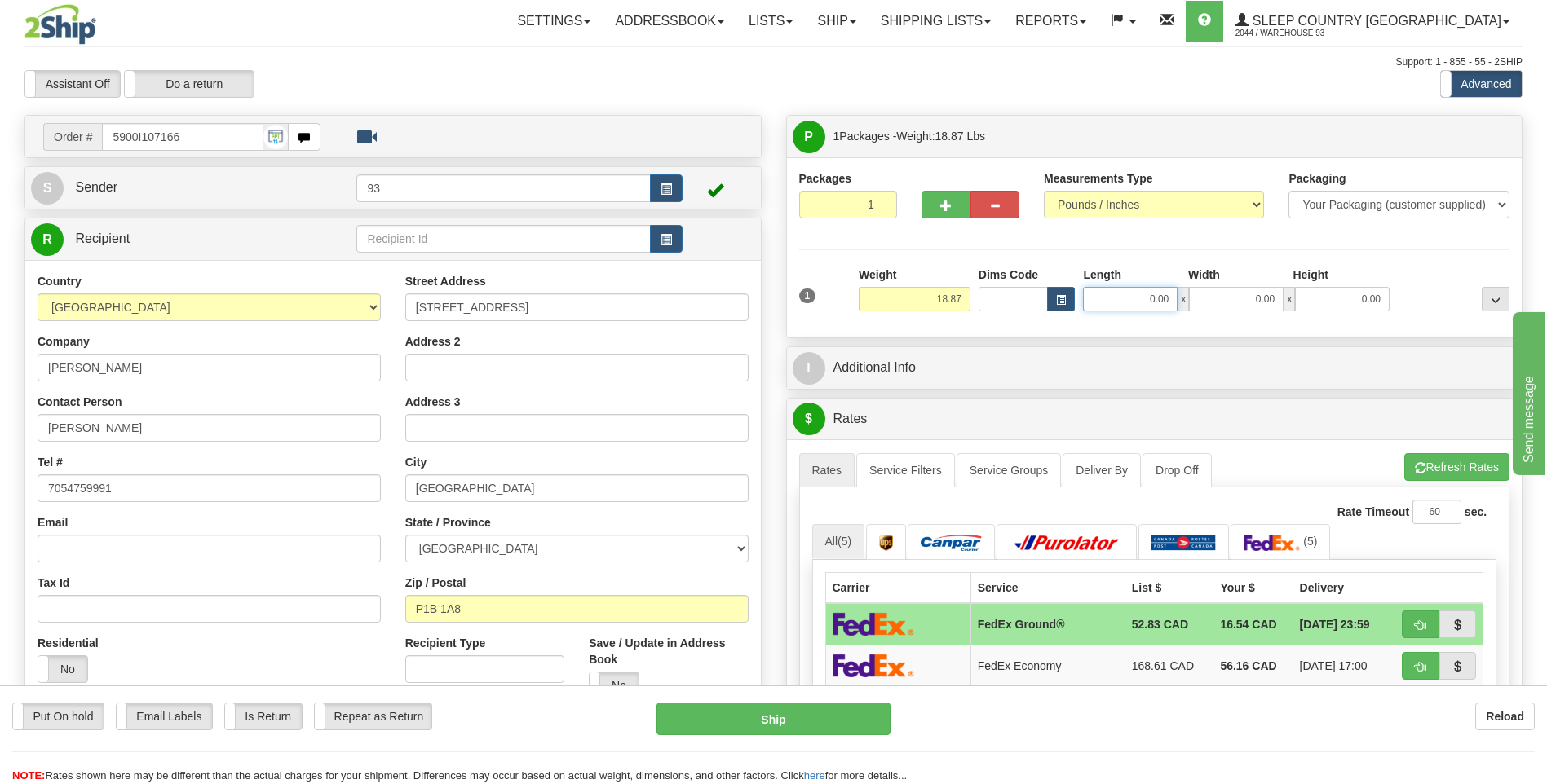
drag, startPoint x: 1129, startPoint y: 302, endPoint x: 1242, endPoint y: 295, distance: 113.2
click at [1242, 295] on div "0.00 x 0.00 x 0.00" at bounding box center [1235, 299] width 307 height 24
type input "26.00"
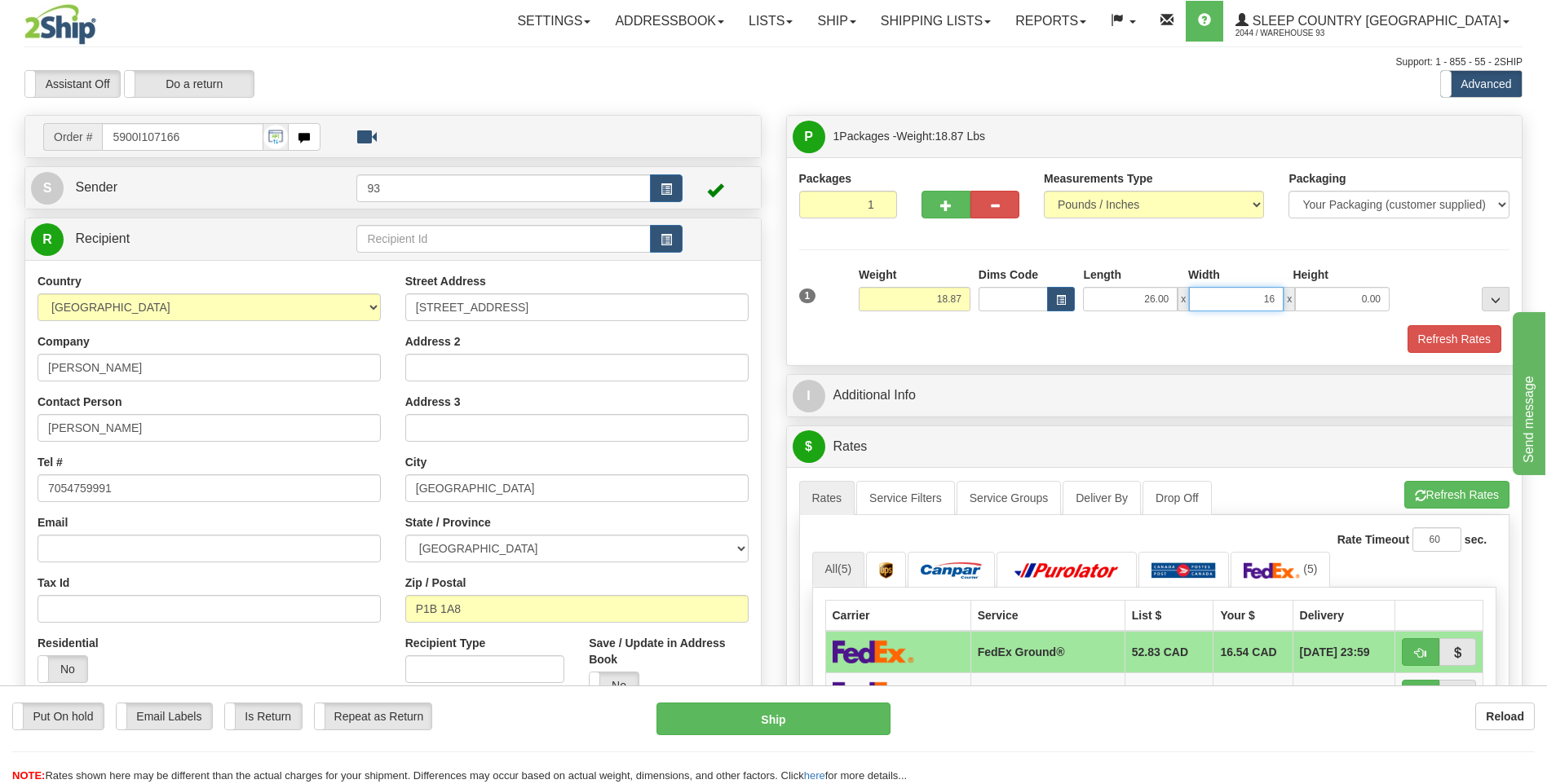
type input "16.00"
type input "12.00"
drag, startPoint x: 928, startPoint y: 298, endPoint x: 1008, endPoint y: 296, distance: 80.0
click at [1008, 296] on div "1 Weight 18.87 Dims Code x x" at bounding box center [1154, 295] width 719 height 58
type input "15.00"
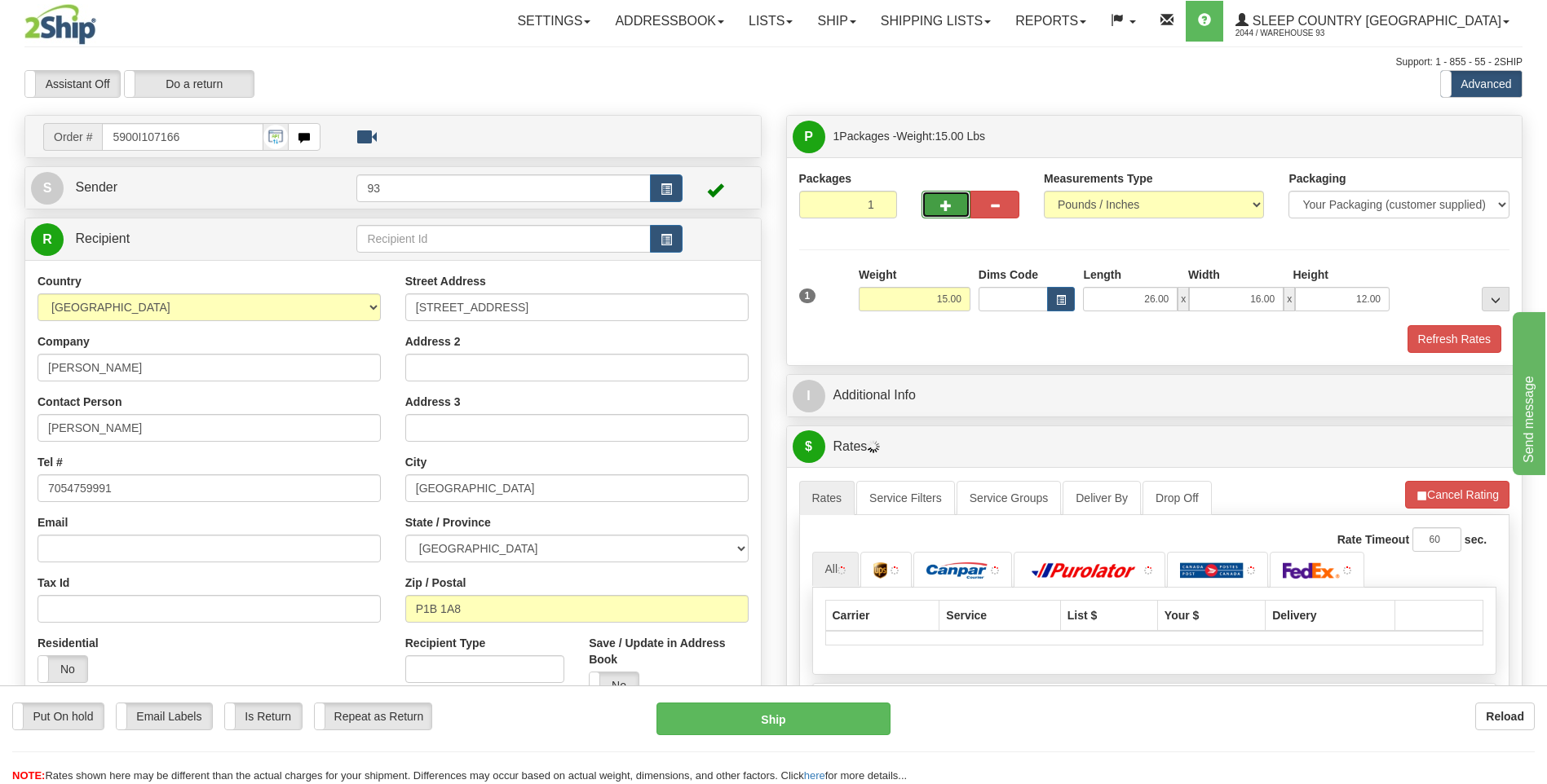
click at [949, 209] on span "button" at bounding box center [946, 206] width 12 height 11
type input "2"
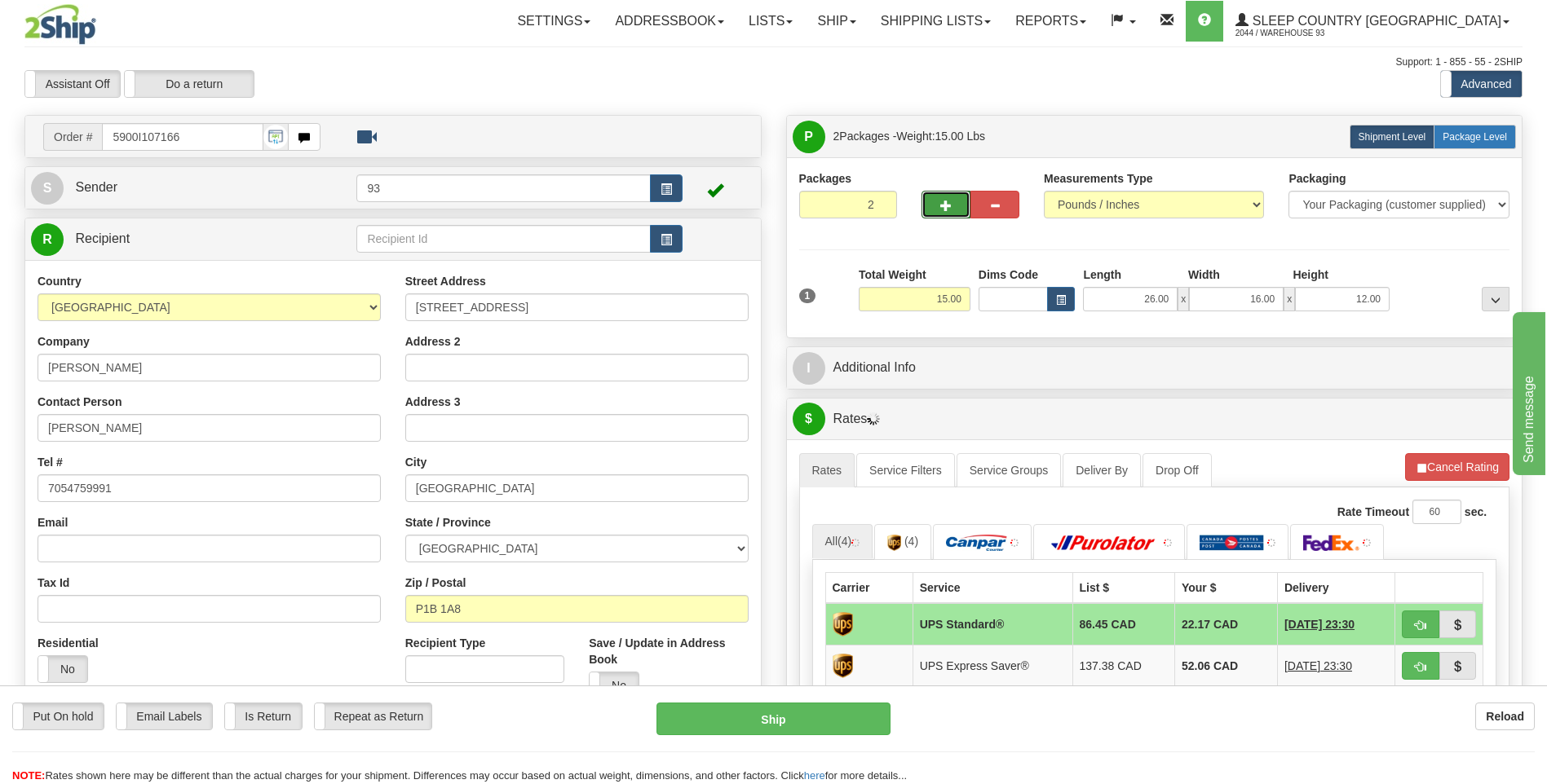
click at [1502, 138] on span "Package Level" at bounding box center [1474, 137] width 64 height 12
radio input "true"
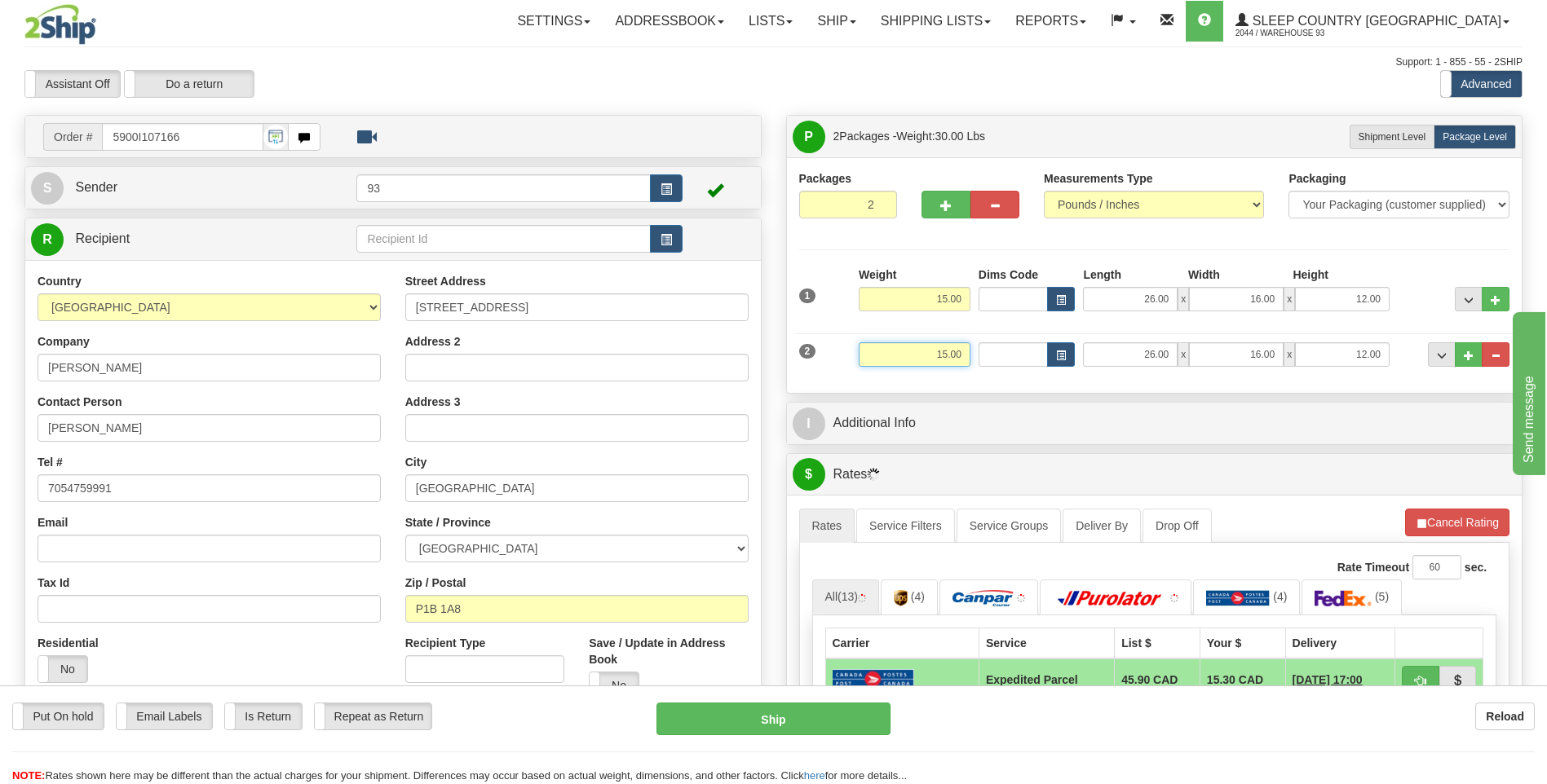
drag, startPoint x: 966, startPoint y: 360, endPoint x: 977, endPoint y: 361, distance: 11.0
click at [977, 361] on div "2 Weight 15.00 Dims Code Length Width Height" at bounding box center [1154, 352] width 719 height 55
type input "3.00"
drag, startPoint x: 1140, startPoint y: 352, endPoint x: 1229, endPoint y: 351, distance: 89.0
click at [1229, 348] on div "26.00 x 16.00 x 12.00" at bounding box center [1235, 354] width 307 height 24
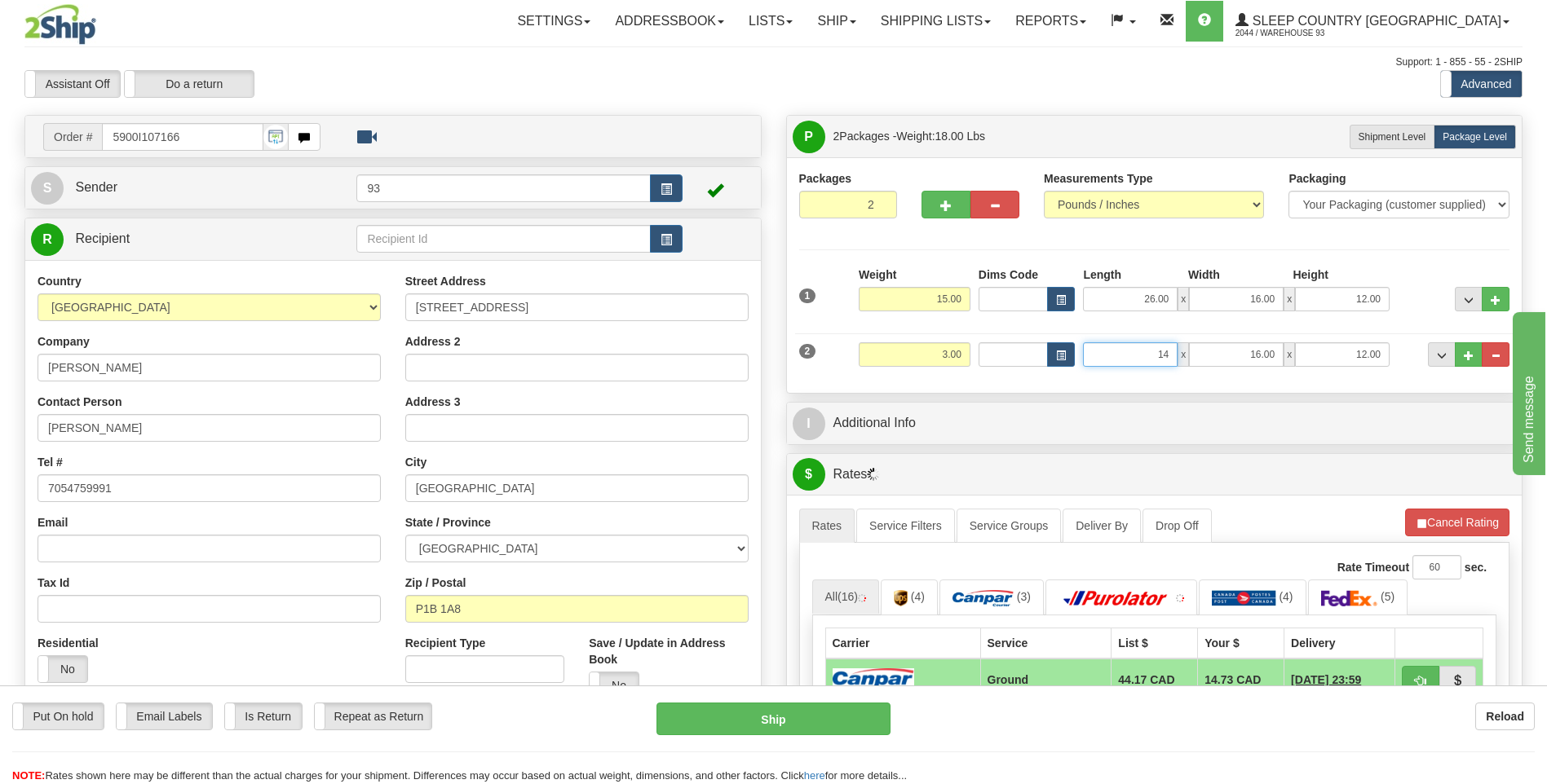
type input "14.00"
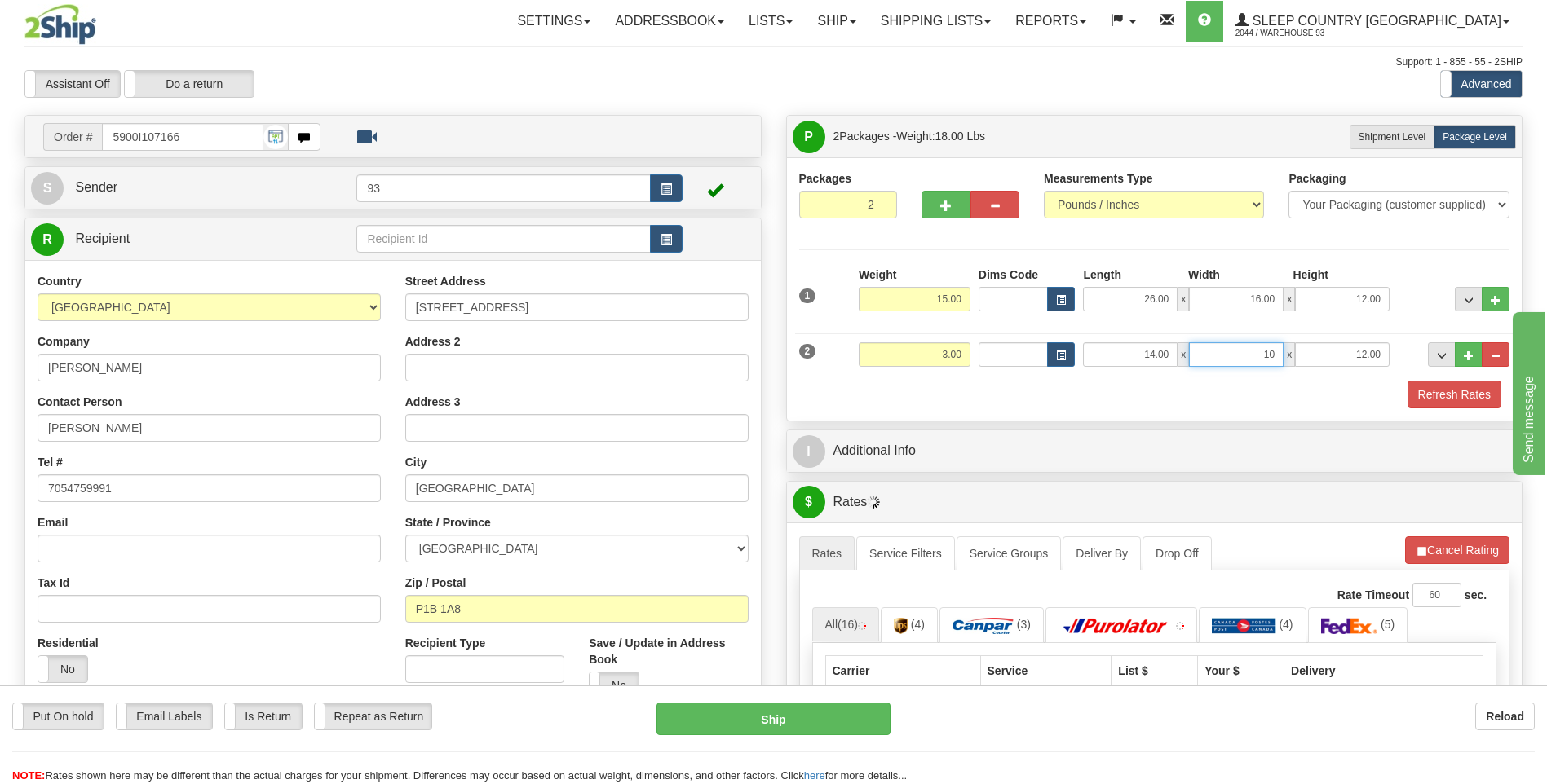
type input "10.00"
type input "6.00"
click at [1472, 397] on button "Refresh Rates" at bounding box center [1454, 394] width 94 height 28
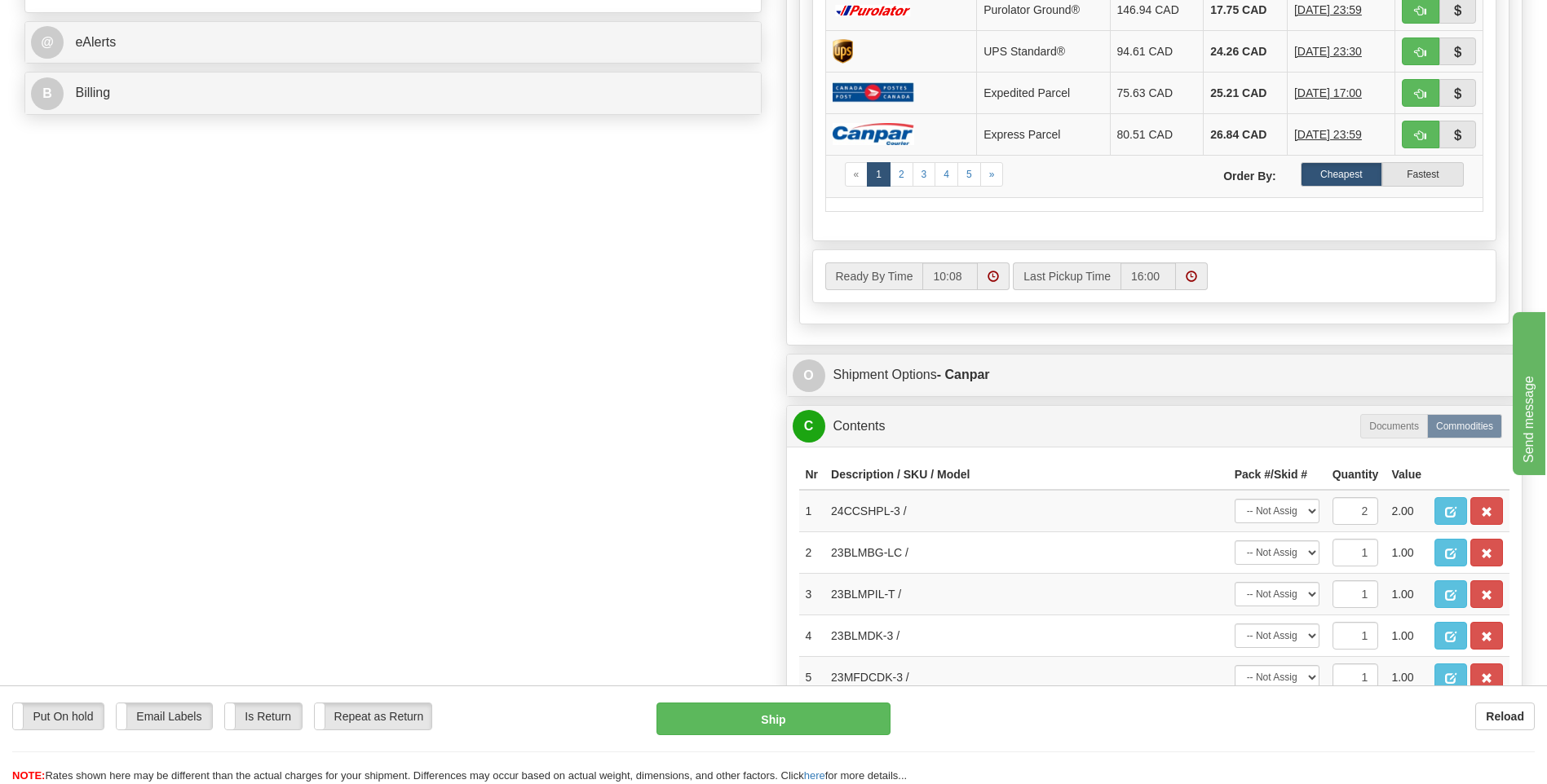
scroll to position [733, 0]
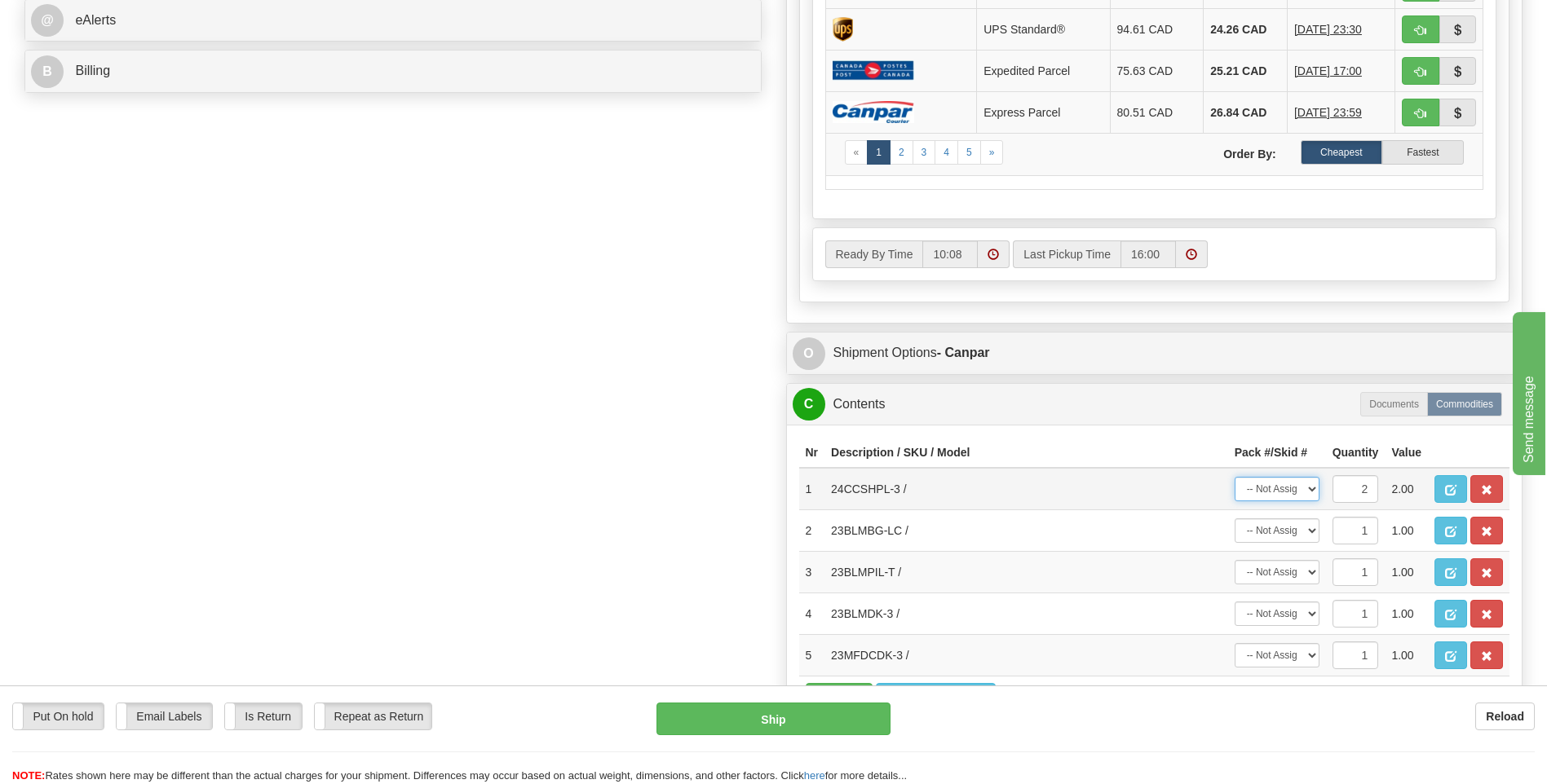
click at [1312, 489] on select "-- Not Assigned -- Package 1 Package 2 Split" at bounding box center [1277, 489] width 84 height 24
select select "SPLIT"
click at [1235, 477] on select "-- Not Assigned -- Package 1 Package 2 Split" at bounding box center [1277, 489] width 84 height 24
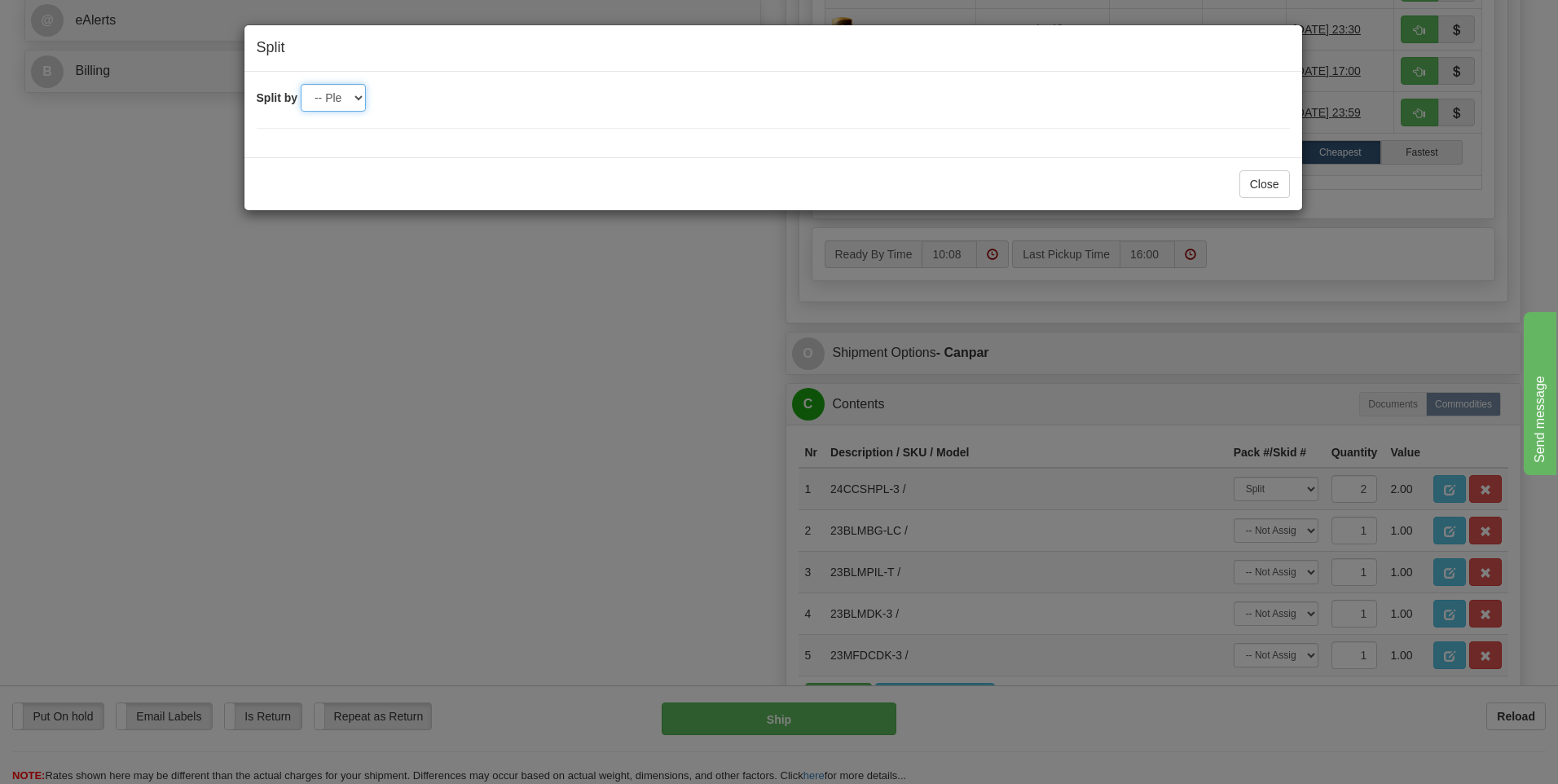
click at [355, 96] on select "-- Please select -- 2" at bounding box center [333, 97] width 65 height 28
select select "2"
click at [300, 84] on select "-- Please select -- 2" at bounding box center [333, 97] width 65 height 28
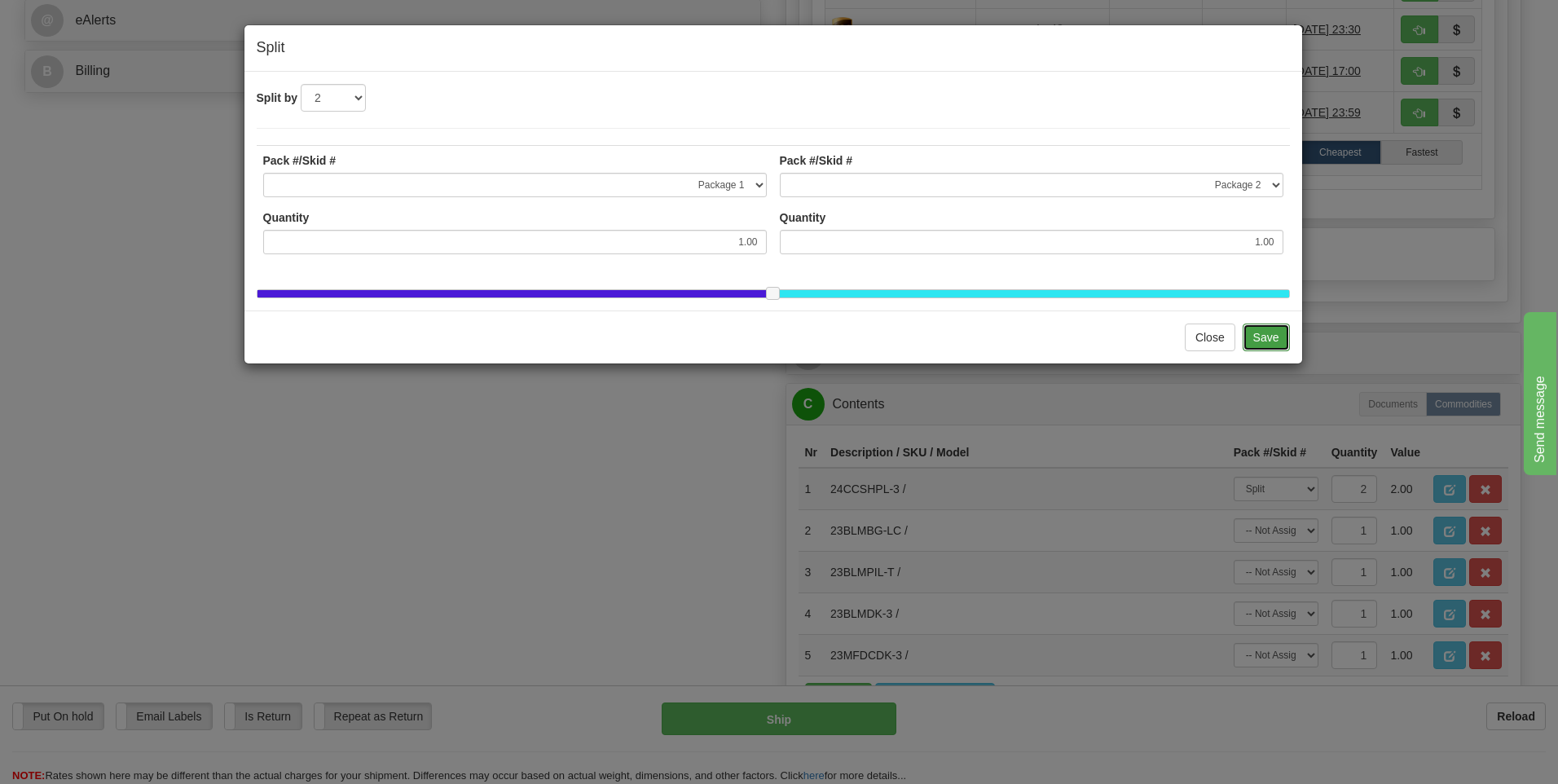
click at [1269, 351] on button "Save" at bounding box center [1267, 337] width 47 height 28
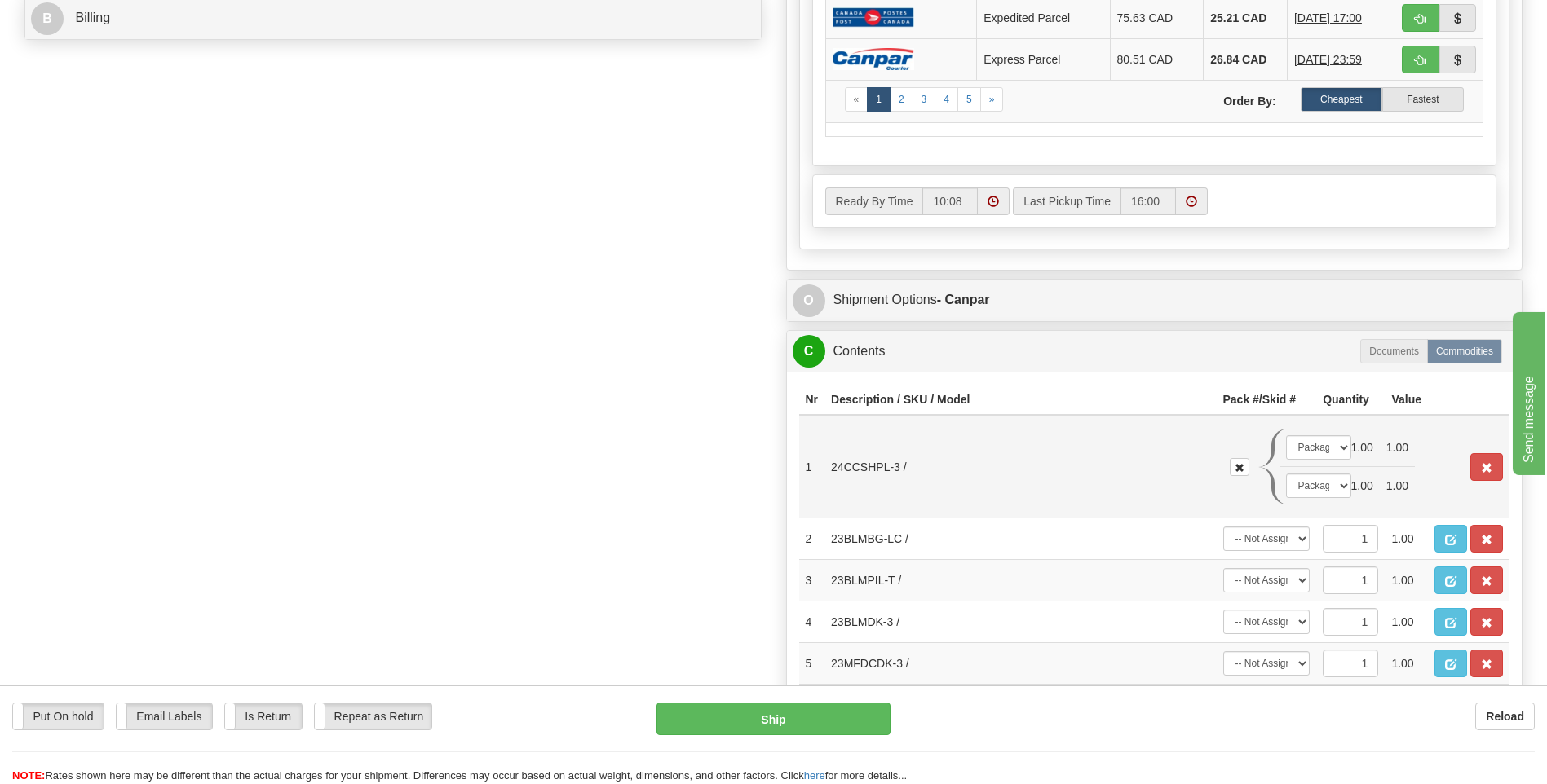
scroll to position [815, 0]
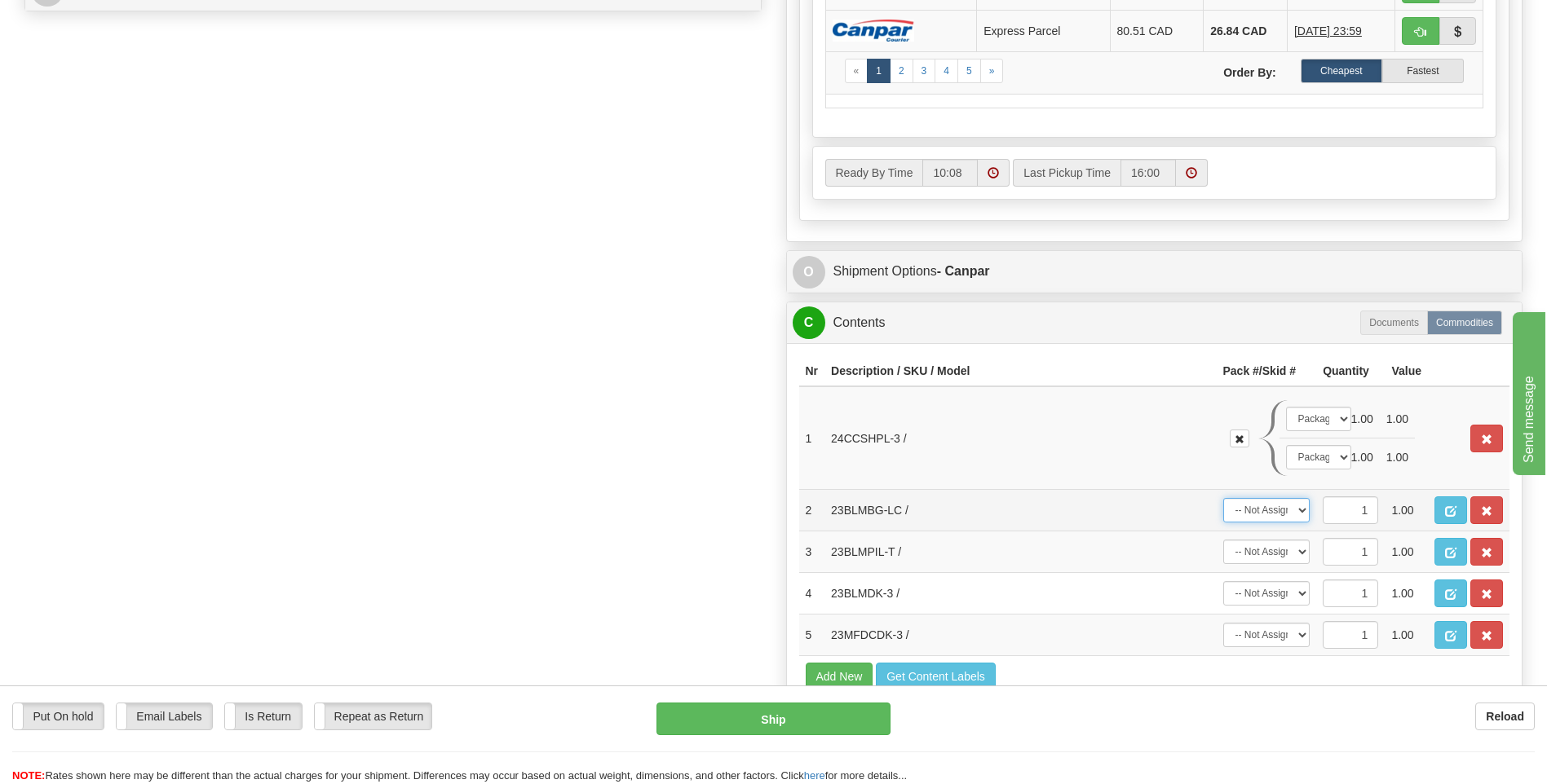
click at [1294, 513] on select "-- Not Assigned -- Package 1 Package 2" at bounding box center [1266, 510] width 87 height 24
select select "1"
click at [1223, 498] on select "-- Not Assigned -- Package 1 Package 2" at bounding box center [1266, 510] width 87 height 24
click at [1295, 506] on select "-- Not Assigned -- Package 1 Package 2" at bounding box center [1266, 510] width 87 height 24
click at [1099, 411] on td "24CCSHPL-3 /" at bounding box center [1019, 438] width 391 height 104
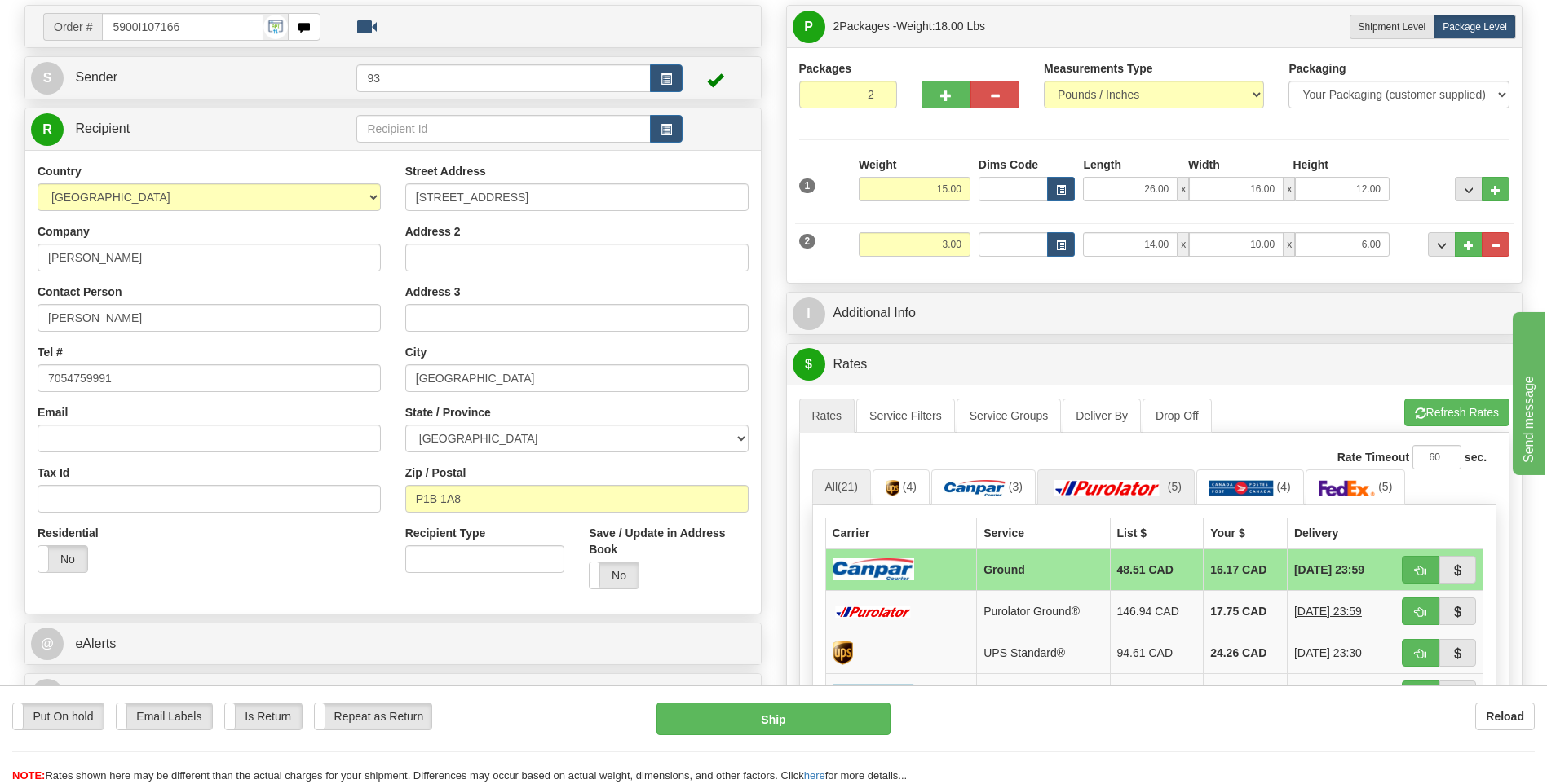
scroll to position [0, 0]
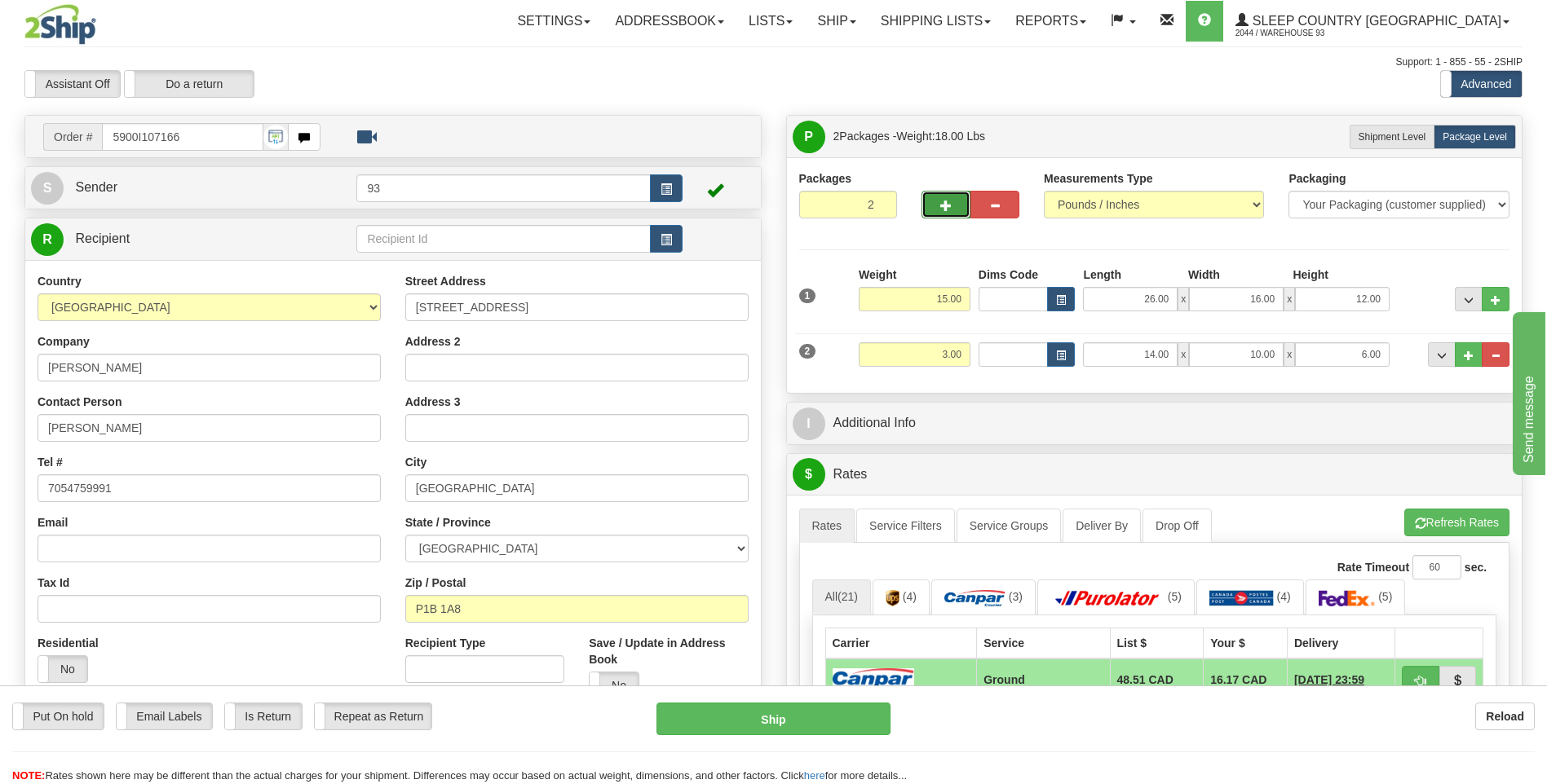
click at [947, 202] on span "button" at bounding box center [946, 206] width 12 height 11
type input "3"
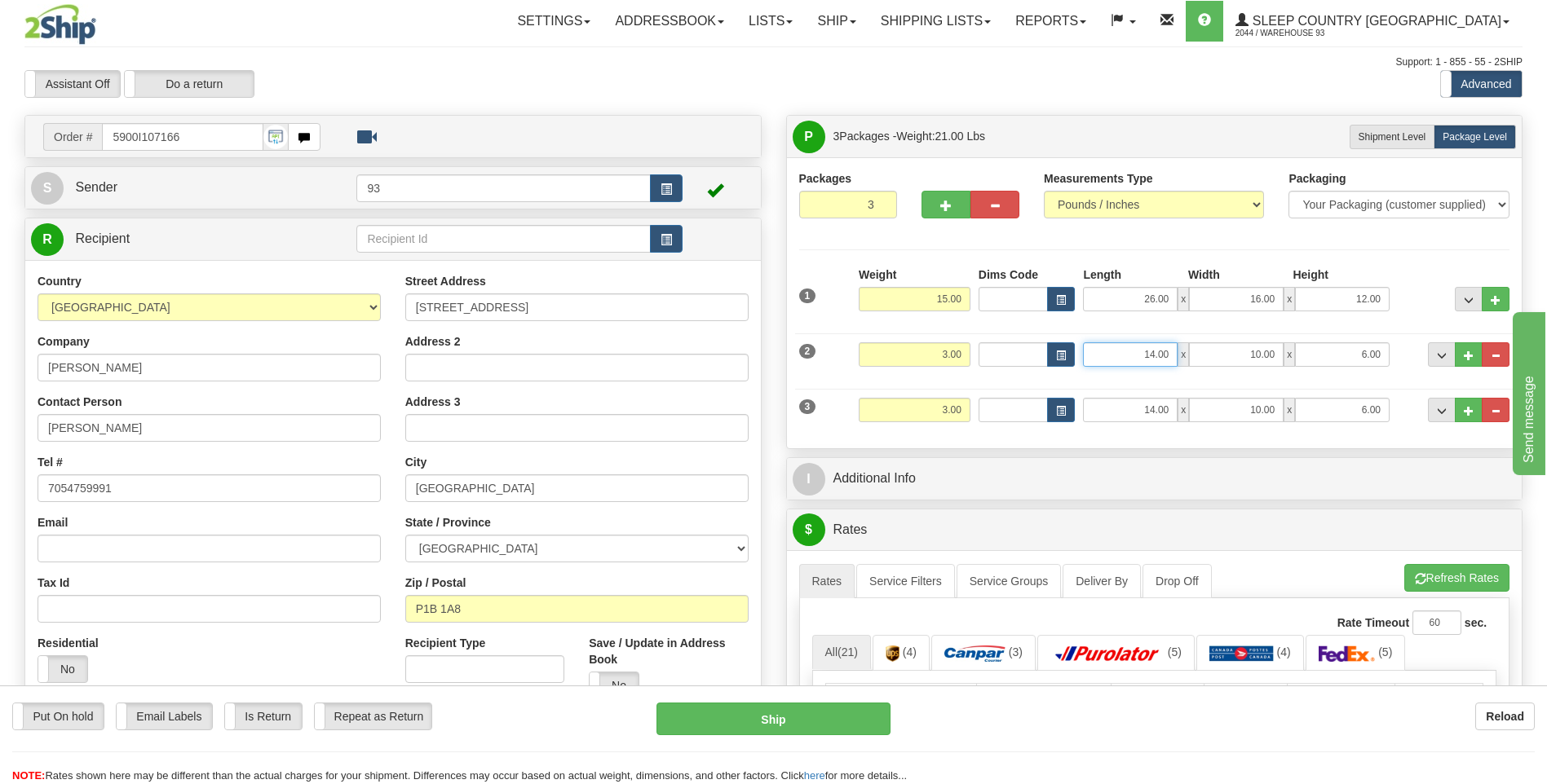
drag, startPoint x: 1150, startPoint y: 355, endPoint x: 1195, endPoint y: 355, distance: 45.0
click at [1195, 355] on div "14.00 x 10.00 x 6.00" at bounding box center [1235, 354] width 307 height 24
type input "26.00"
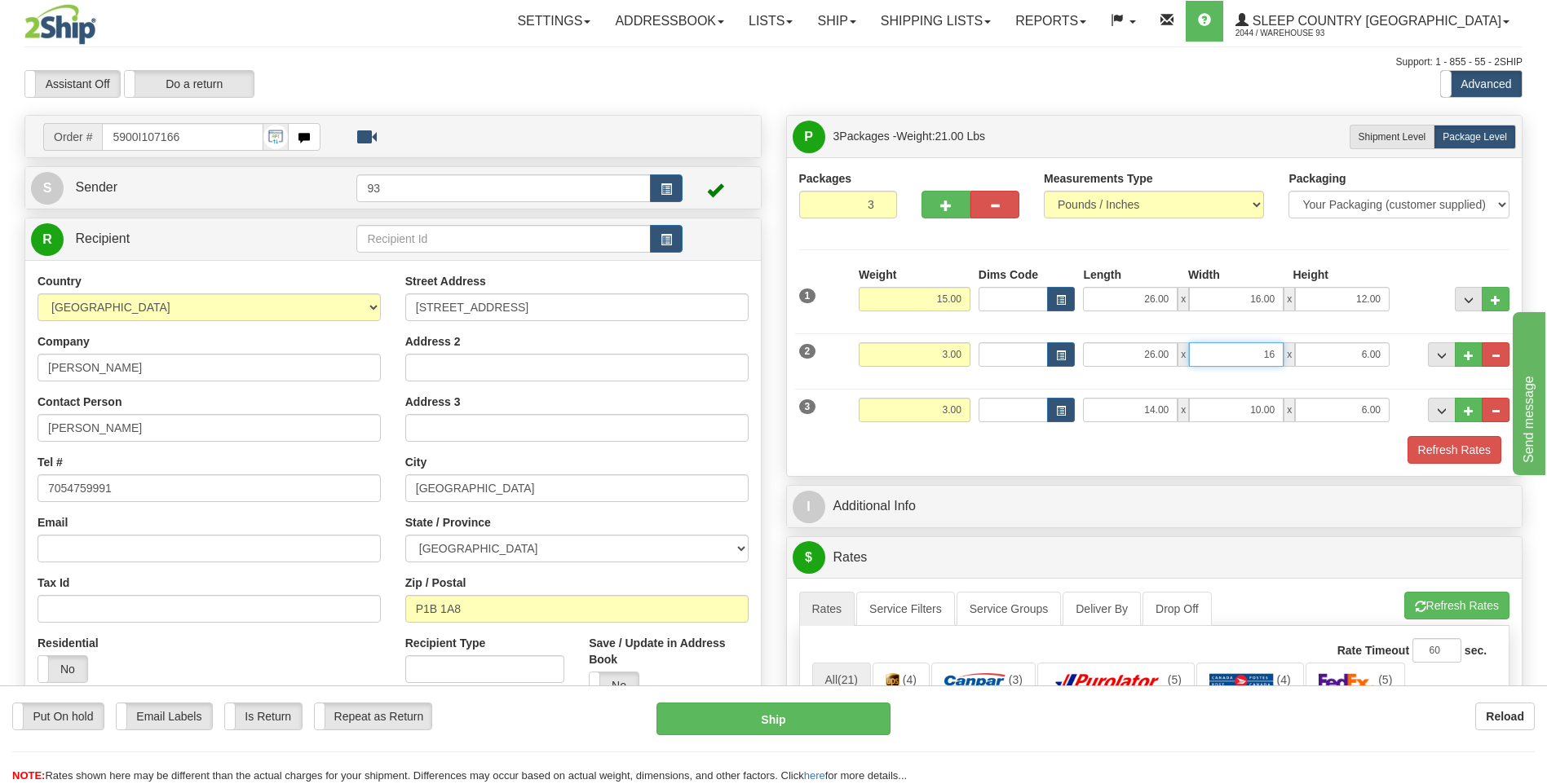
type input "16.00"
type input "12.00"
click at [1067, 468] on div "Packages 3 3 Measurements Type" at bounding box center [1154, 316] width 736 height 319
click at [1438, 448] on button "Refresh Rates" at bounding box center [1454, 450] width 94 height 28
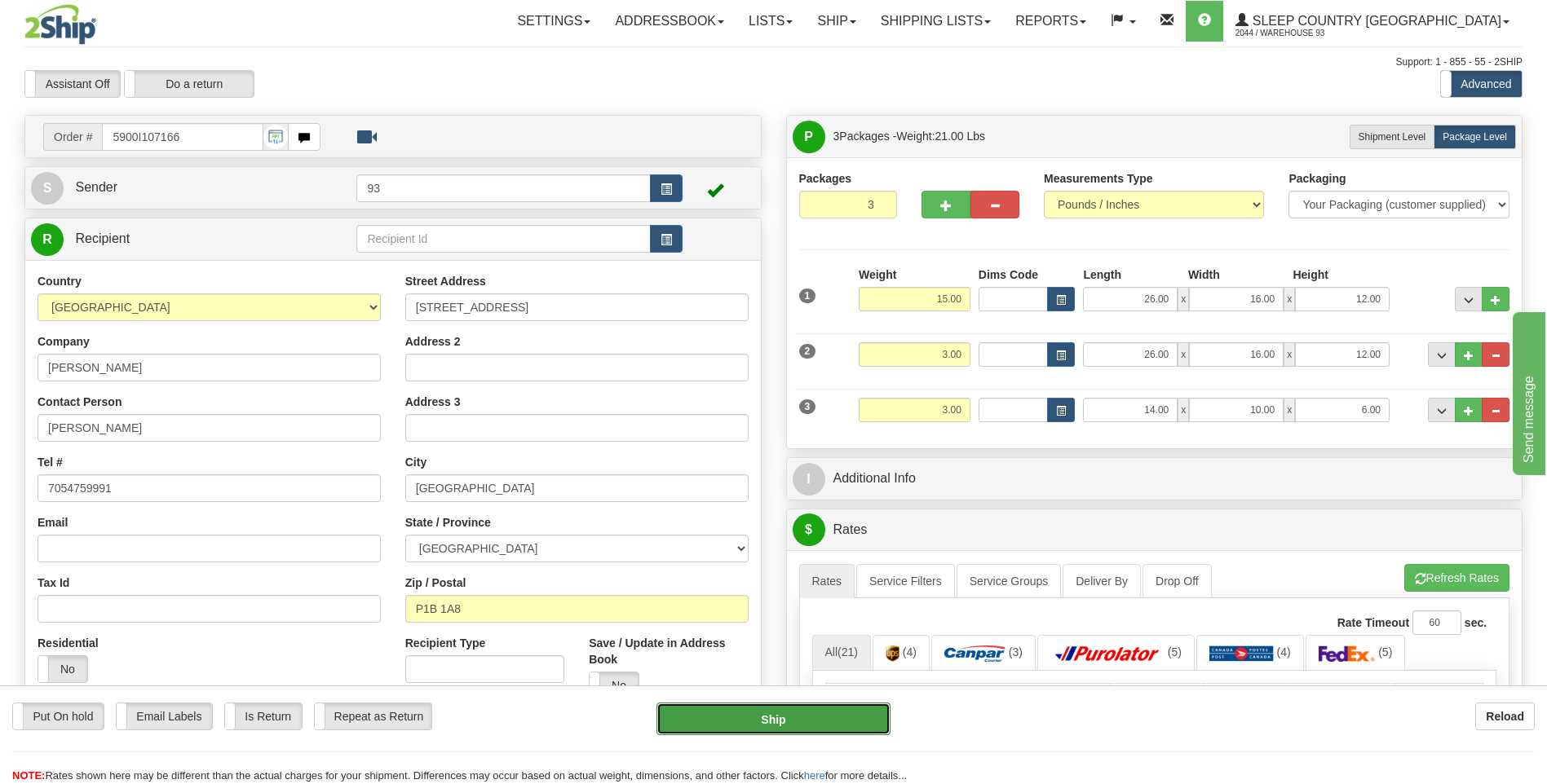
click at [807, 721] on button "Ship" at bounding box center [773, 718] width 233 height 33
type input "1"
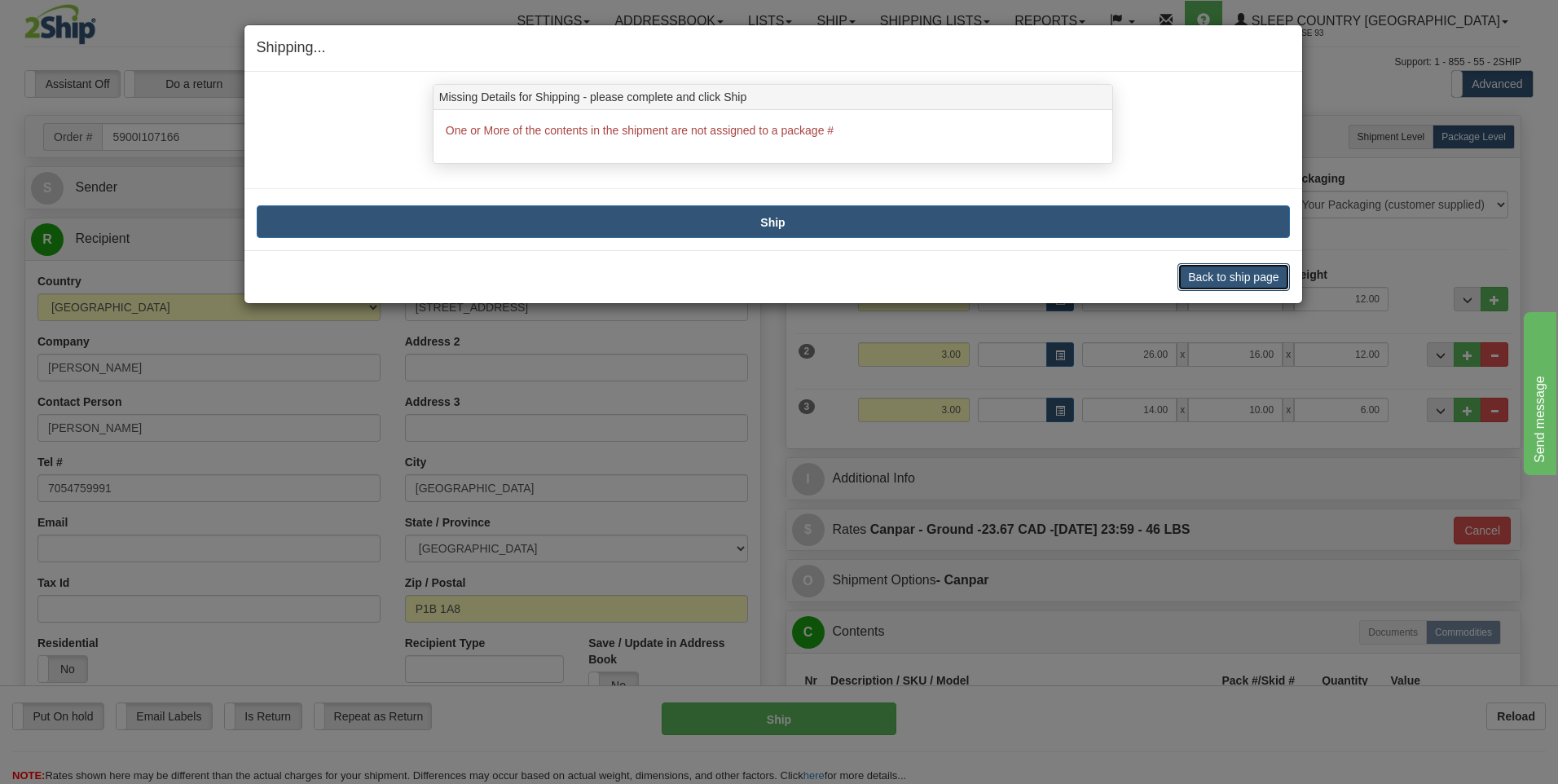
click at [1240, 276] on button "Back to ship page" at bounding box center [1233, 277] width 111 height 28
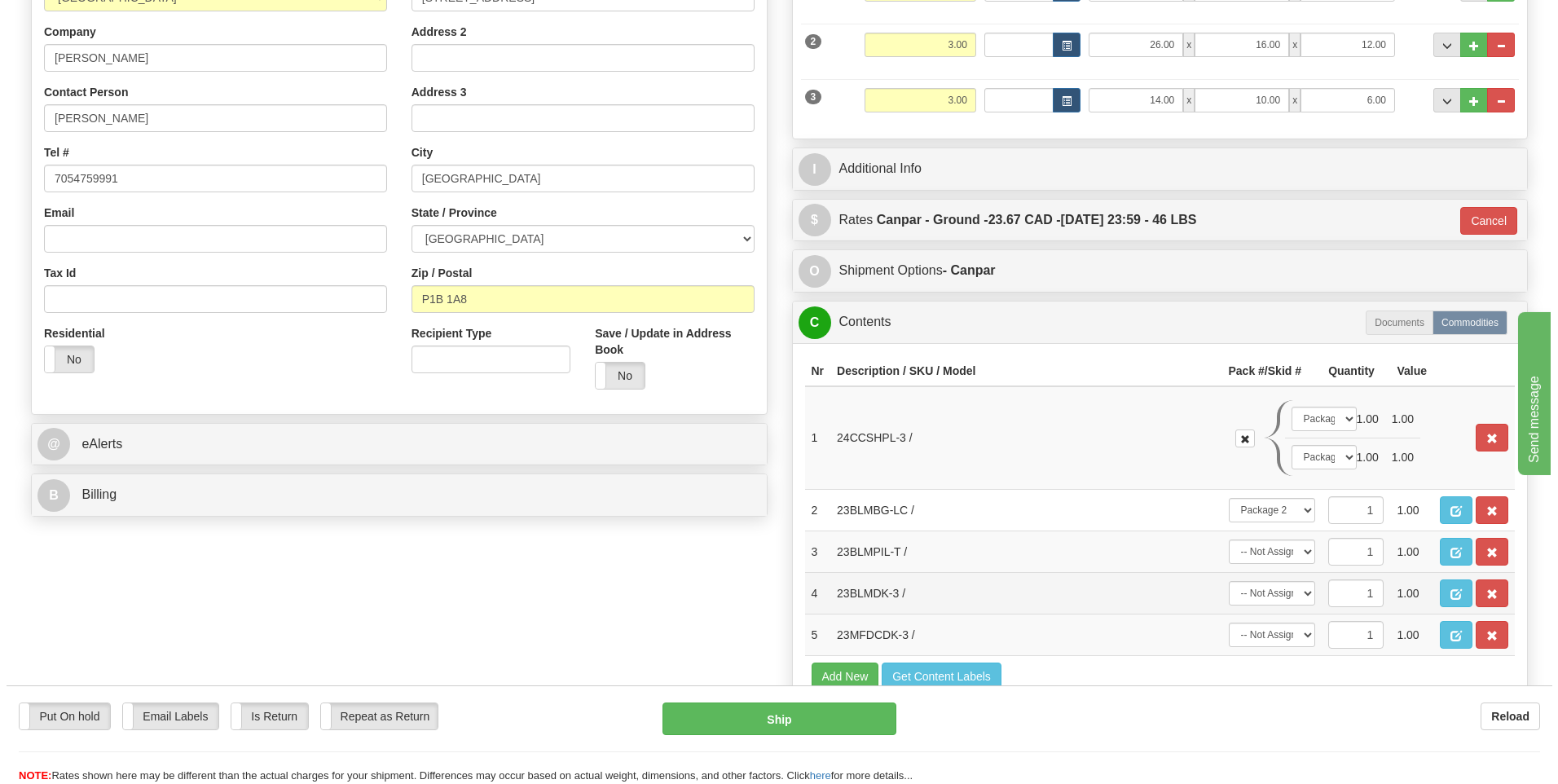
scroll to position [326, 0]
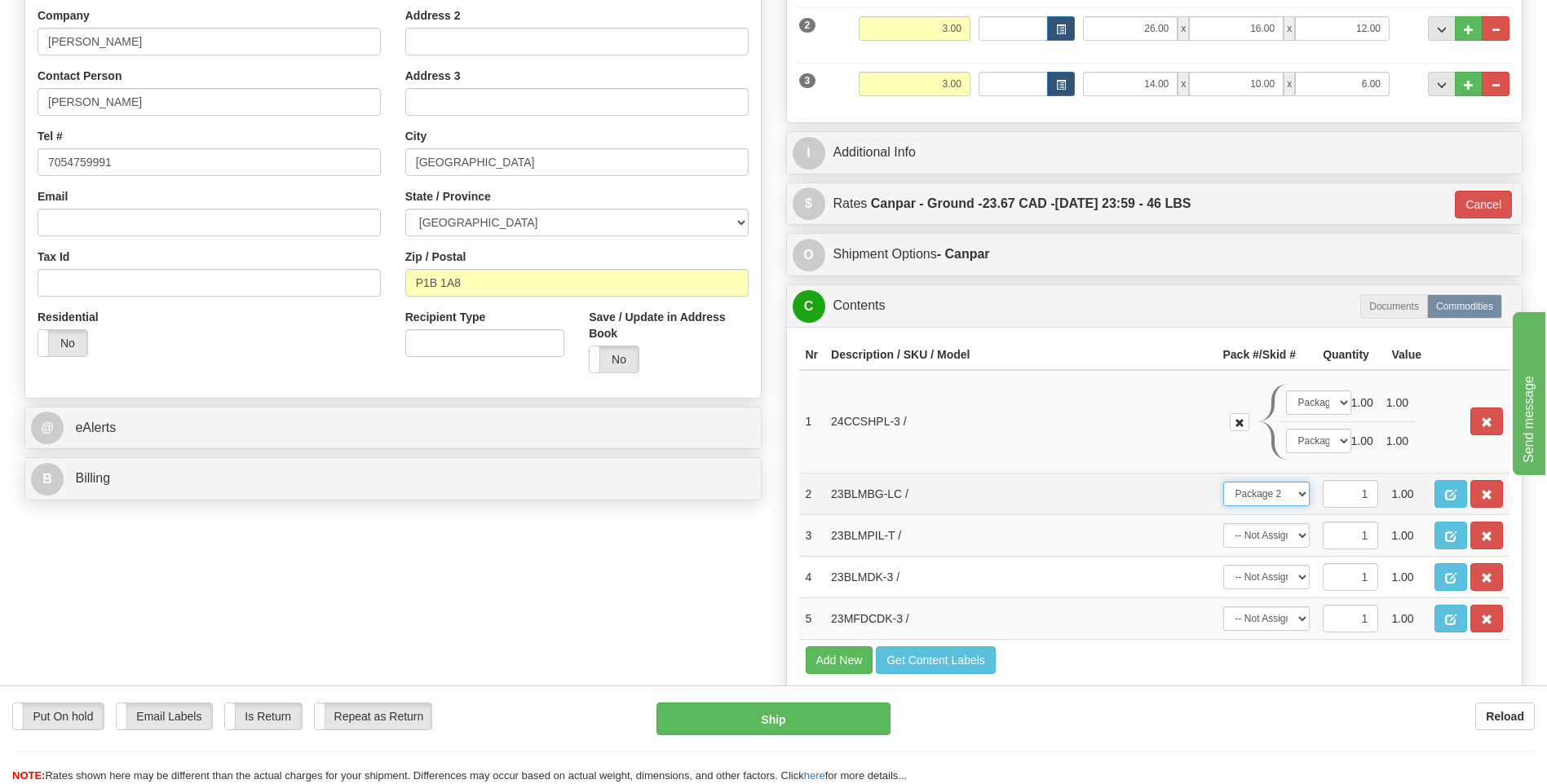
click at [1300, 495] on select "-- Not Assigned -- Package 1 Package 2 Package 3" at bounding box center [1266, 494] width 87 height 24
select select "2"
click at [1223, 482] on select "-- Not Assigned -- Package 1 Package 2 Package 3" at bounding box center [1266, 494] width 87 height 24
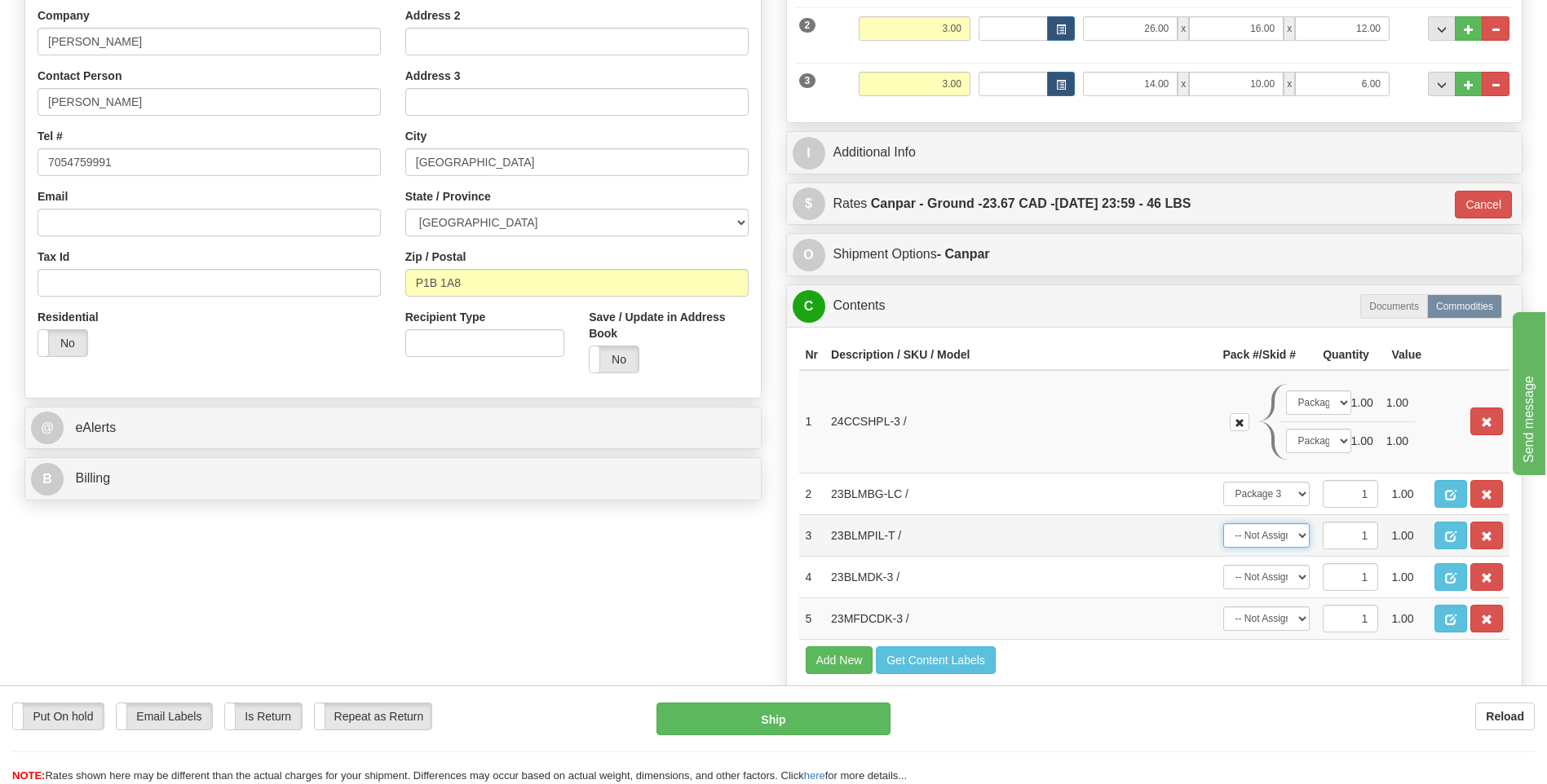
click at [1300, 529] on select "-- Not Assigned -- Package 1 Package 2 Package 3" at bounding box center [1266, 535] width 87 height 24
select select "2"
click at [1223, 523] on select "-- Not Assigned -- Package 1 Package 2 Package 3" at bounding box center [1266, 535] width 87 height 24
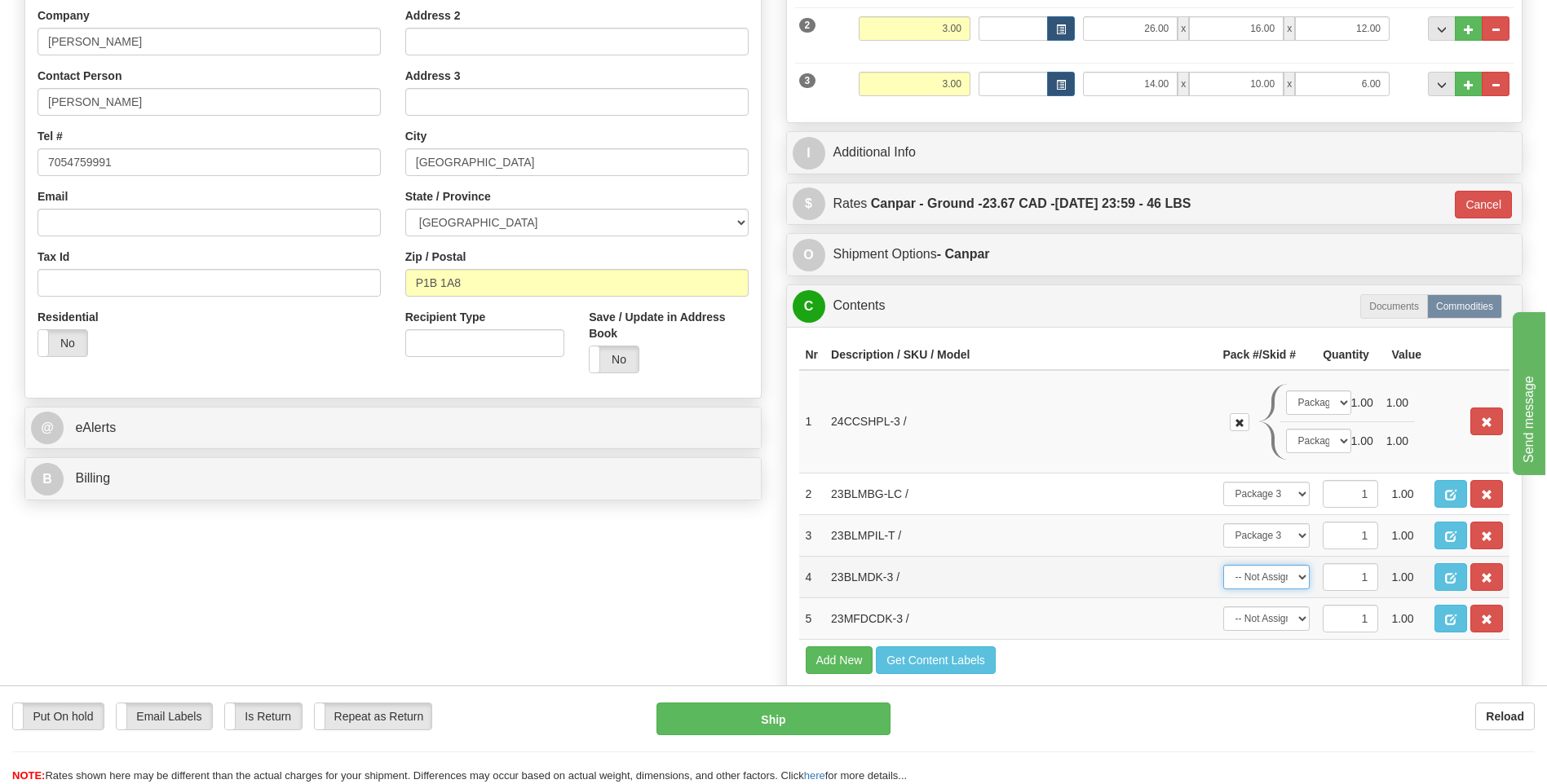
click at [1301, 572] on select "-- Not Assigned -- Package 1 Package 2 Package 3" at bounding box center [1266, 576] width 87 height 24
select select "2"
click at [1223, 565] on select "-- Not Assigned -- Package 1 Package 2 Package 3" at bounding box center [1266, 576] width 87 height 24
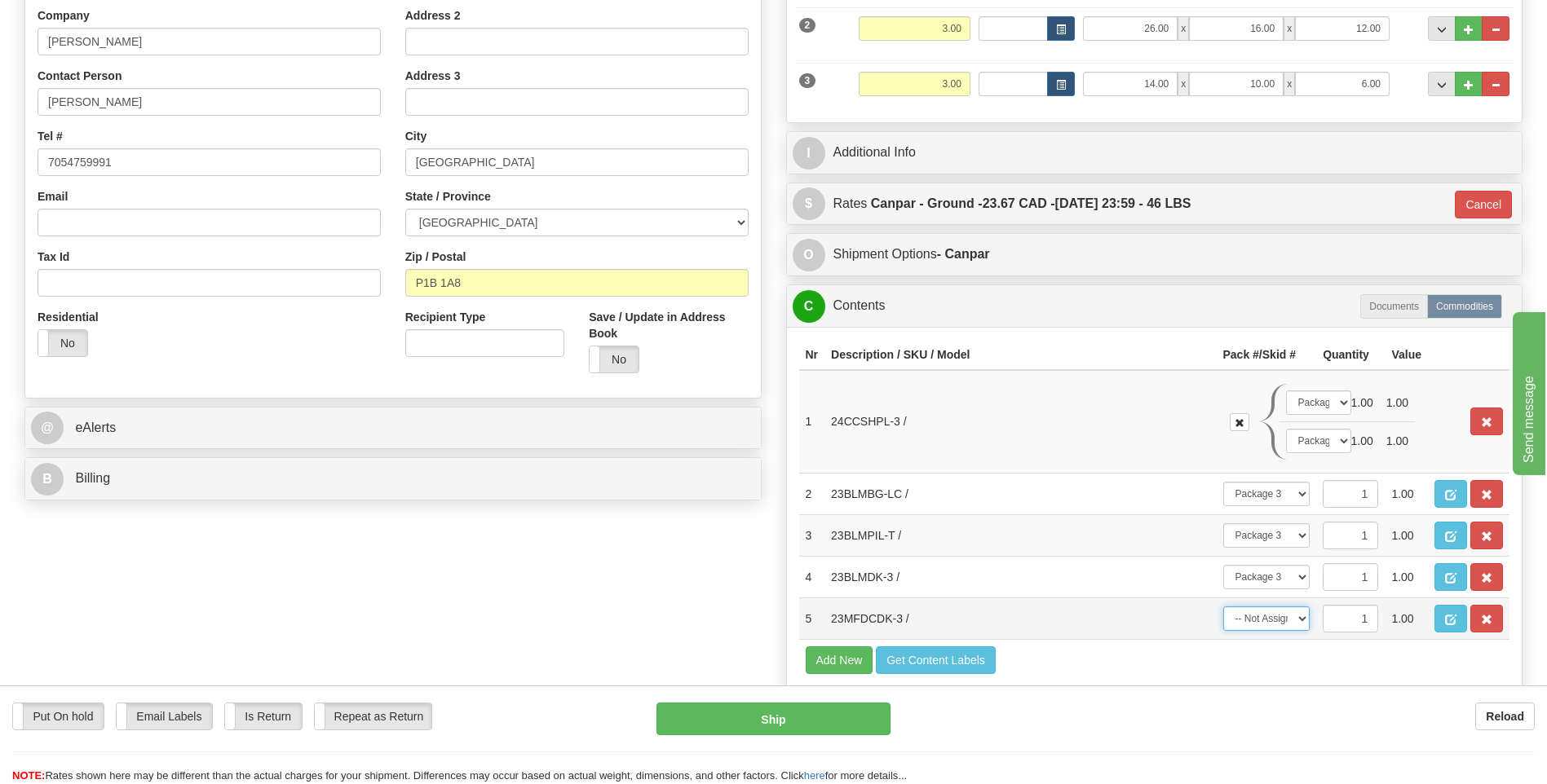
click at [1299, 614] on select "-- Not Assigned -- Package 1 Package 2 Package 3" at bounding box center [1266, 618] width 87 height 24
select select "2"
click at [1223, 606] on select "-- Not Assigned -- Package 1 Package 2 Package 3" at bounding box center [1266, 618] width 87 height 24
click at [696, 713] on button "Ship" at bounding box center [773, 718] width 233 height 33
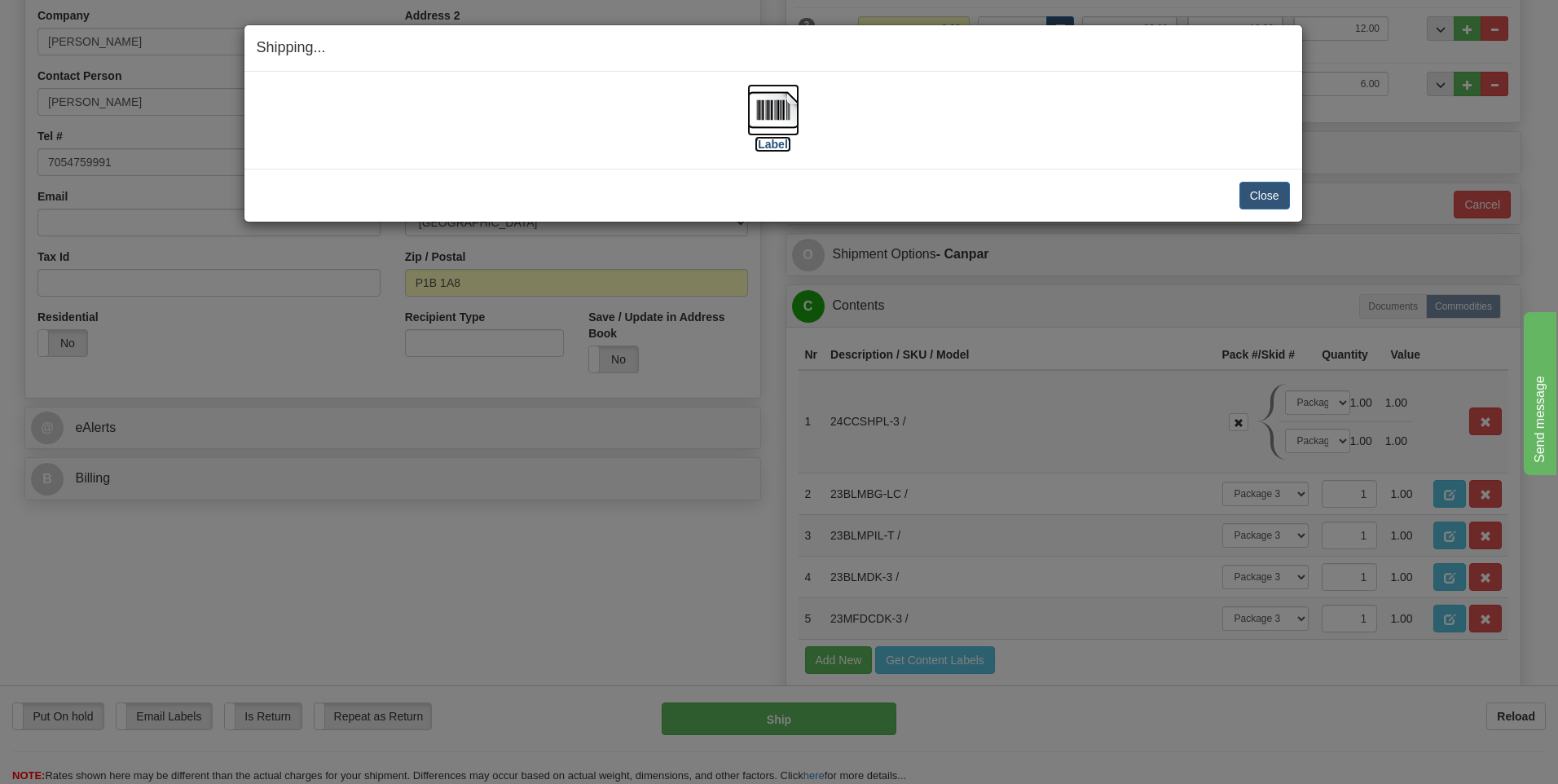
click at [765, 106] on img at bounding box center [773, 110] width 52 height 52
click at [1262, 199] on button "Close" at bounding box center [1265, 195] width 51 height 28
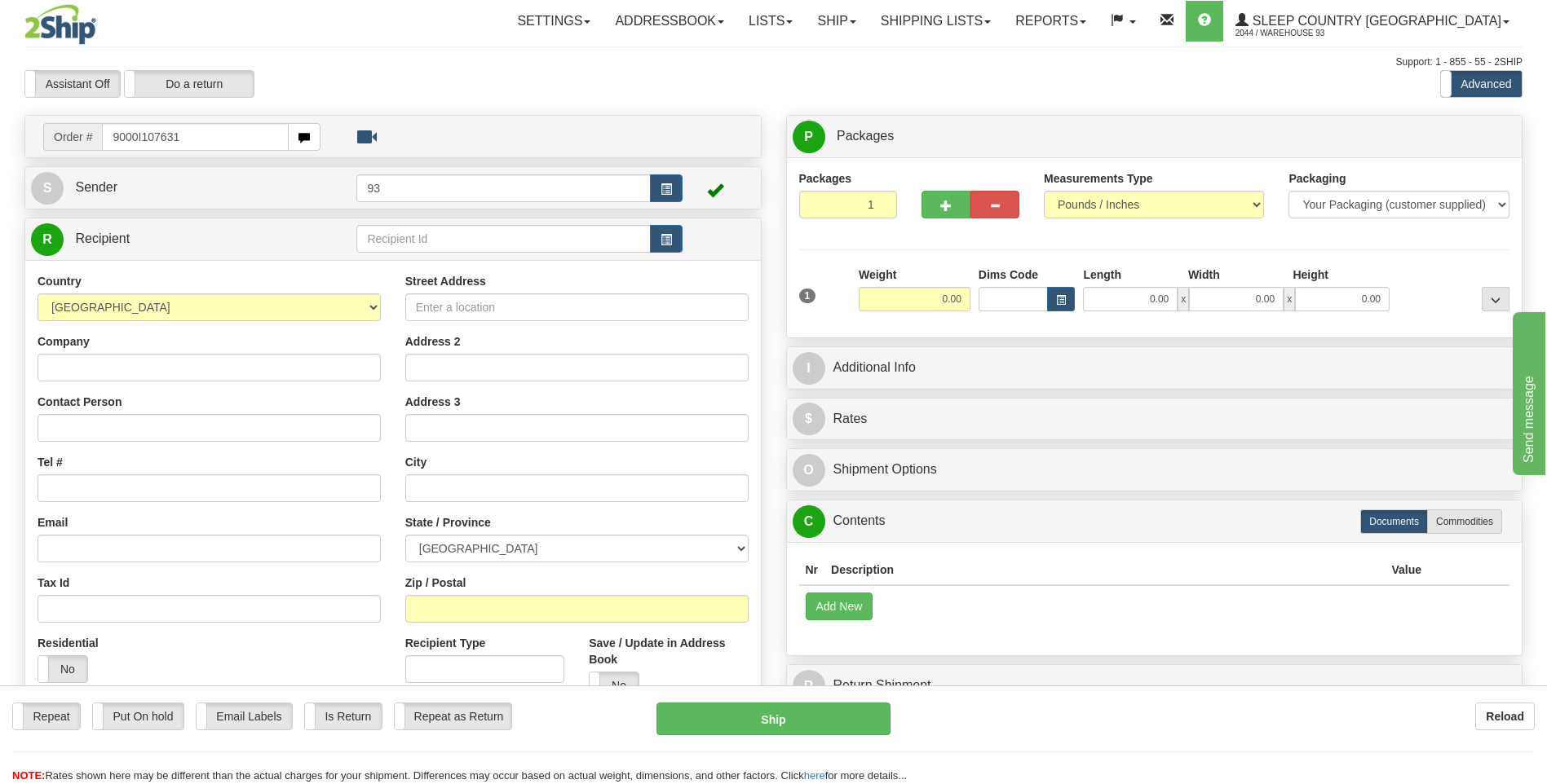
type input "9000I107631"
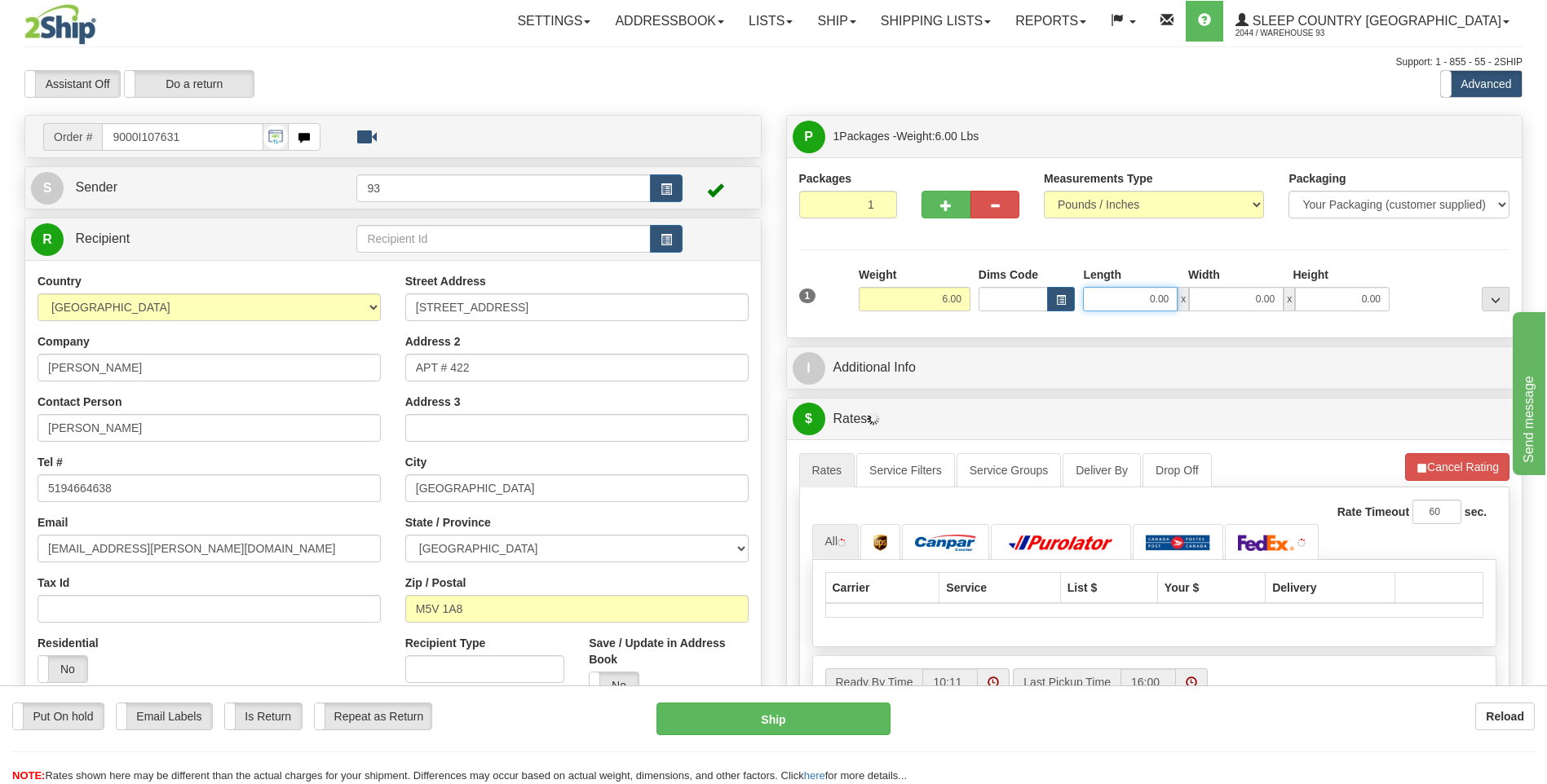
drag, startPoint x: 1143, startPoint y: 301, endPoint x: 1221, endPoint y: 301, distance: 78.0
click at [1221, 301] on div "0.00 x 0.00 x 0.00" at bounding box center [1235, 299] width 307 height 24
type input "16.00"
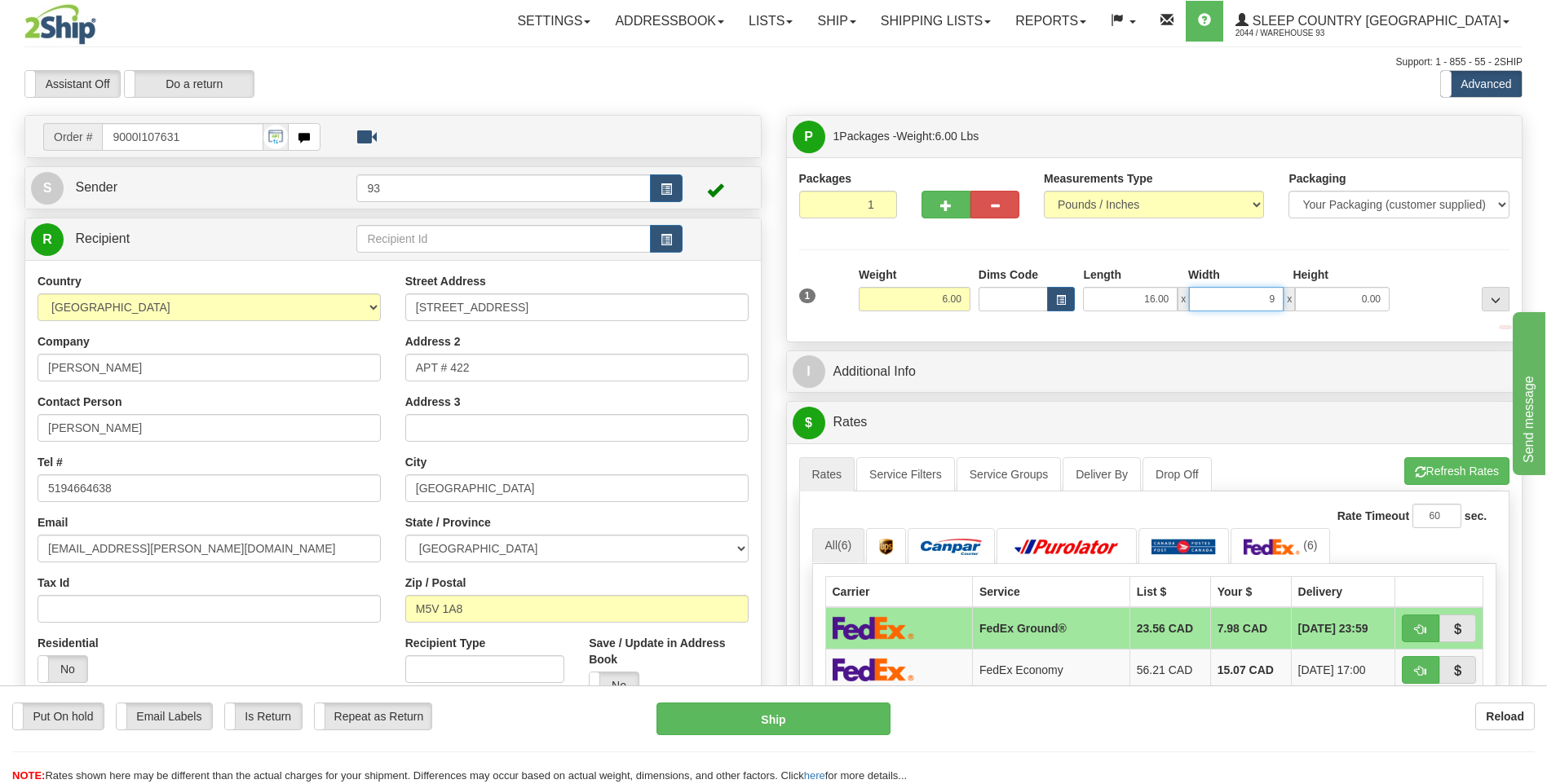
type input "9.00"
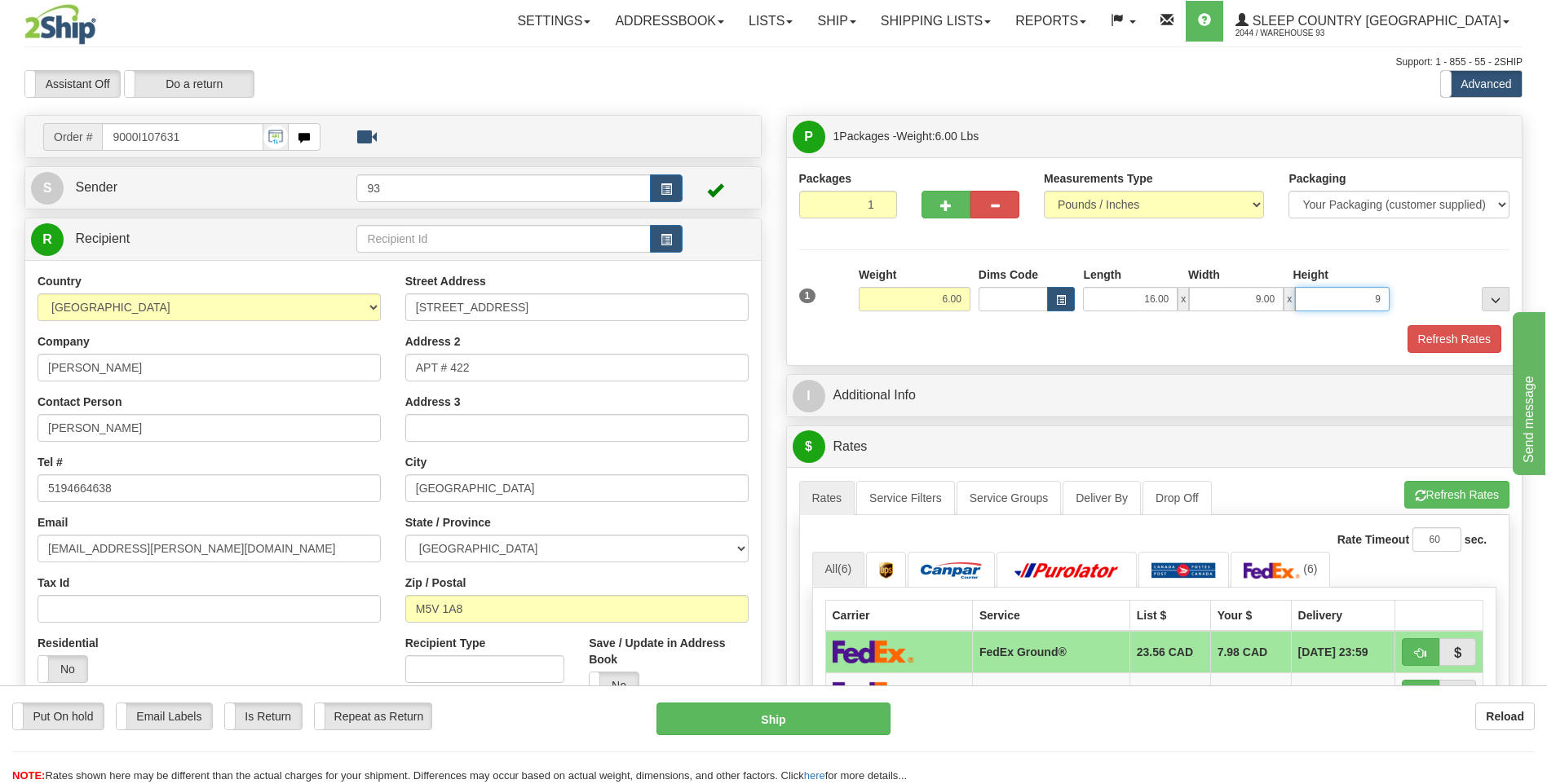
type input "9.00"
click at [1476, 338] on button "Refresh Rates" at bounding box center [1454, 338] width 94 height 28
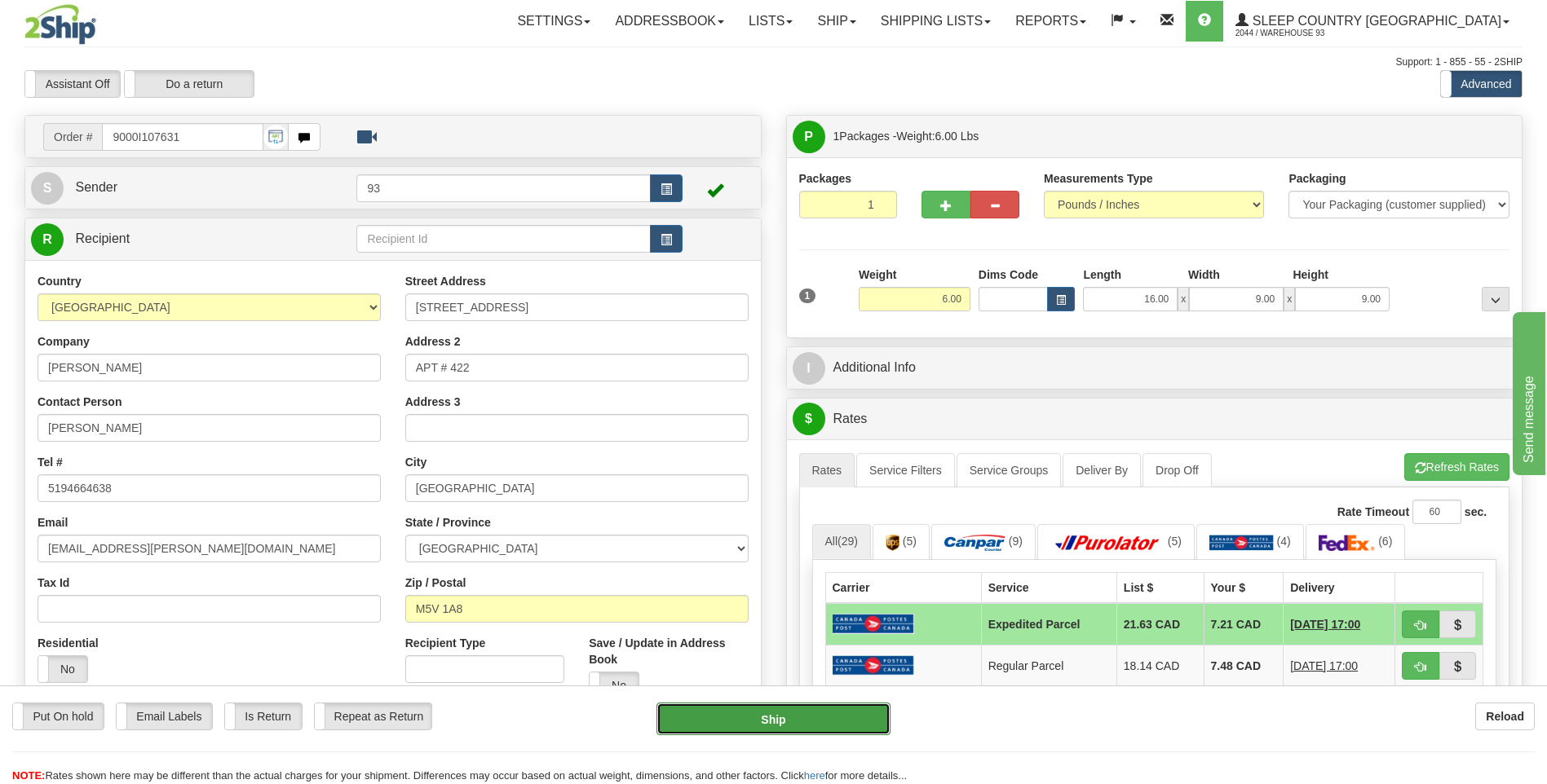
click at [763, 723] on button "Ship" at bounding box center [773, 718] width 233 height 33
type input "DOM.EP"
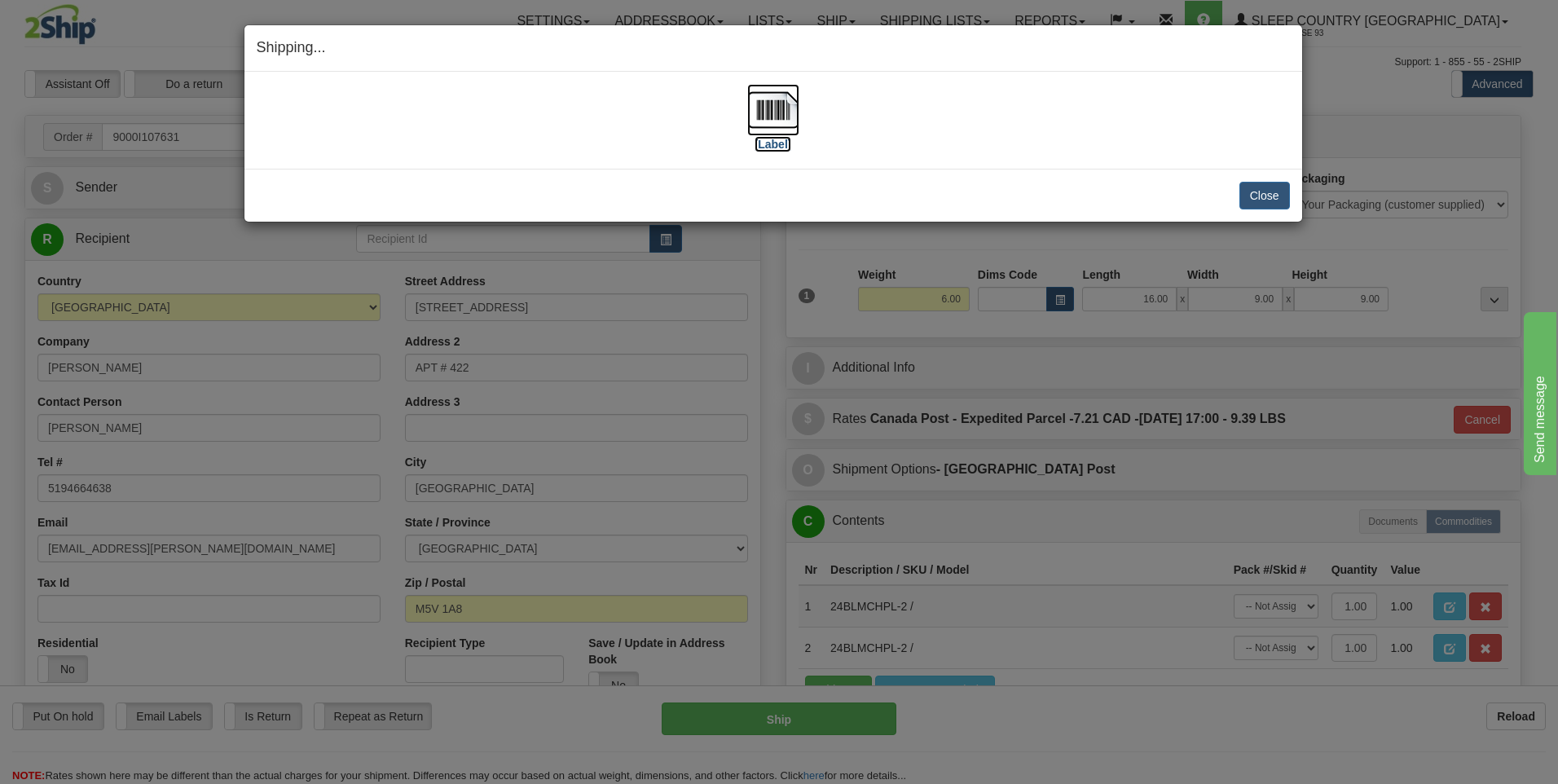
click at [782, 98] on img at bounding box center [773, 110] width 52 height 52
click at [1263, 197] on button "Close" at bounding box center [1265, 195] width 51 height 28
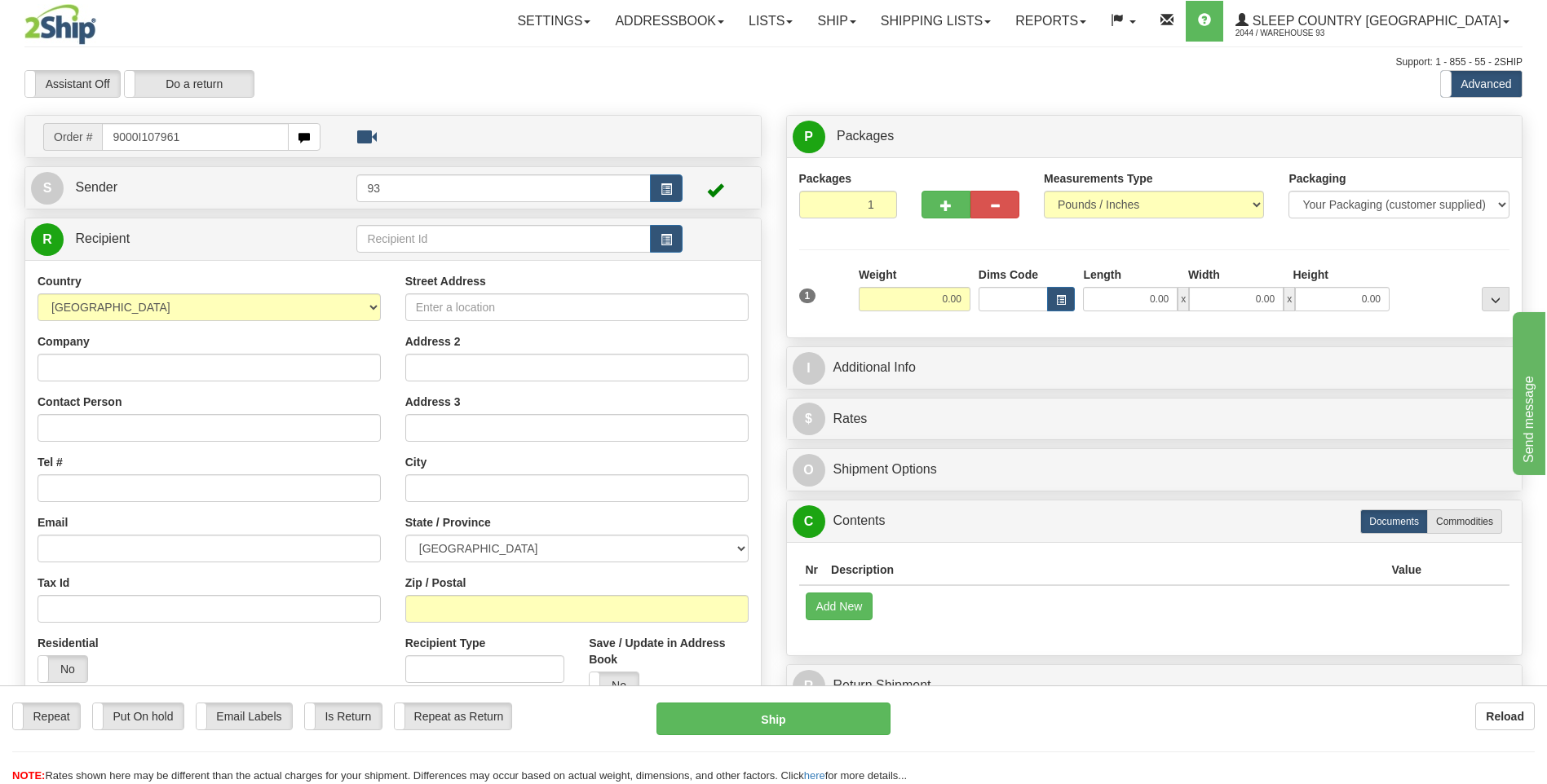
type input "9000I107961"
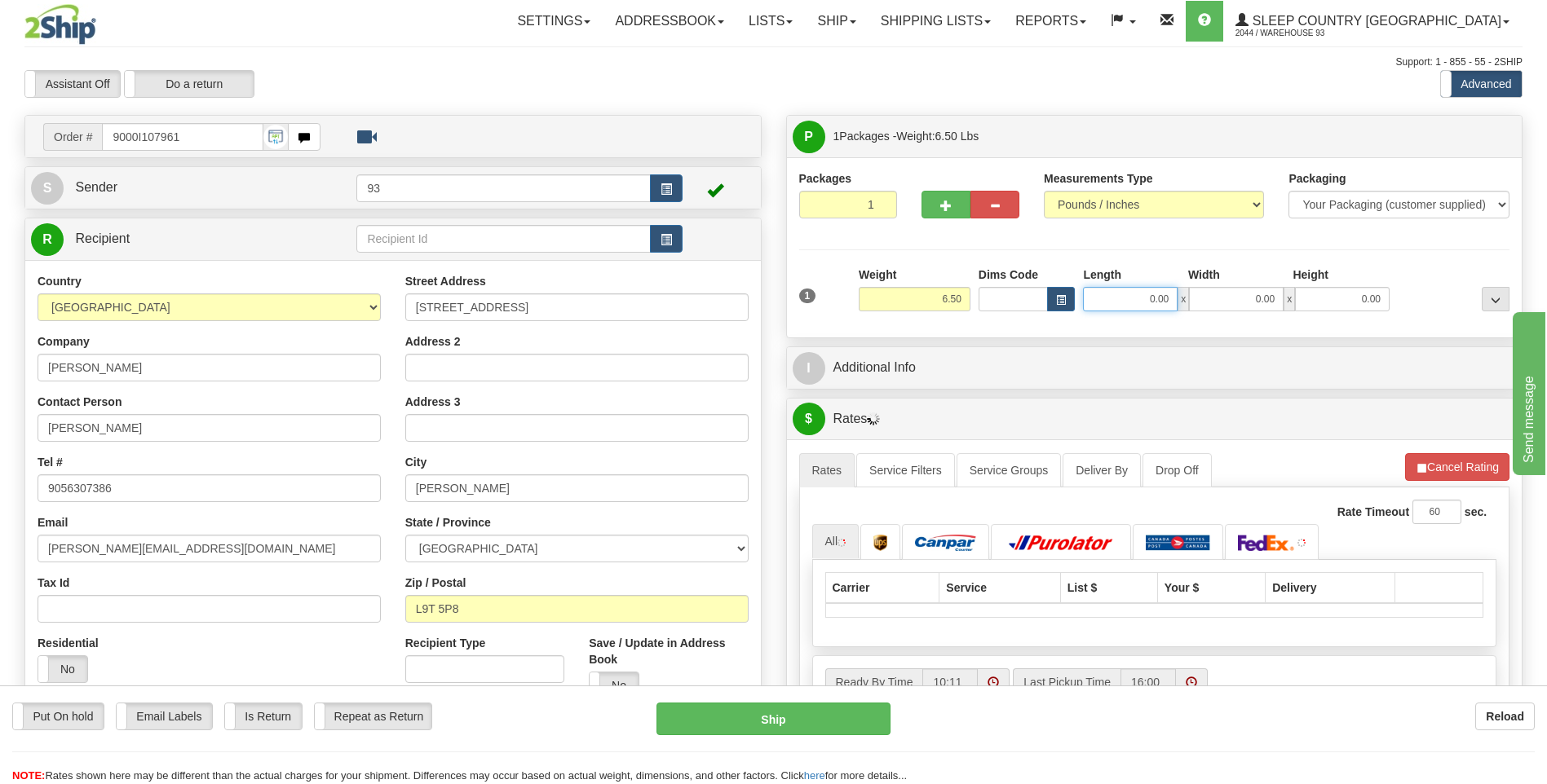
drag, startPoint x: 1141, startPoint y: 302, endPoint x: 1273, endPoint y: 295, distance: 132.2
click at [1271, 296] on div "0.00 x 0.00 x 0.00" at bounding box center [1235, 299] width 307 height 24
type input "8.00"
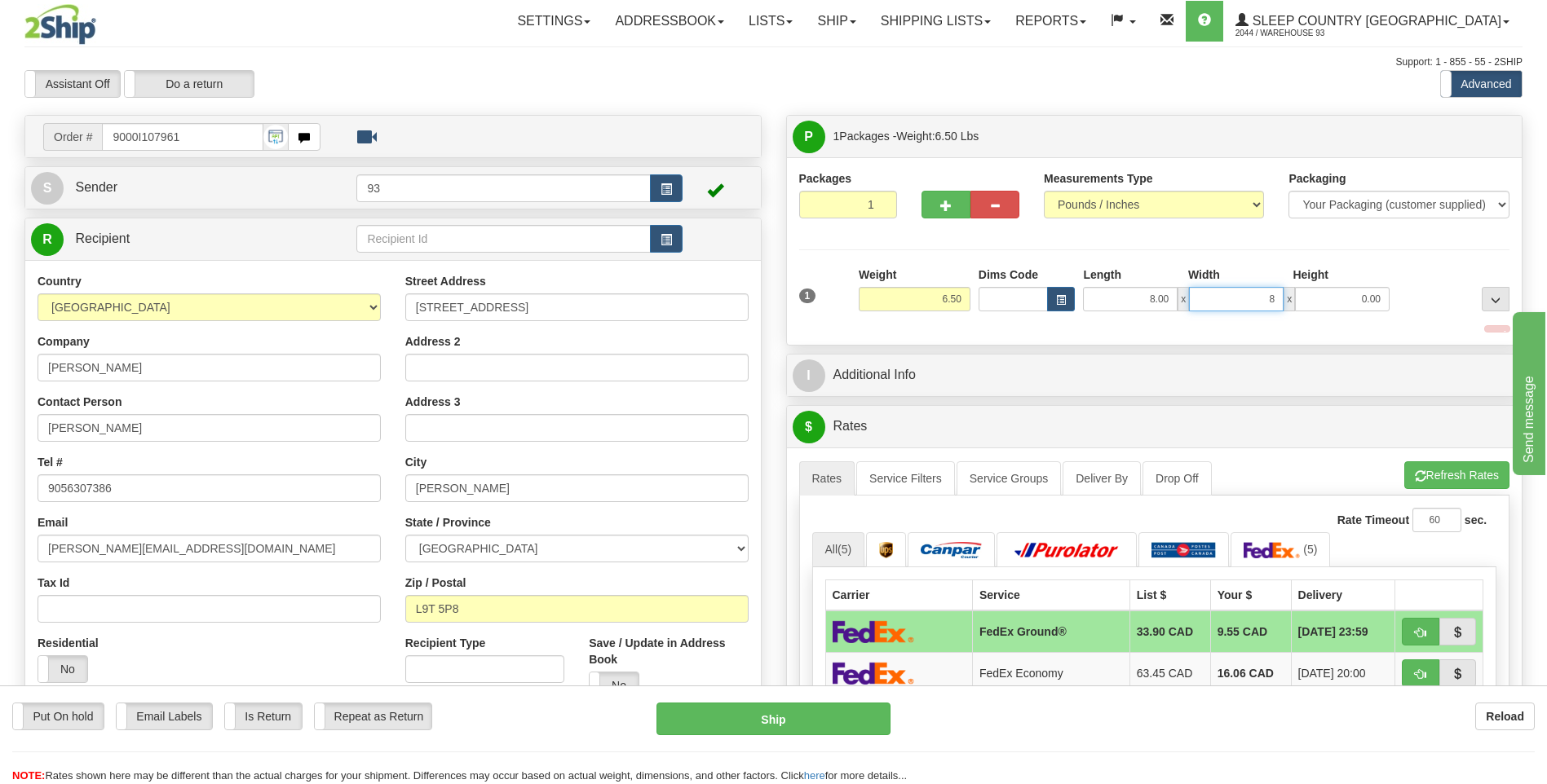
type input "8.00"
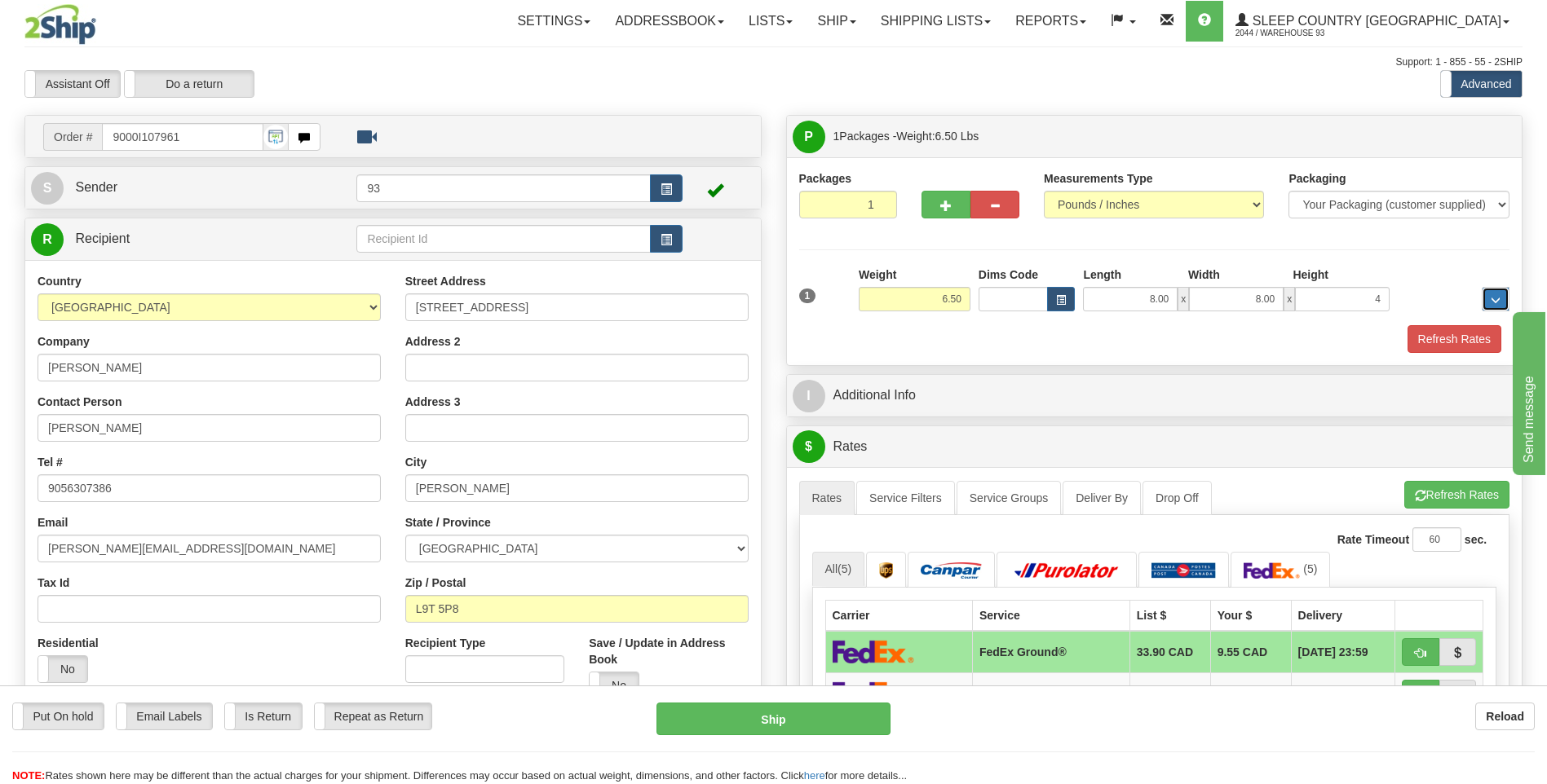
type input "4.00"
click at [1446, 343] on button "Refresh Rates" at bounding box center [1454, 338] width 94 height 28
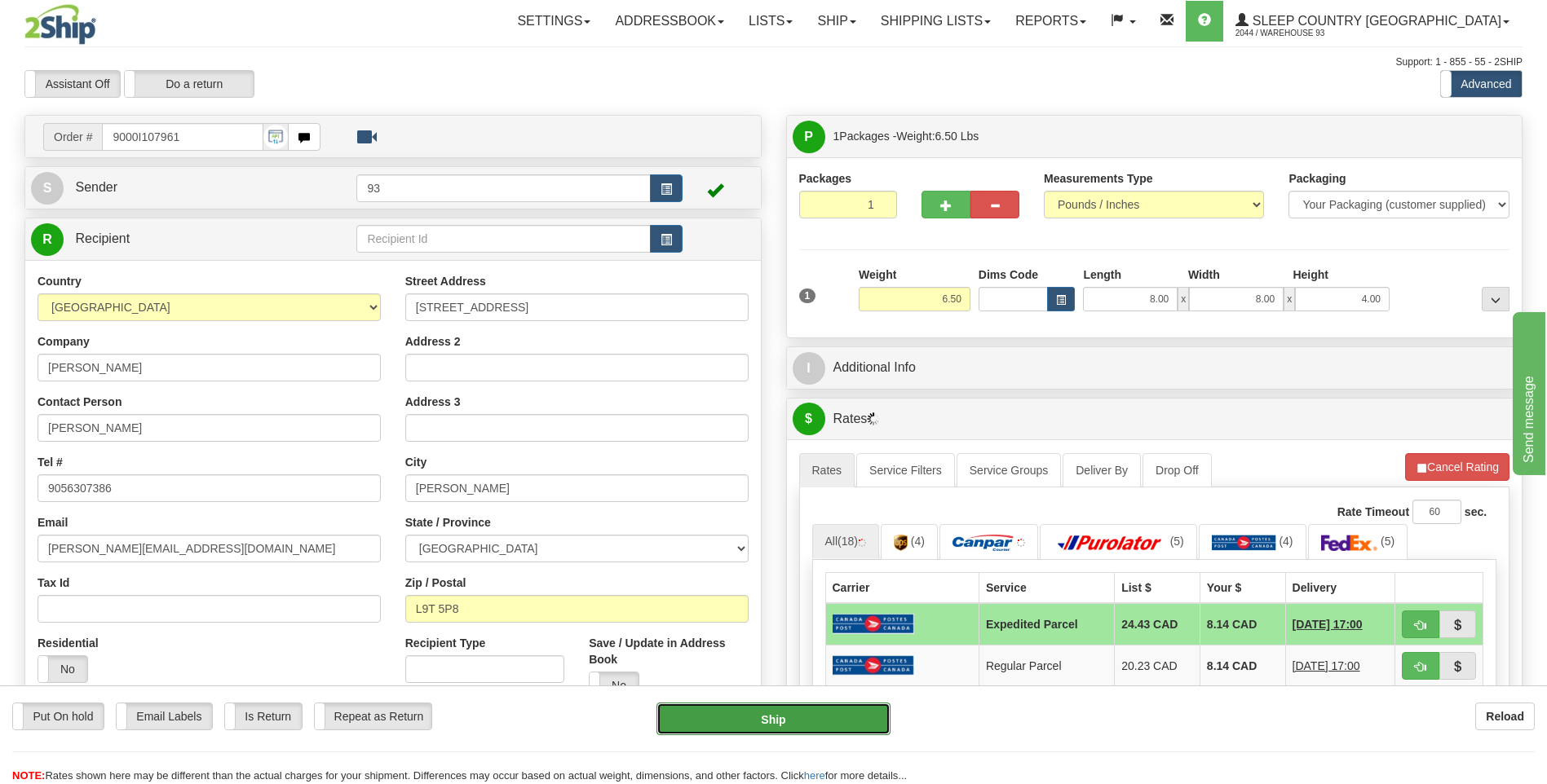
click at [792, 707] on button "Ship" at bounding box center [773, 718] width 233 height 33
type input "DOM.EP"
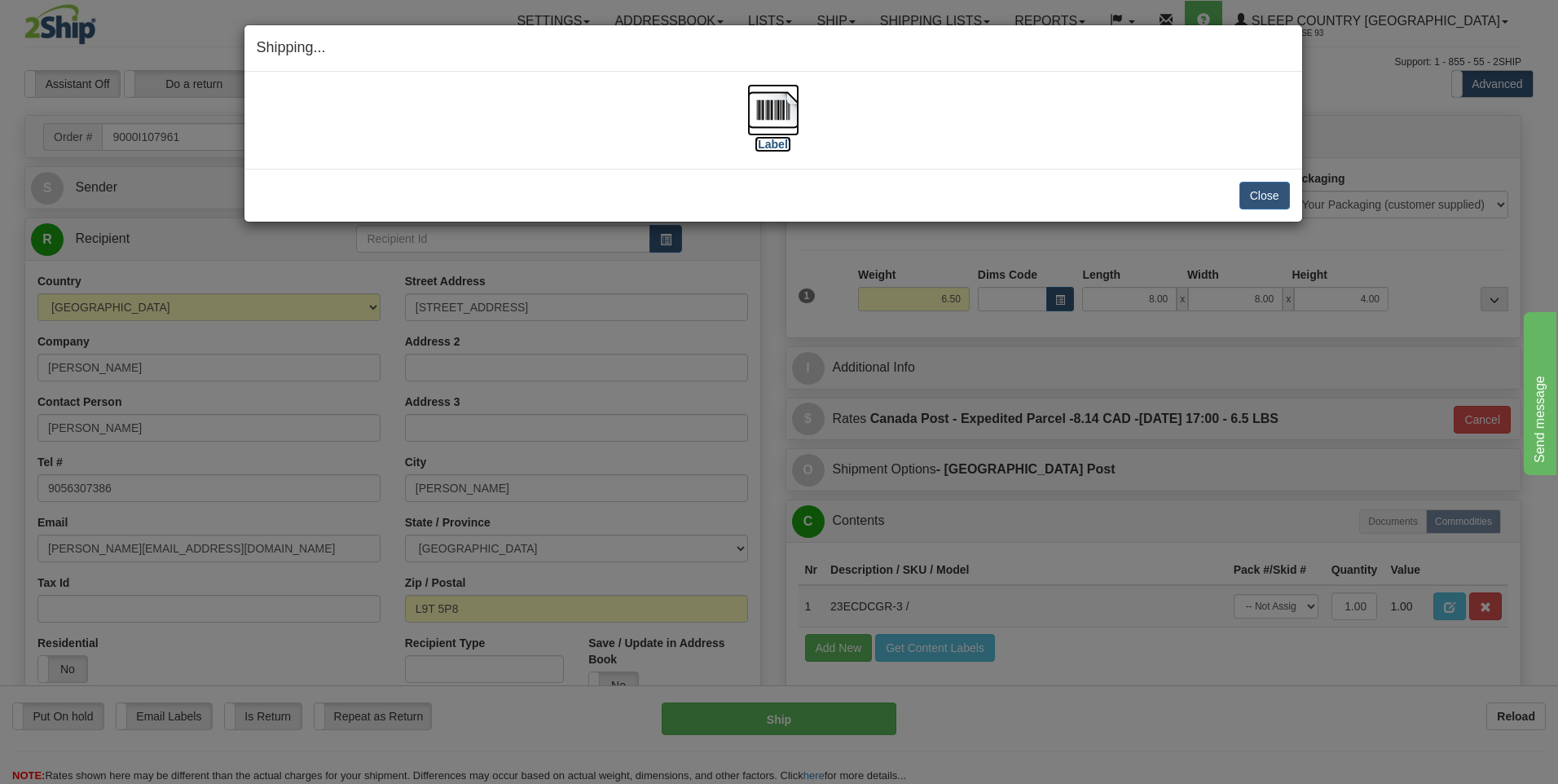
click at [760, 106] on img at bounding box center [773, 110] width 52 height 52
